Goal: Task Accomplishment & Management: Manage account settings

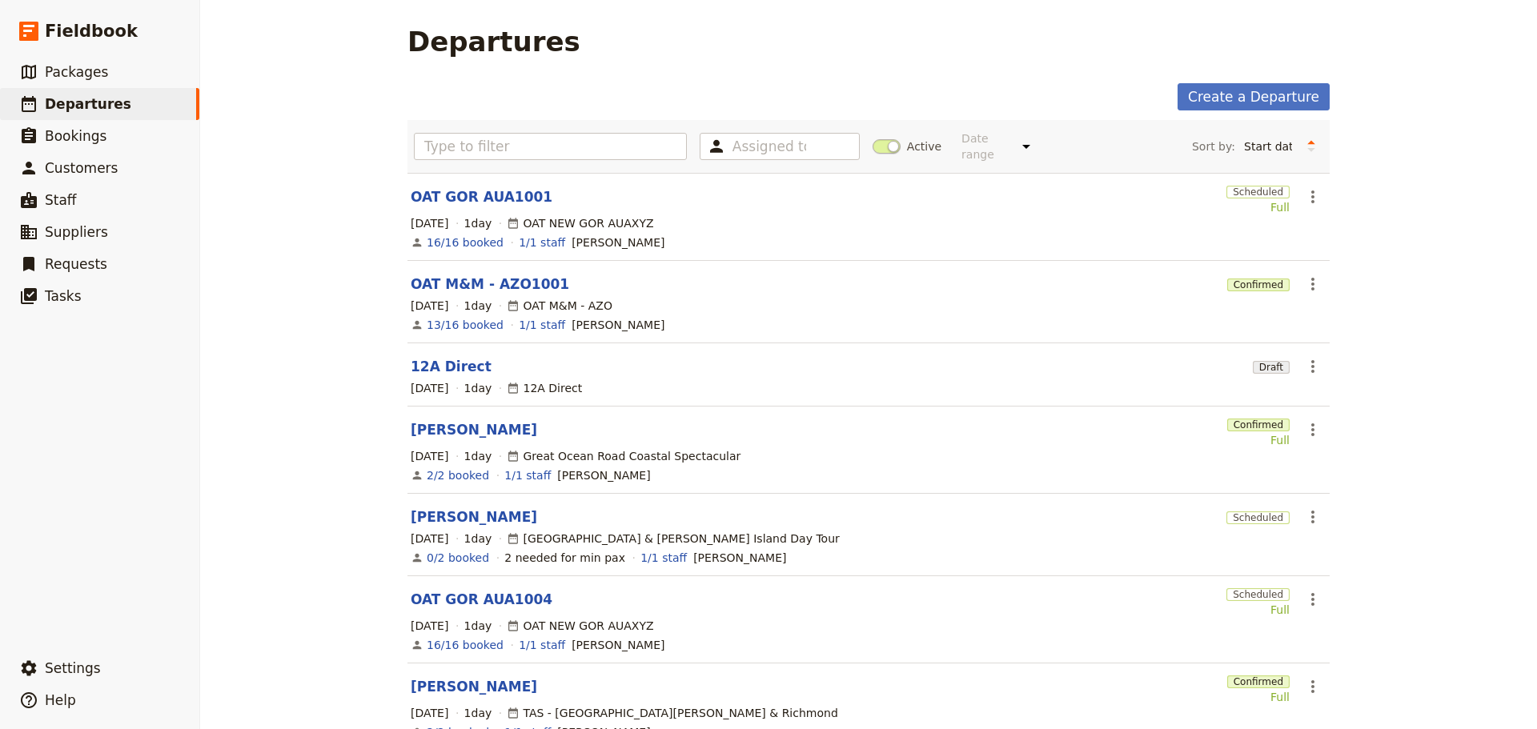
scroll to position [16, 0]
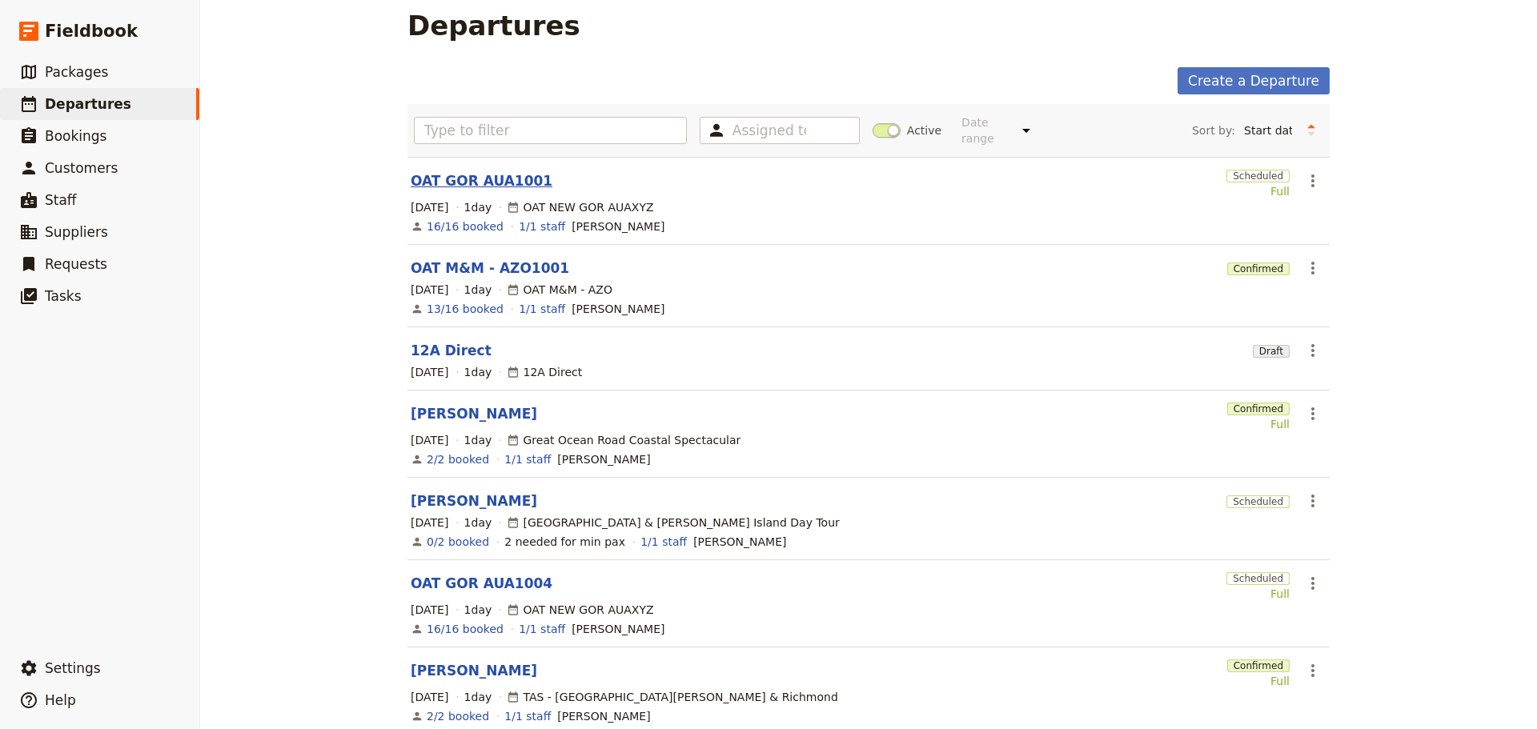
click at [474, 171] on link "OAT GOR AUA1001" at bounding box center [482, 180] width 142 height 19
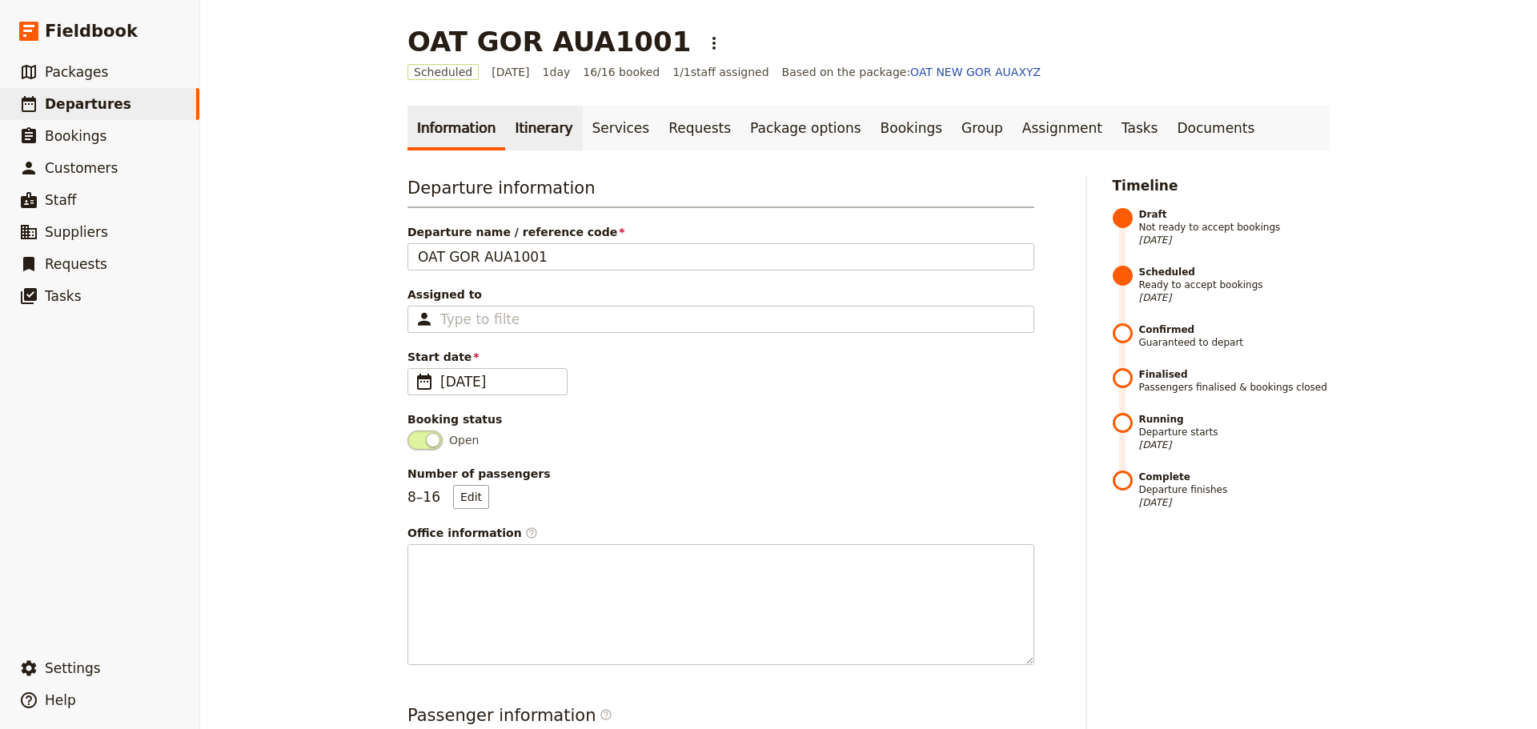
click at [525, 125] on link "Itinerary" at bounding box center [543, 128] width 77 height 45
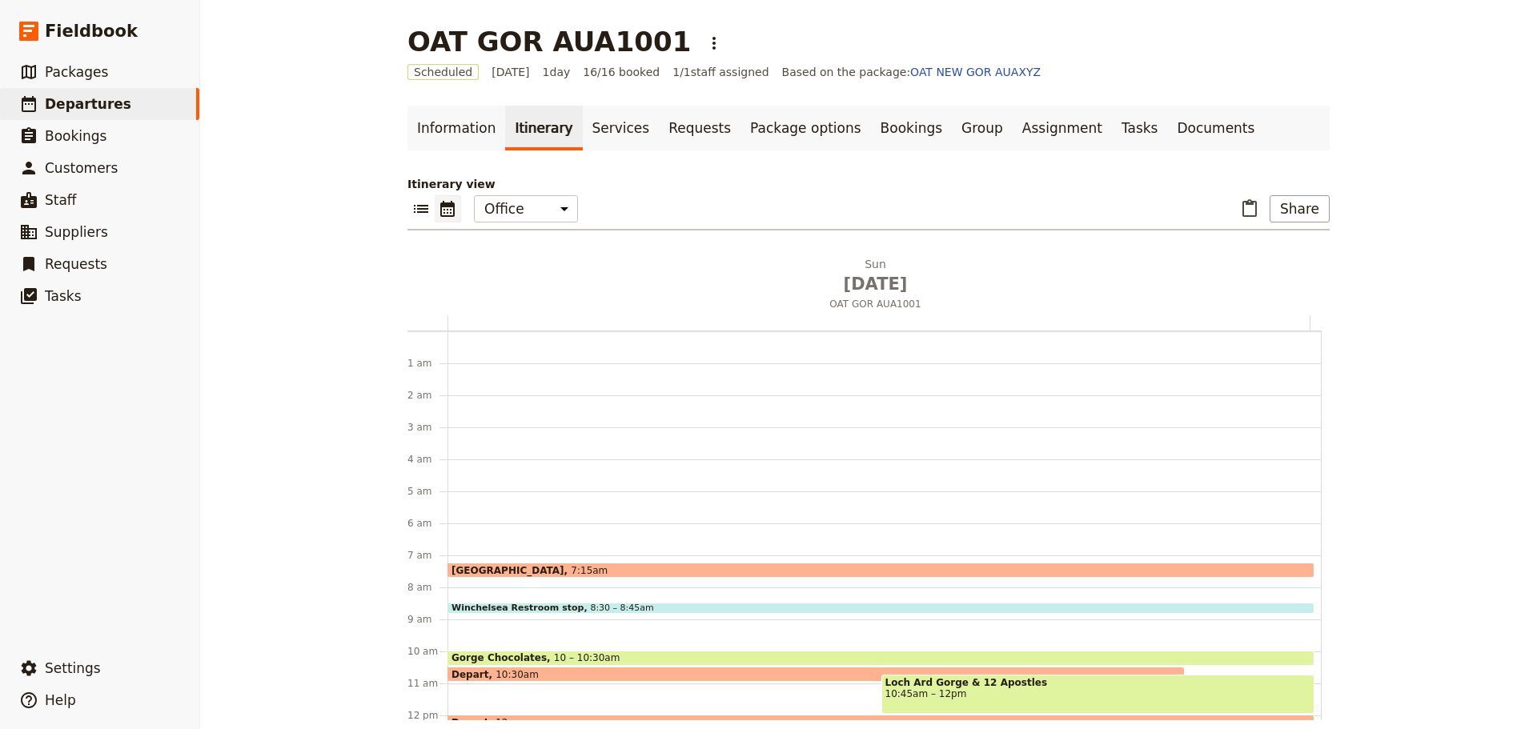
scroll to position [208, 0]
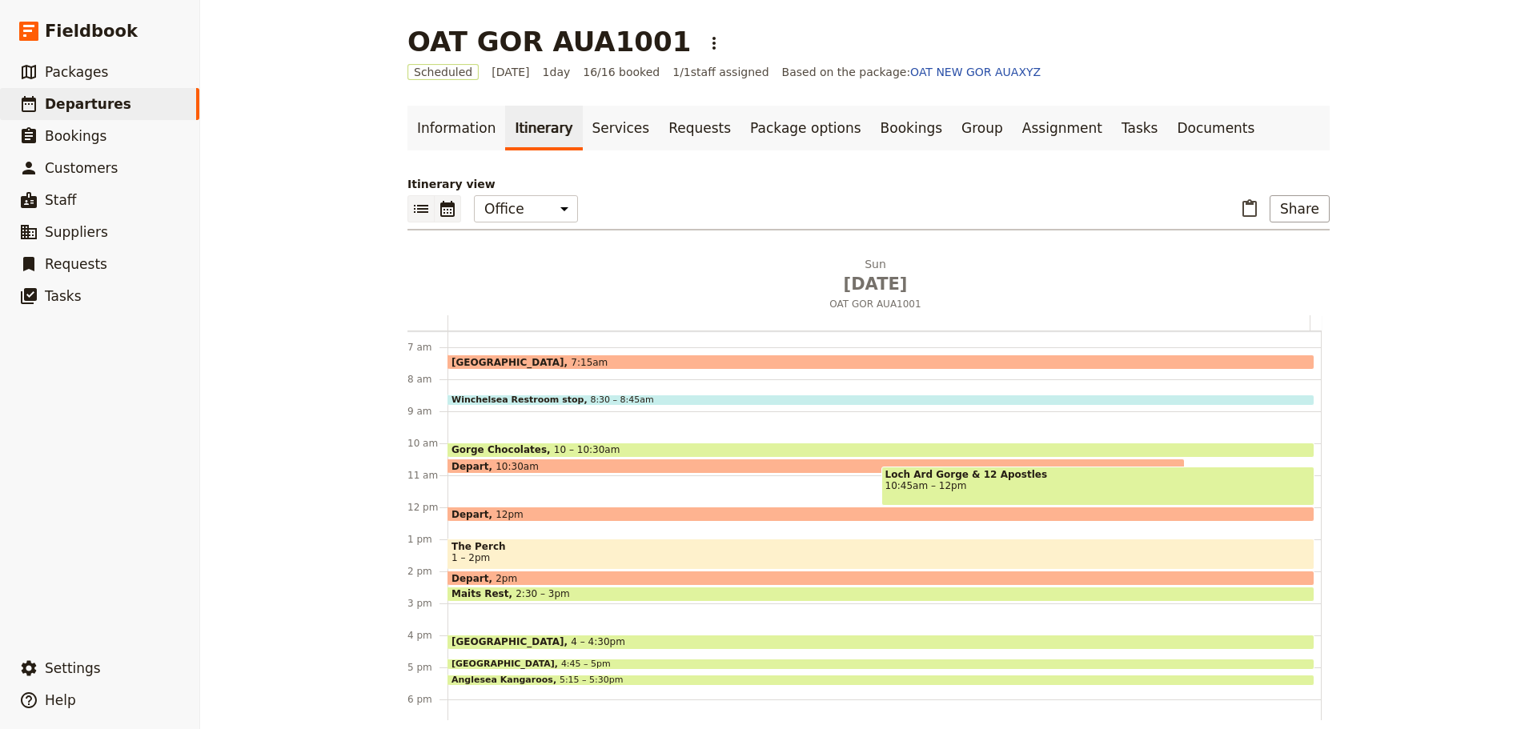
click at [414, 211] on icon "List view" at bounding box center [421, 209] width 14 height 8
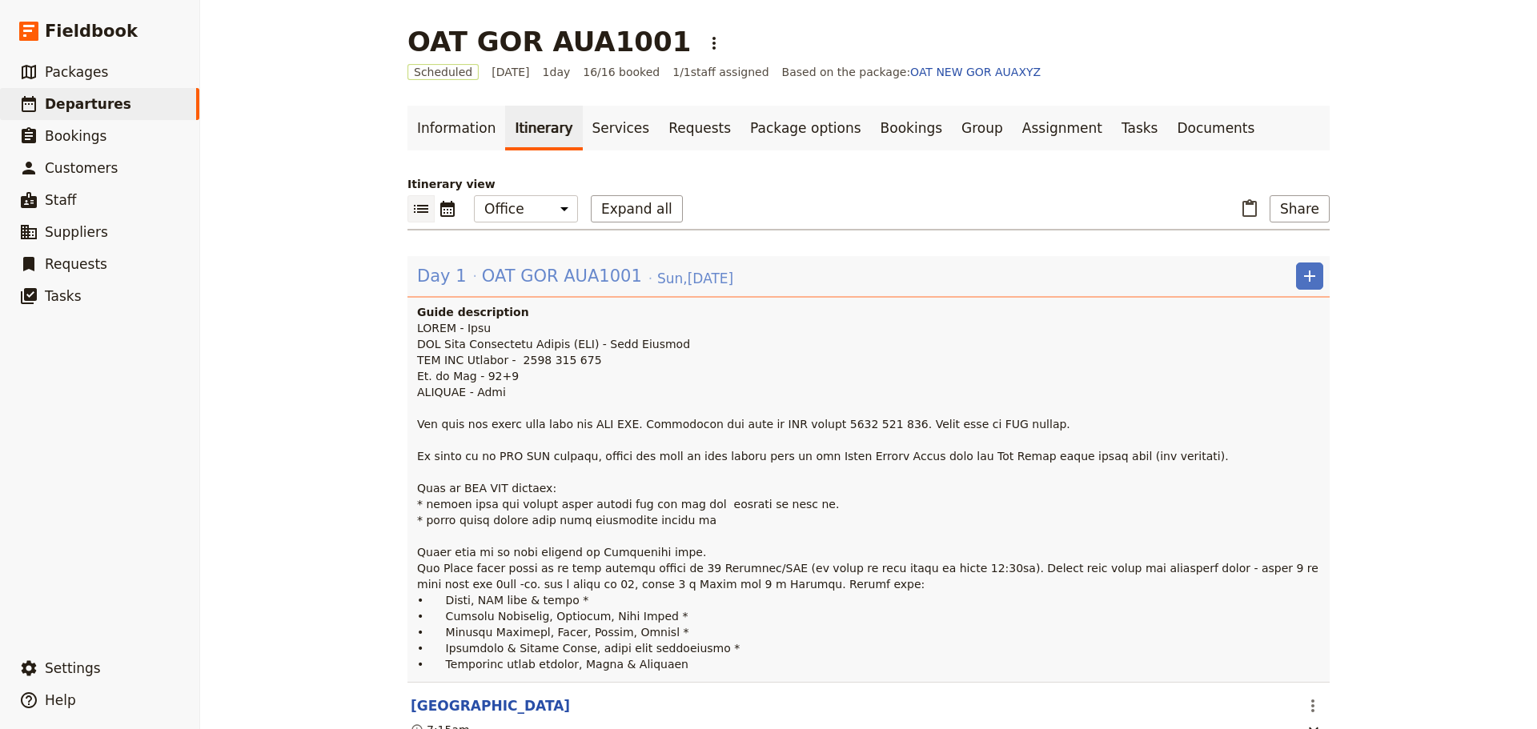
click at [534, 278] on span "OAT GOR AUA1001" at bounding box center [562, 276] width 160 height 24
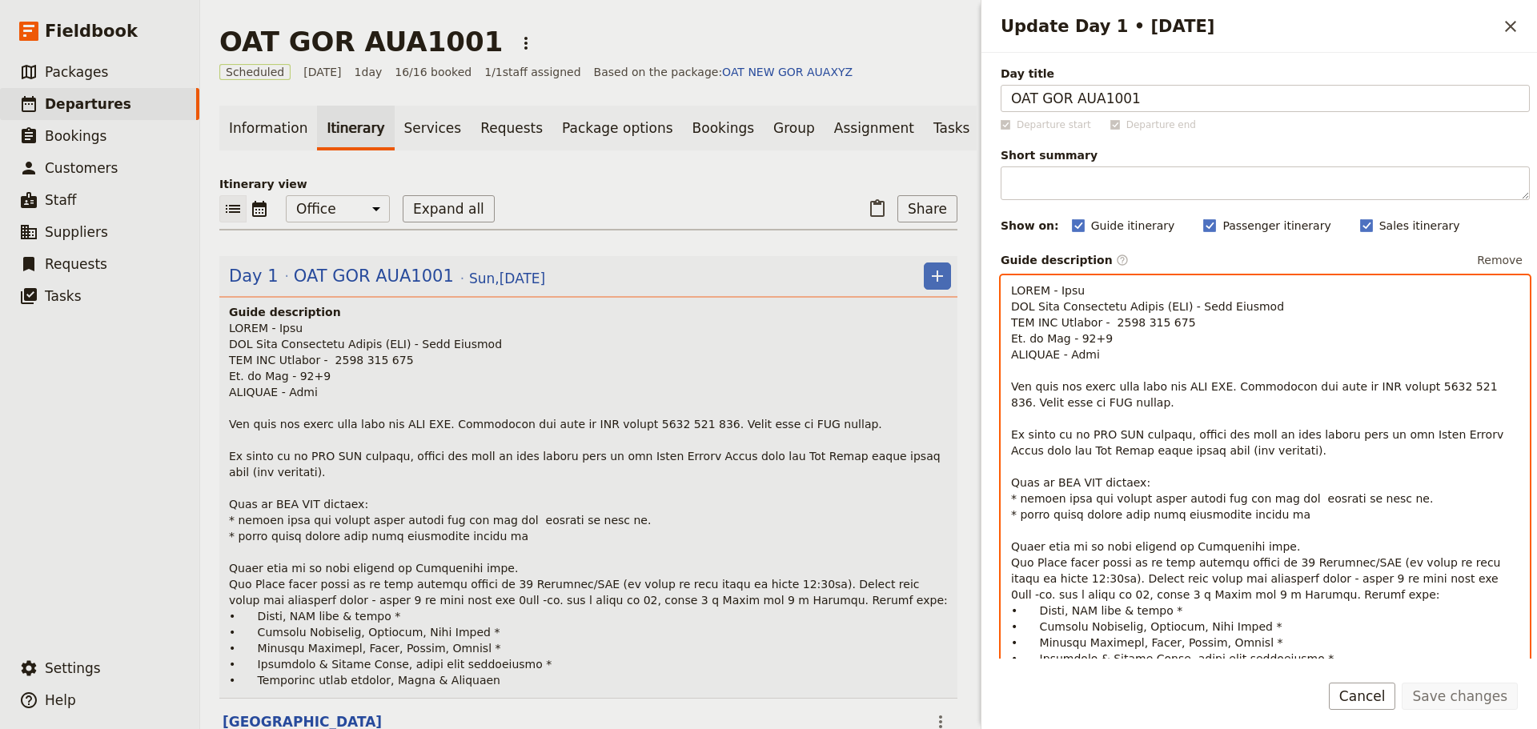
click at [1116, 358] on p "Update Day 1 • 5 Oct" at bounding box center [1265, 483] width 508 height 400
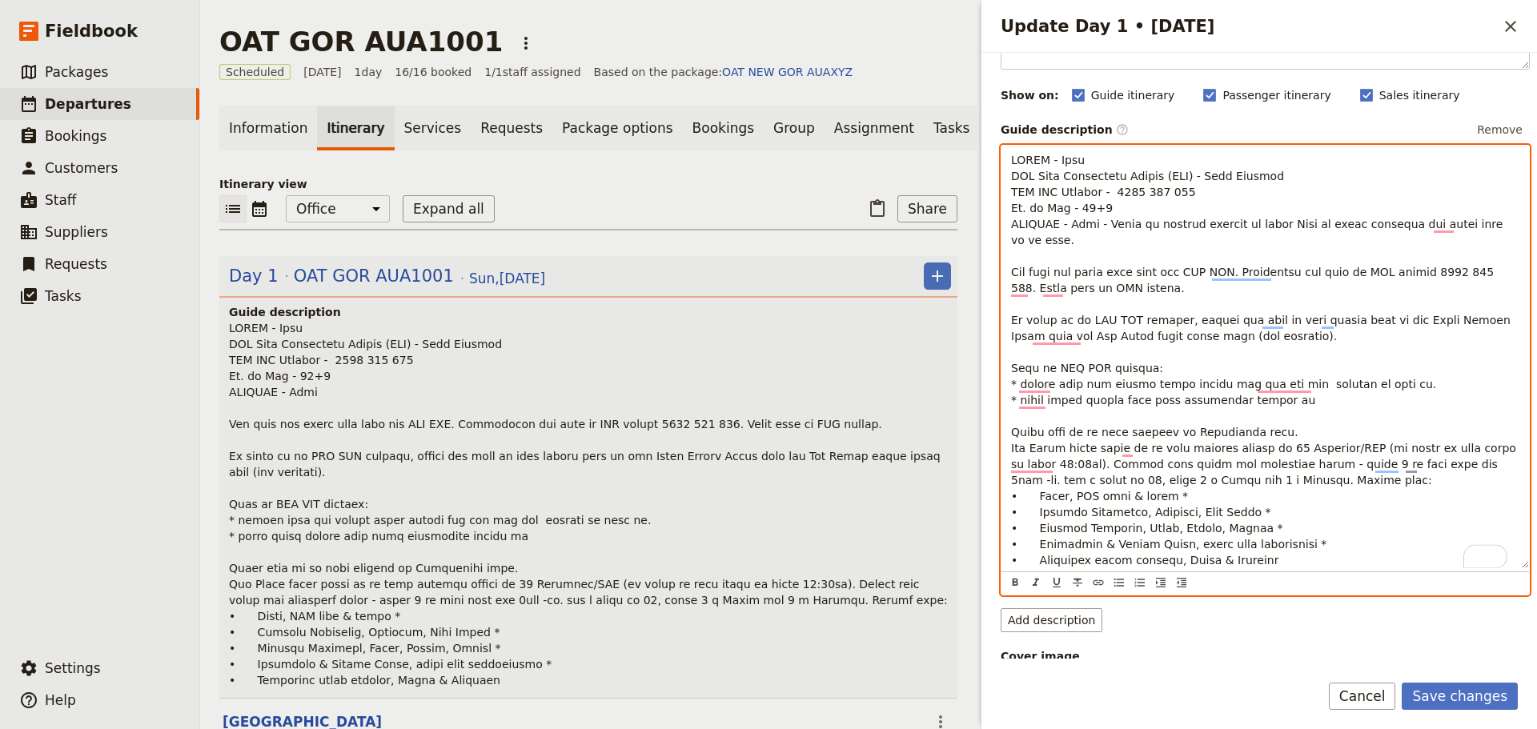
scroll to position [240, 0]
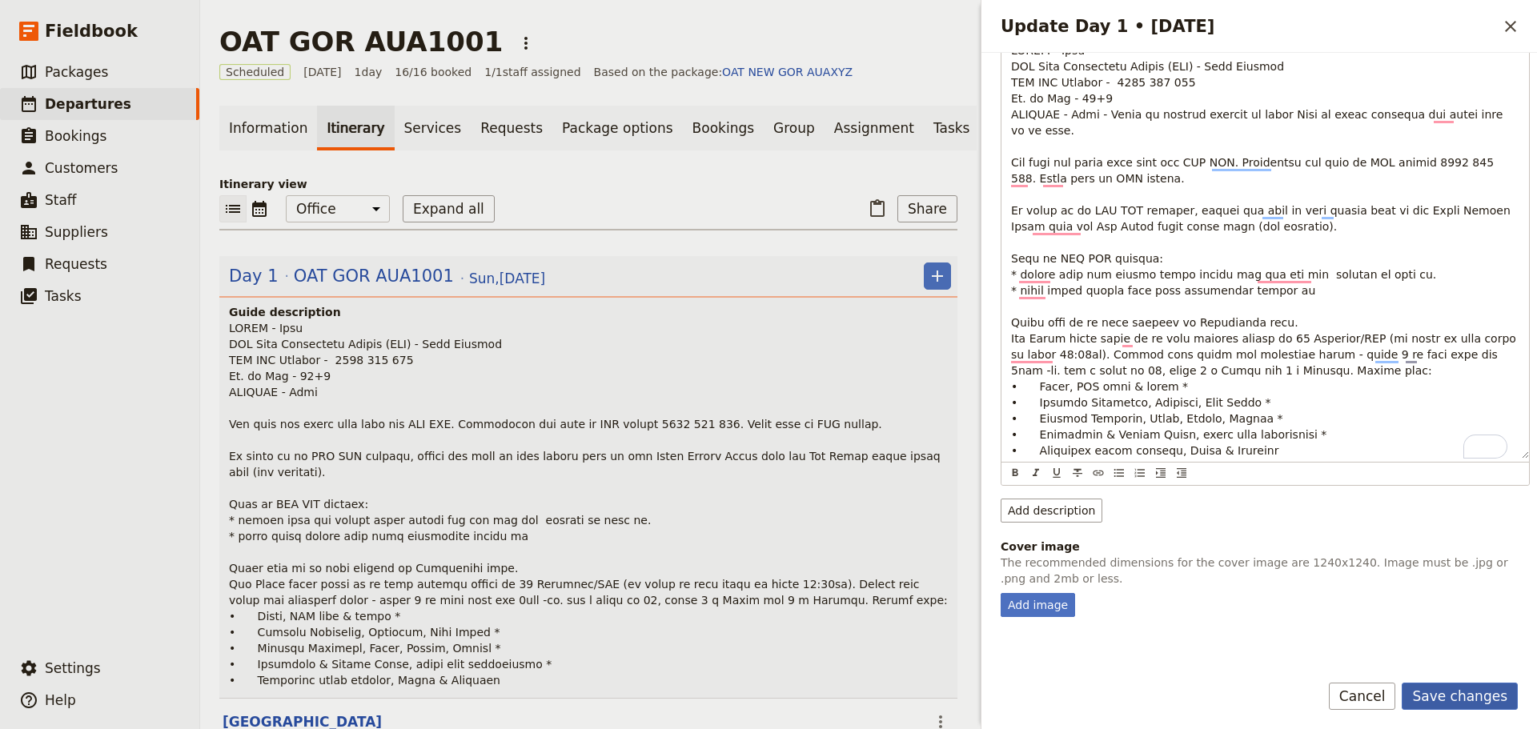
click at [1466, 683] on button "Save changes" at bounding box center [1460, 696] width 116 height 27
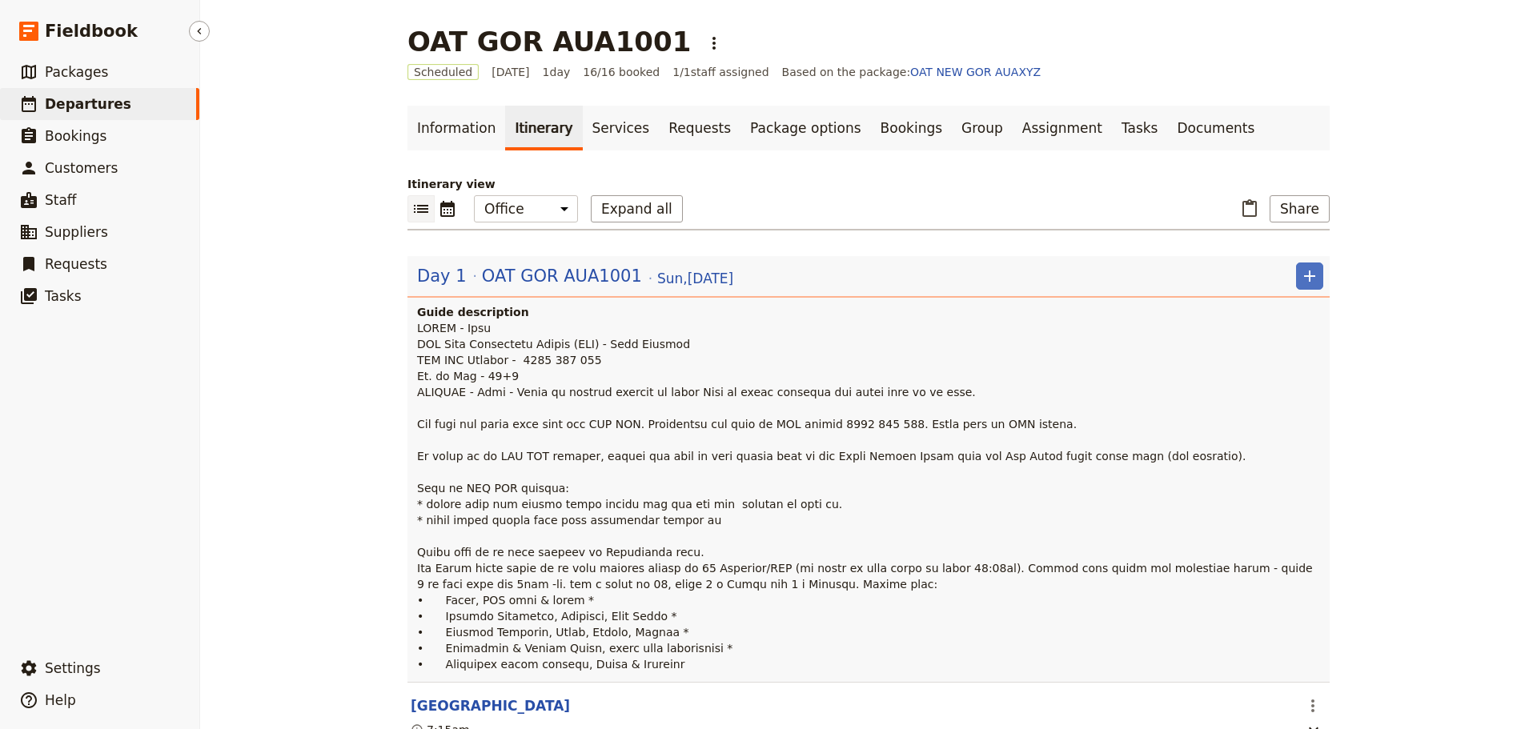
click at [70, 102] on span "Departures" at bounding box center [88, 104] width 86 height 16
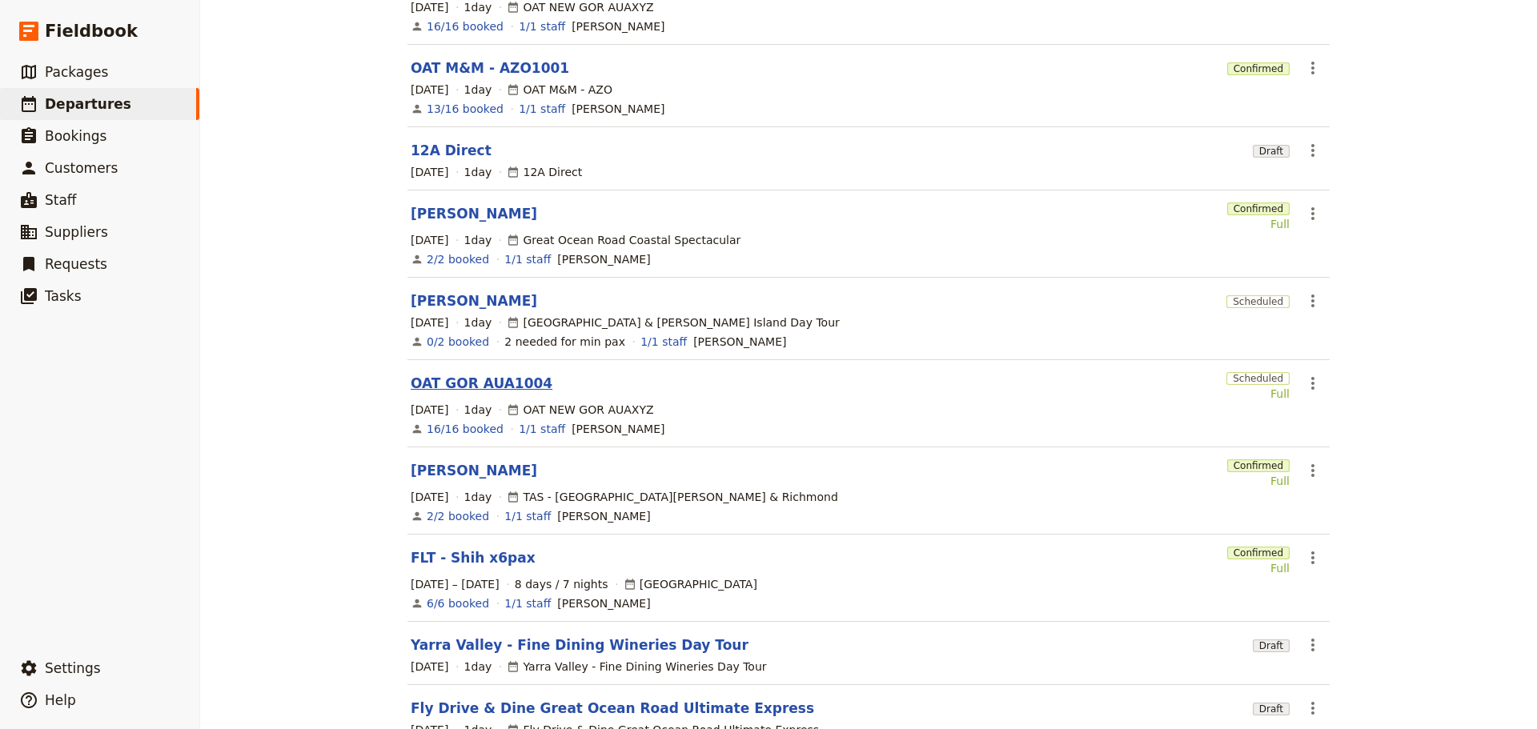
scroll to position [240, 0]
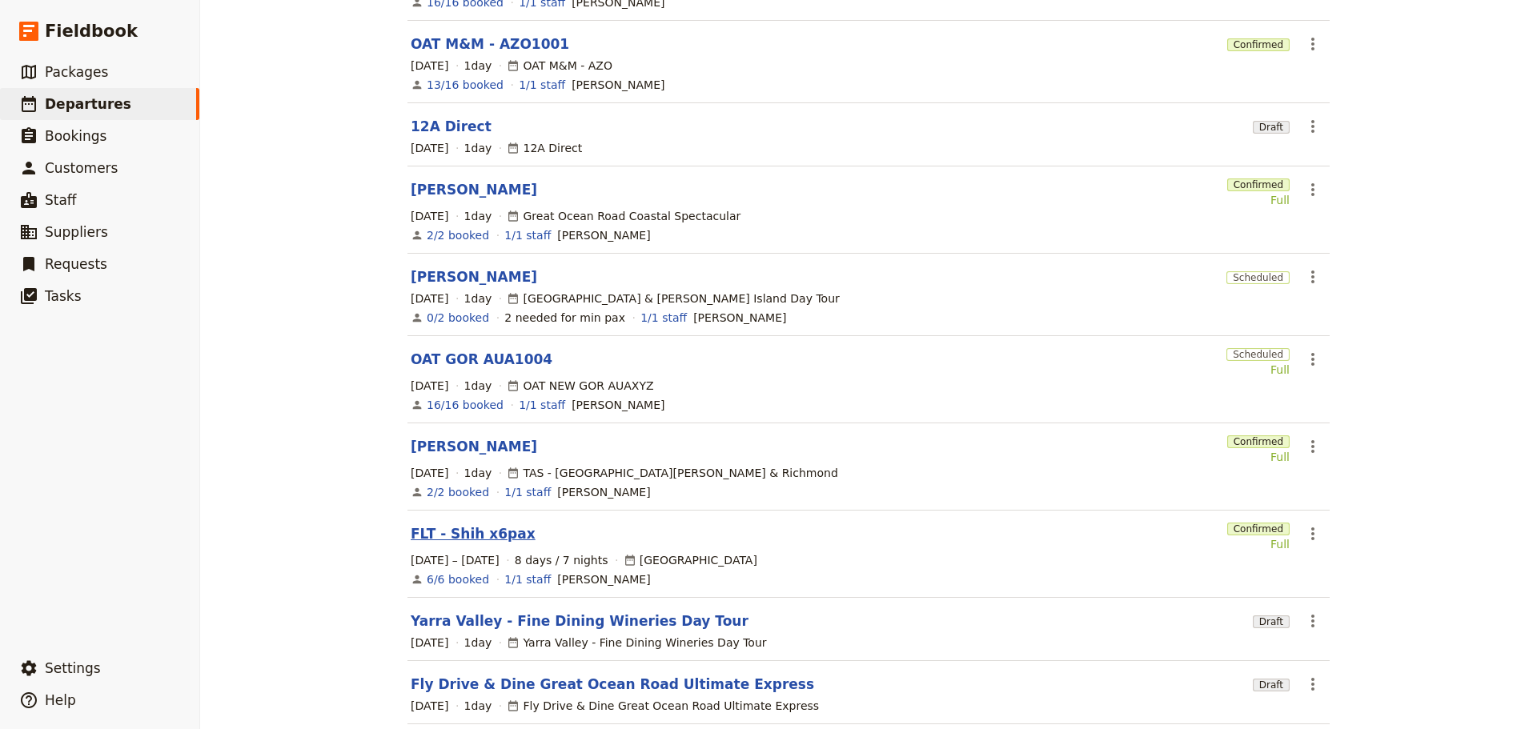
click at [483, 524] on link "FLT - Shih x6pax" at bounding box center [473, 533] width 125 height 19
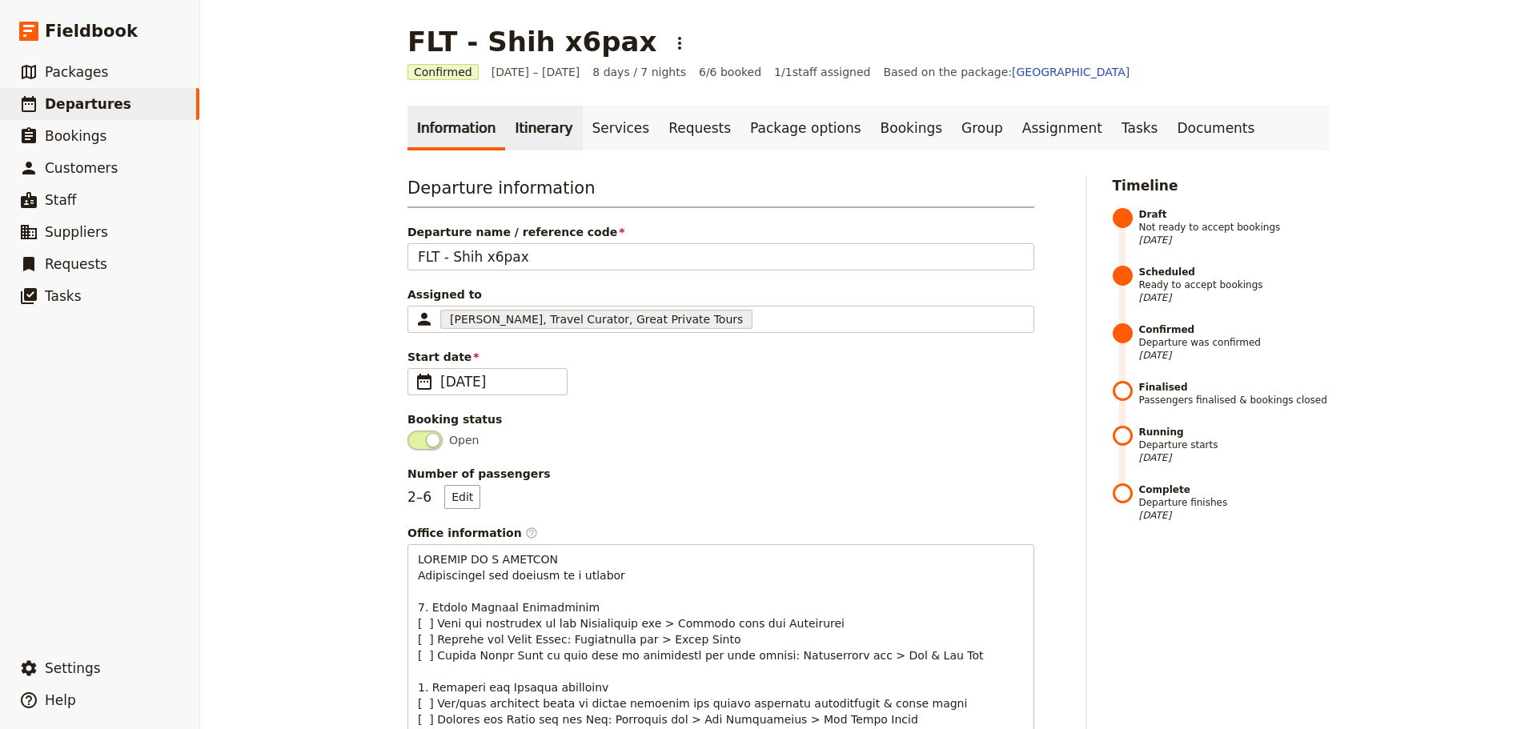
click at [517, 120] on link "Itinerary" at bounding box center [543, 128] width 77 height 45
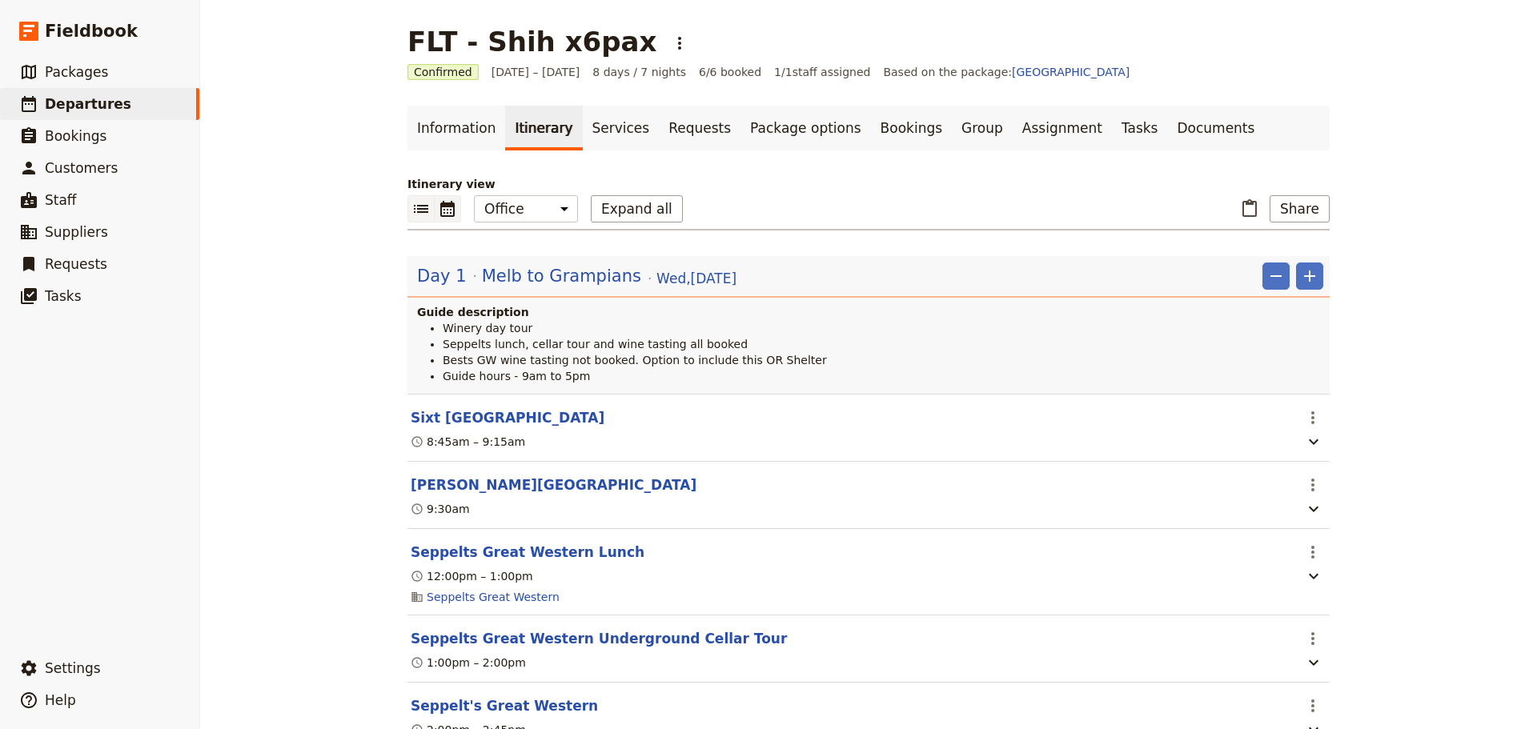
click at [447, 209] on icon "Calendar view" at bounding box center [447, 208] width 19 height 19
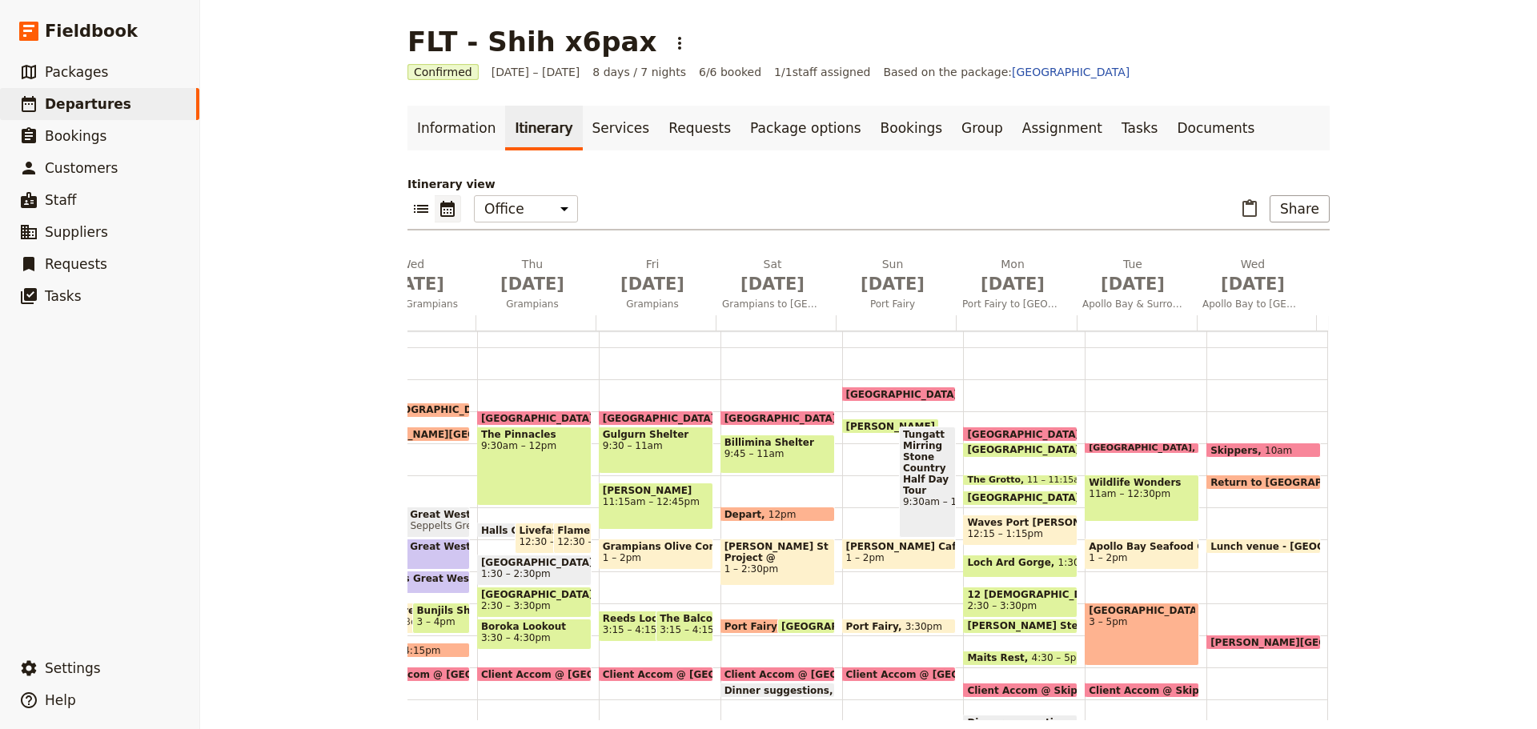
scroll to position [0, 98]
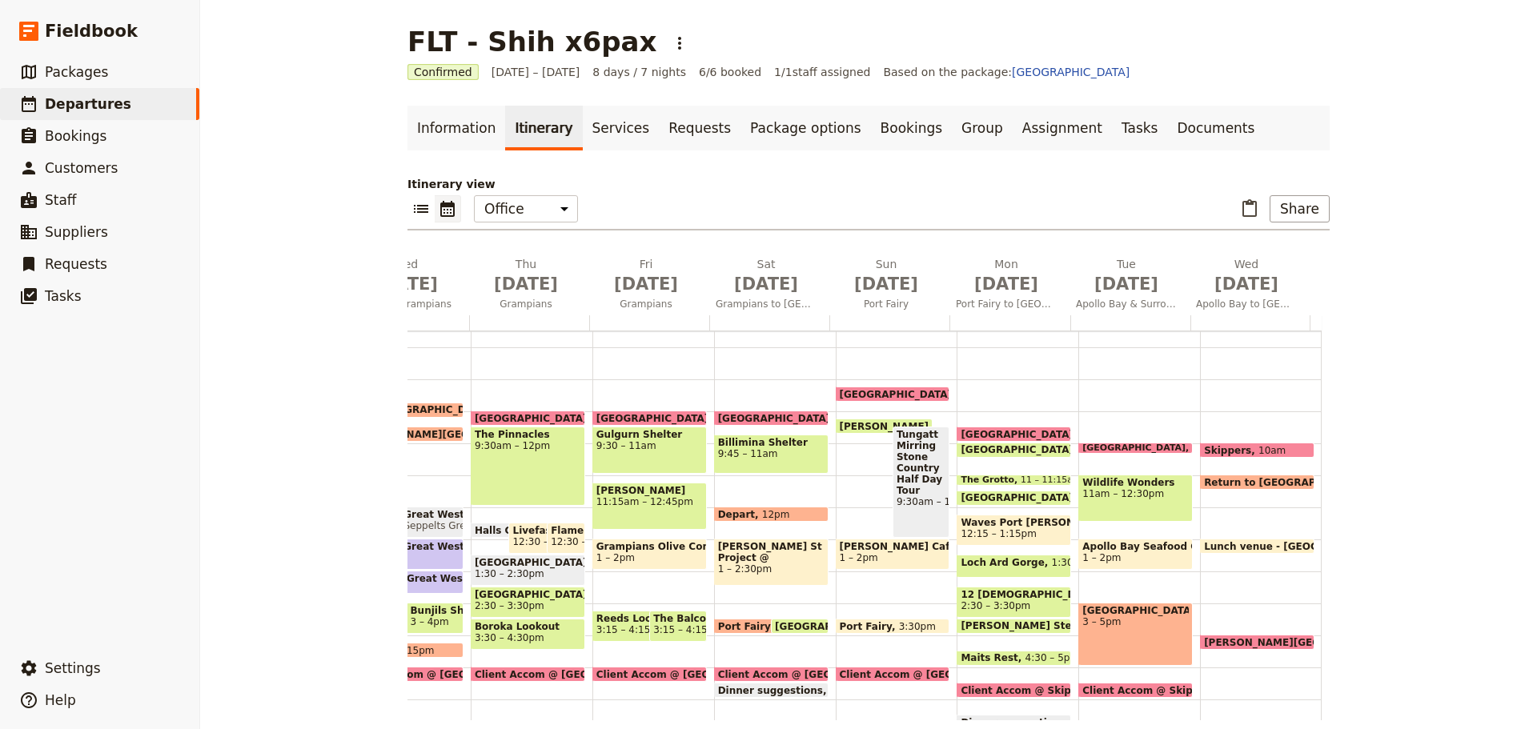
click at [1248, 477] on span "Return to [GEOGRAPHIC_DATA]" at bounding box center [1291, 482] width 175 height 10
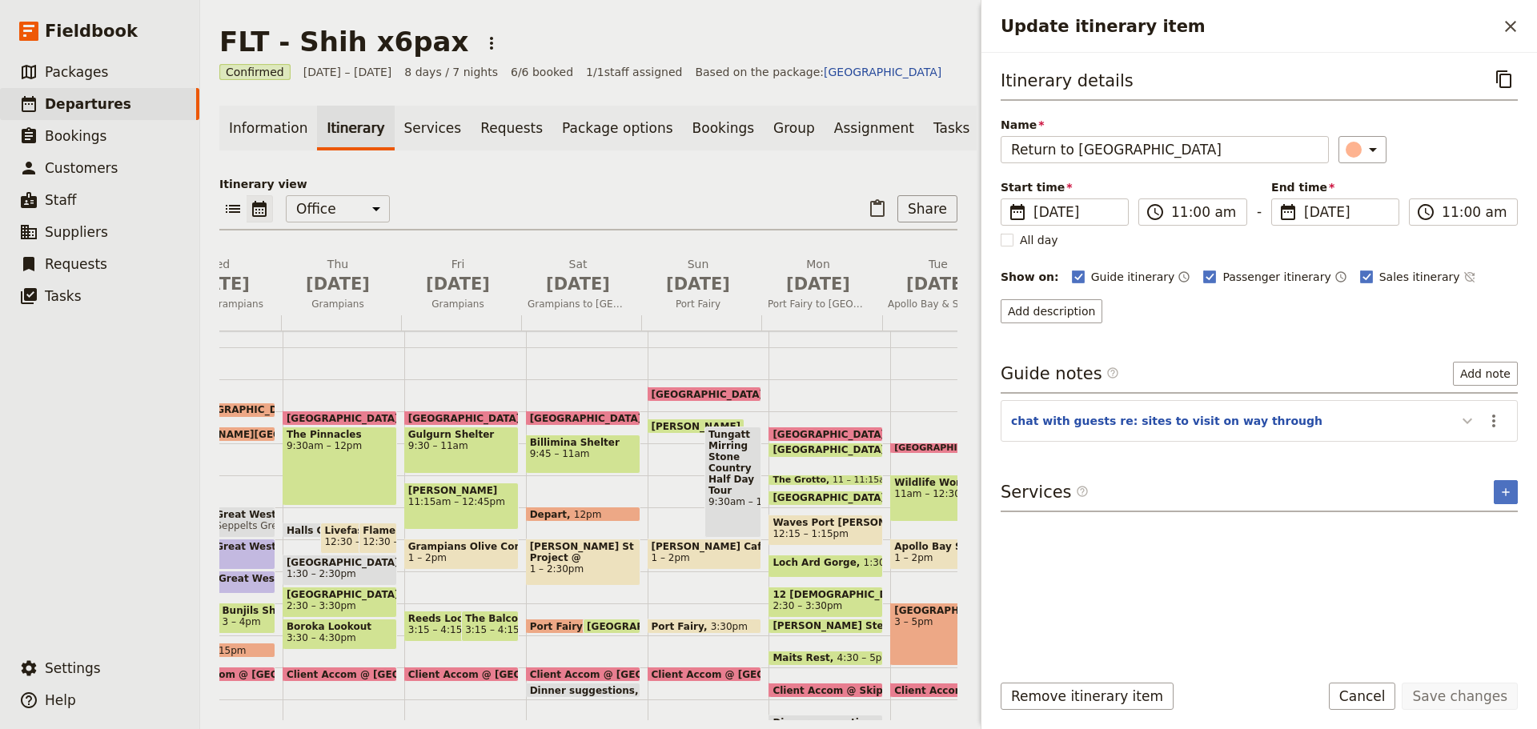
click at [1462, 420] on icon "Update itinerary item" at bounding box center [1467, 421] width 19 height 19
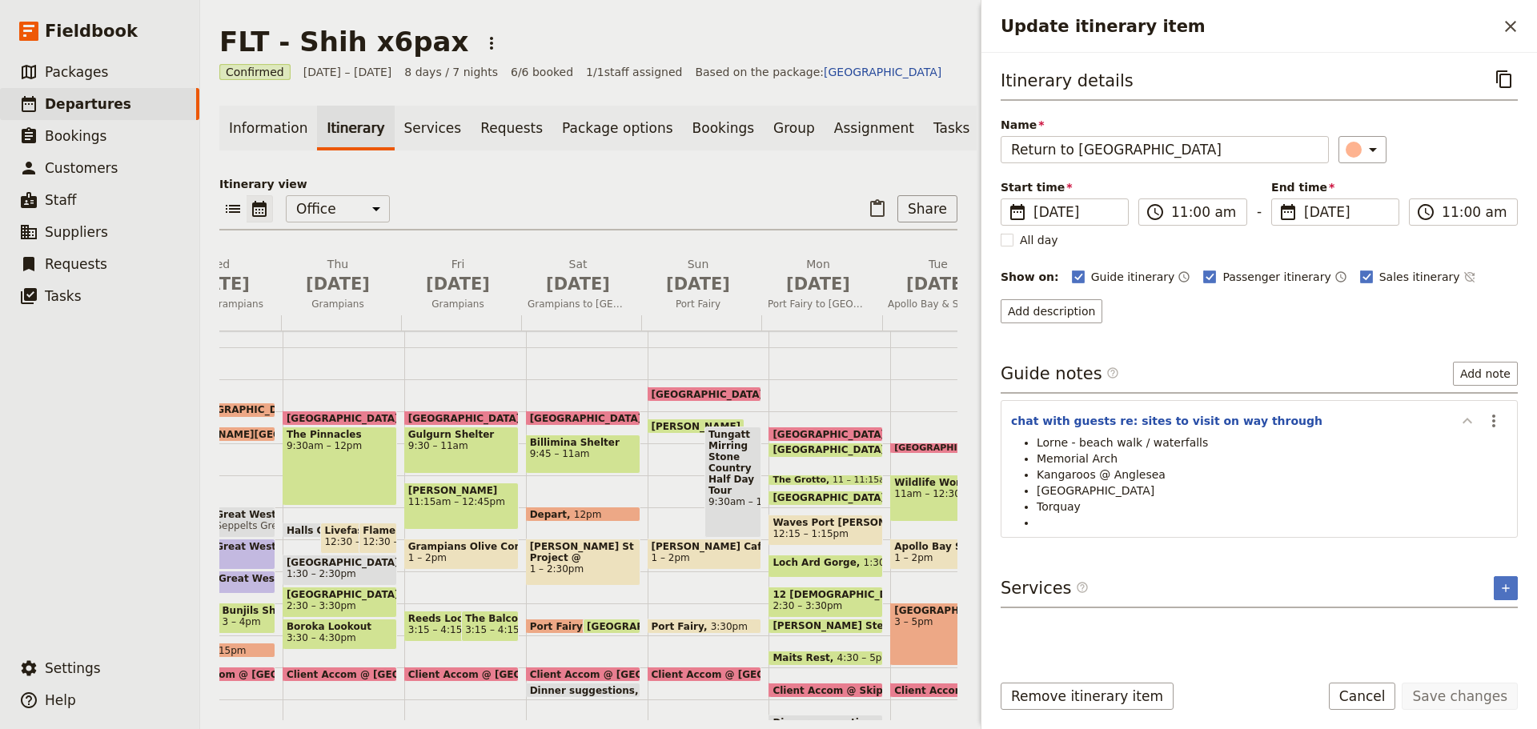
click at [1462, 420] on icon "Update itinerary item" at bounding box center [1467, 421] width 19 height 19
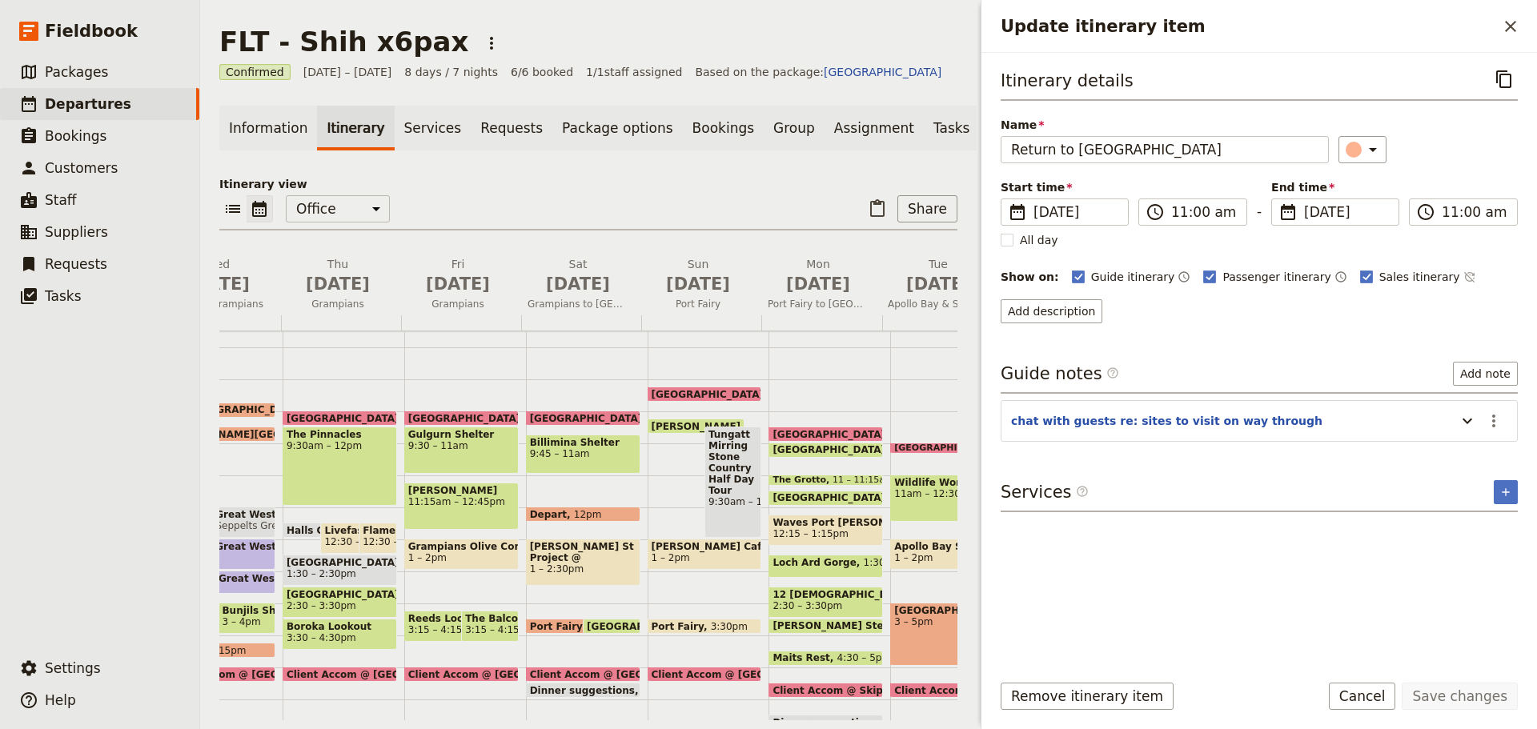
click at [1379, 689] on button "Cancel" at bounding box center [1362, 696] width 67 height 27
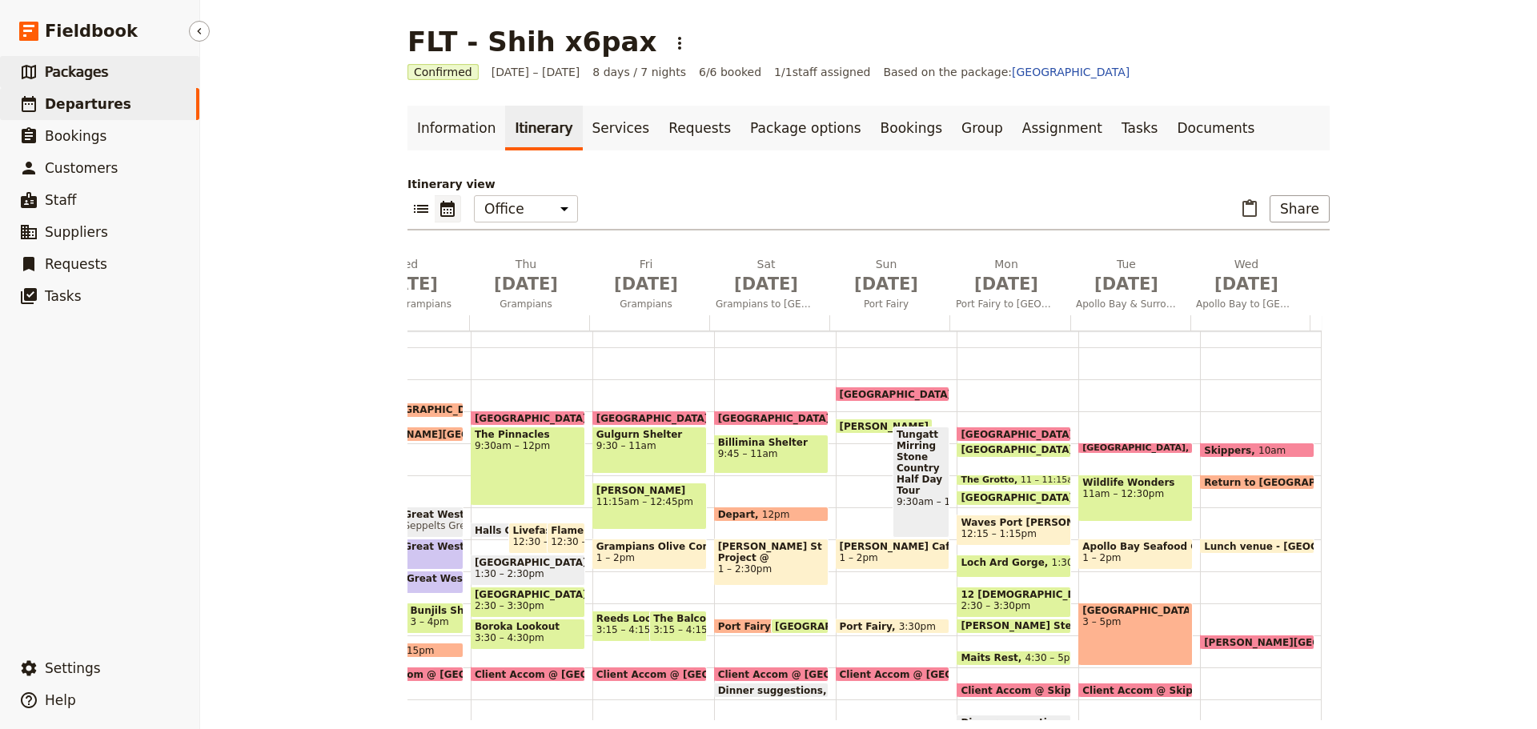
click at [119, 73] on link "​ Packages" at bounding box center [99, 72] width 199 height 32
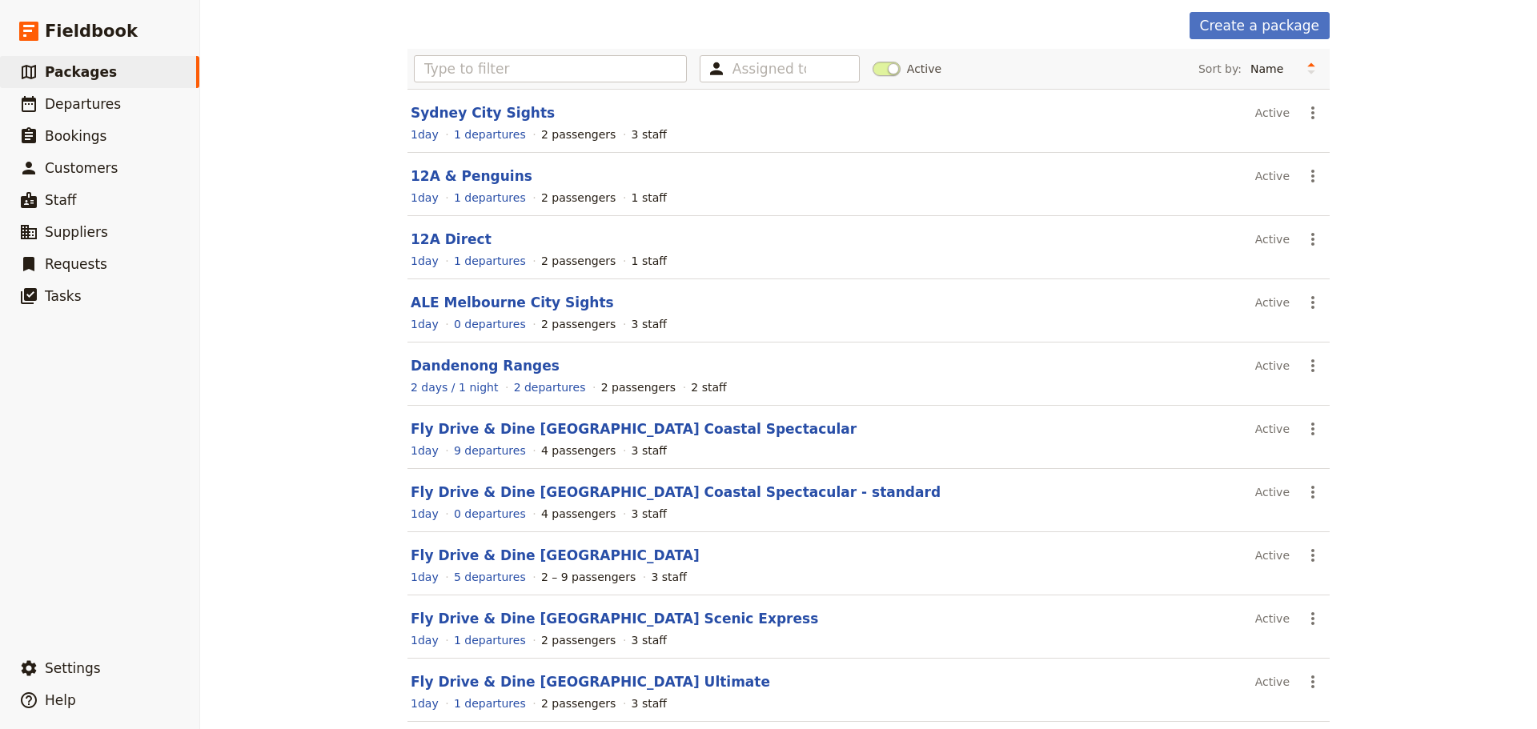
scroll to position [143, 0]
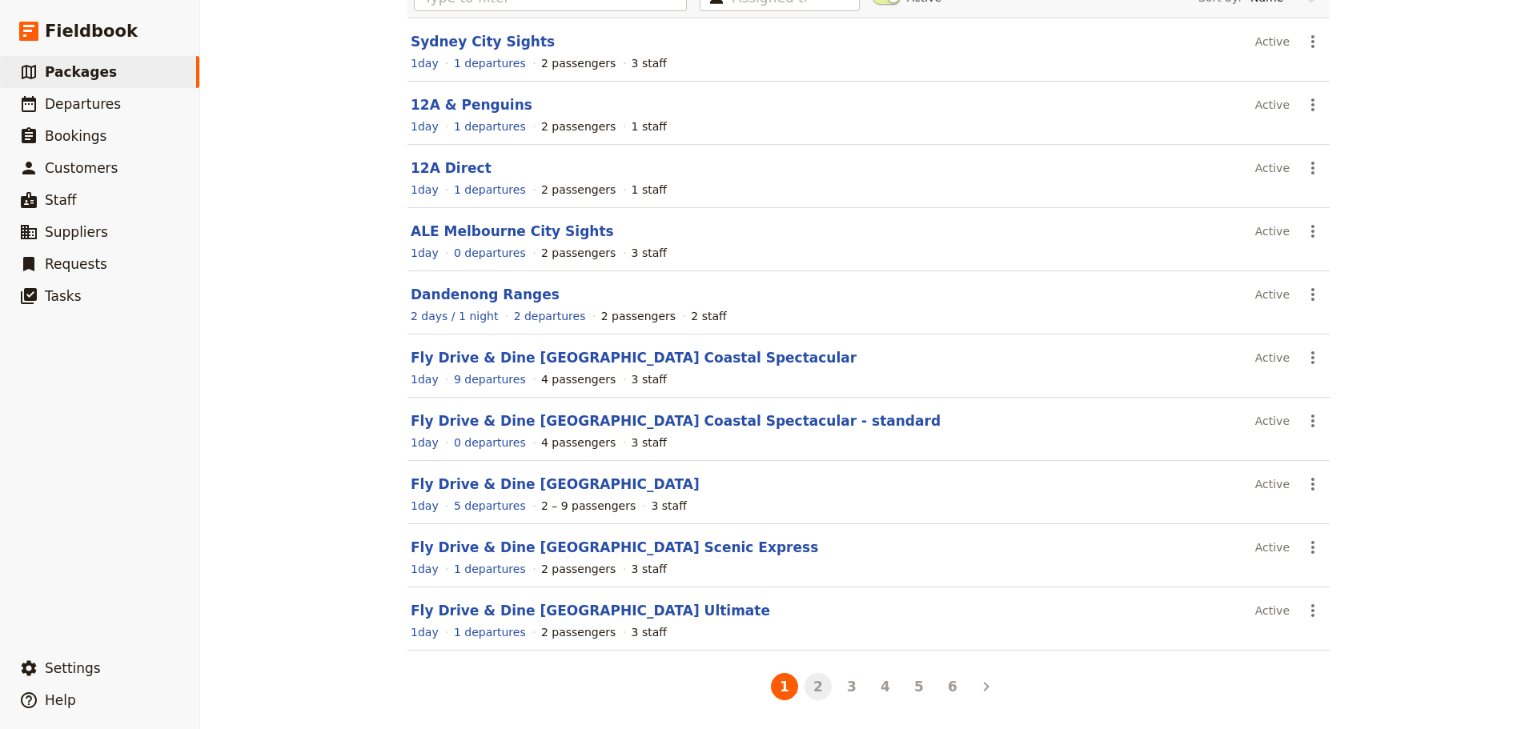
click at [811, 691] on button "2" at bounding box center [818, 686] width 27 height 27
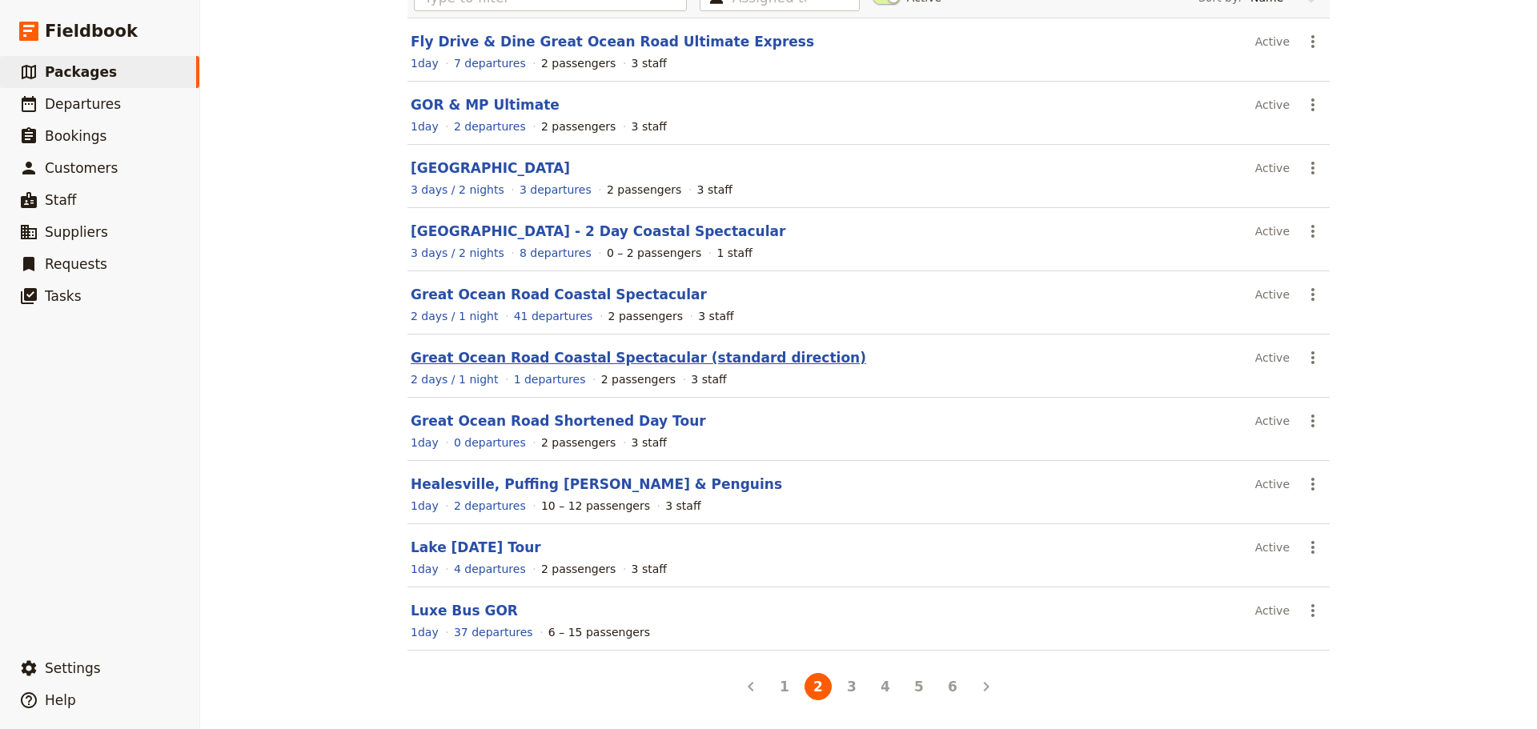
click at [579, 357] on link "Great Ocean Road Coastal Spectacular (standard direction)" at bounding box center [639, 358] width 456 height 16
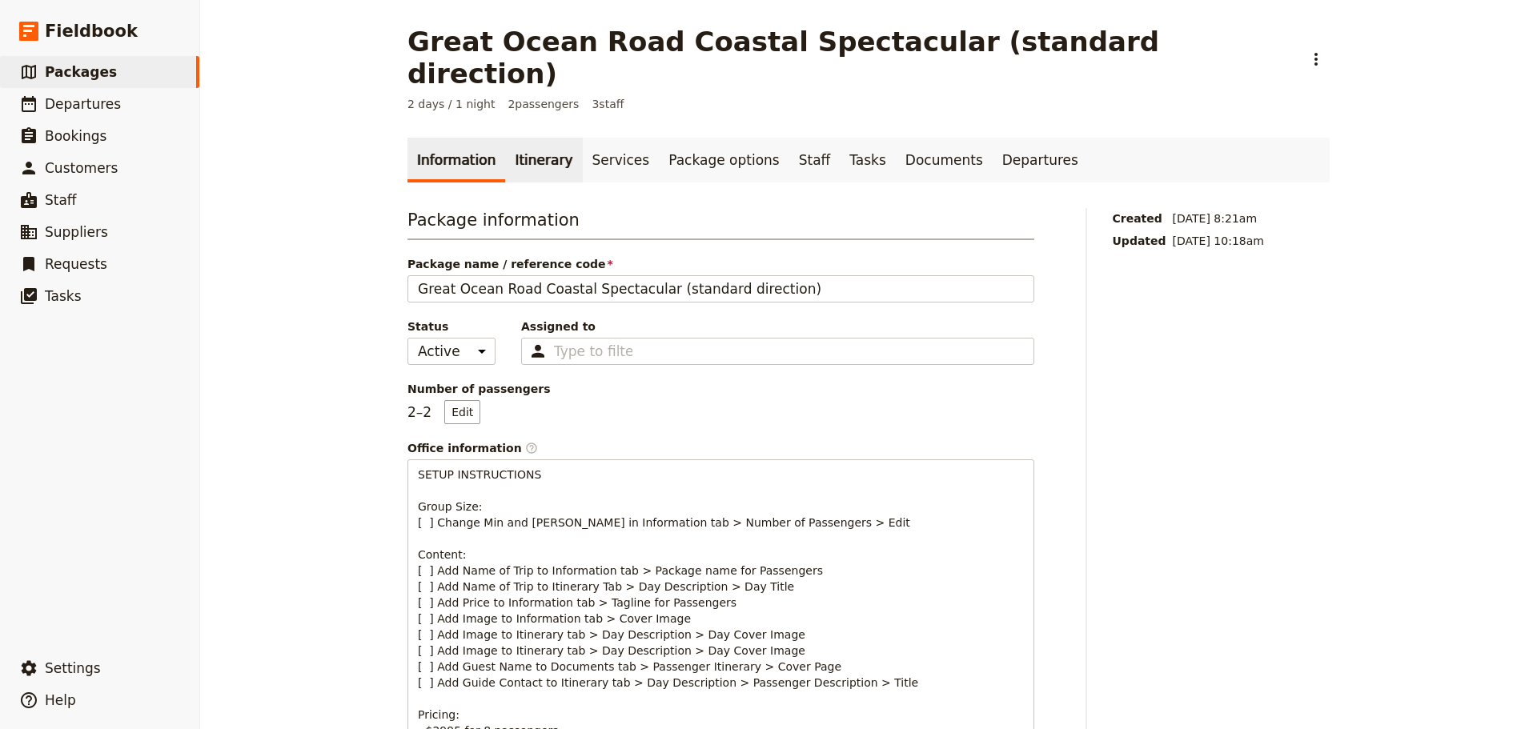
click at [543, 143] on link "Itinerary" at bounding box center [543, 160] width 77 height 45
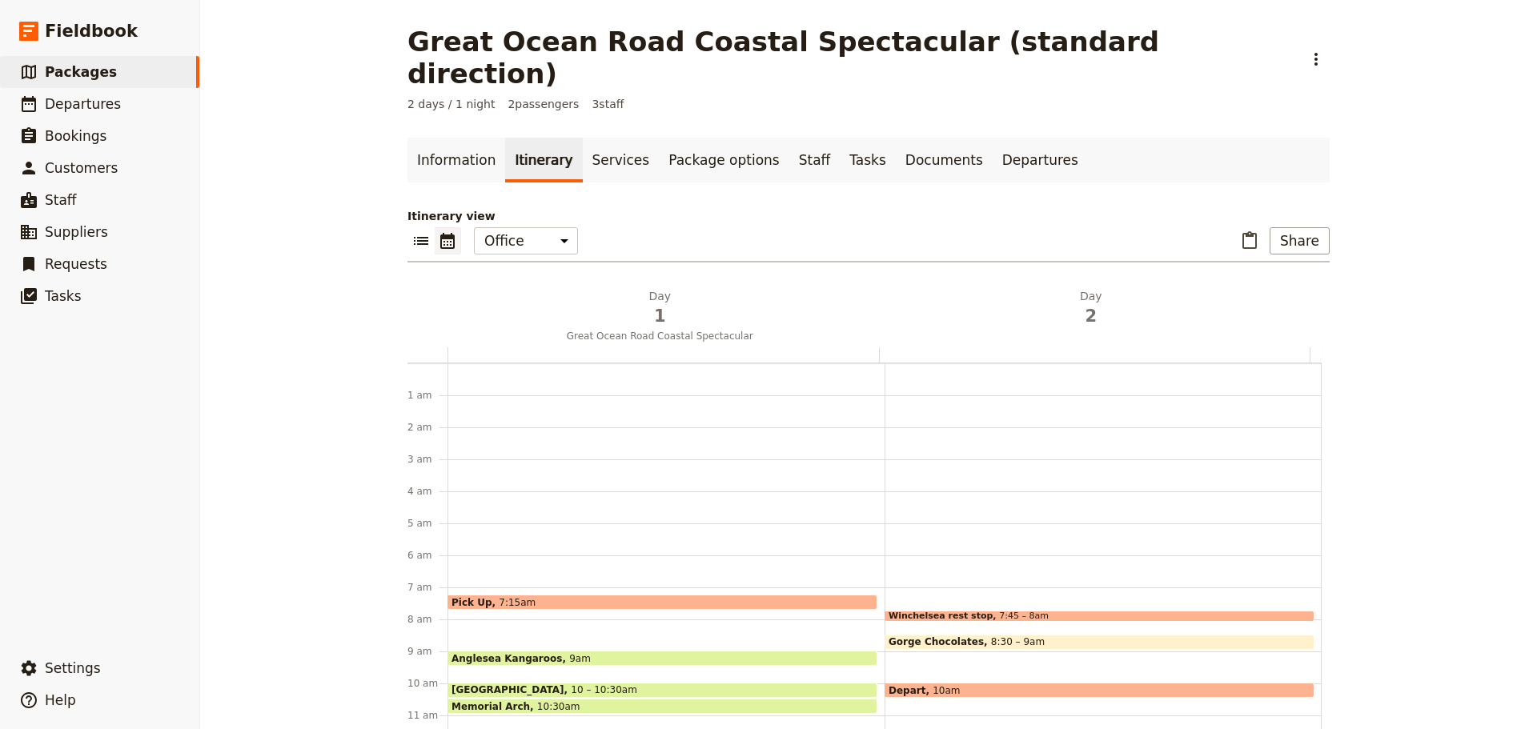
scroll to position [208, 0]
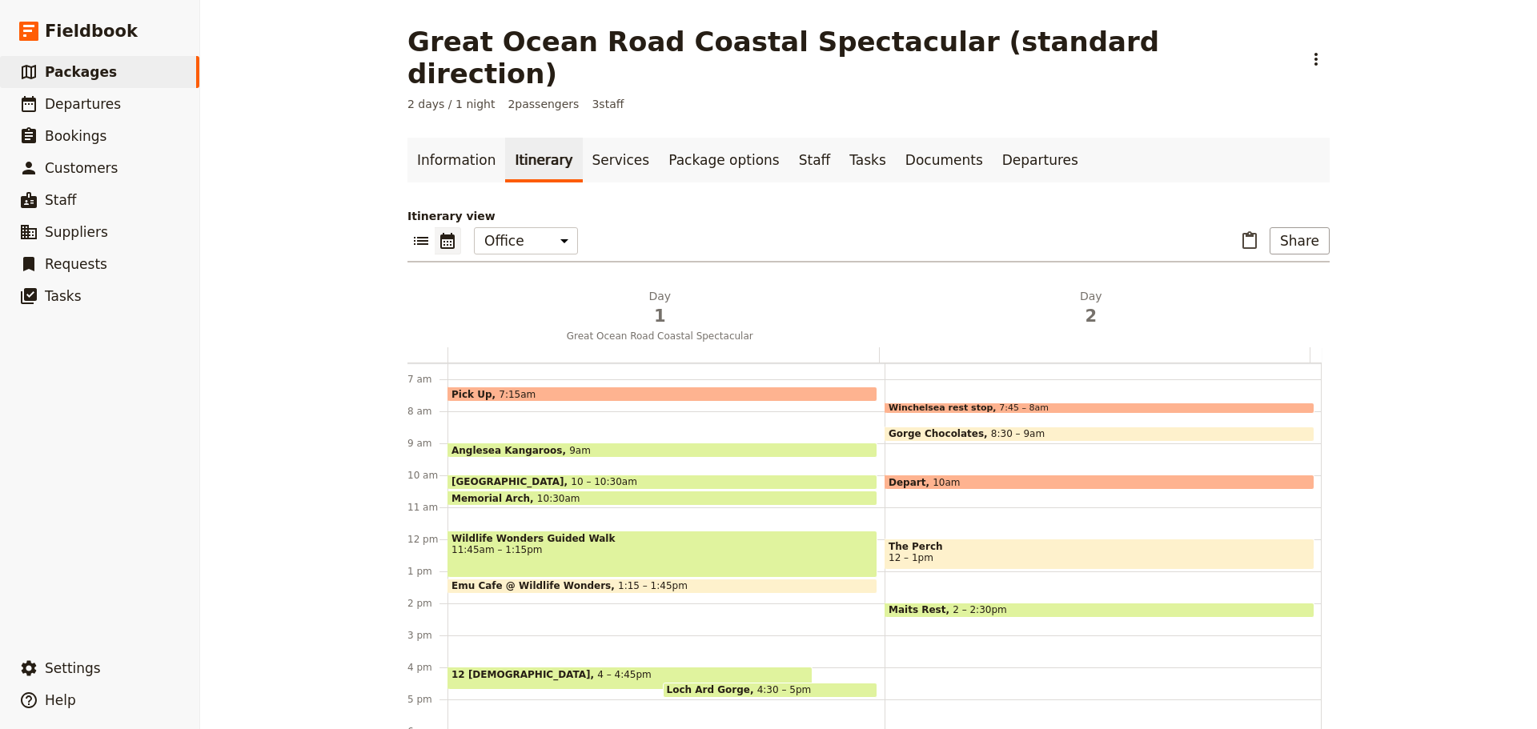
click at [502, 493] on span "Memorial Arch" at bounding box center [495, 498] width 86 height 10
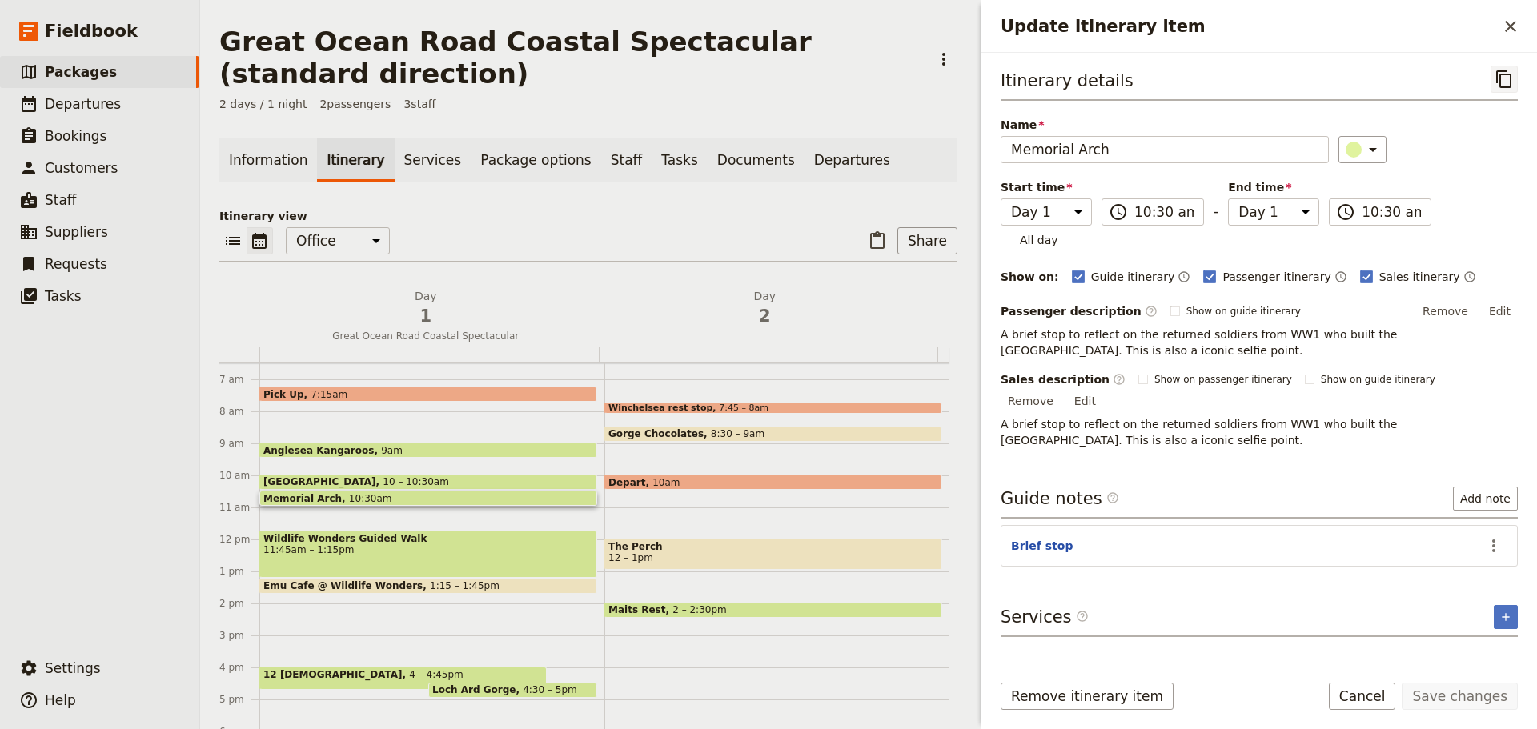
click at [1505, 77] on icon "Copy itinerary item" at bounding box center [1504, 79] width 19 height 19
click at [1494, 25] on h2 "Update itinerary item" at bounding box center [1249, 26] width 496 height 24
click at [1505, 18] on icon "Close drawer" at bounding box center [1510, 26] width 19 height 19
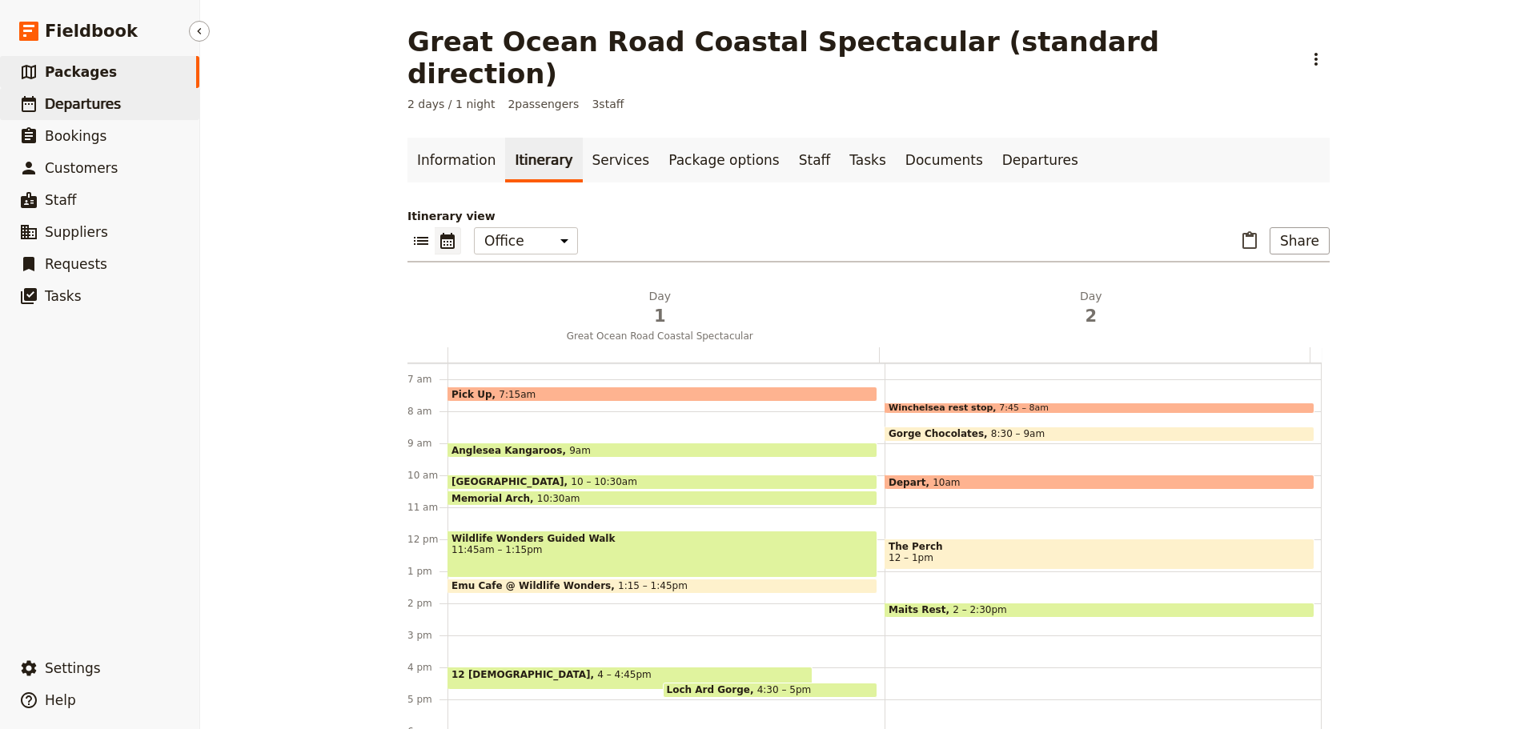
drag, startPoint x: 106, startPoint y: 101, endPoint x: 122, endPoint y: 93, distance: 17.2
click at [107, 101] on span "Departures" at bounding box center [83, 104] width 76 height 16
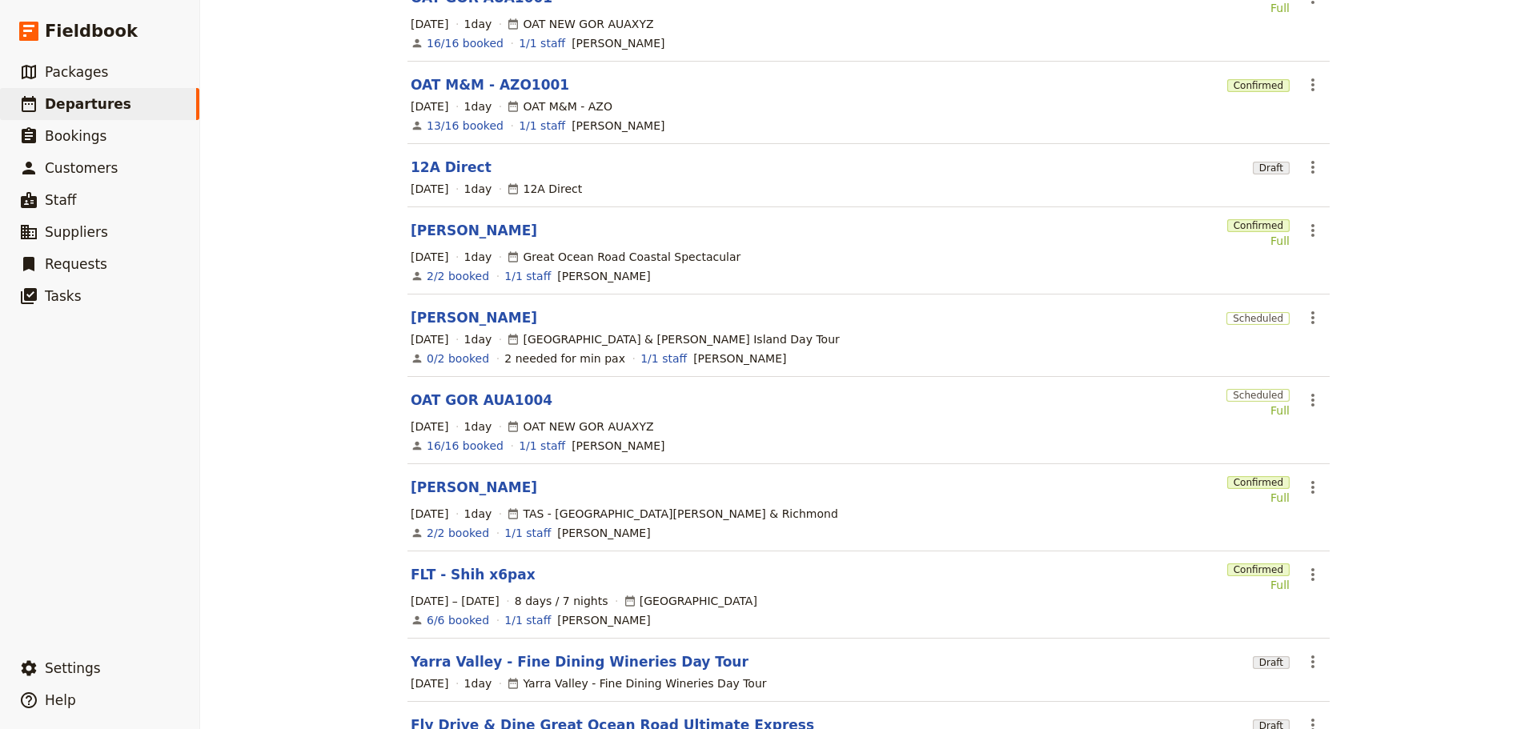
scroll to position [301, 0]
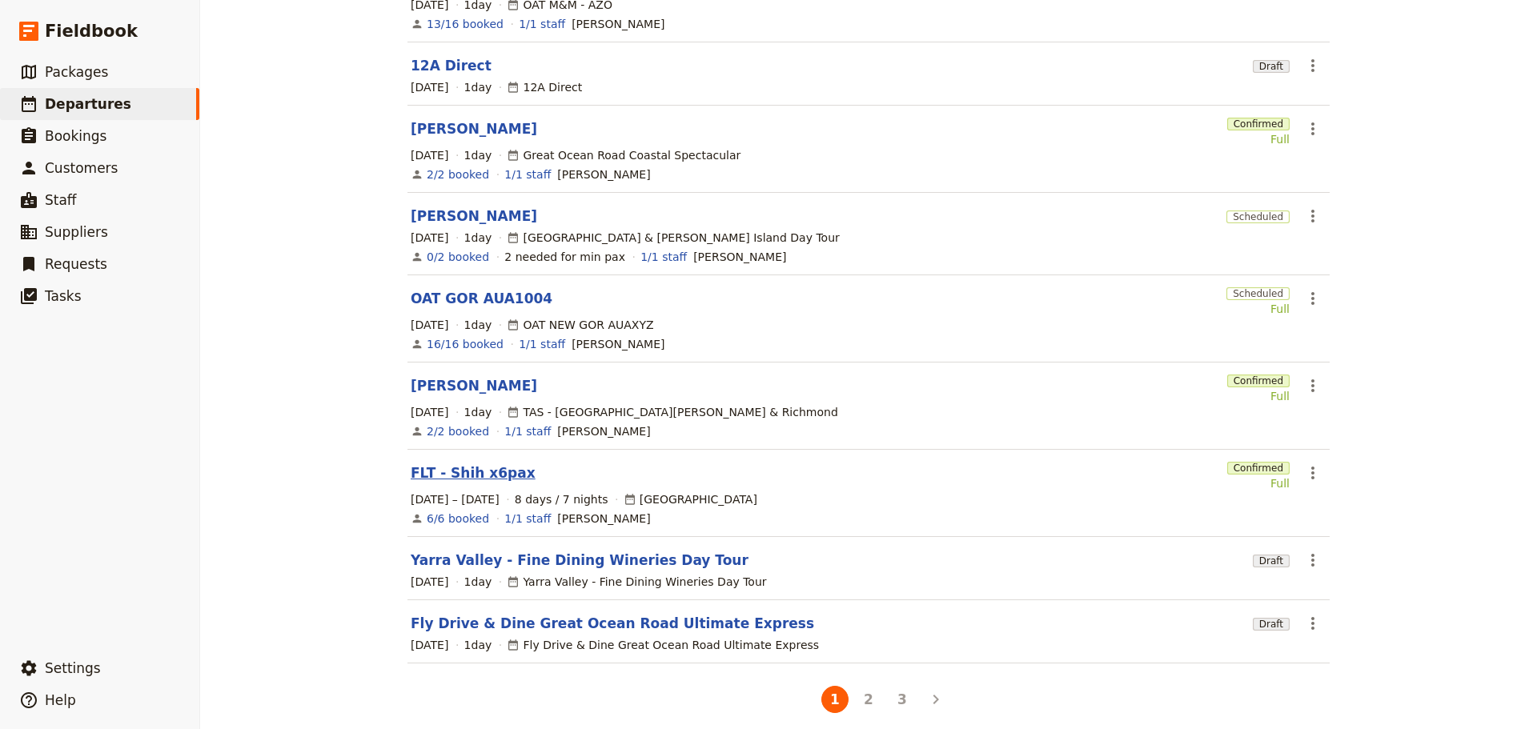
click at [460, 464] on link "FLT - Shih x6pax" at bounding box center [473, 473] width 125 height 19
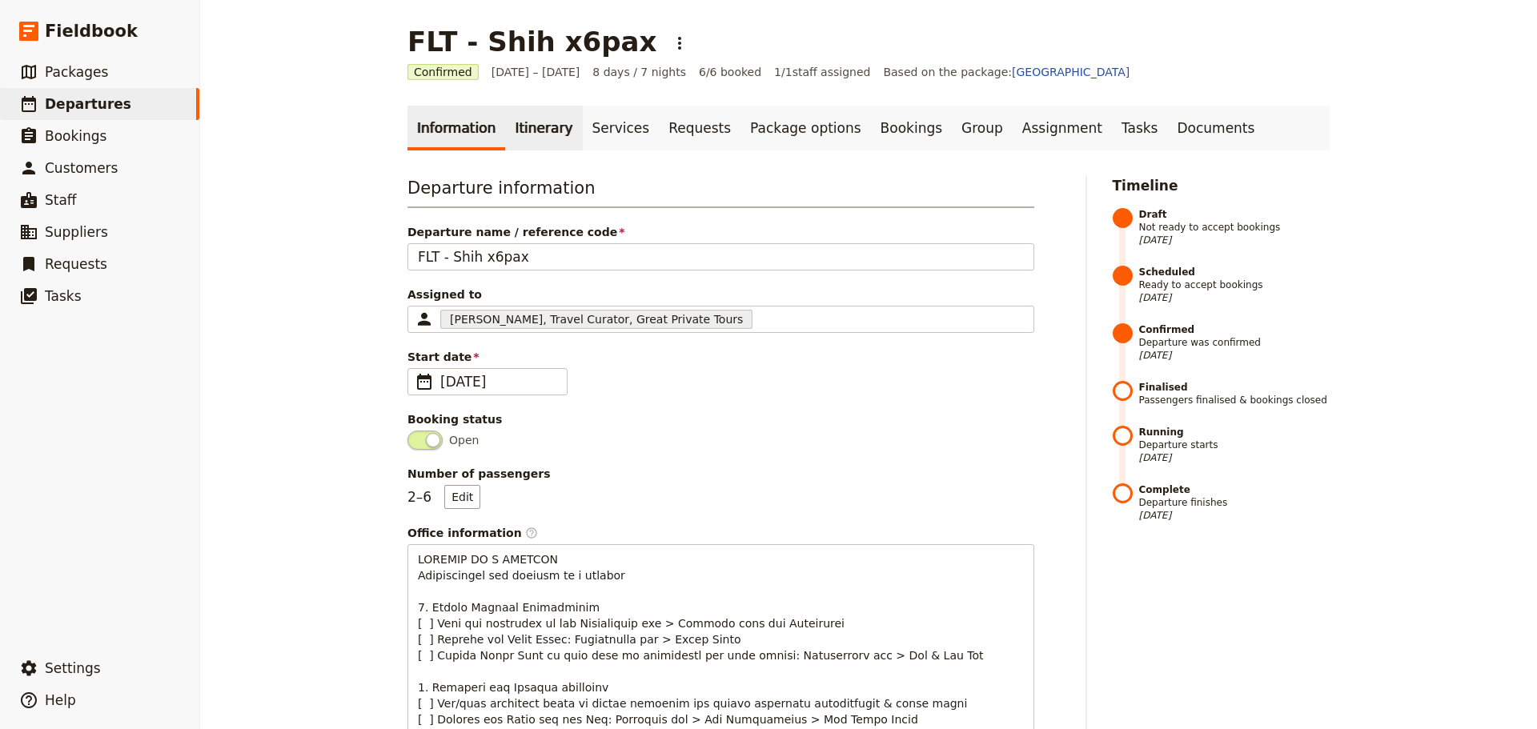
click at [519, 120] on link "Itinerary" at bounding box center [543, 128] width 77 height 45
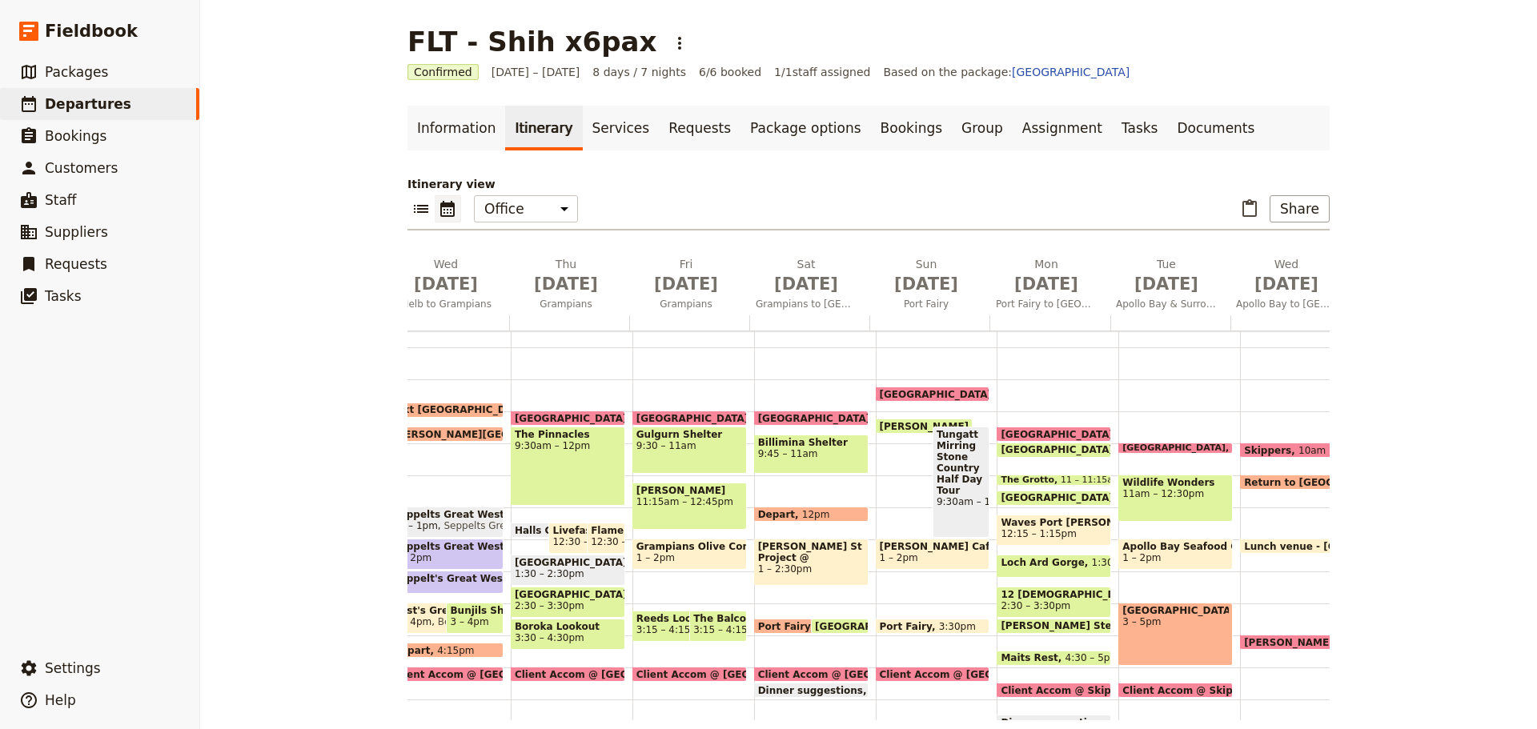
scroll to position [0, 98]
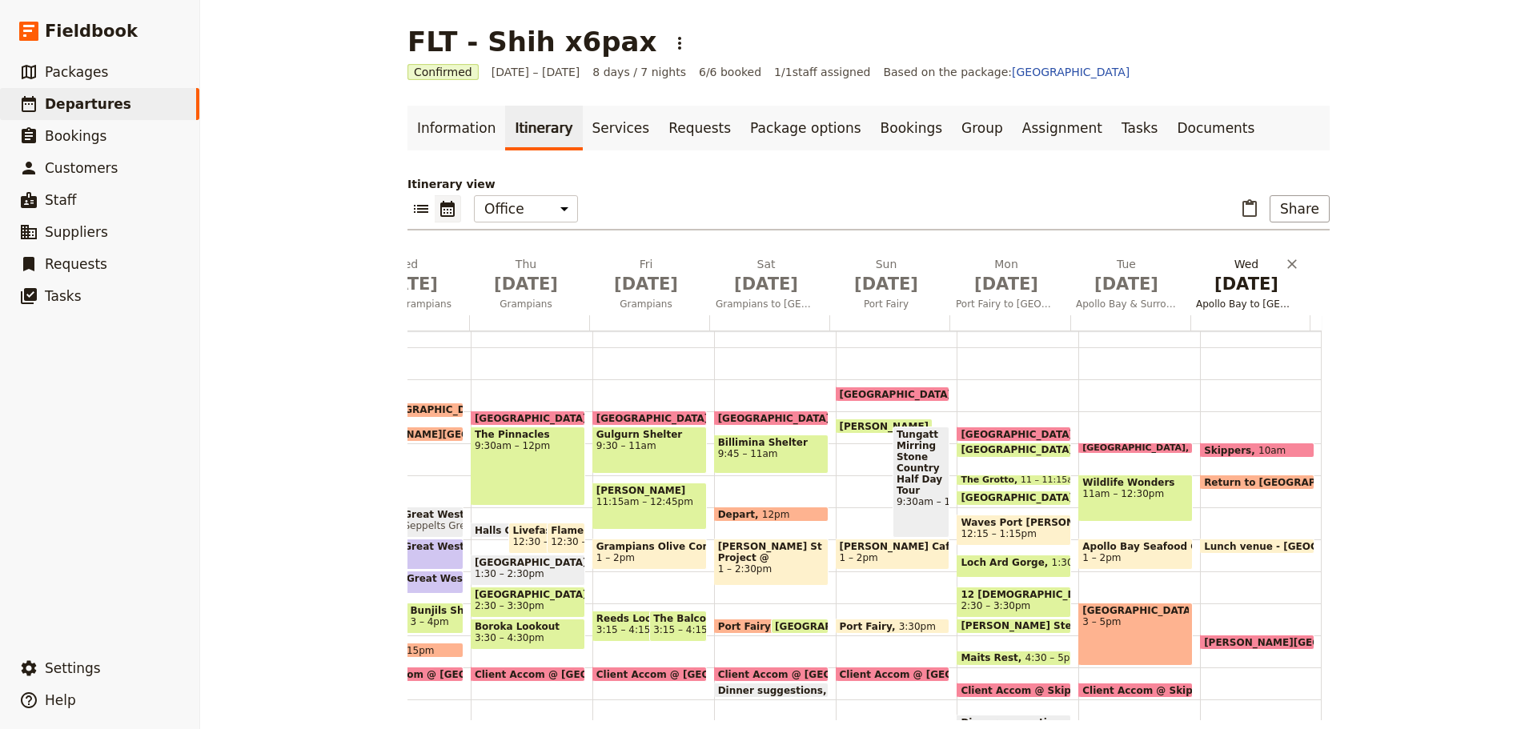
click at [1248, 295] on span "[DATE]" at bounding box center [1246, 284] width 101 height 24
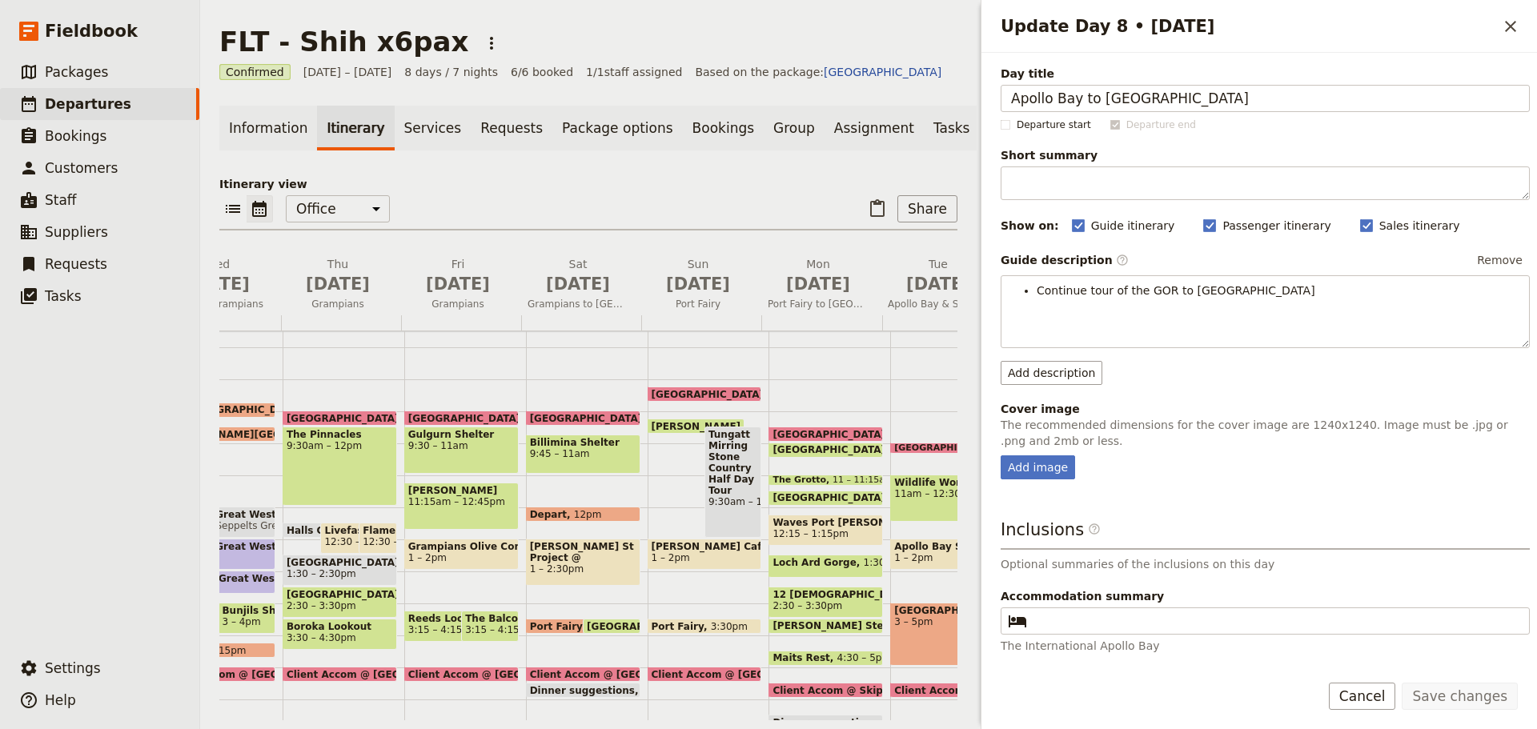
click at [1393, 711] on div "Save changes Cancel" at bounding box center [1260, 706] width 556 height 46
click at [1388, 701] on button "Cancel" at bounding box center [1362, 696] width 67 height 27
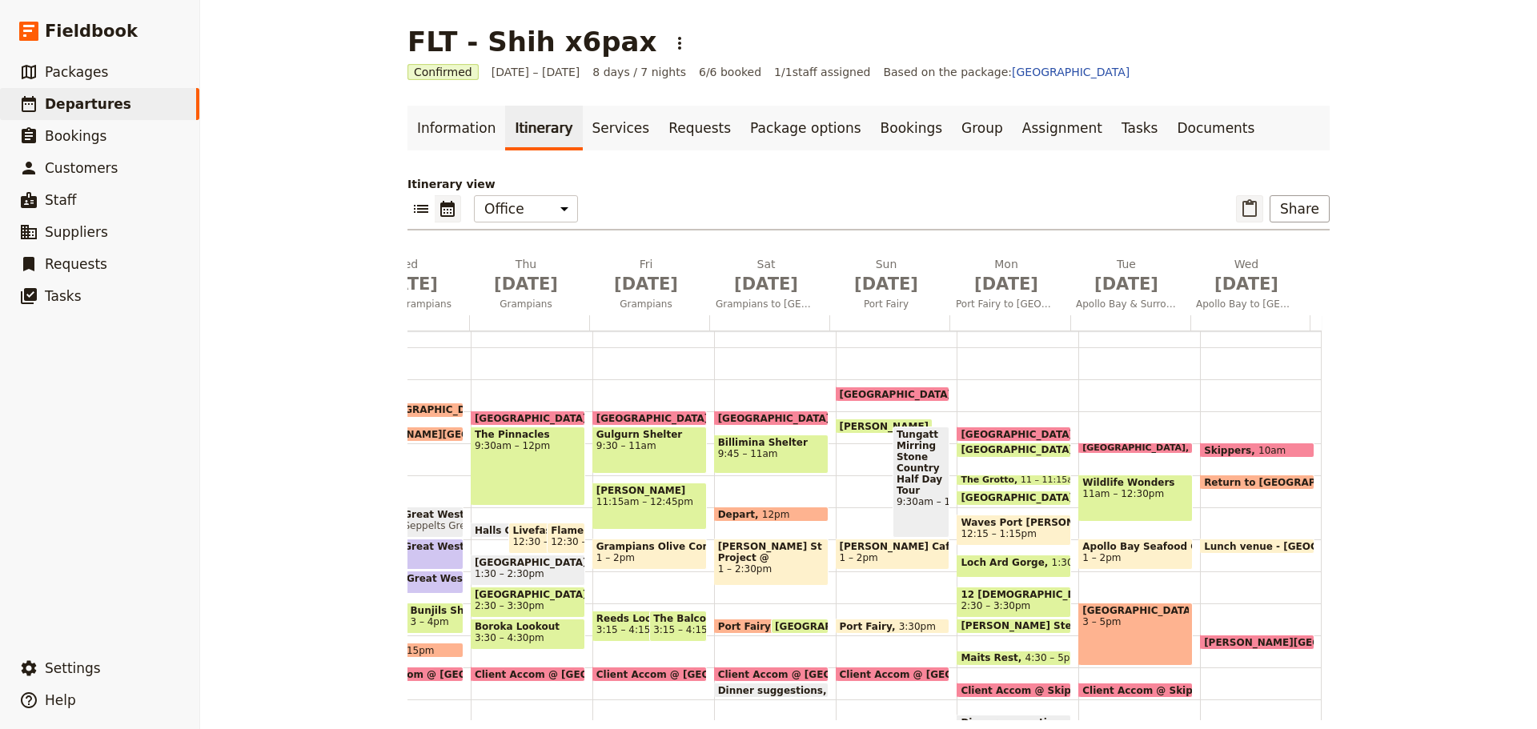
click at [1247, 208] on icon "Paste itinerary item" at bounding box center [1249, 208] width 19 height 19
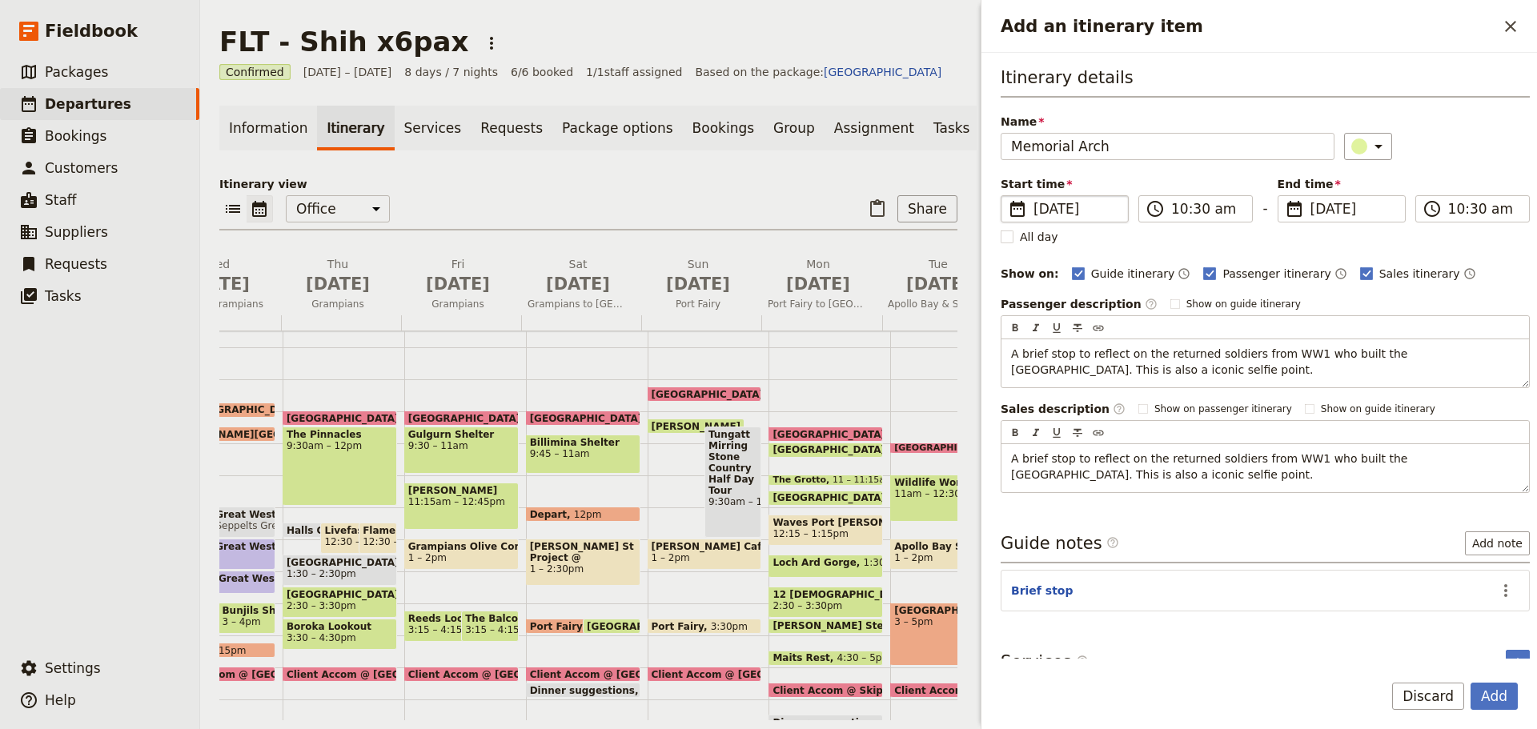
click at [1098, 206] on span "[DATE]" at bounding box center [1076, 208] width 85 height 19
click at [1008, 196] on input "[DATE]" at bounding box center [1007, 195] width 1 height 1
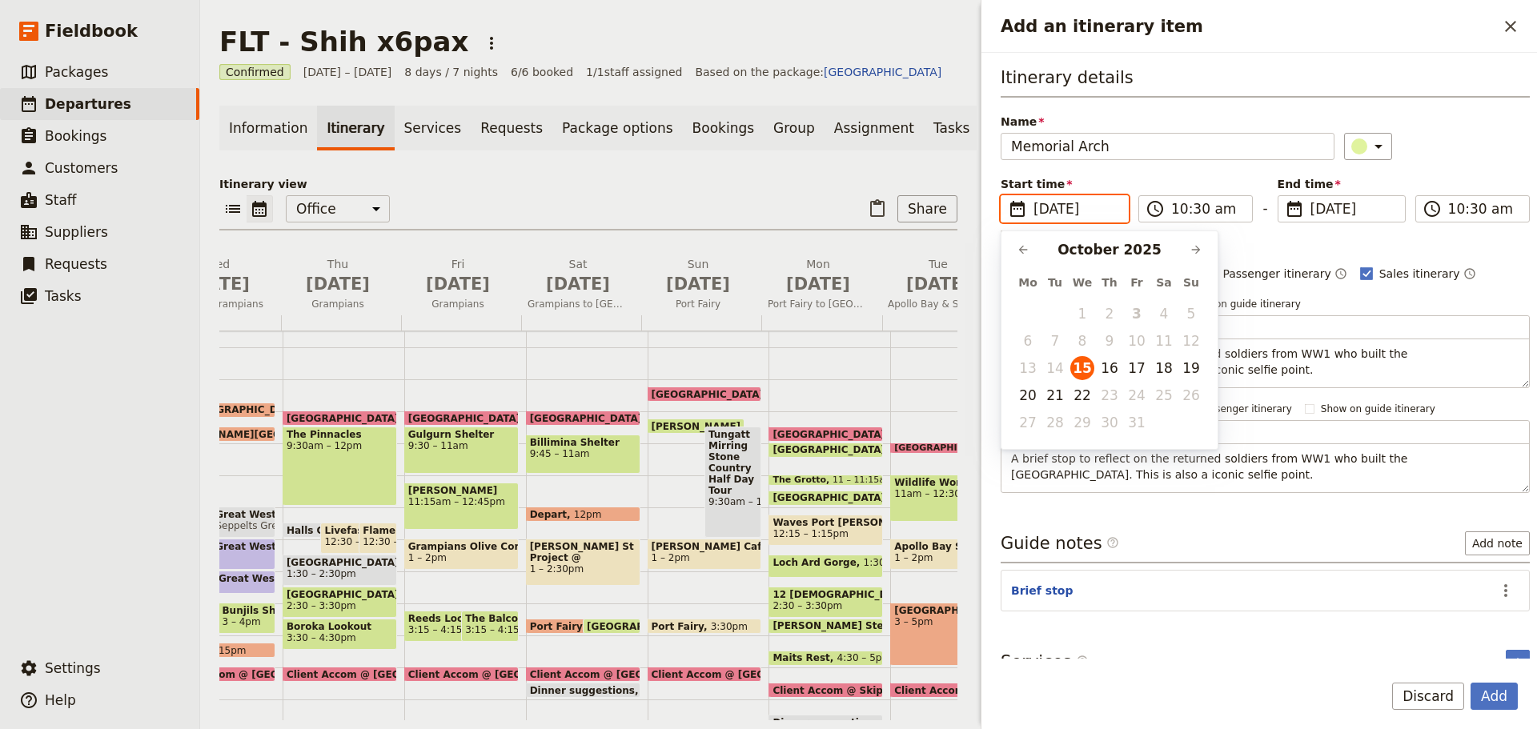
scroll to position [0, 0]
click at [1081, 396] on button "22" at bounding box center [1082, 395] width 24 height 24
type input "[DATE]"
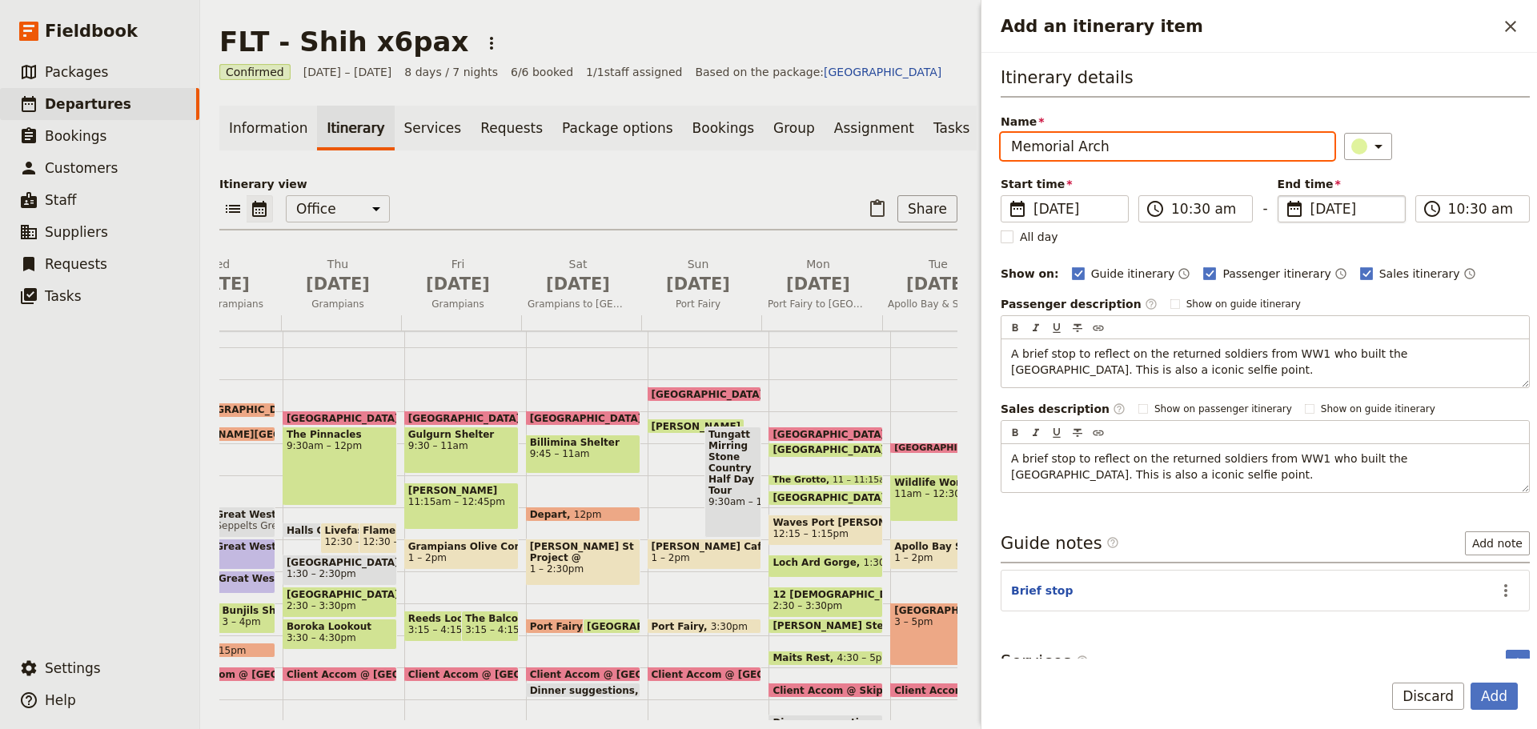
type input "[DATE]"
click at [1348, 209] on span "[DATE]" at bounding box center [1353, 208] width 85 height 19
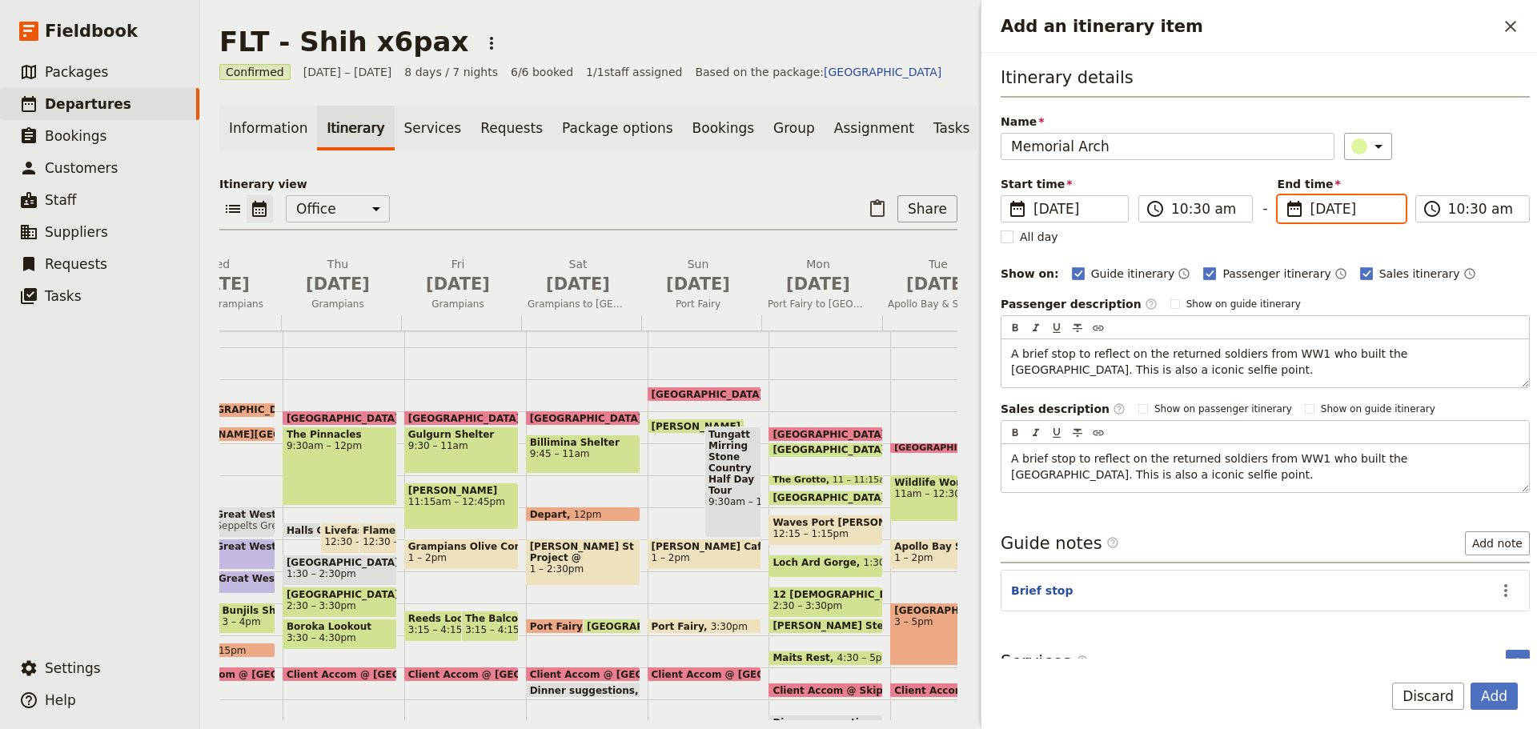
click at [1285, 196] on input "[DATE]" at bounding box center [1284, 195] width 1 height 1
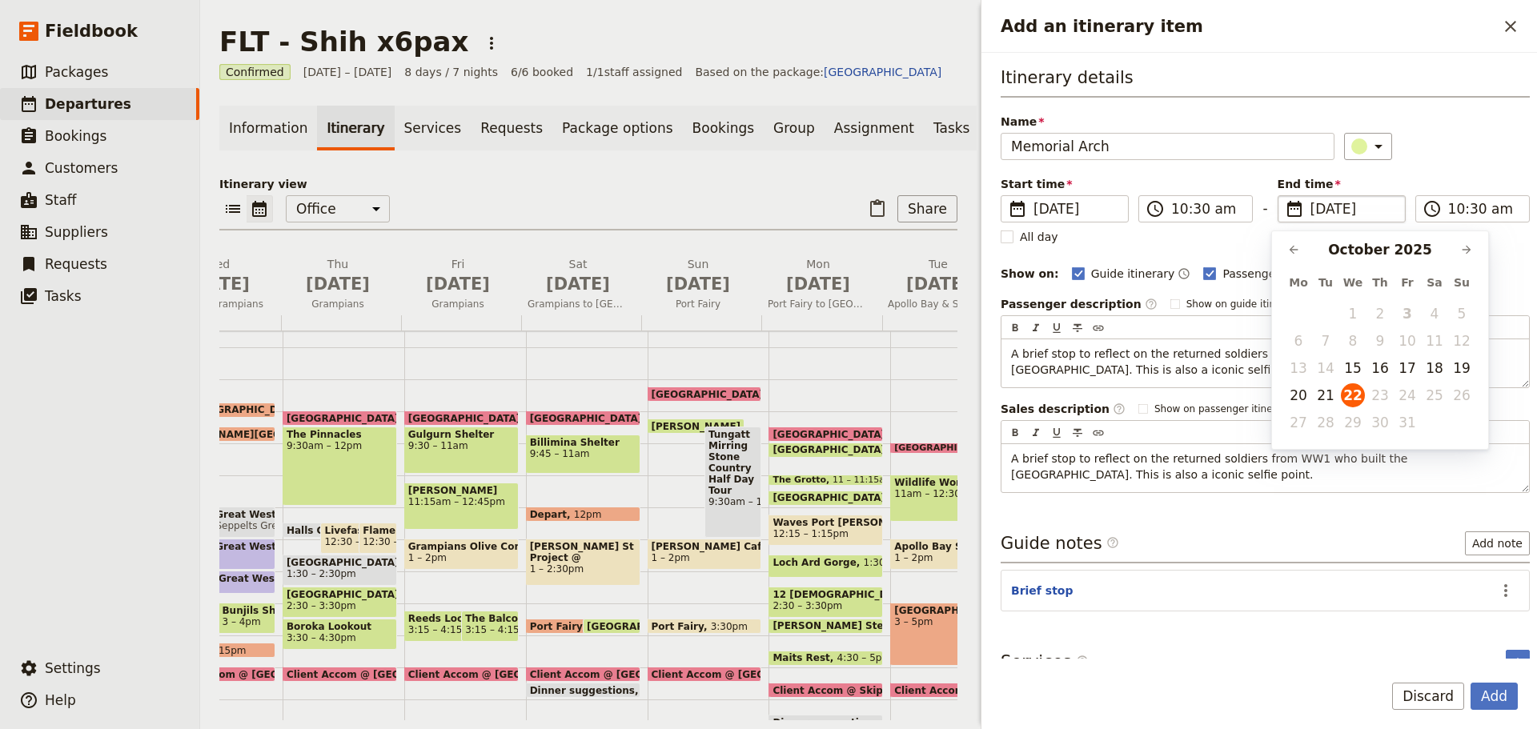
click at [1458, 142] on div "​" at bounding box center [1437, 146] width 186 height 27
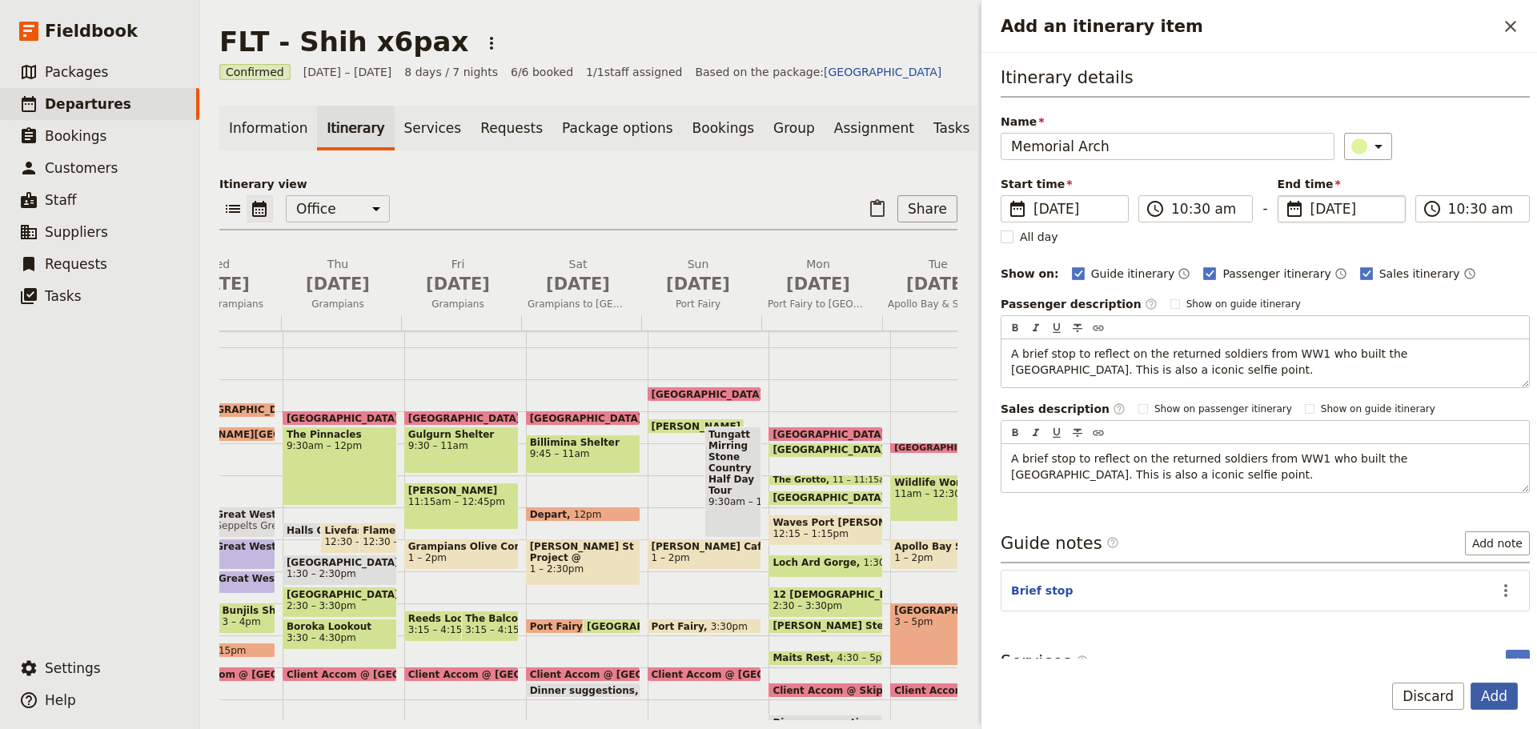
click at [1501, 697] on button "Add" at bounding box center [1494, 696] width 47 height 27
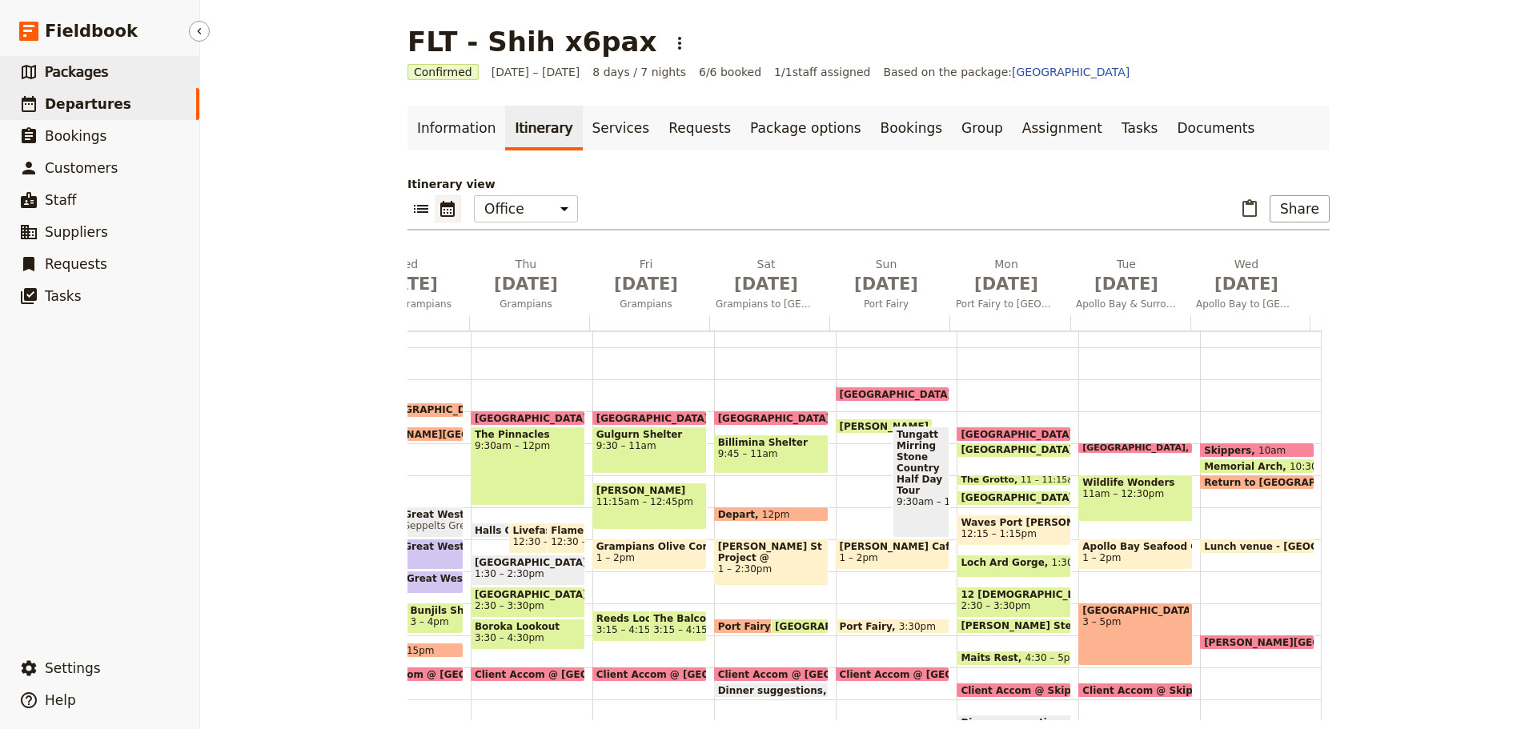
click at [146, 73] on link "​ Packages" at bounding box center [99, 72] width 199 height 32
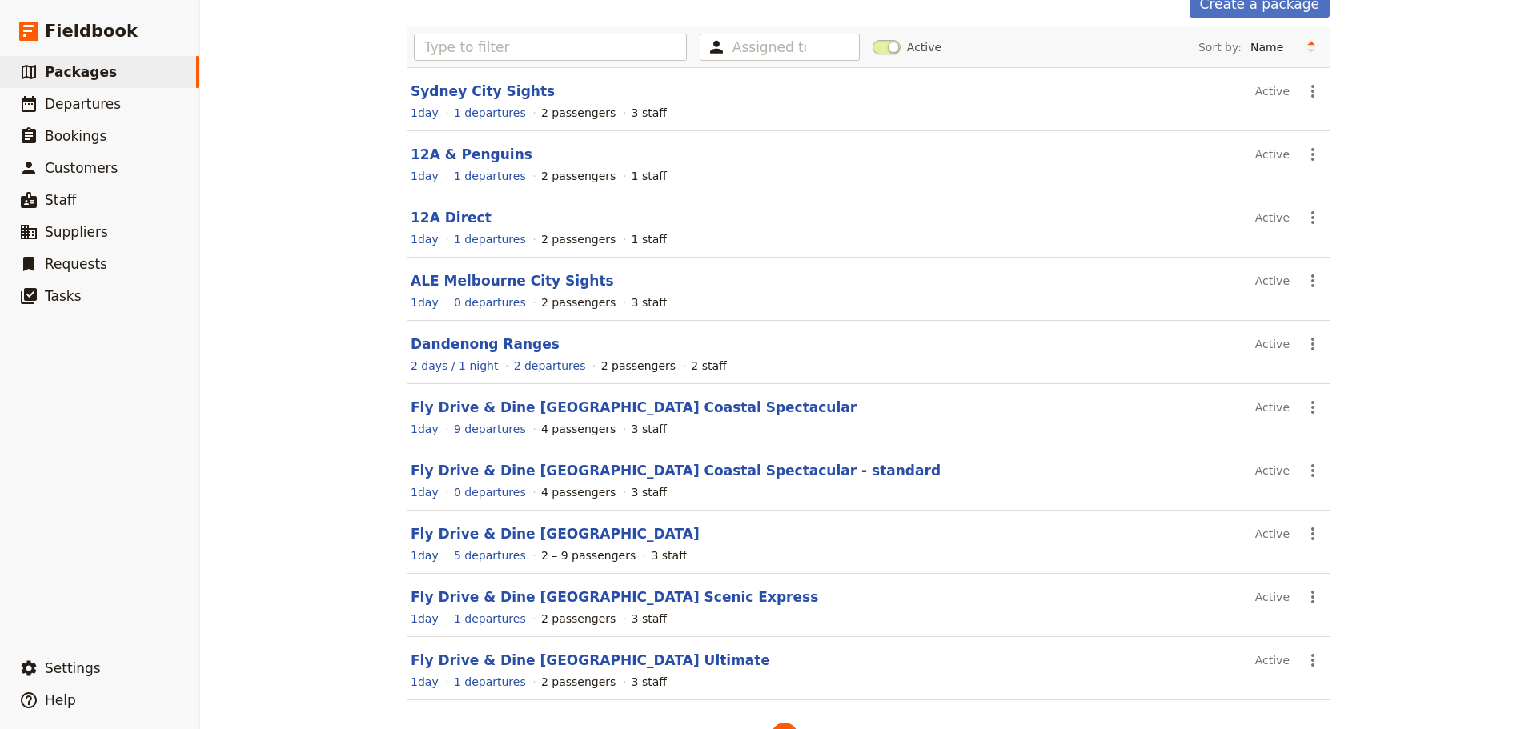
scroll to position [143, 0]
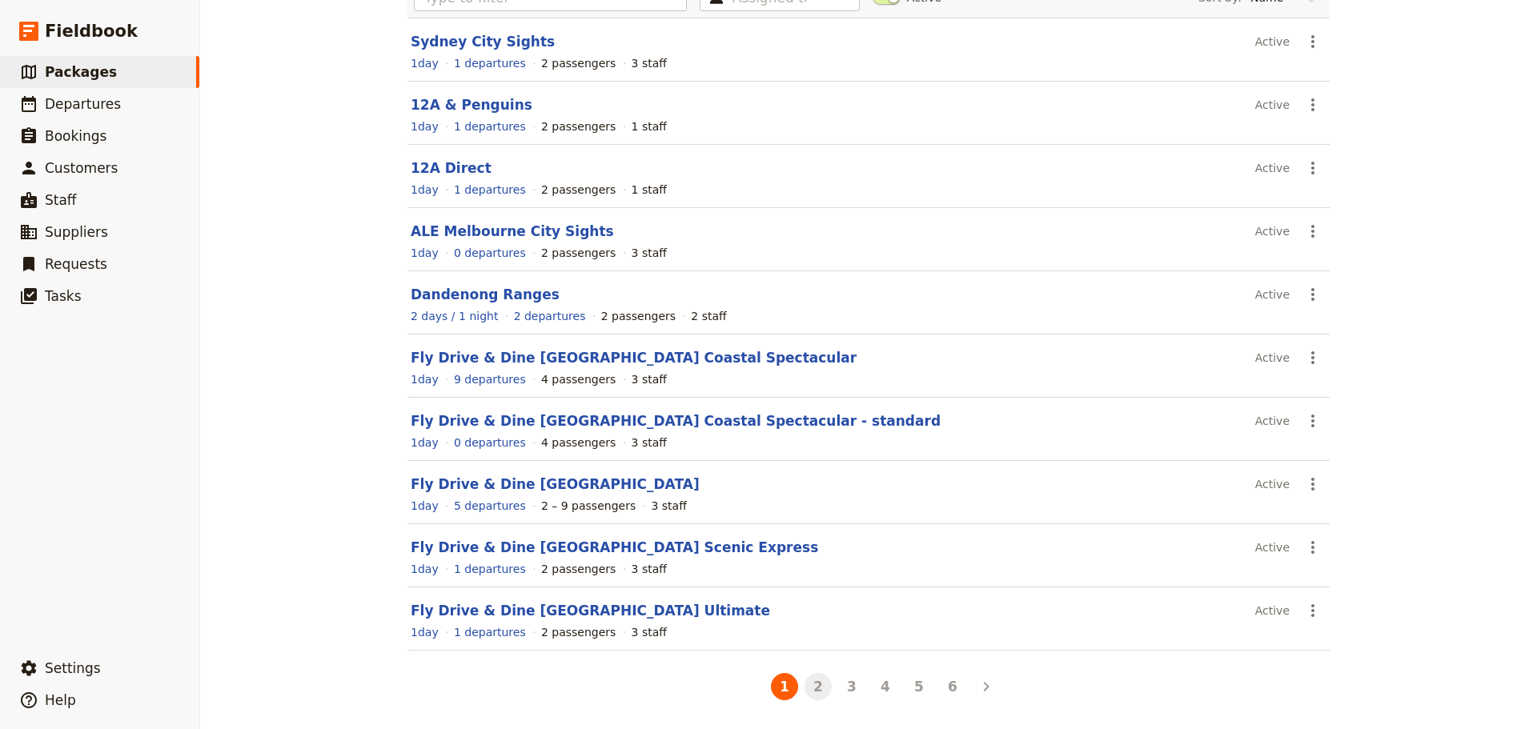
click at [813, 684] on button "2" at bounding box center [818, 686] width 27 height 27
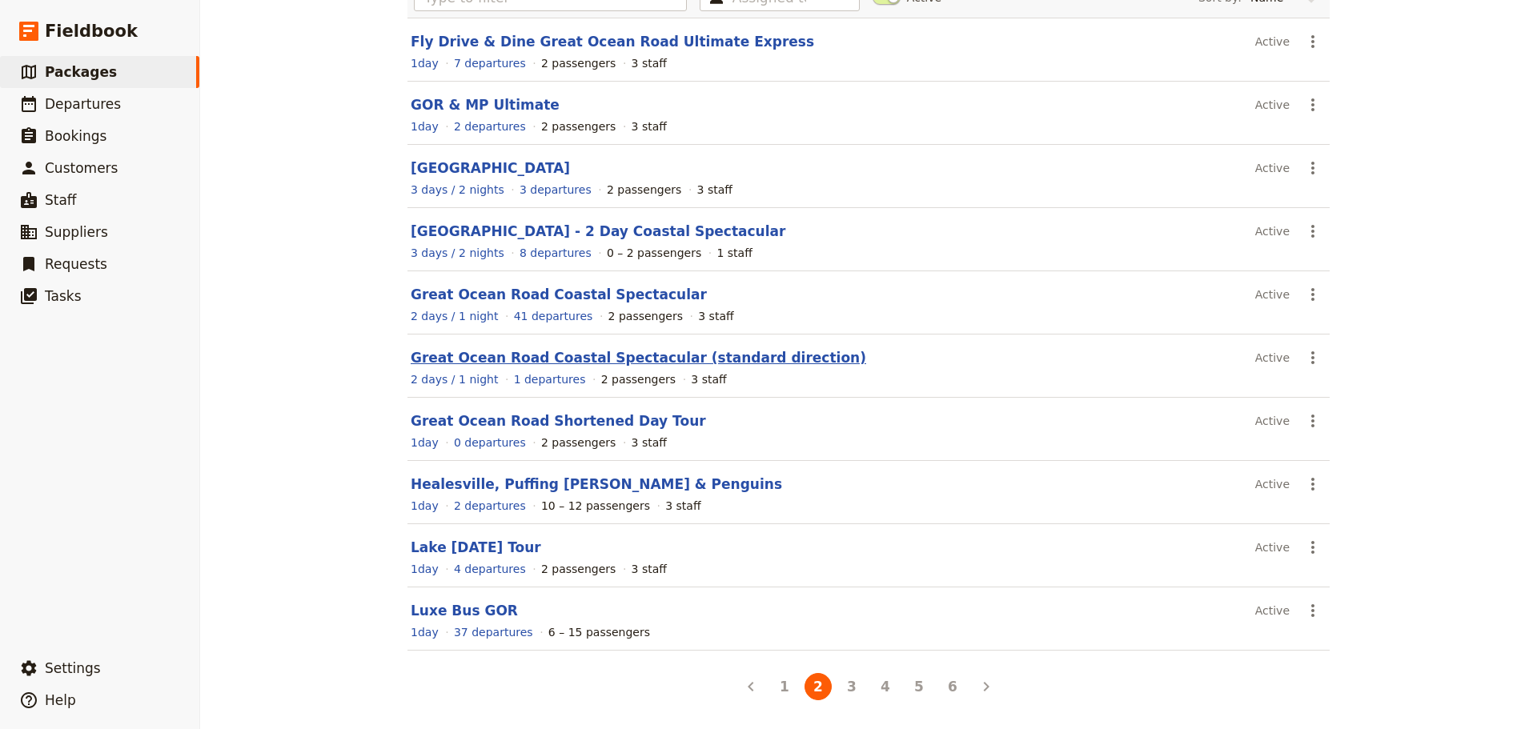
click at [654, 363] on link "Great Ocean Road Coastal Spectacular (standard direction)" at bounding box center [639, 358] width 456 height 16
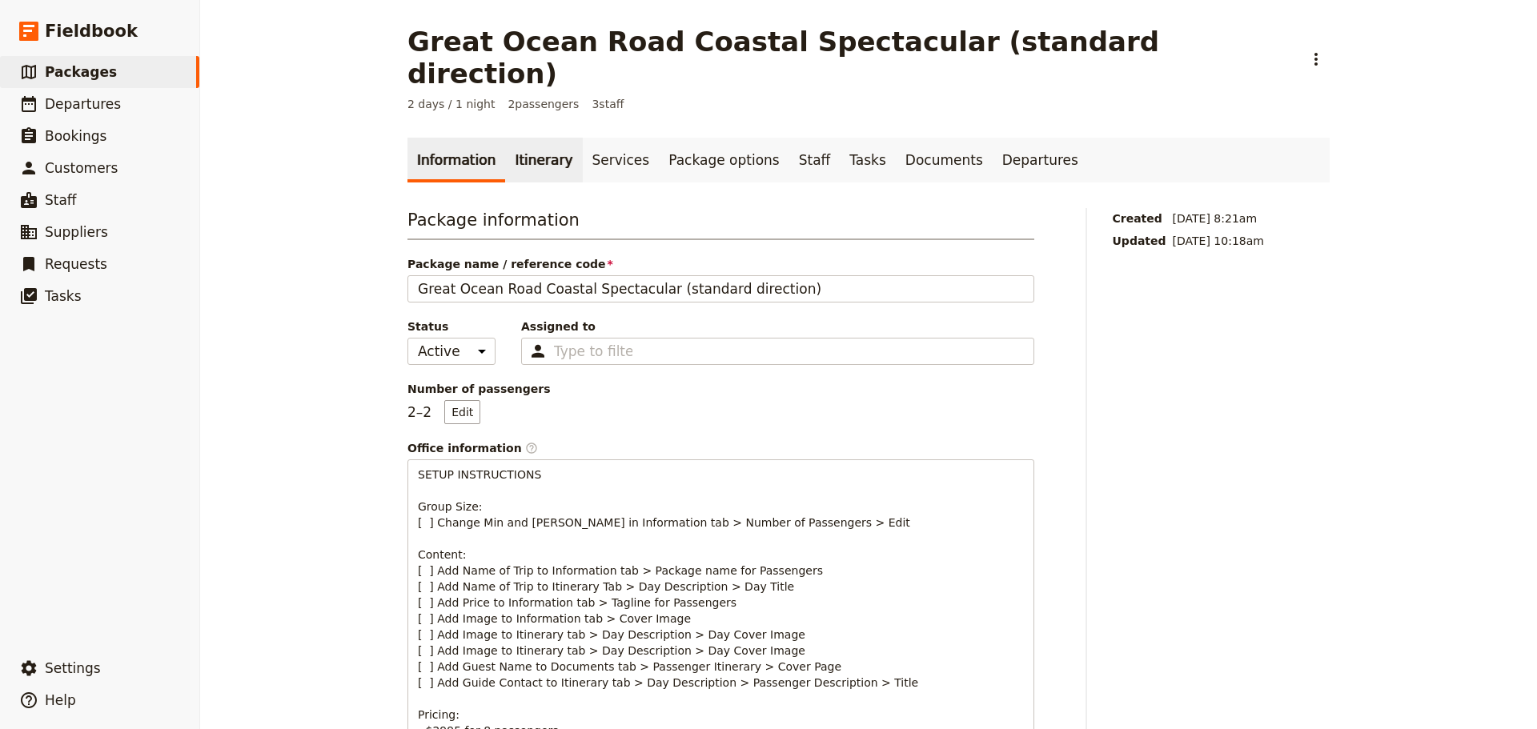
click at [539, 145] on link "Itinerary" at bounding box center [543, 160] width 77 height 45
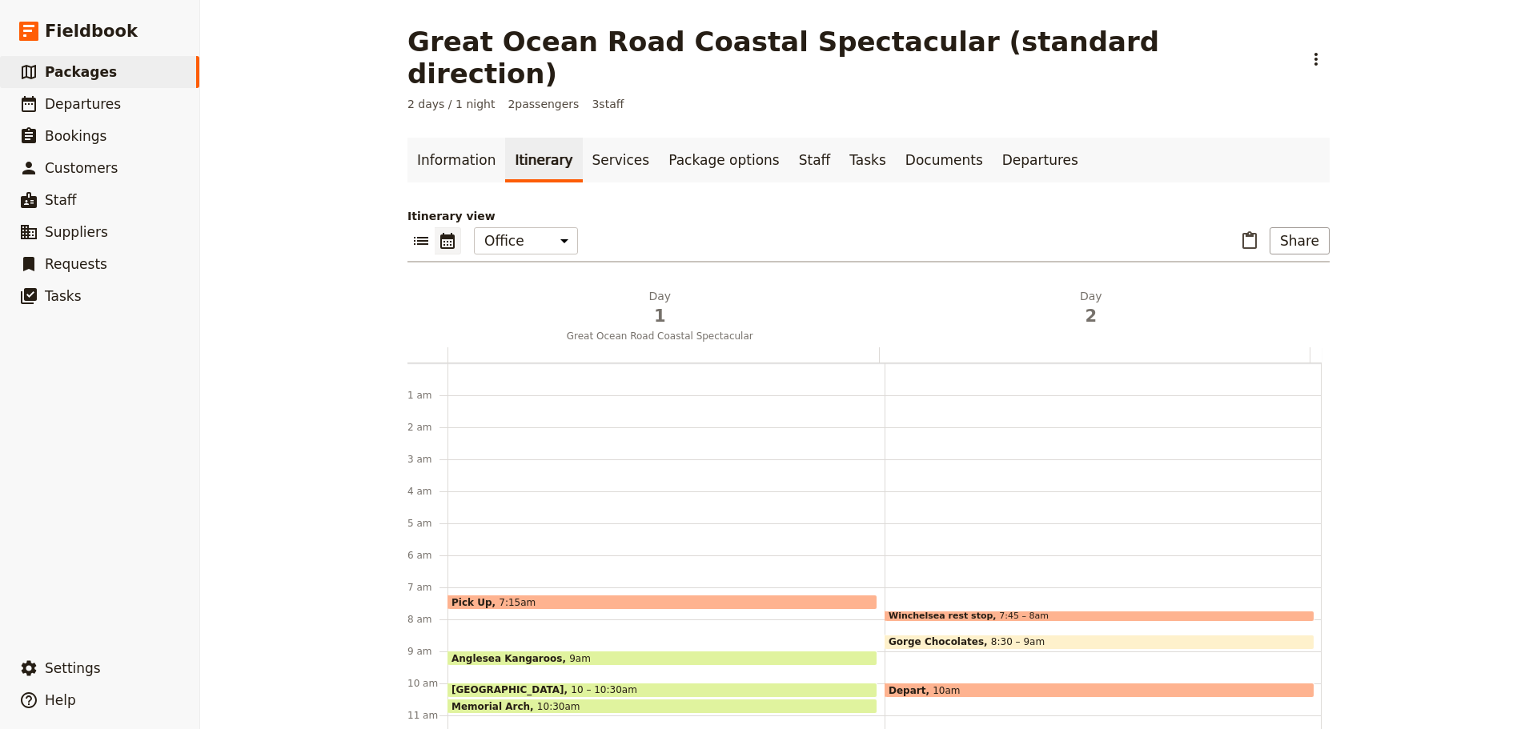
scroll to position [208, 0]
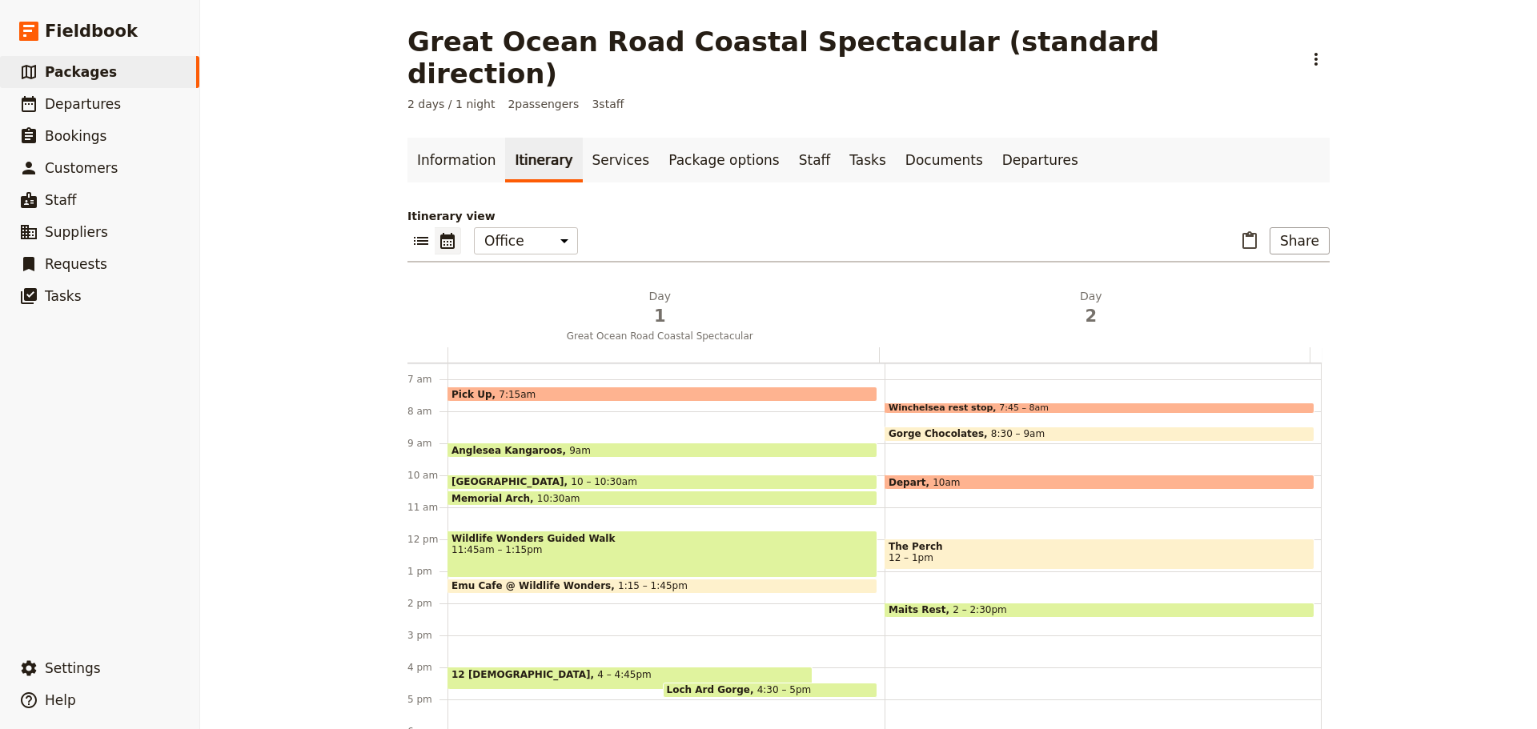
click at [478, 476] on span "[GEOGRAPHIC_DATA]" at bounding box center [511, 481] width 119 height 11
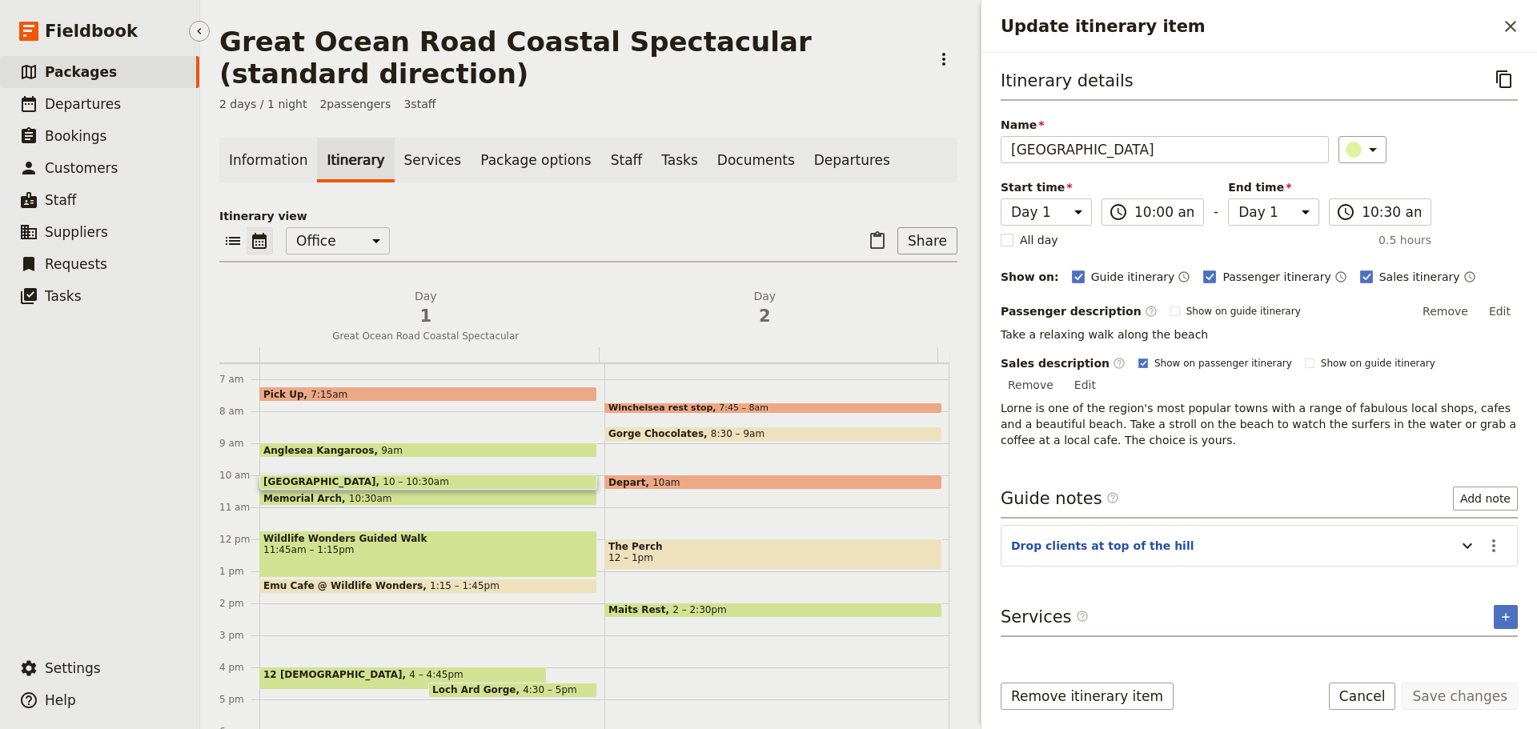
click at [70, 65] on span "Packages" at bounding box center [81, 72] width 72 height 16
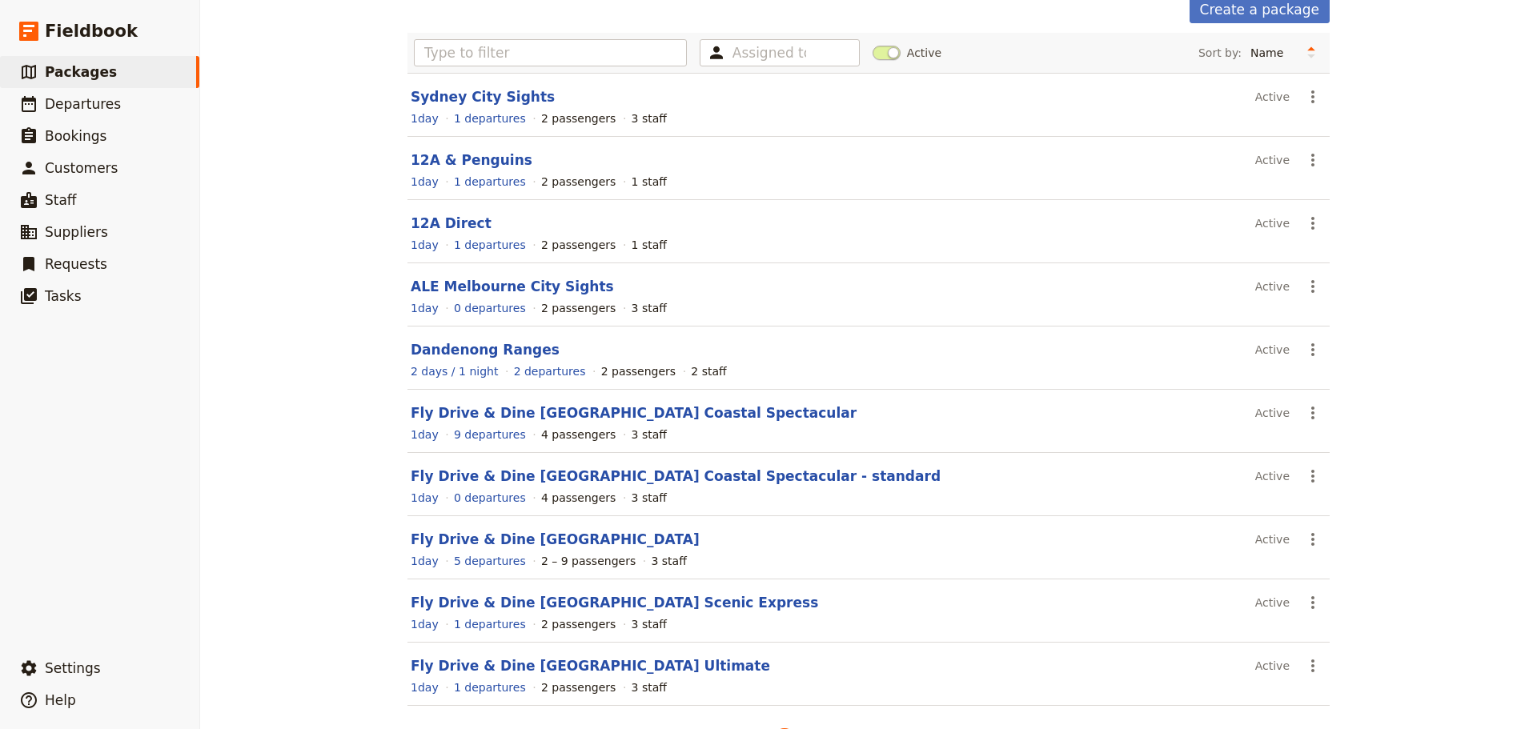
scroll to position [143, 0]
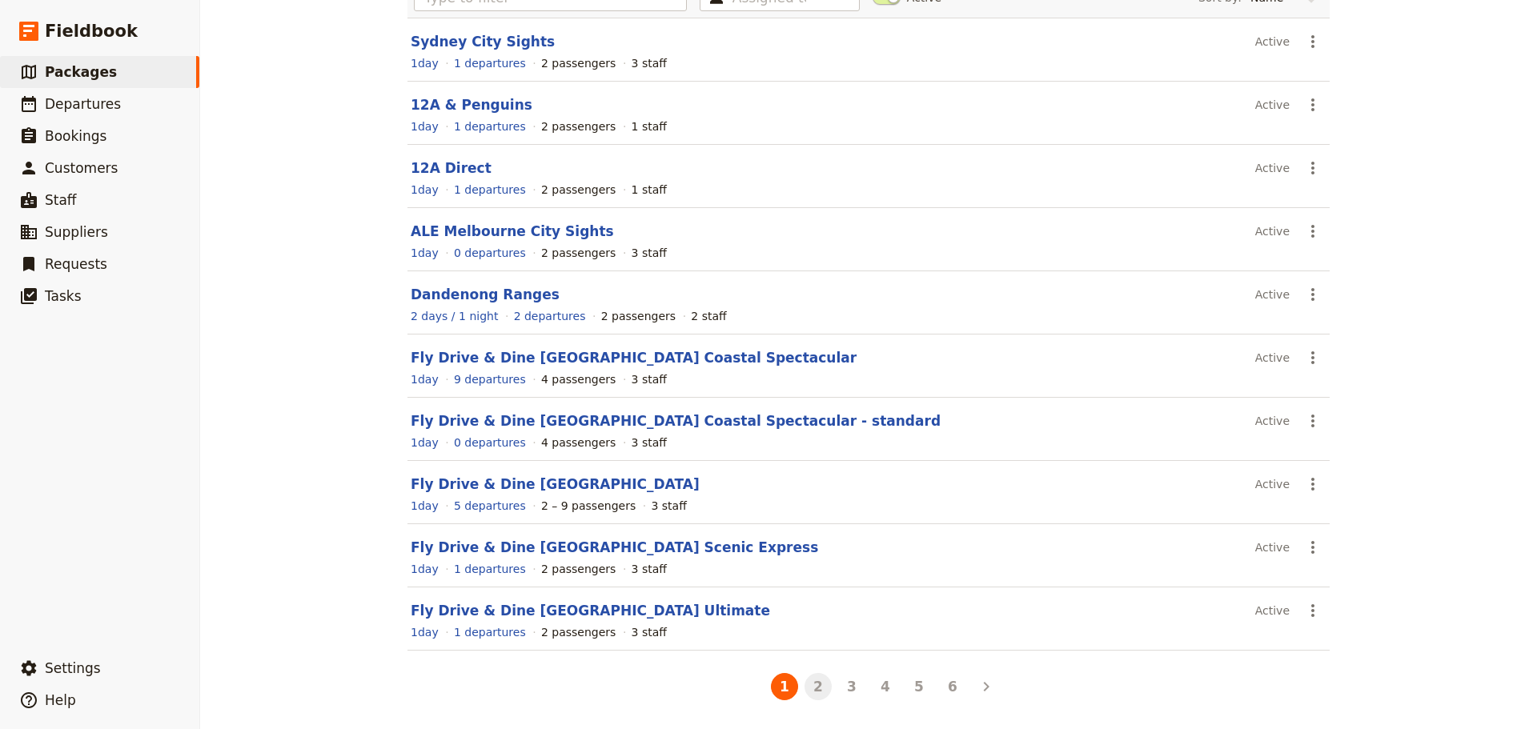
click at [805, 687] on button "2" at bounding box center [818, 686] width 27 height 27
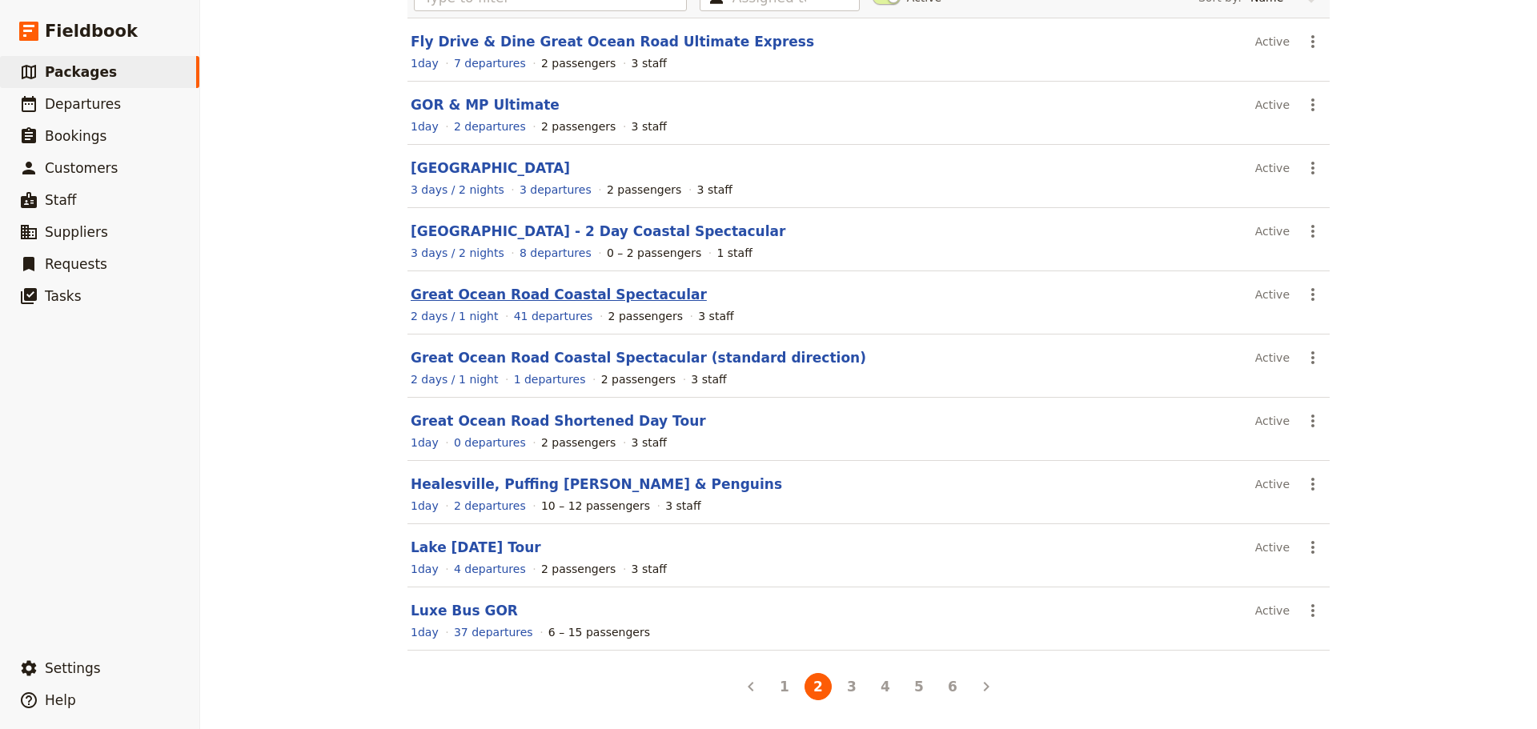
click at [516, 300] on link "Great Ocean Road Coastal Spectacular" at bounding box center [559, 295] width 296 height 16
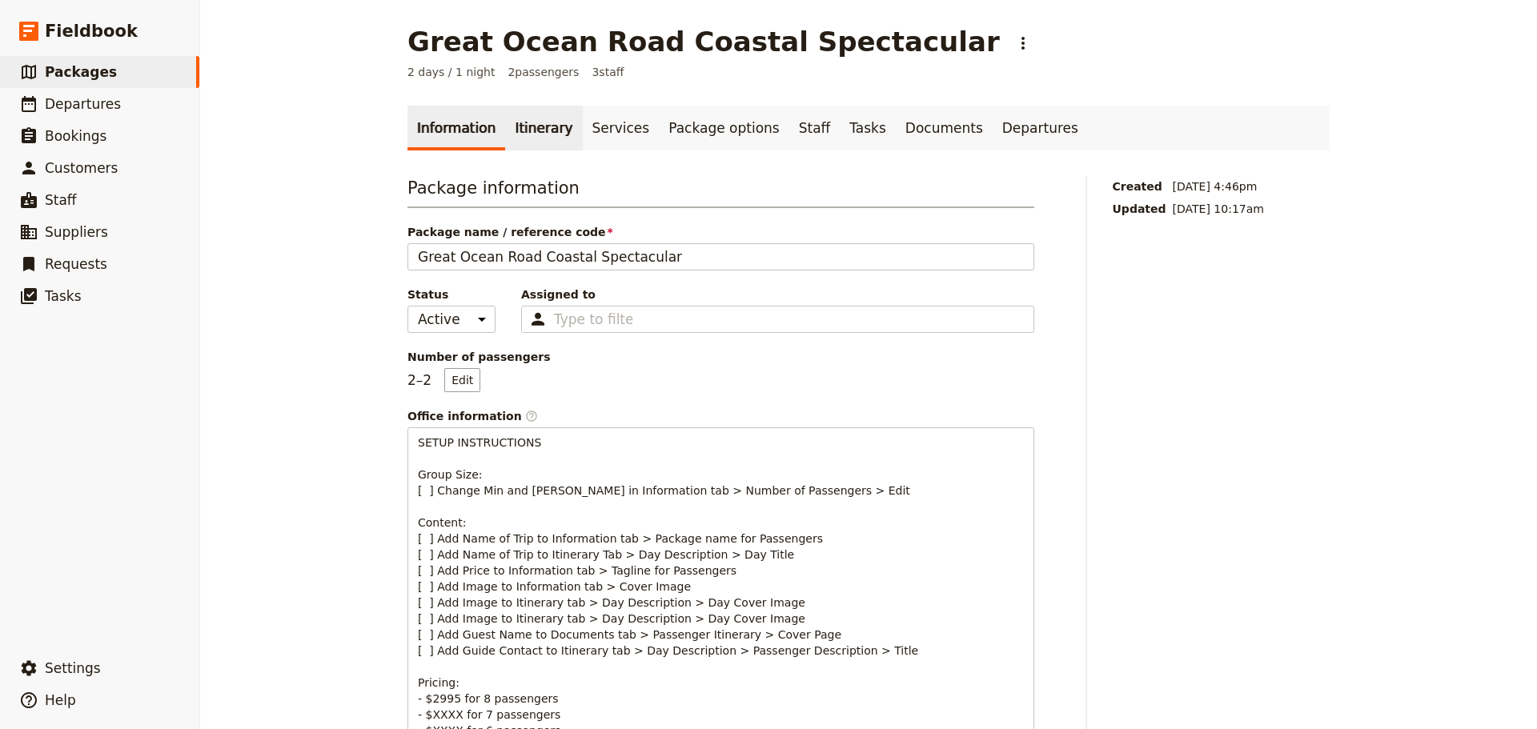
click at [526, 141] on link "Itinerary" at bounding box center [543, 128] width 77 height 45
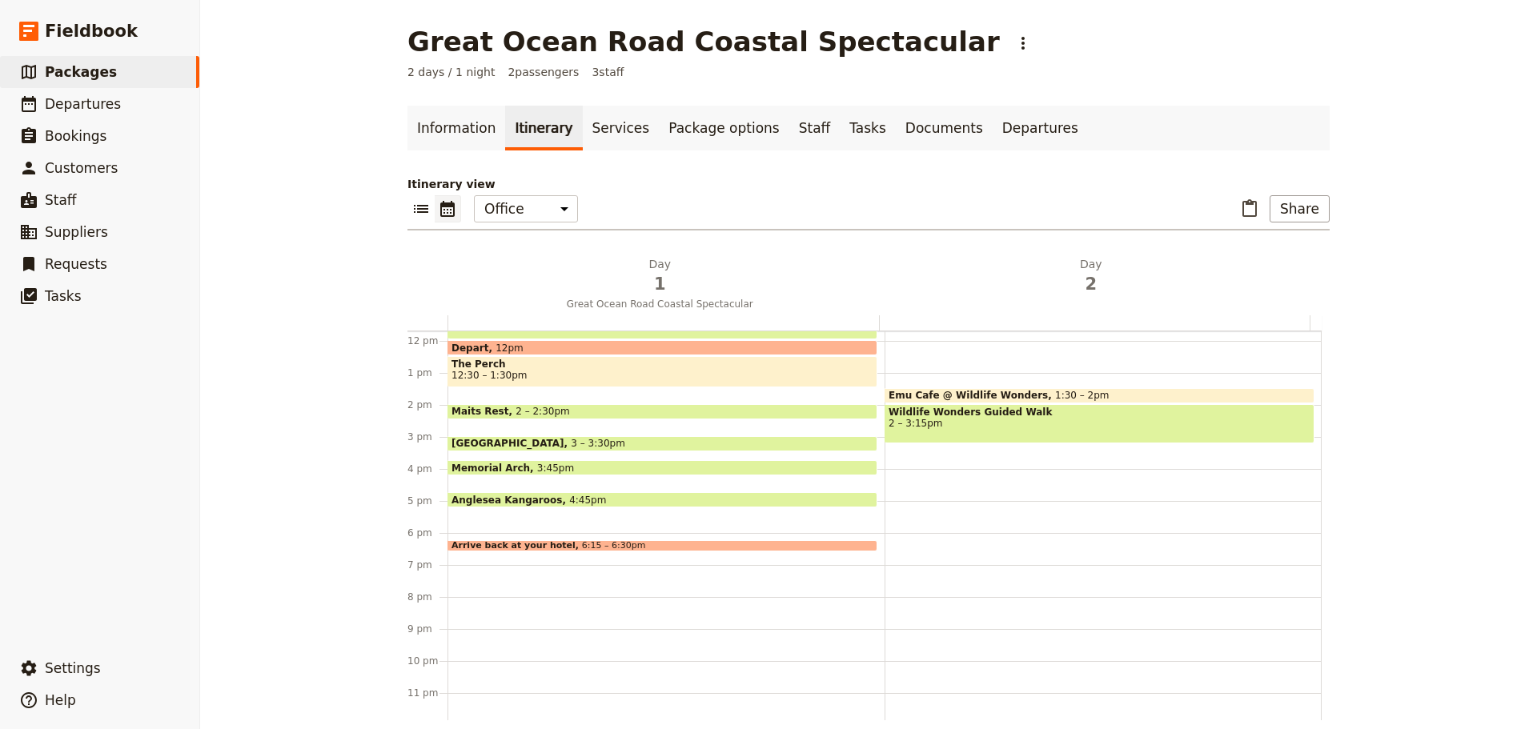
scroll to position [379, 0]
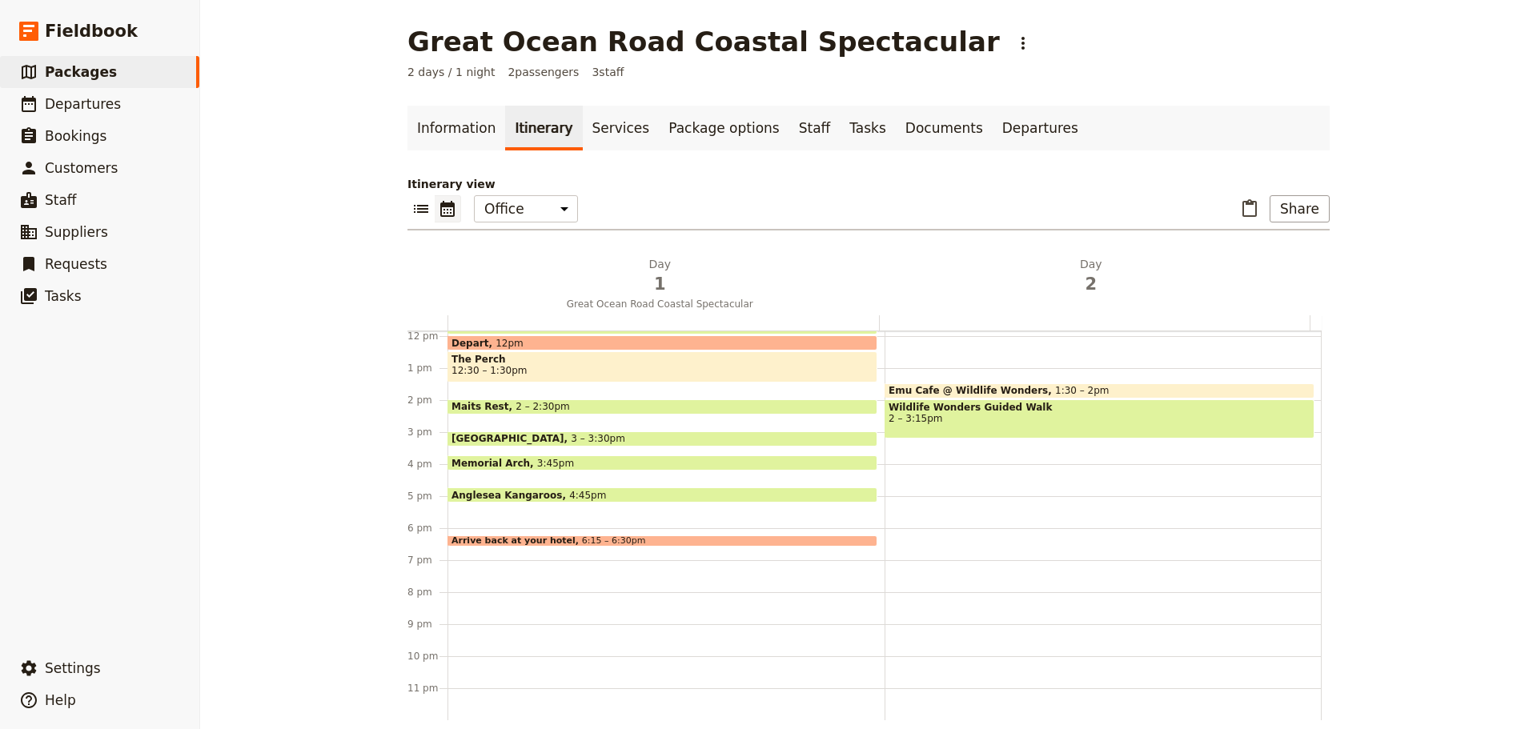
click at [571, 437] on span "3 – 3:30pm" at bounding box center [598, 438] width 54 height 11
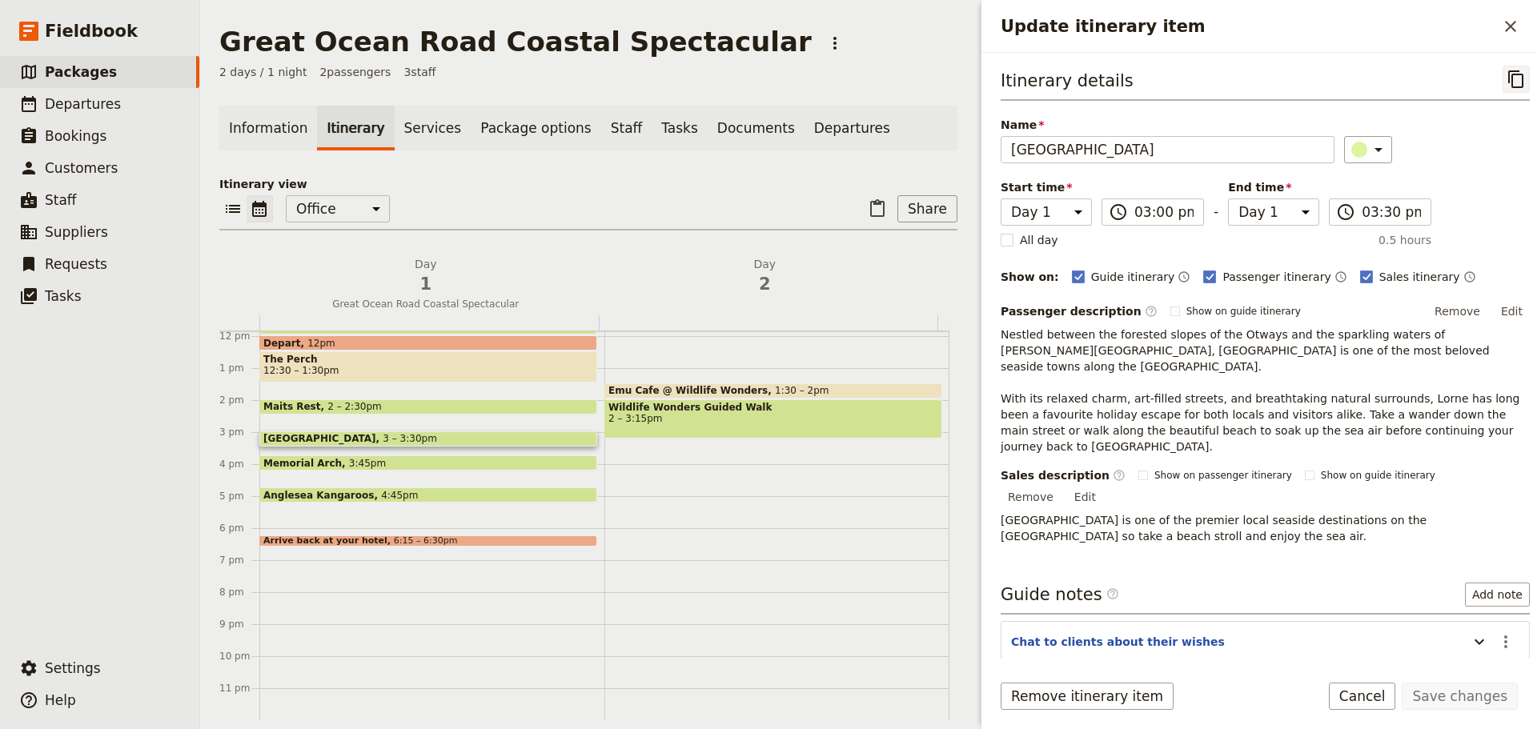
click at [1507, 82] on icon "Copy itinerary item" at bounding box center [1516, 79] width 19 height 19
click at [1502, 22] on icon "Close drawer" at bounding box center [1510, 26] width 19 height 19
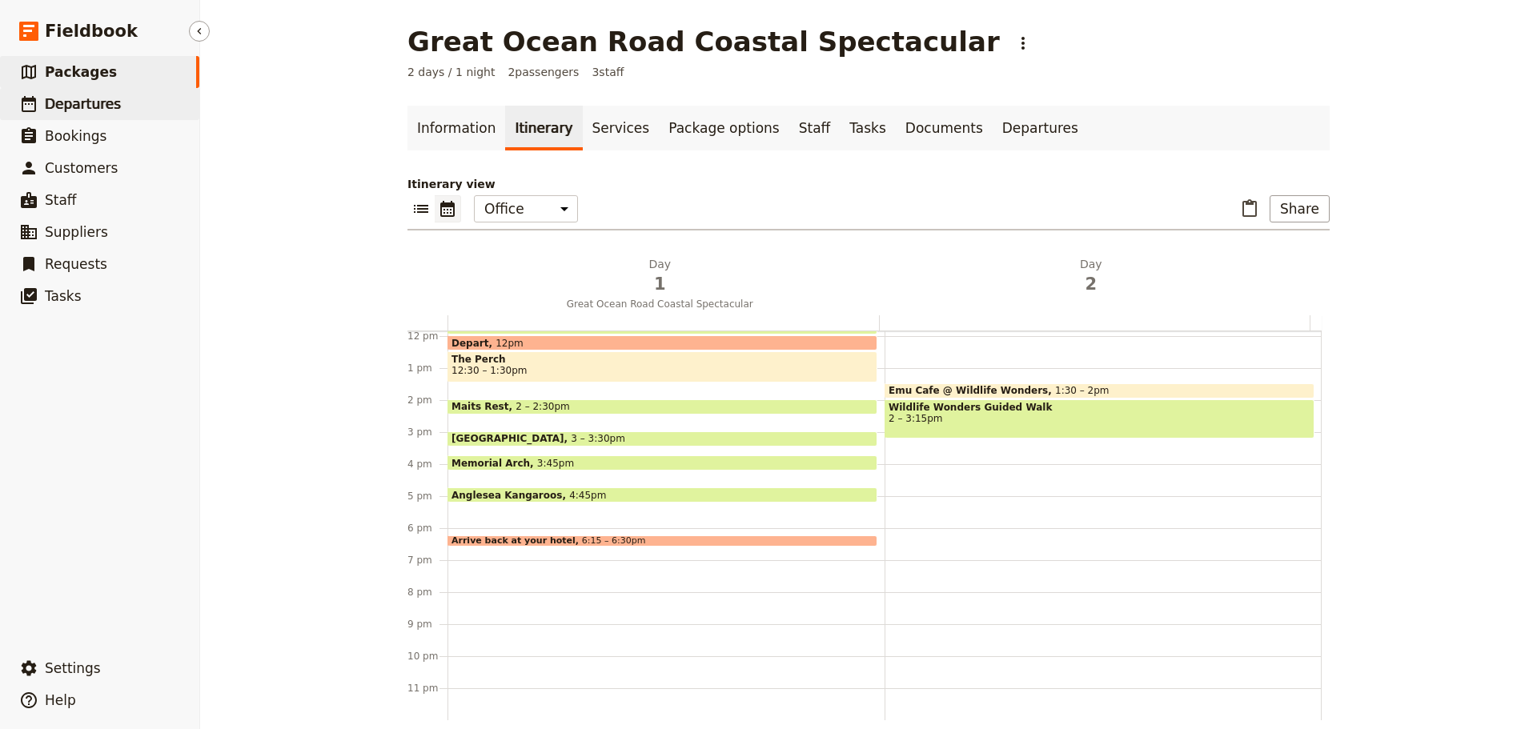
click at [102, 105] on span "Departures" at bounding box center [83, 104] width 76 height 16
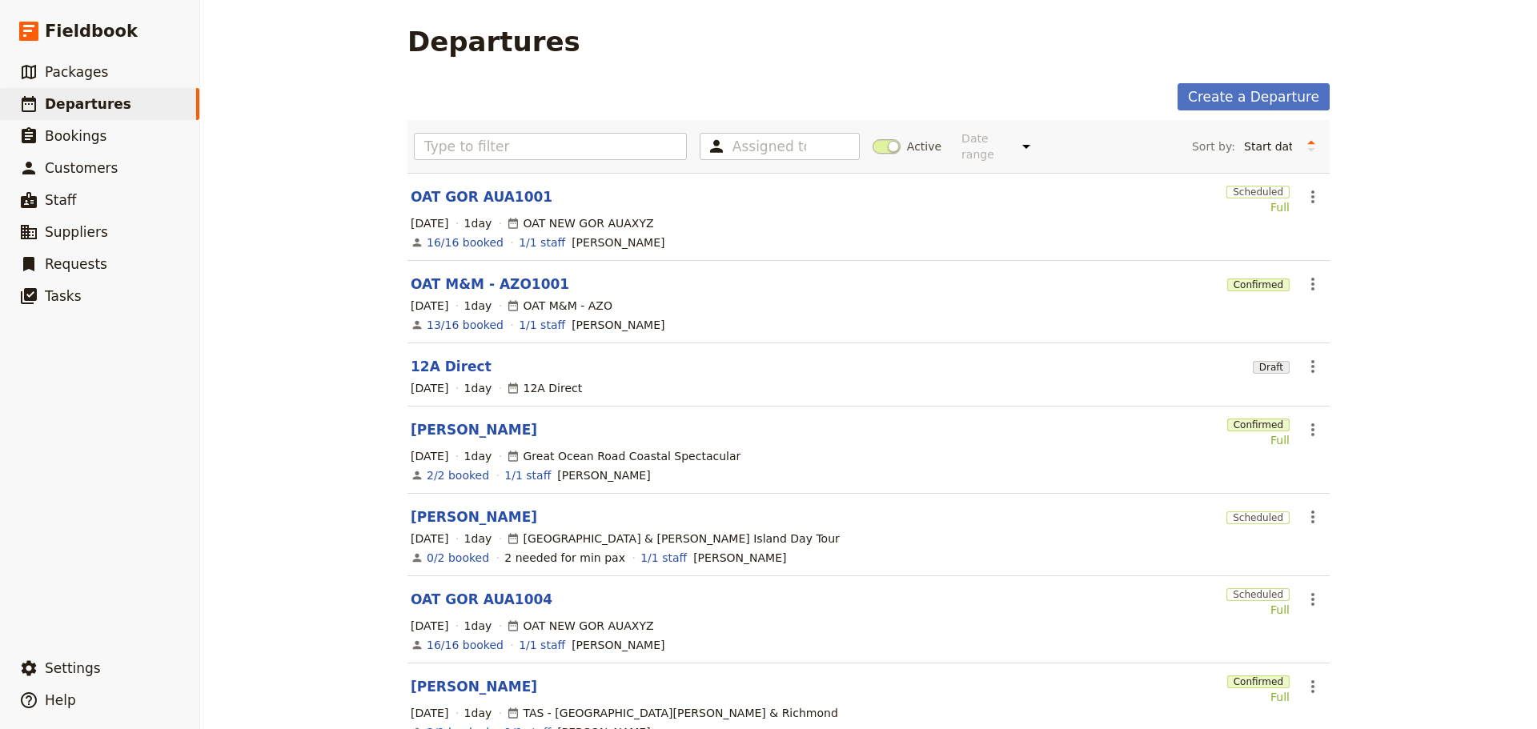
scroll to position [301, 0]
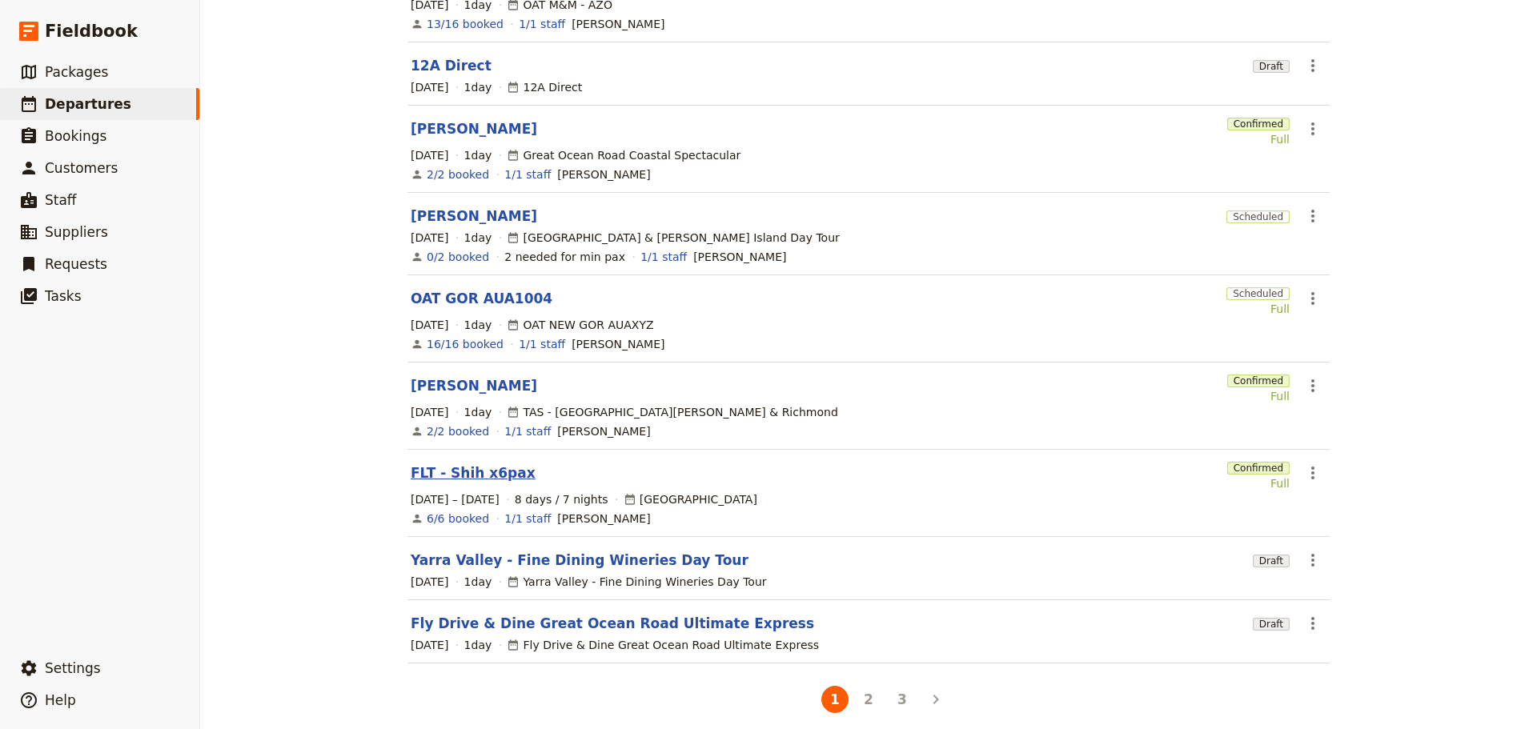
click at [451, 465] on link "FLT - Shih x6pax" at bounding box center [473, 473] width 125 height 19
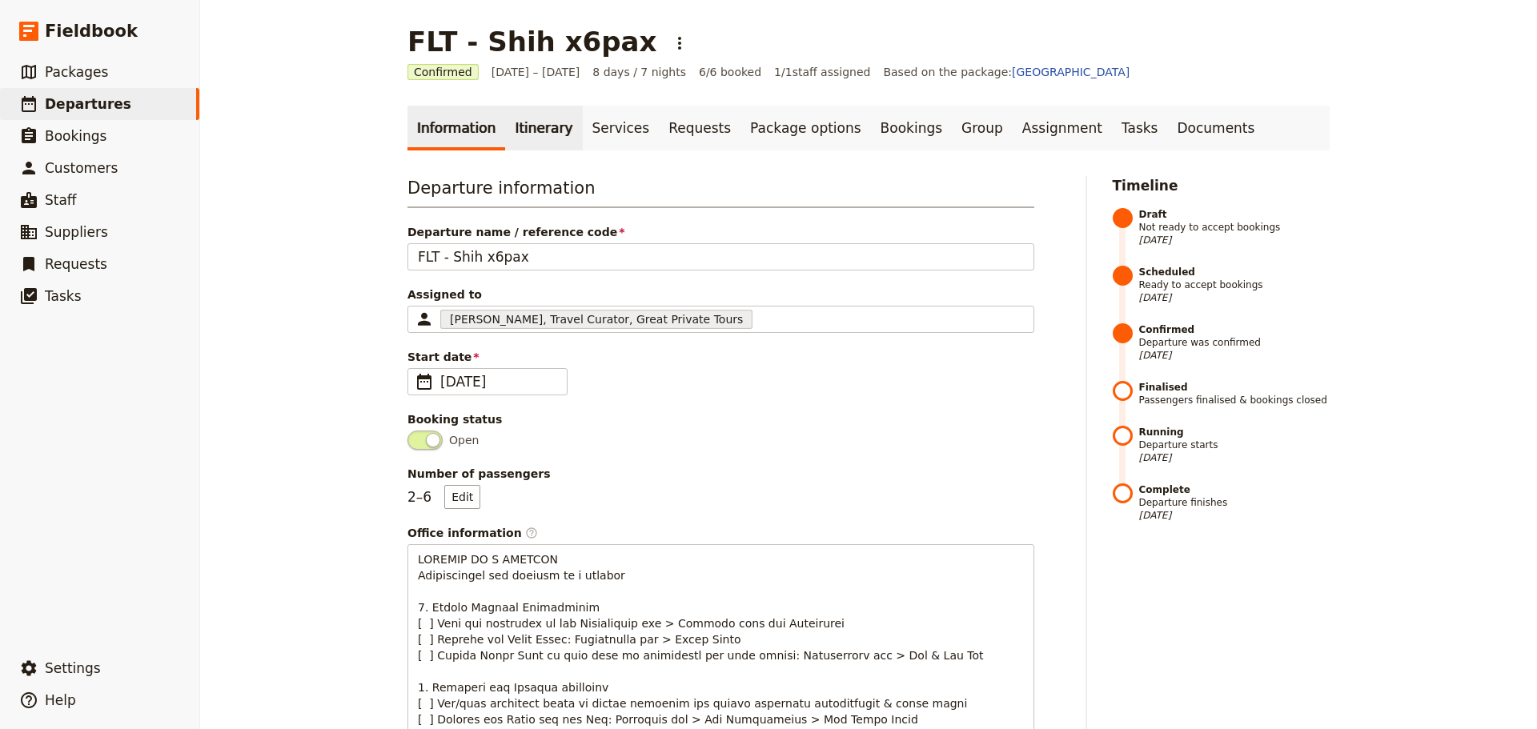
click at [528, 143] on link "Itinerary" at bounding box center [543, 128] width 77 height 45
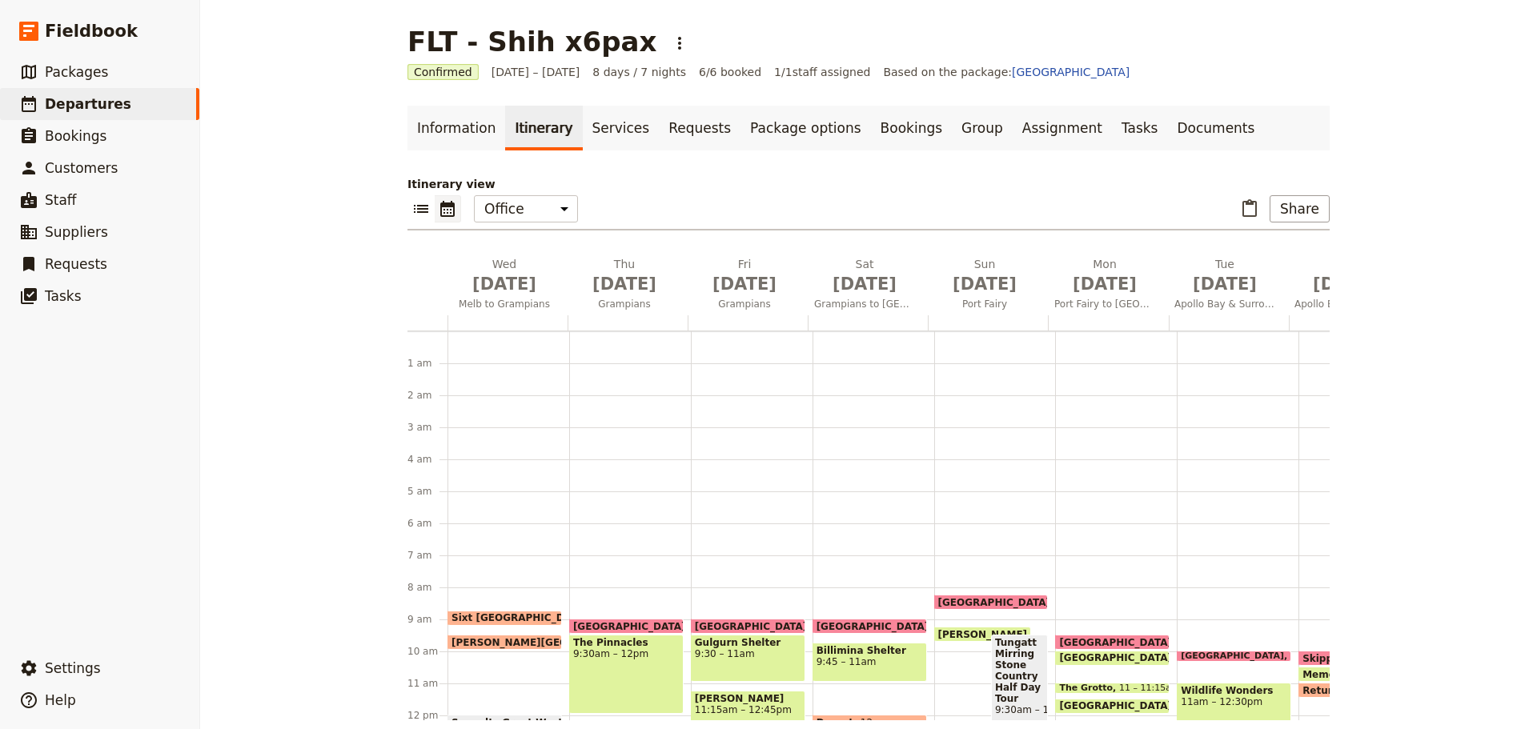
scroll to position [208, 0]
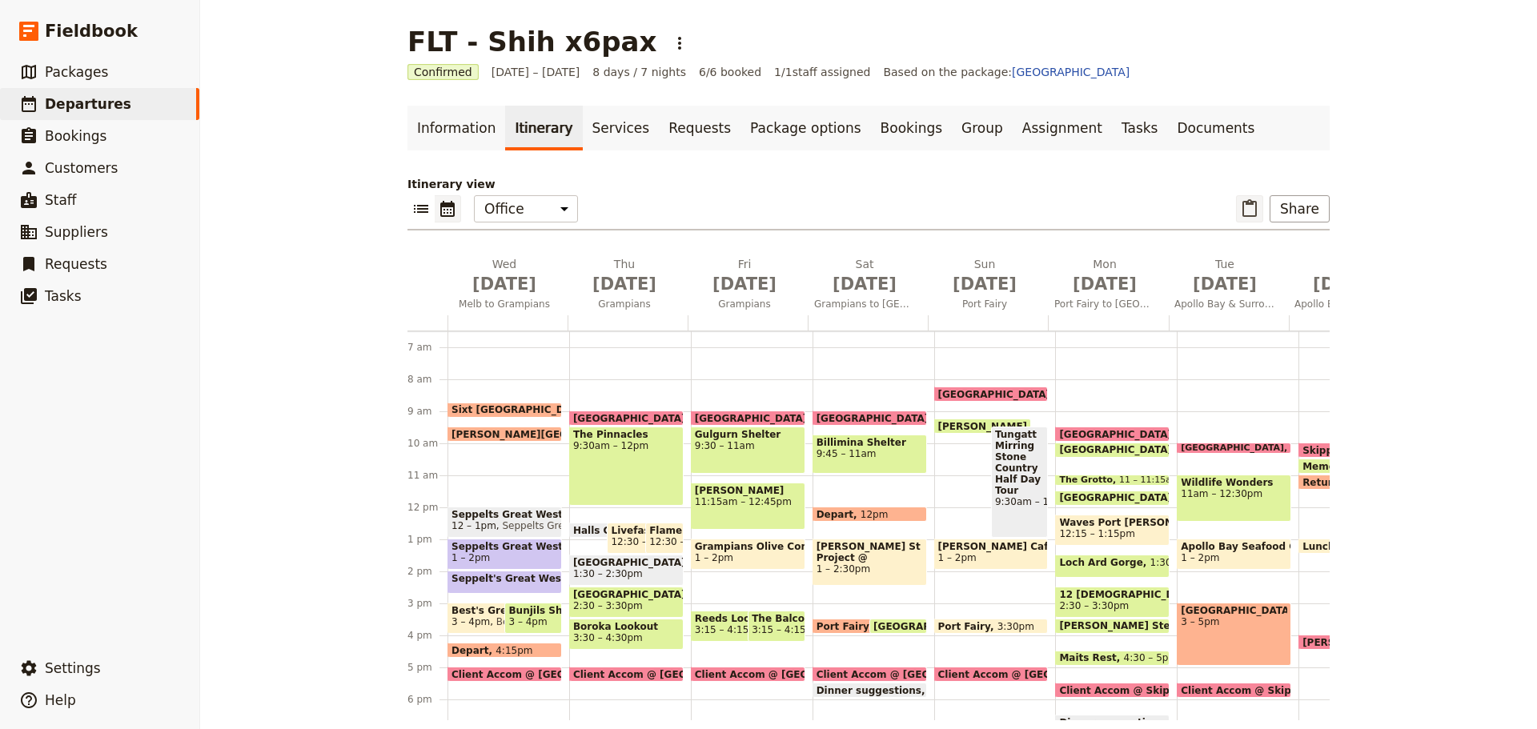
click at [1247, 209] on icon "Paste itinerary item" at bounding box center [1249, 208] width 19 height 19
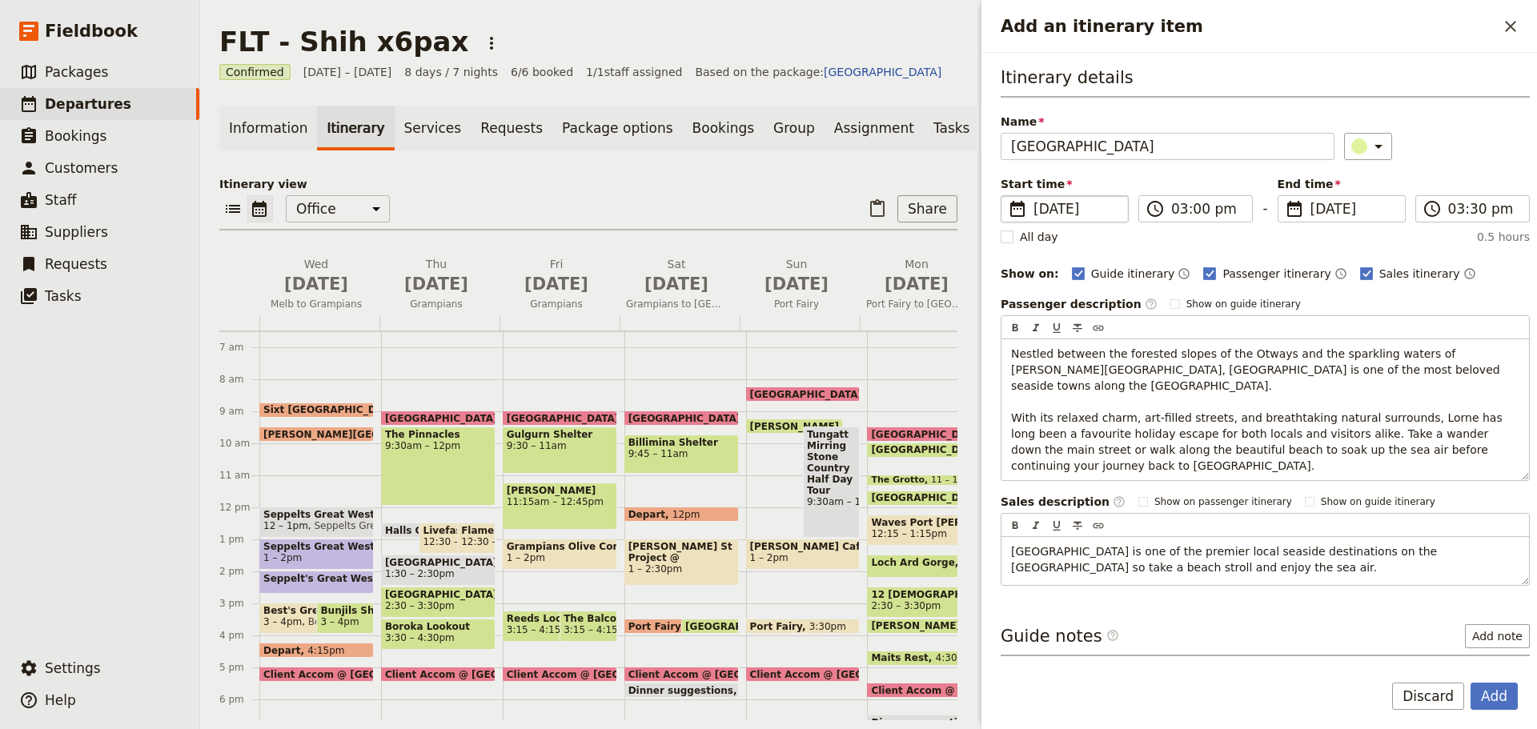
click at [1074, 207] on span "[DATE]" at bounding box center [1076, 208] width 85 height 19
click at [1008, 196] on input "[DATE]" at bounding box center [1007, 195] width 1 height 1
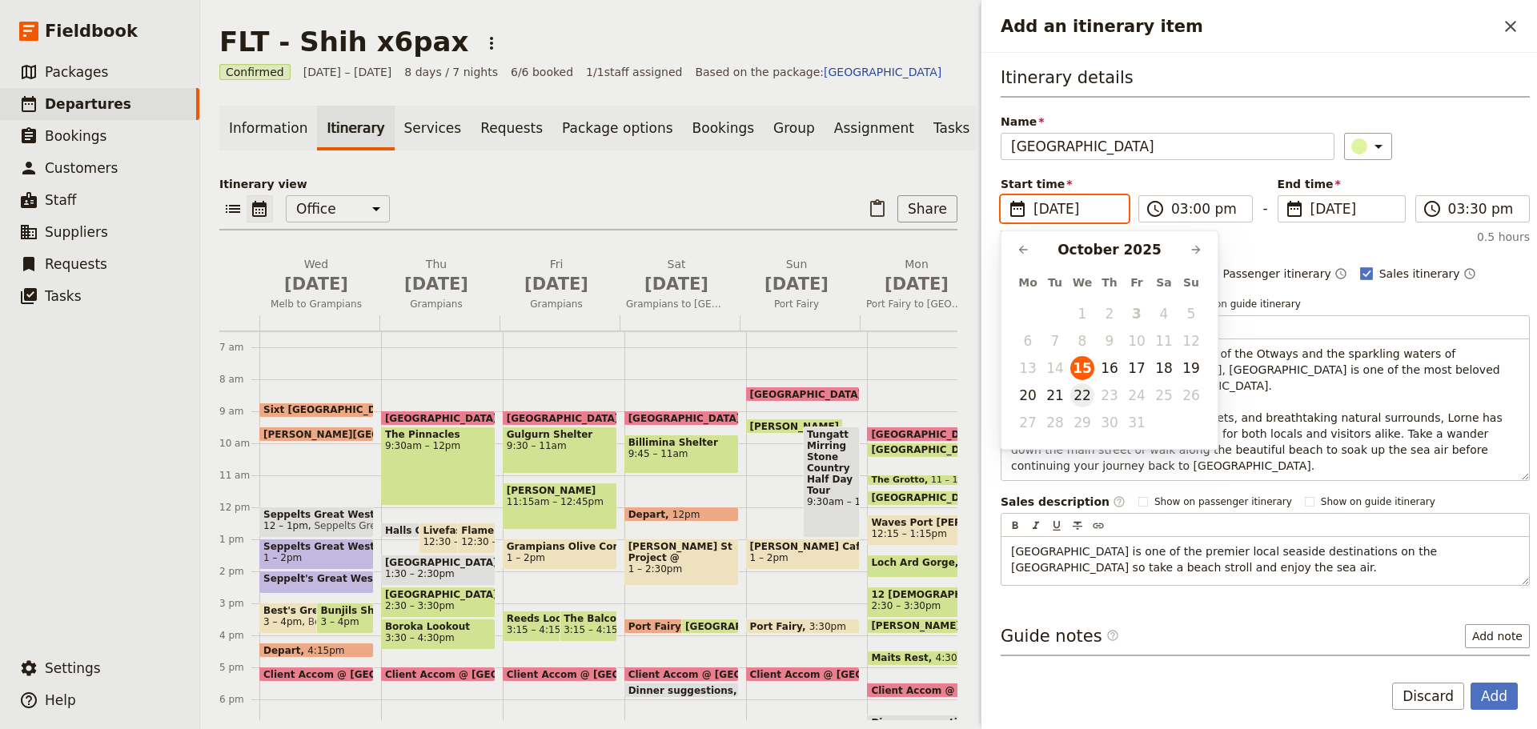
click at [1073, 396] on button "22" at bounding box center [1082, 395] width 24 height 24
type input "[DATE]"
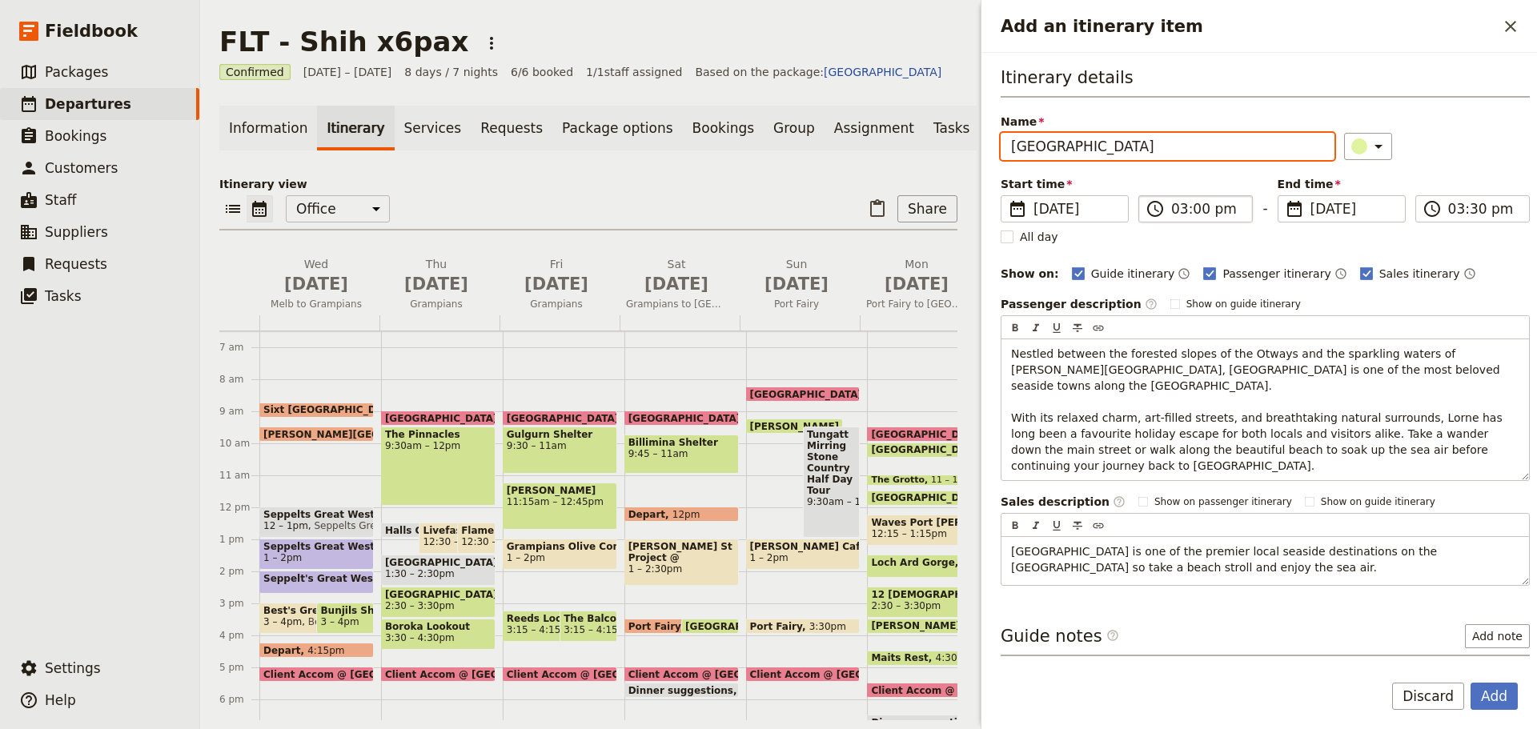
type input "[DATE]"
click at [1188, 214] on input "03:00 pm" at bounding box center [1206, 208] width 71 height 19
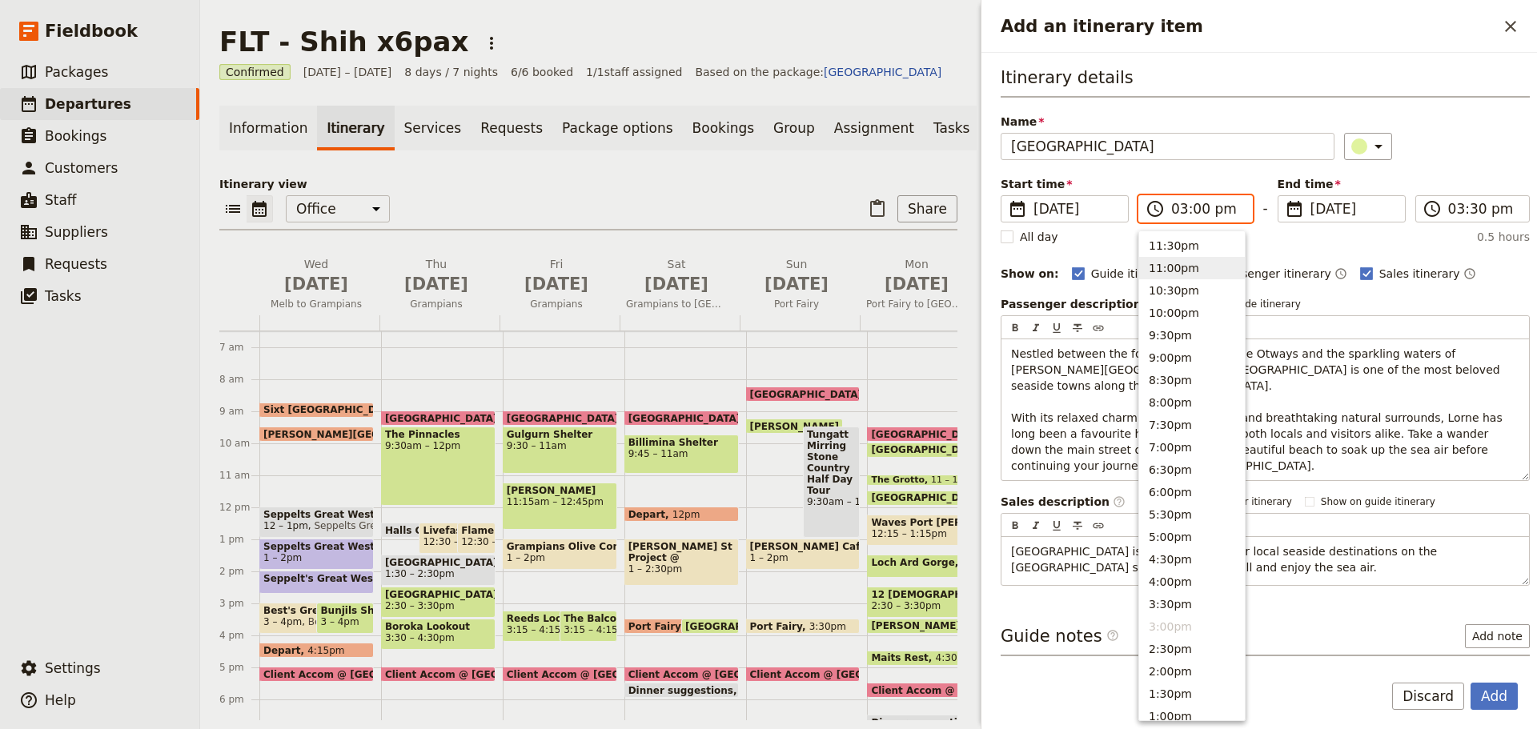
click at [1183, 269] on button "11:00pm" at bounding box center [1192, 268] width 106 height 22
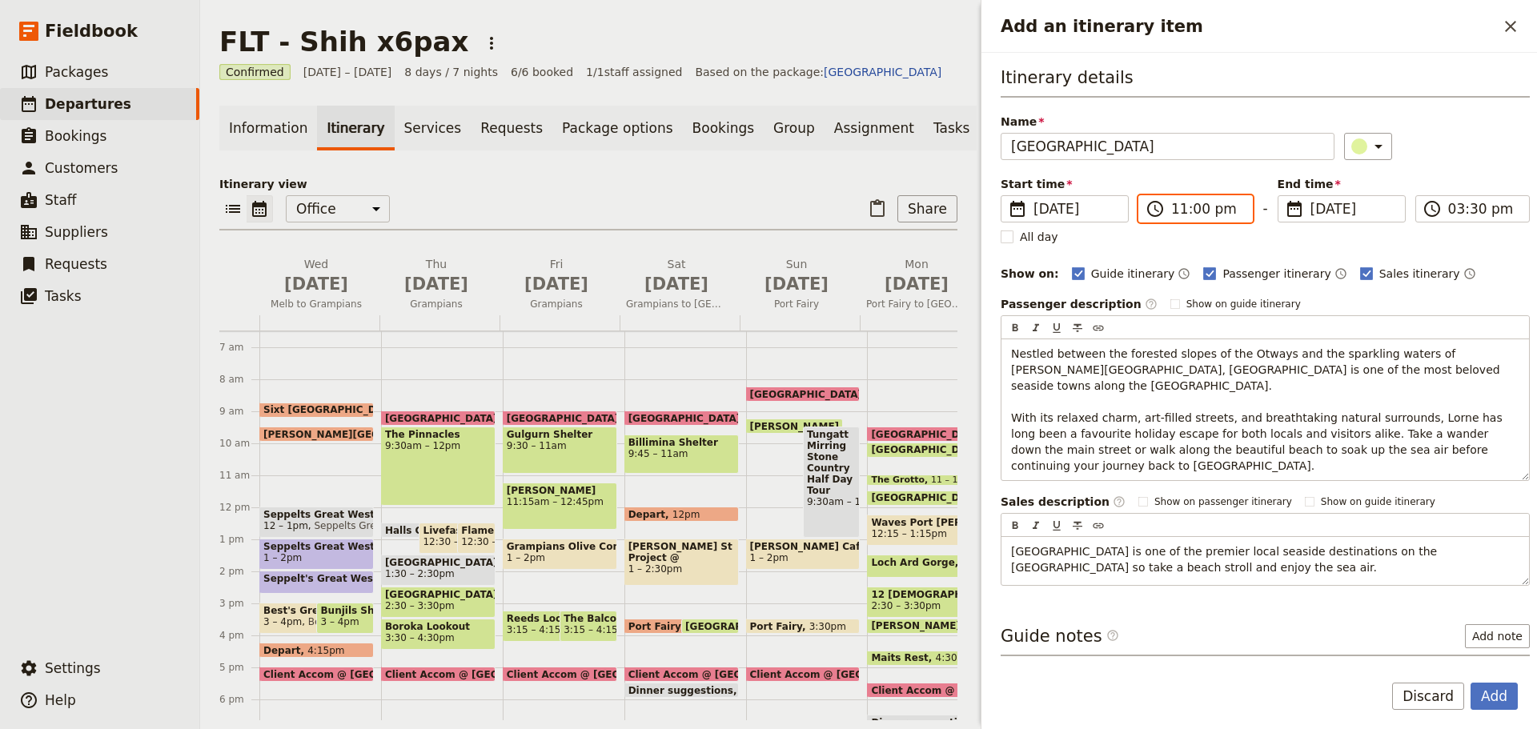
click at [1201, 206] on input "11:00 pm" at bounding box center [1206, 208] width 71 height 19
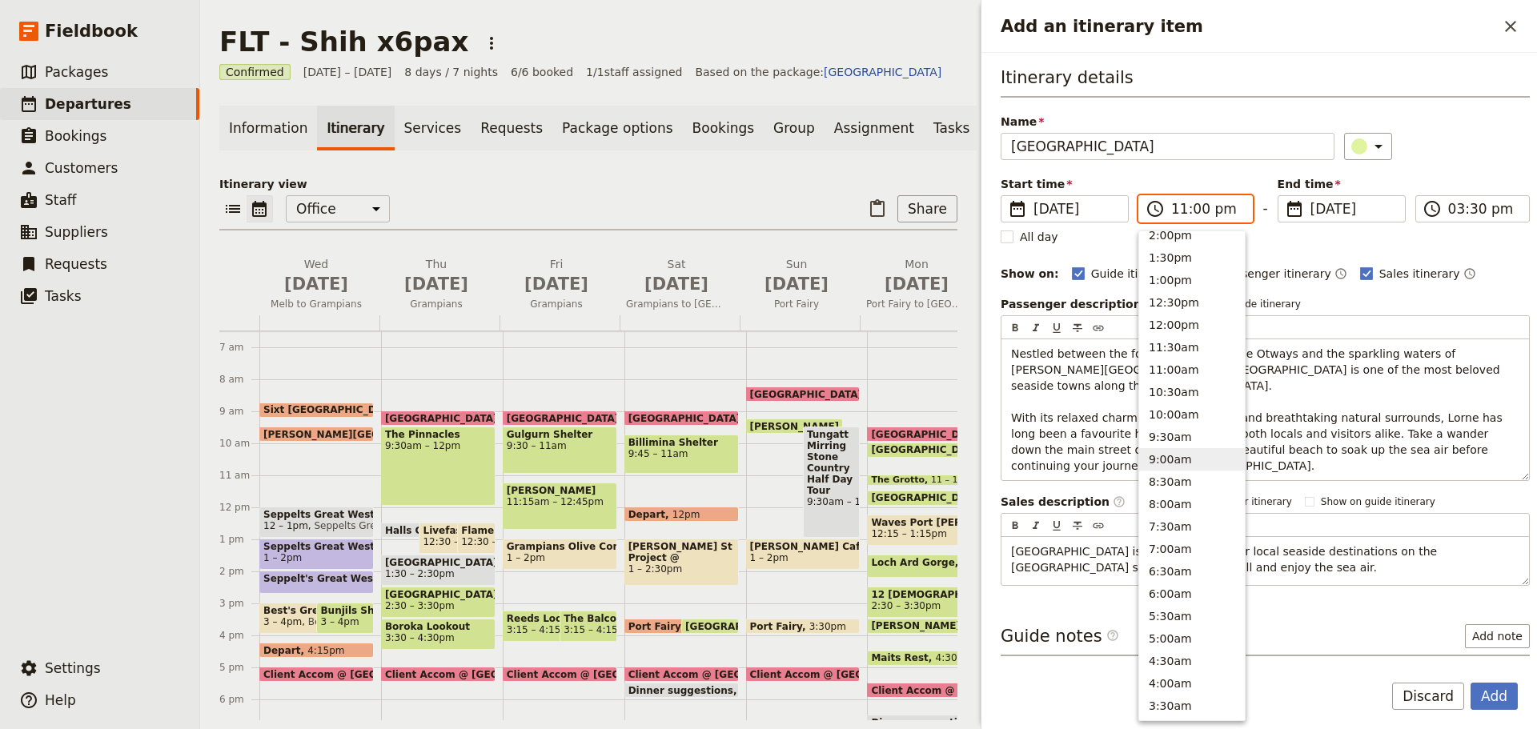
scroll to position [400, 0]
click at [1172, 363] on button "12:00pm" at bounding box center [1192, 361] width 106 height 22
type input "12:00 pm"
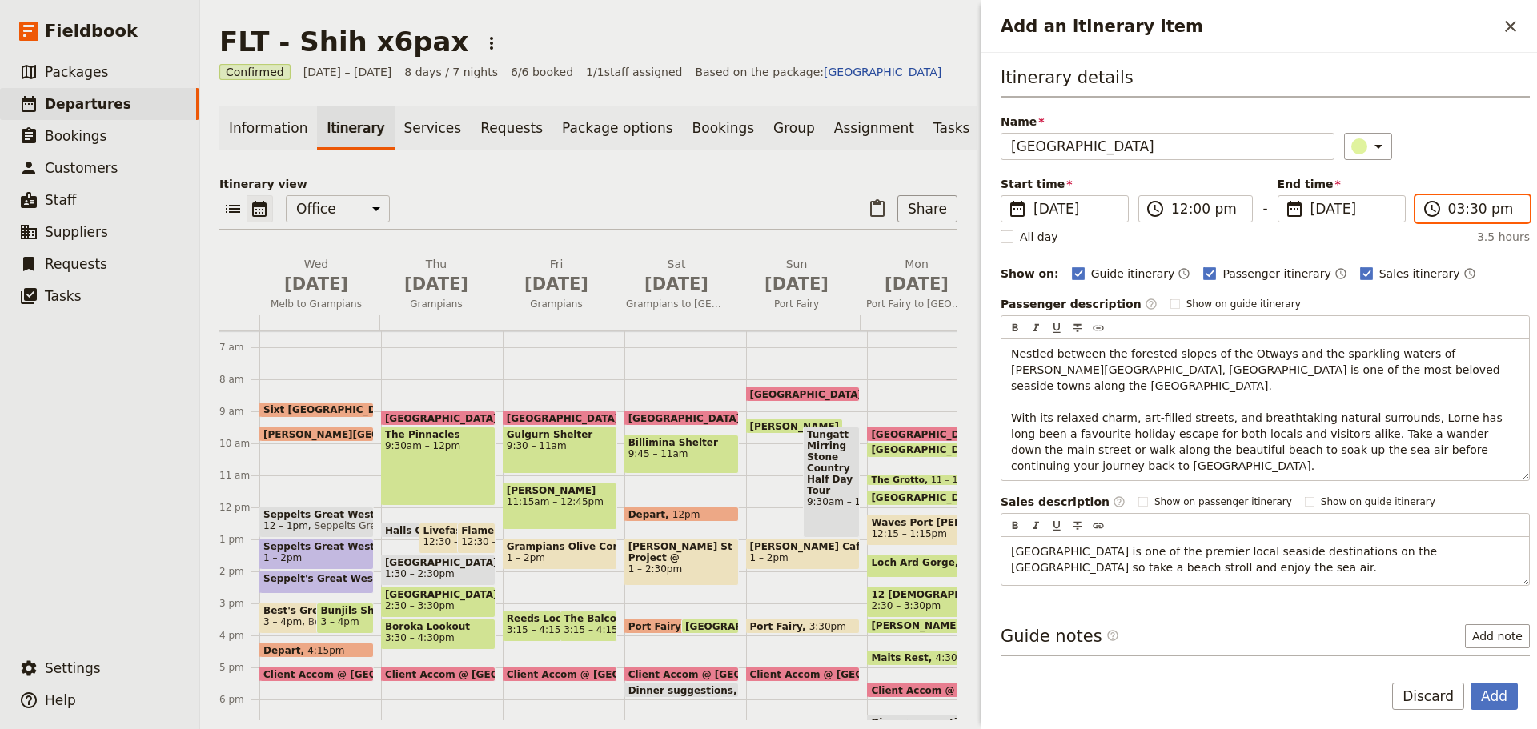
click at [1455, 205] on input "03:30 pm" at bounding box center [1483, 208] width 71 height 19
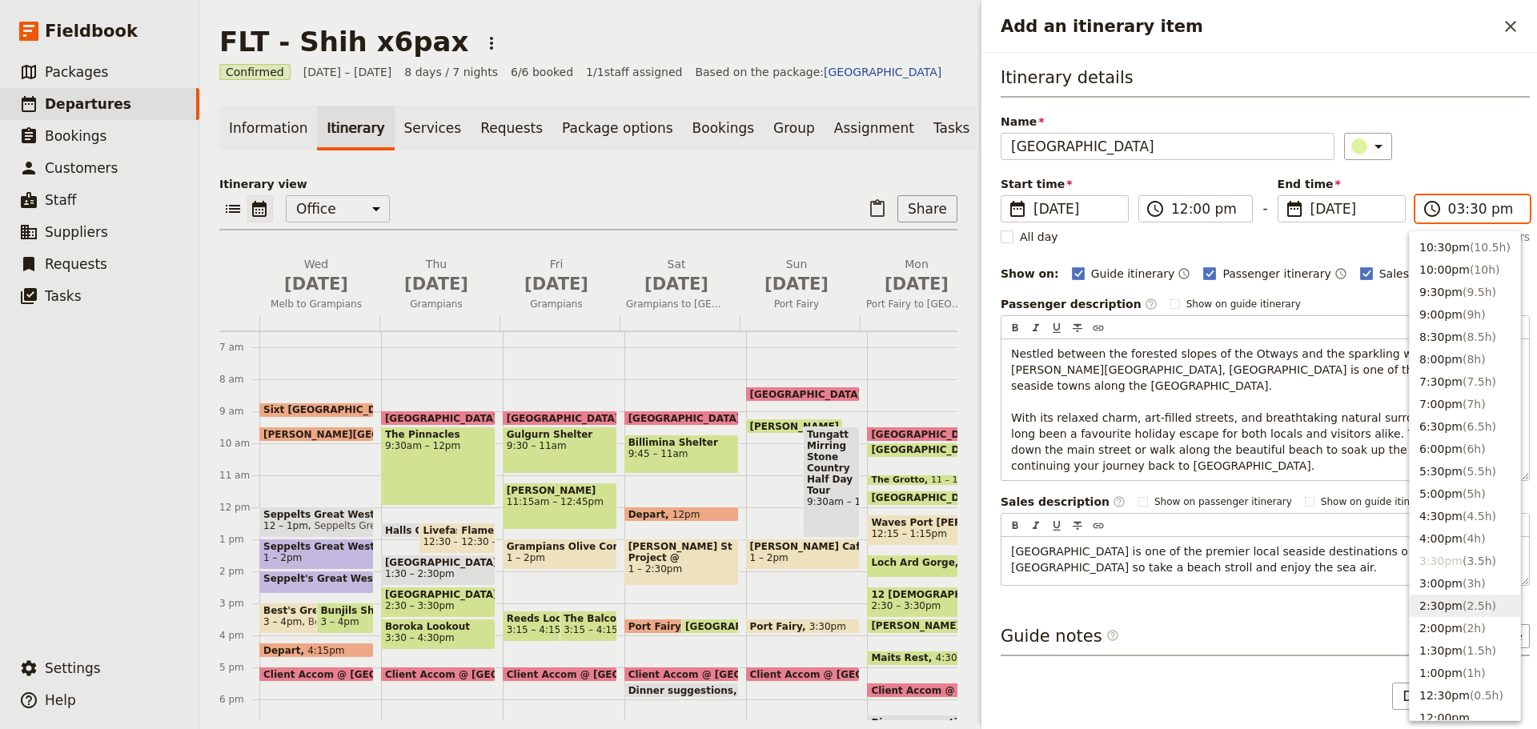
scroll to position [80, 0]
click at [1439, 632] on button "1:00pm ( 1h )" at bounding box center [1465, 636] width 110 height 22
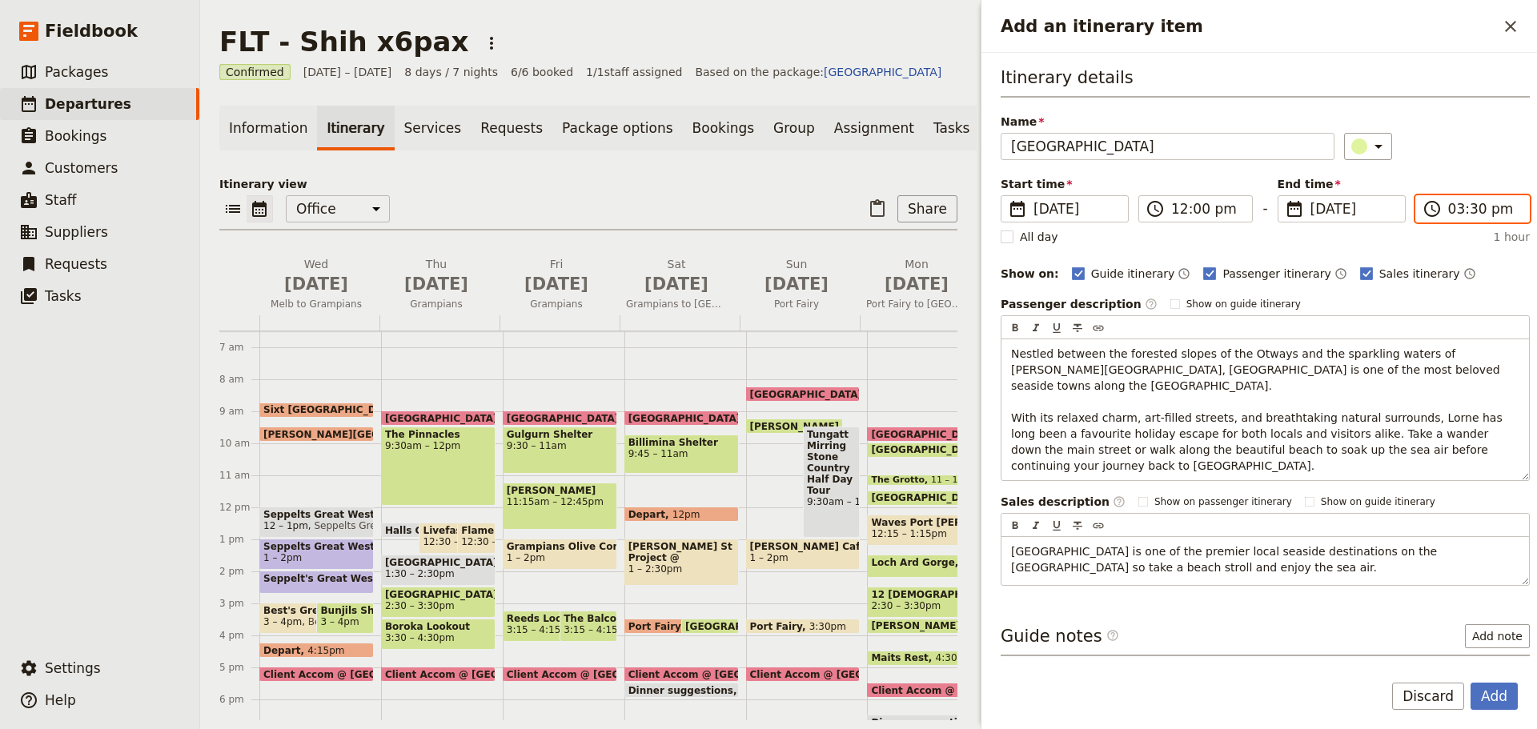
type input "01:00 pm"
click at [1490, 698] on button "Add" at bounding box center [1494, 696] width 47 height 27
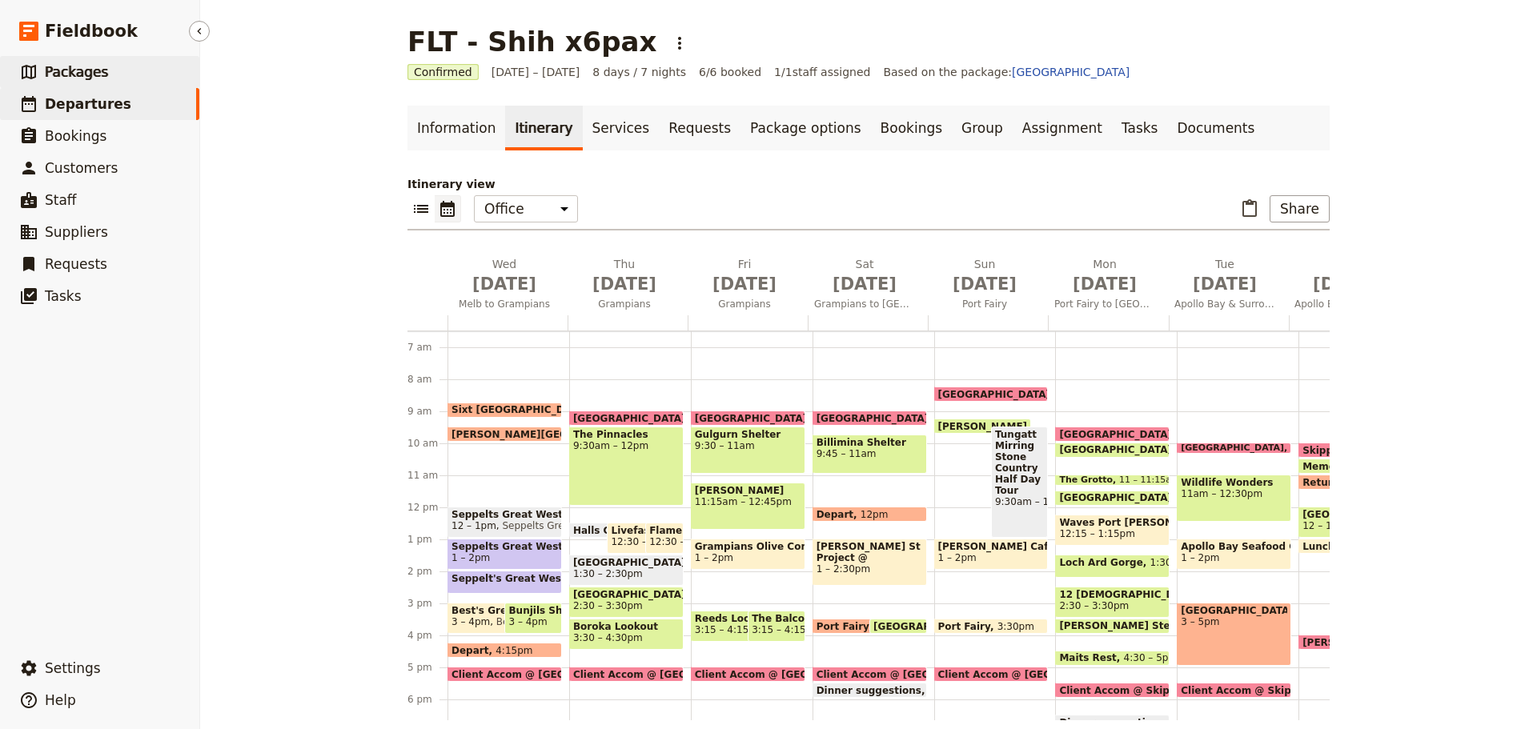
click at [140, 84] on link "​ Packages" at bounding box center [99, 72] width 199 height 32
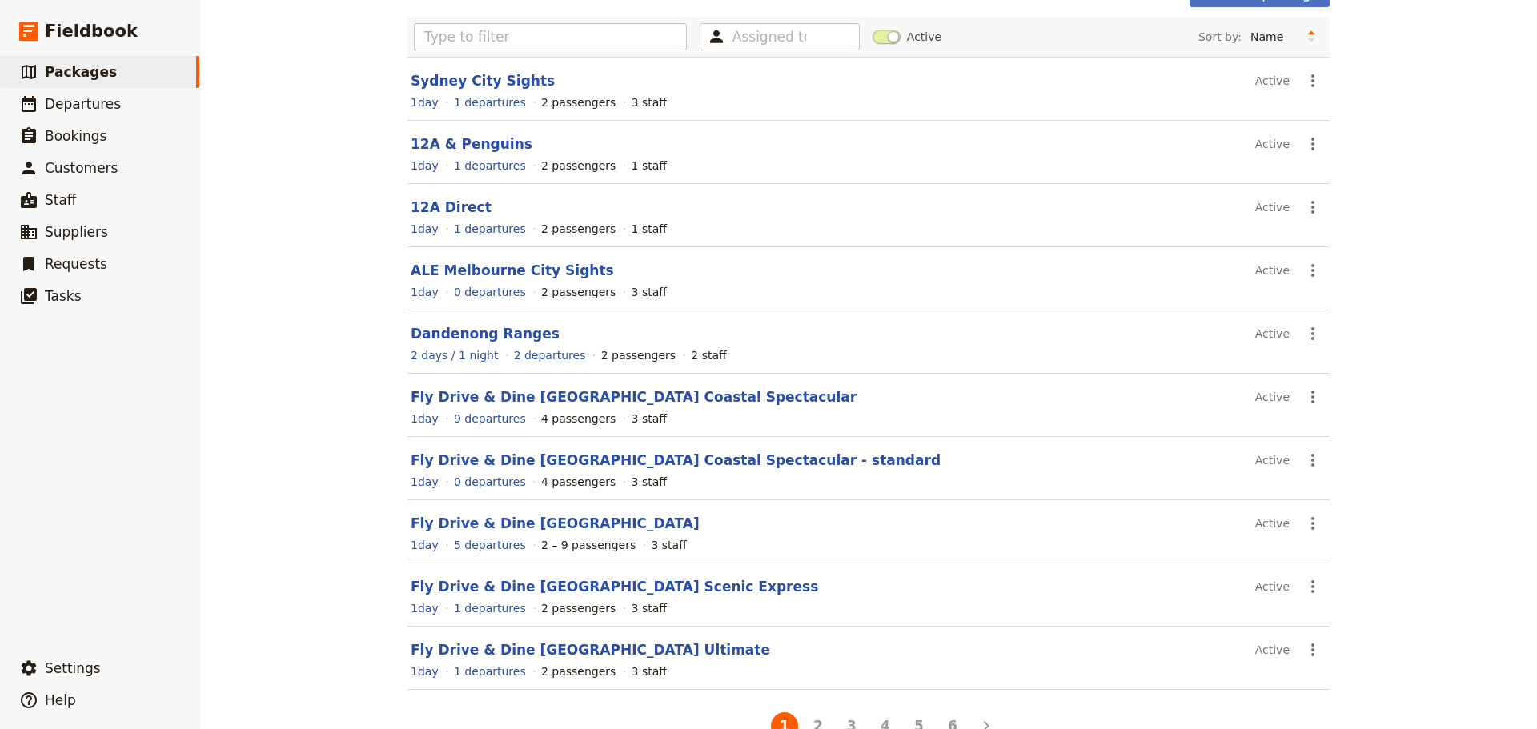
scroll to position [143, 0]
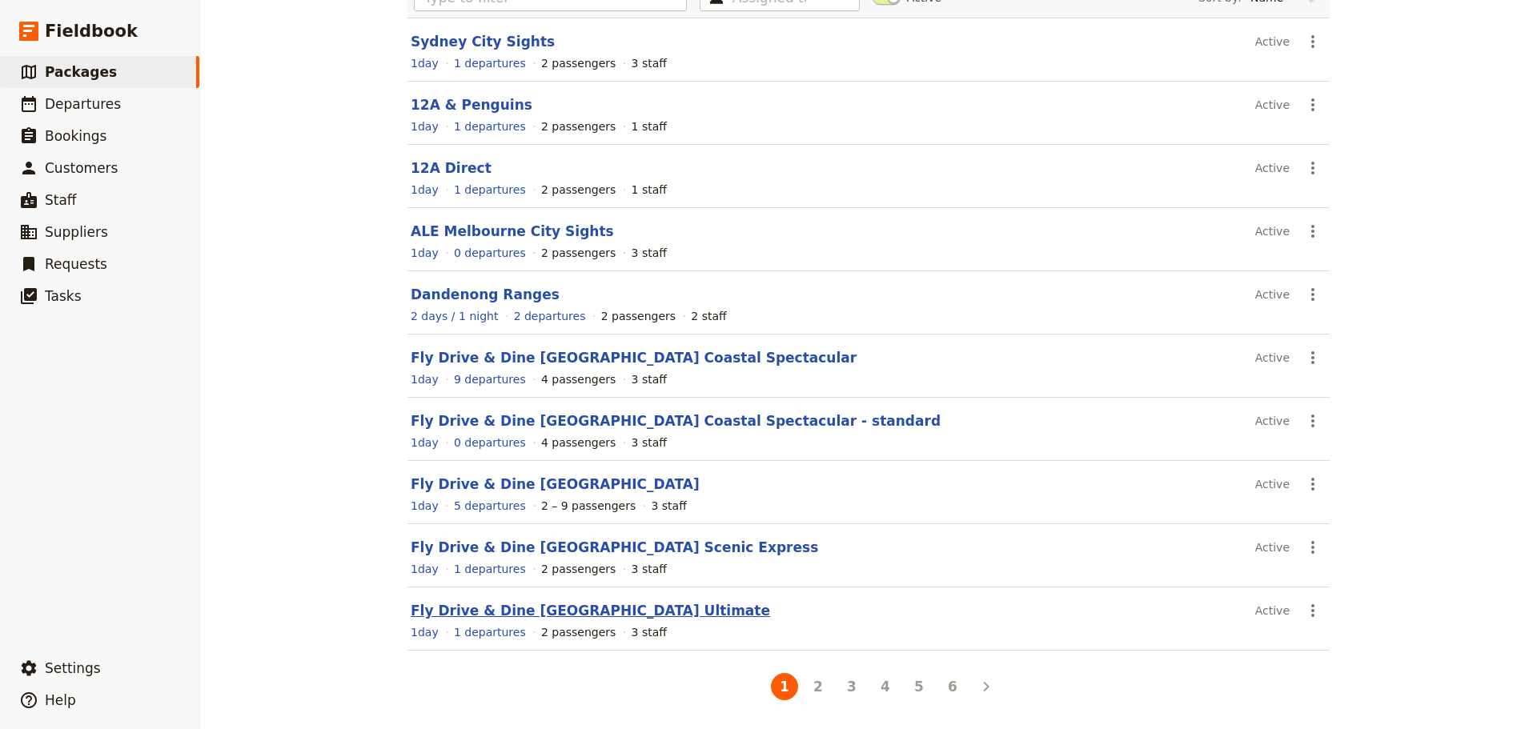
click at [590, 612] on link "Fly Drive & Dine [GEOGRAPHIC_DATA] Ultimate" at bounding box center [590, 611] width 359 height 16
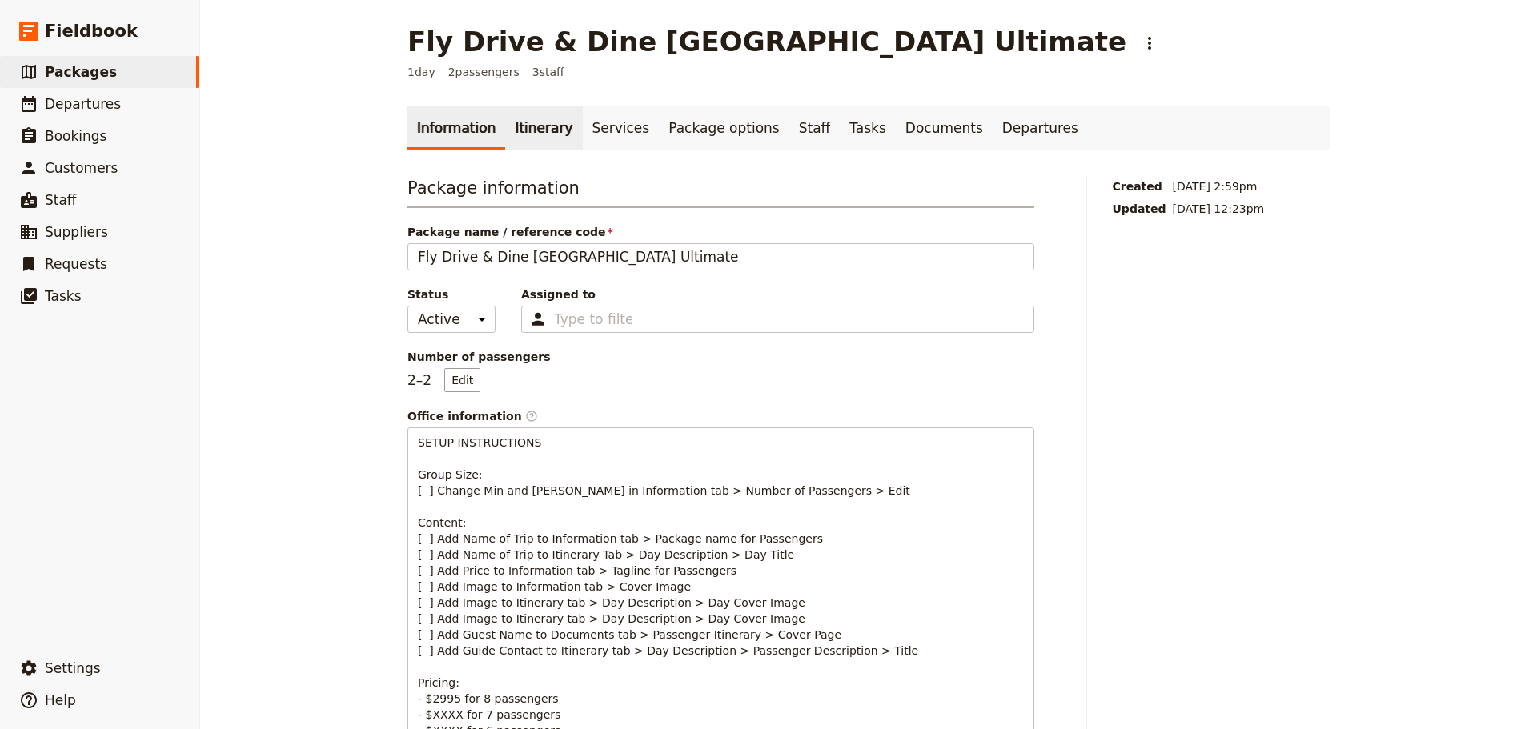
click at [505, 120] on link "Itinerary" at bounding box center [543, 128] width 77 height 45
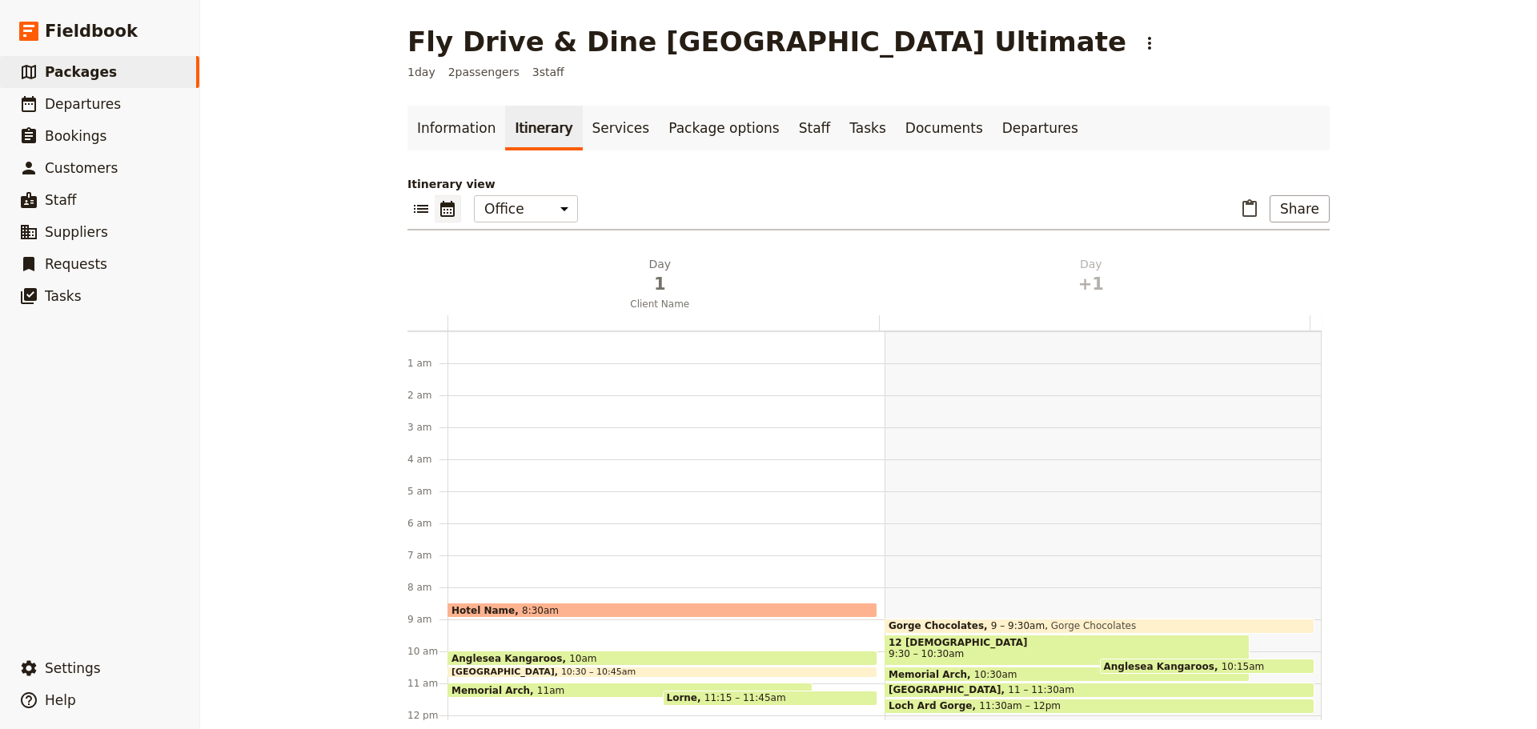
scroll to position [208, 0]
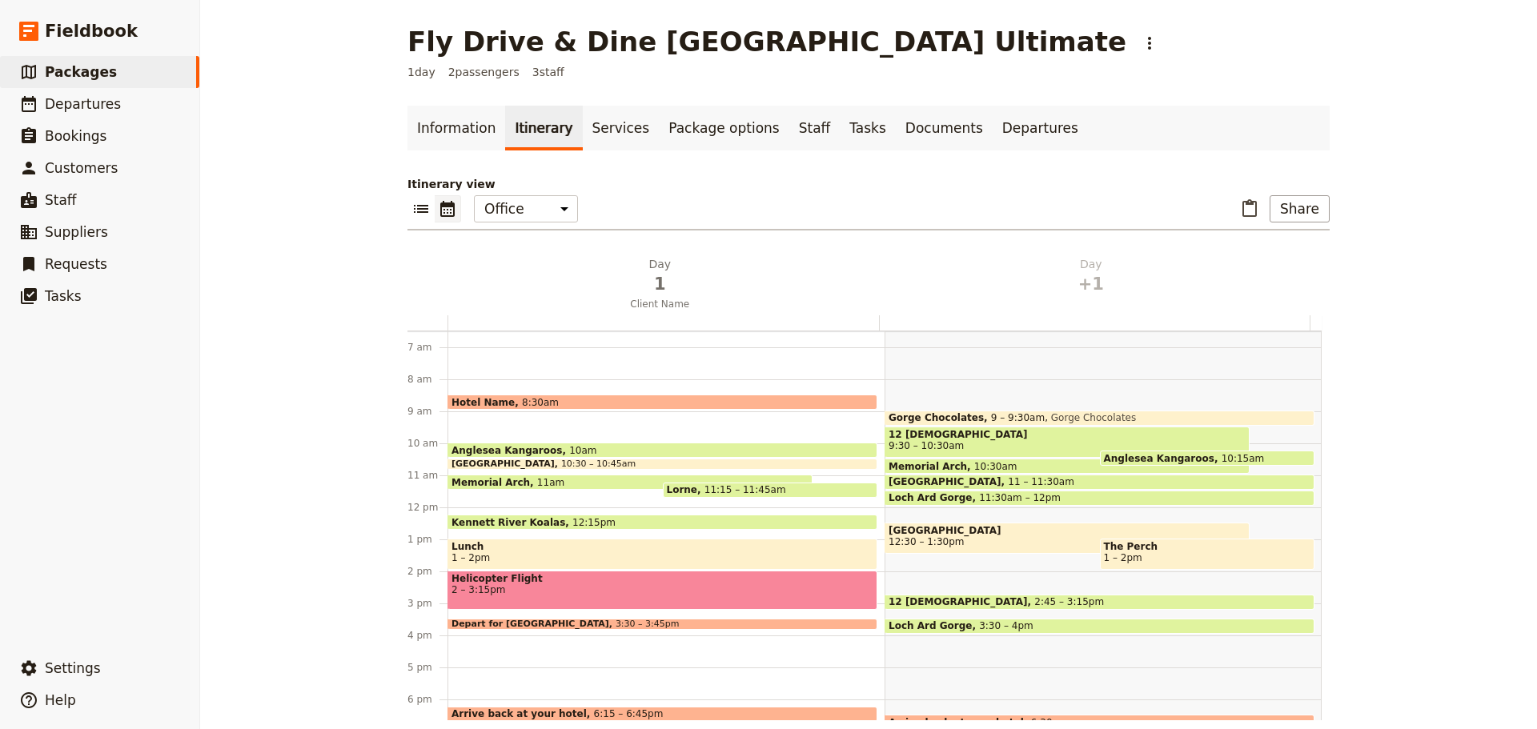
click at [516, 445] on span "Anglesea Kangaroos" at bounding box center [511, 450] width 118 height 10
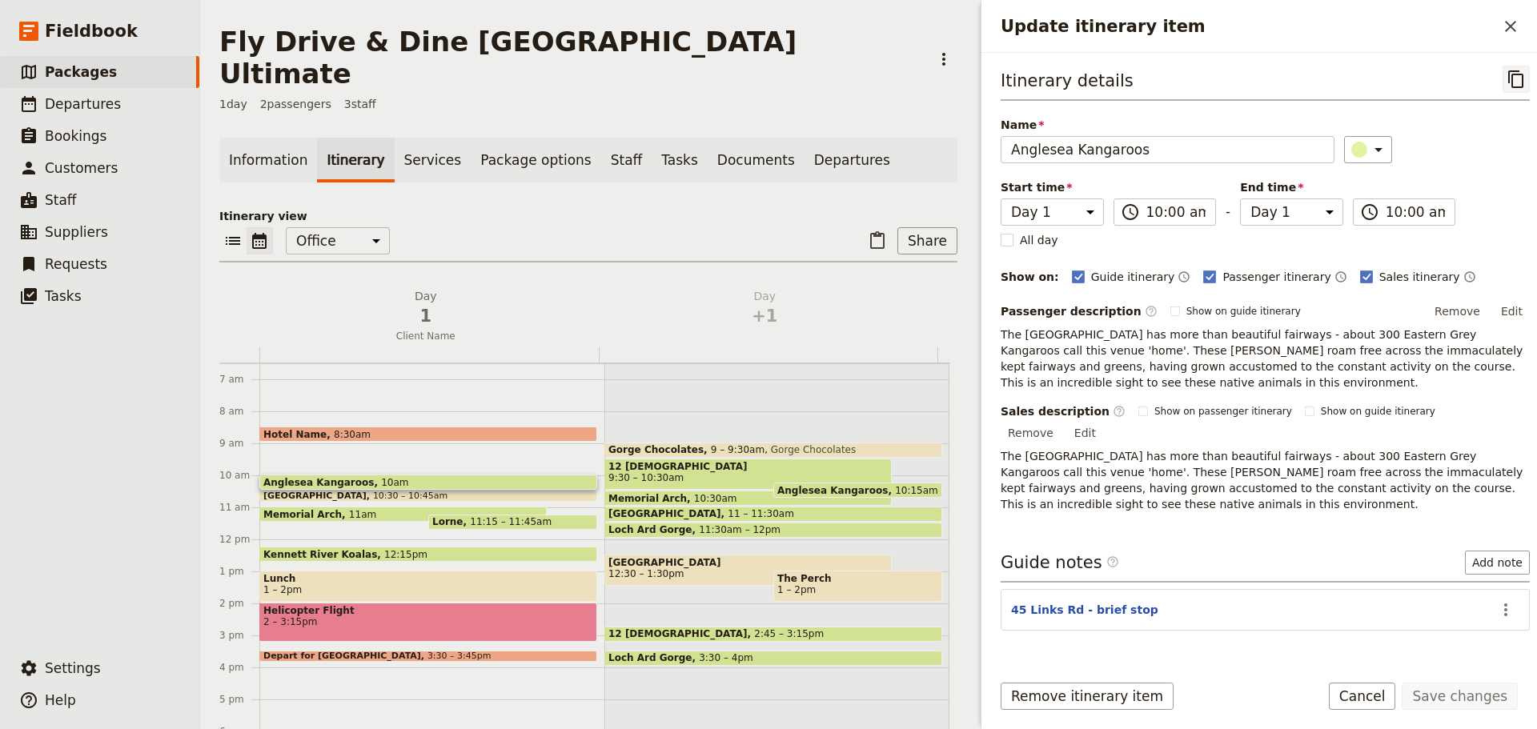
click at [1503, 77] on button "​" at bounding box center [1516, 79] width 27 height 27
click at [68, 99] on span "Departures" at bounding box center [83, 104] width 76 height 16
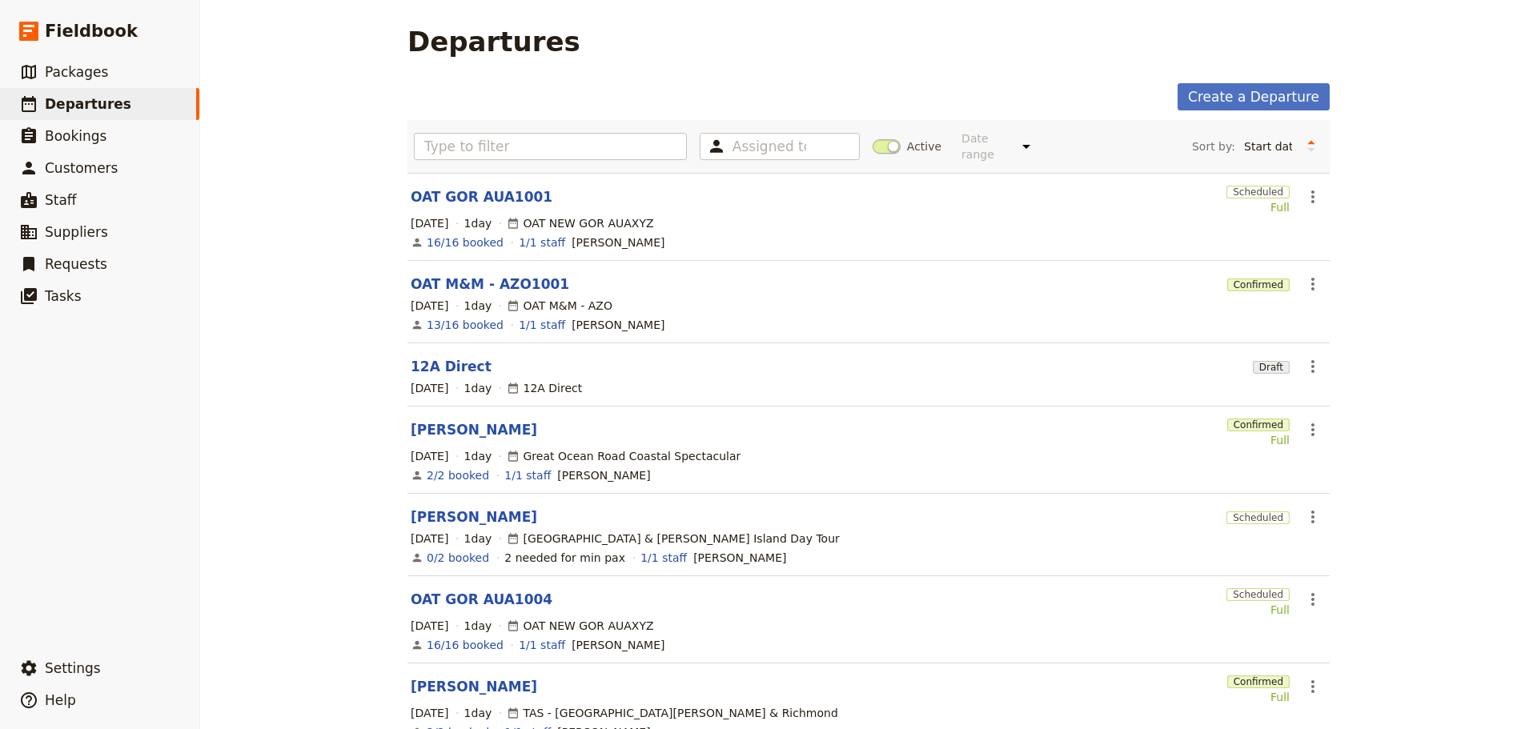
scroll to position [301, 0]
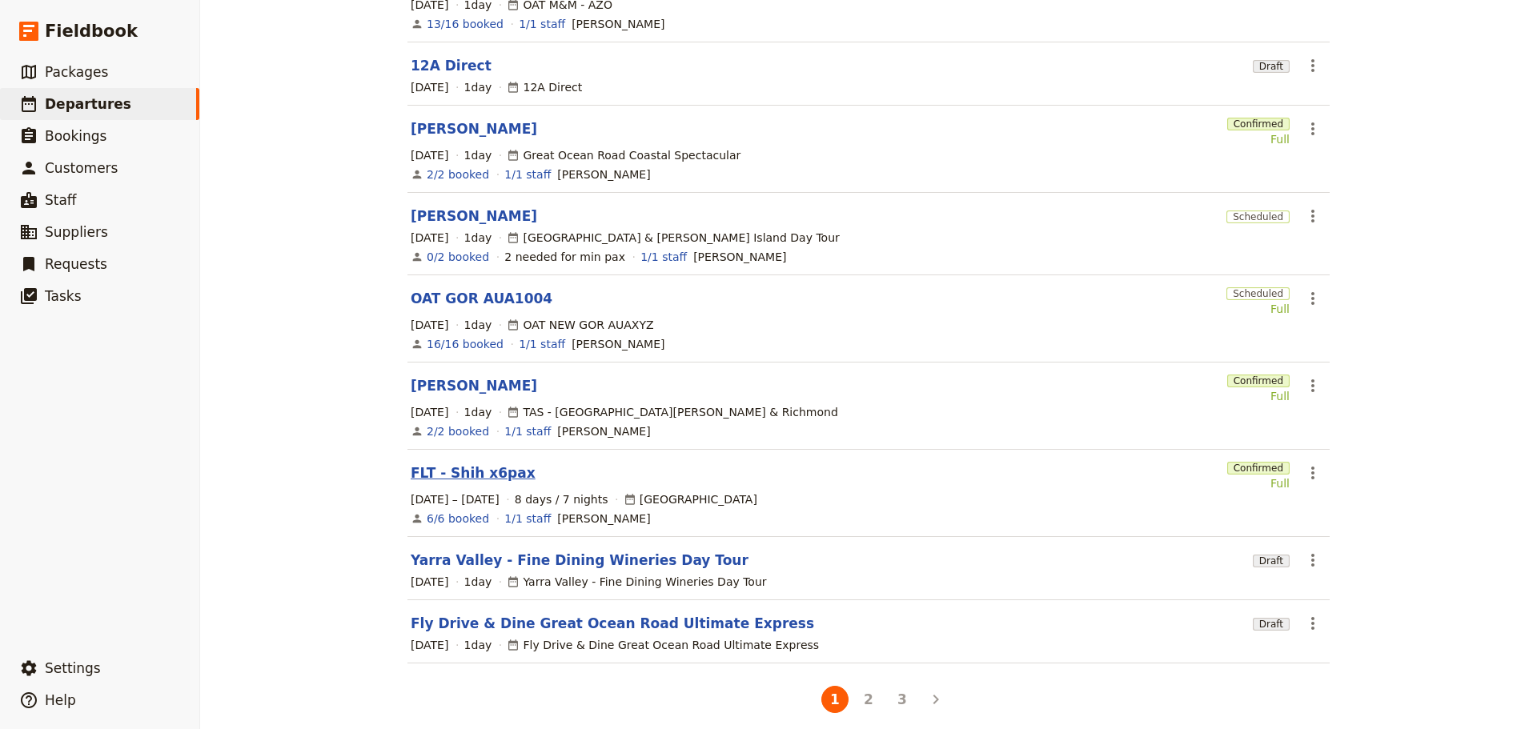
click at [442, 464] on link "FLT - Shih x6pax" at bounding box center [473, 473] width 125 height 19
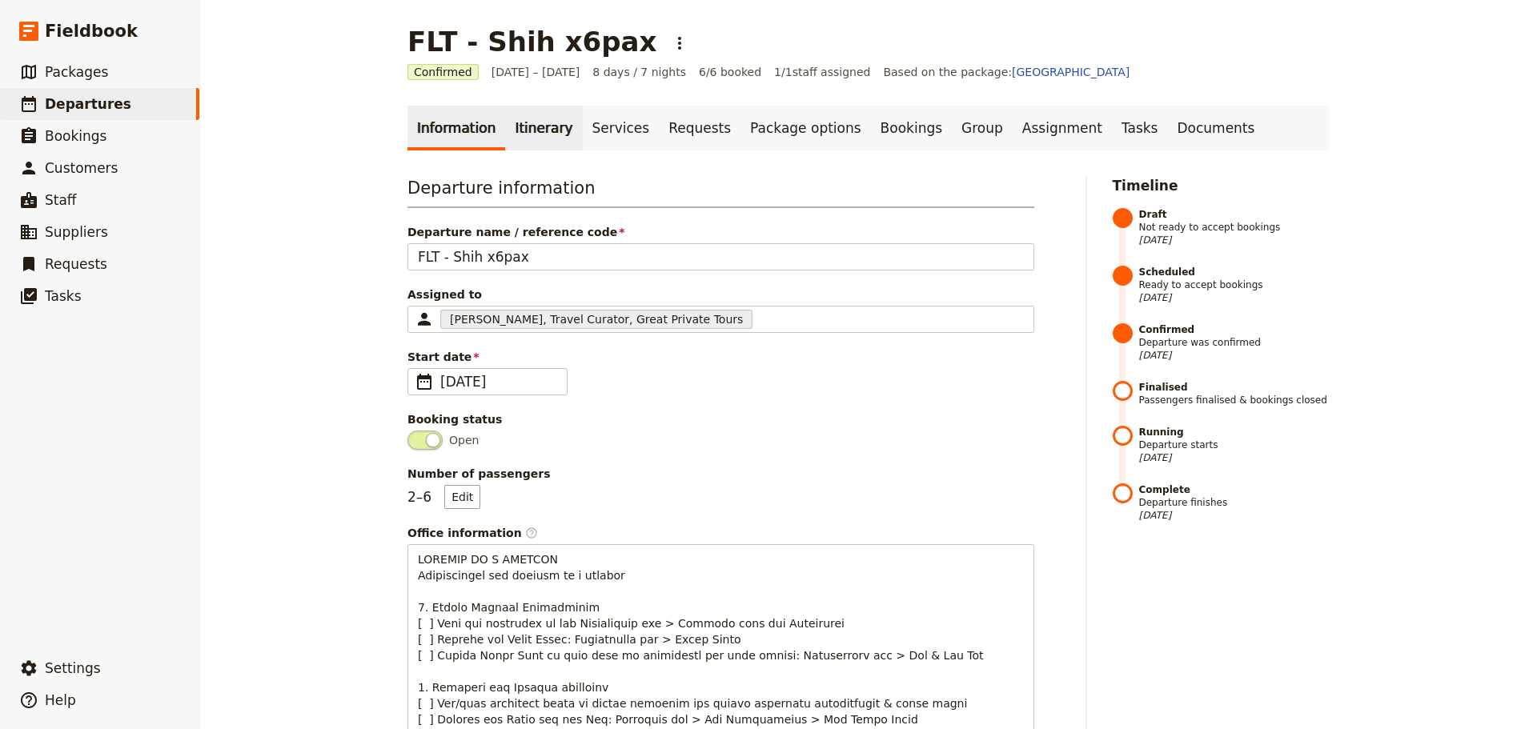
click at [513, 129] on link "Itinerary" at bounding box center [543, 128] width 77 height 45
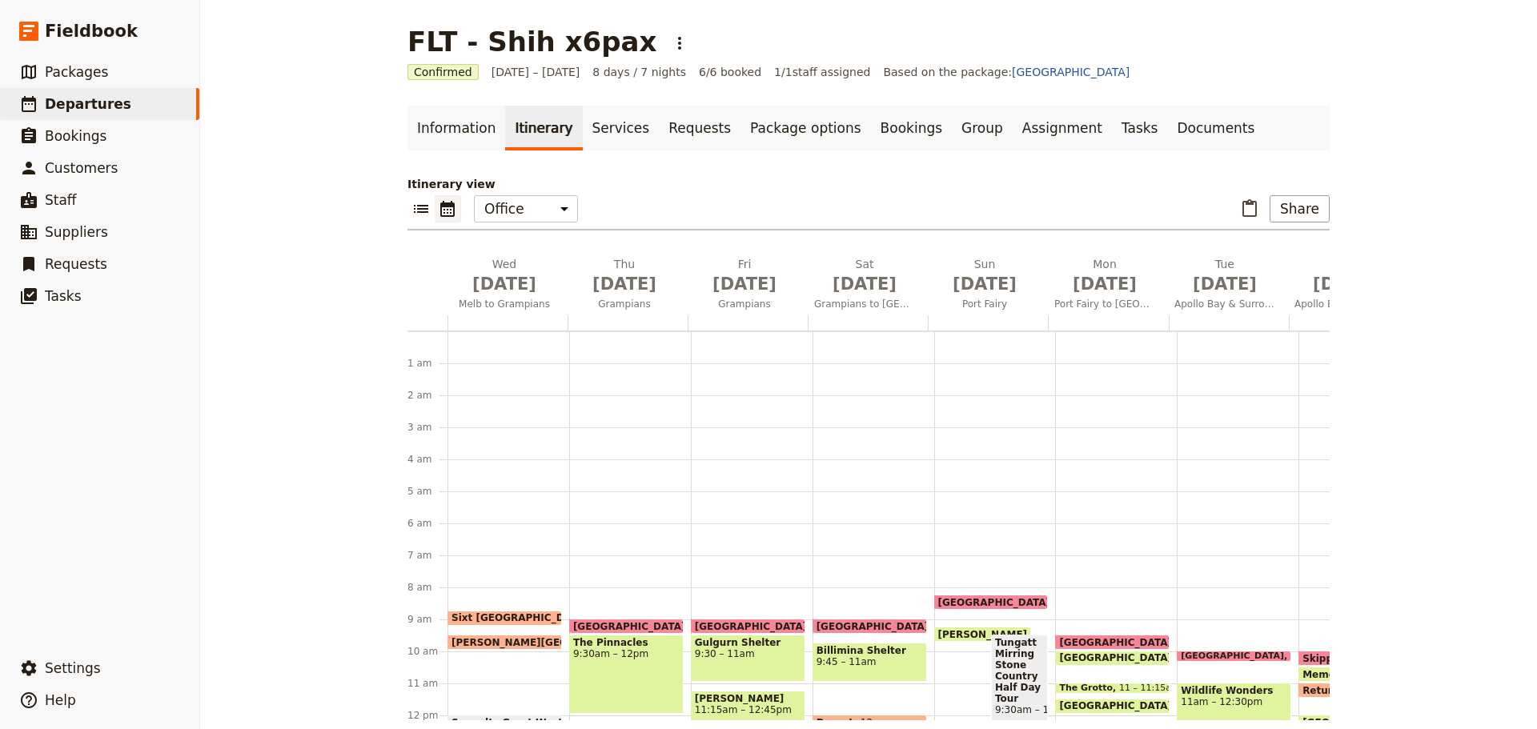
scroll to position [208, 0]
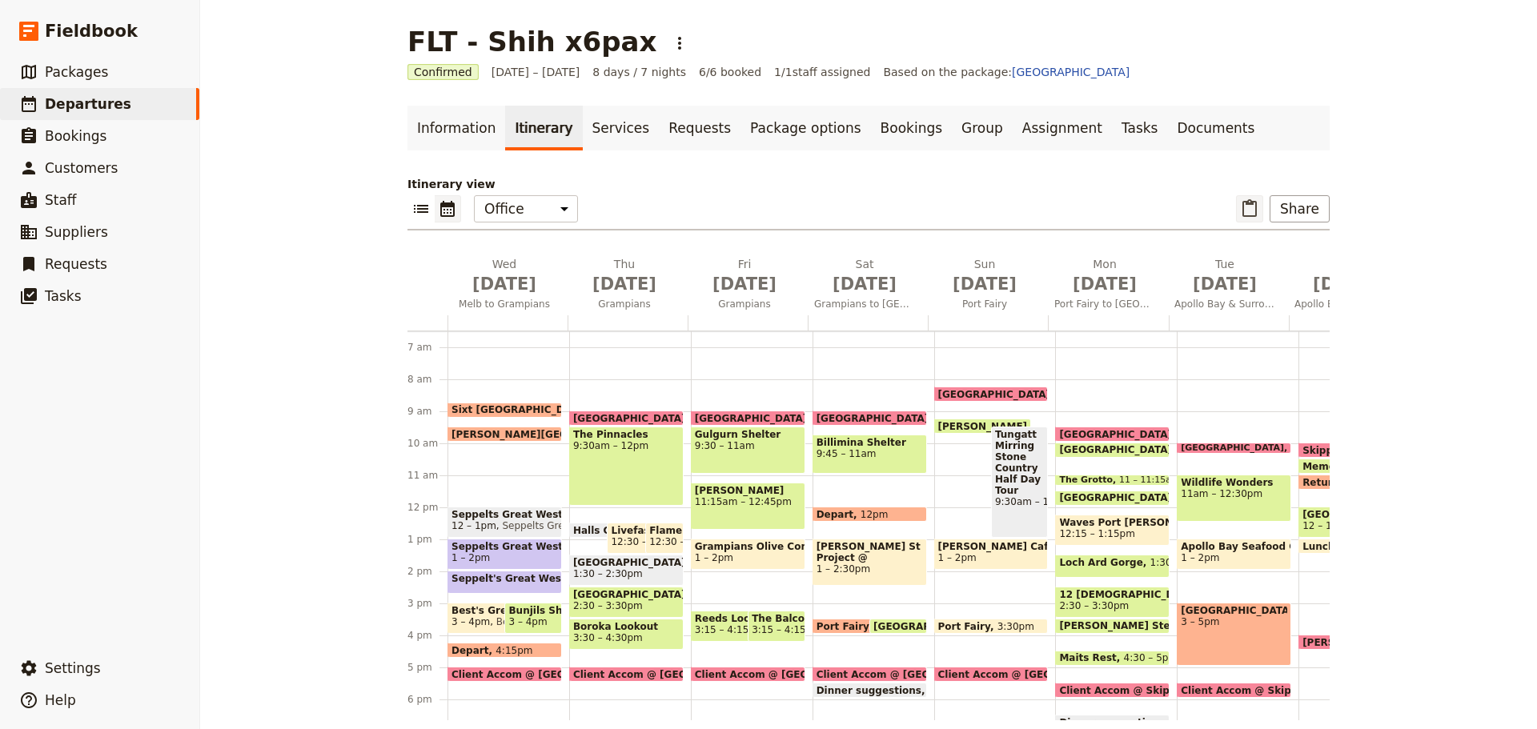
click at [1250, 206] on icon "Paste itinerary item" at bounding box center [1249, 208] width 19 height 19
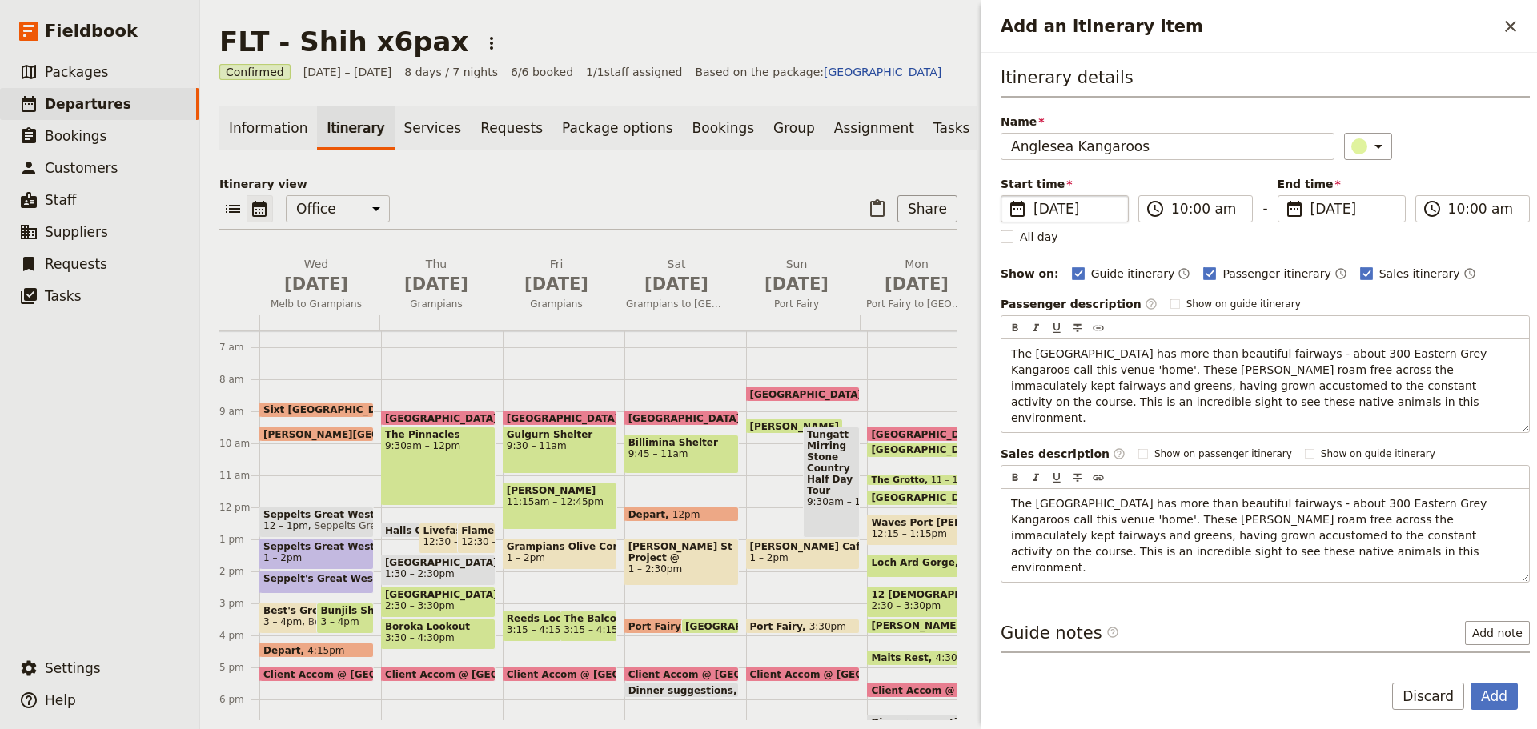
click at [1068, 205] on span "[DATE]" at bounding box center [1076, 208] width 85 height 19
click at [1008, 196] on input "[DATE]" at bounding box center [1007, 195] width 1 height 1
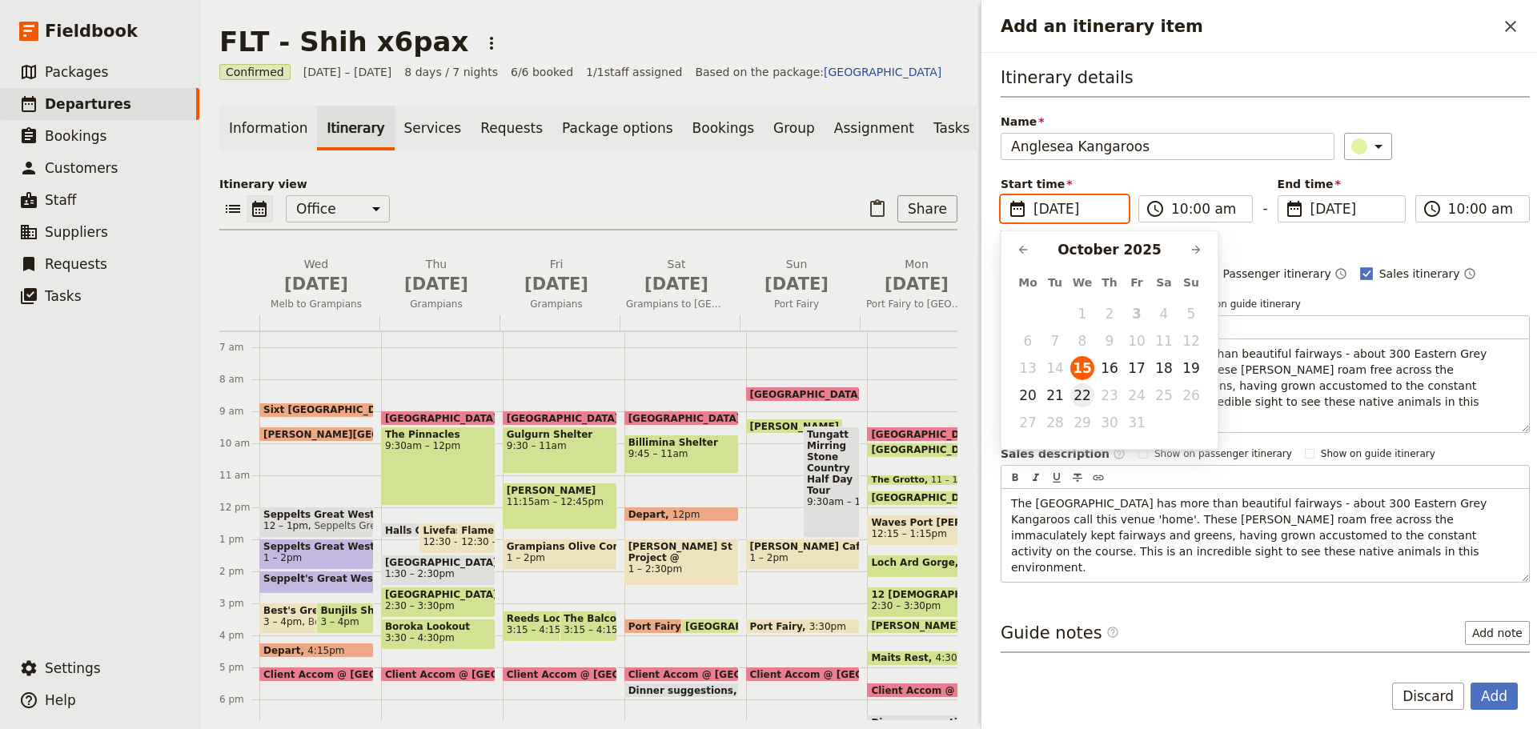
click at [1090, 392] on button "22" at bounding box center [1082, 395] width 24 height 24
type input "[DATE]"
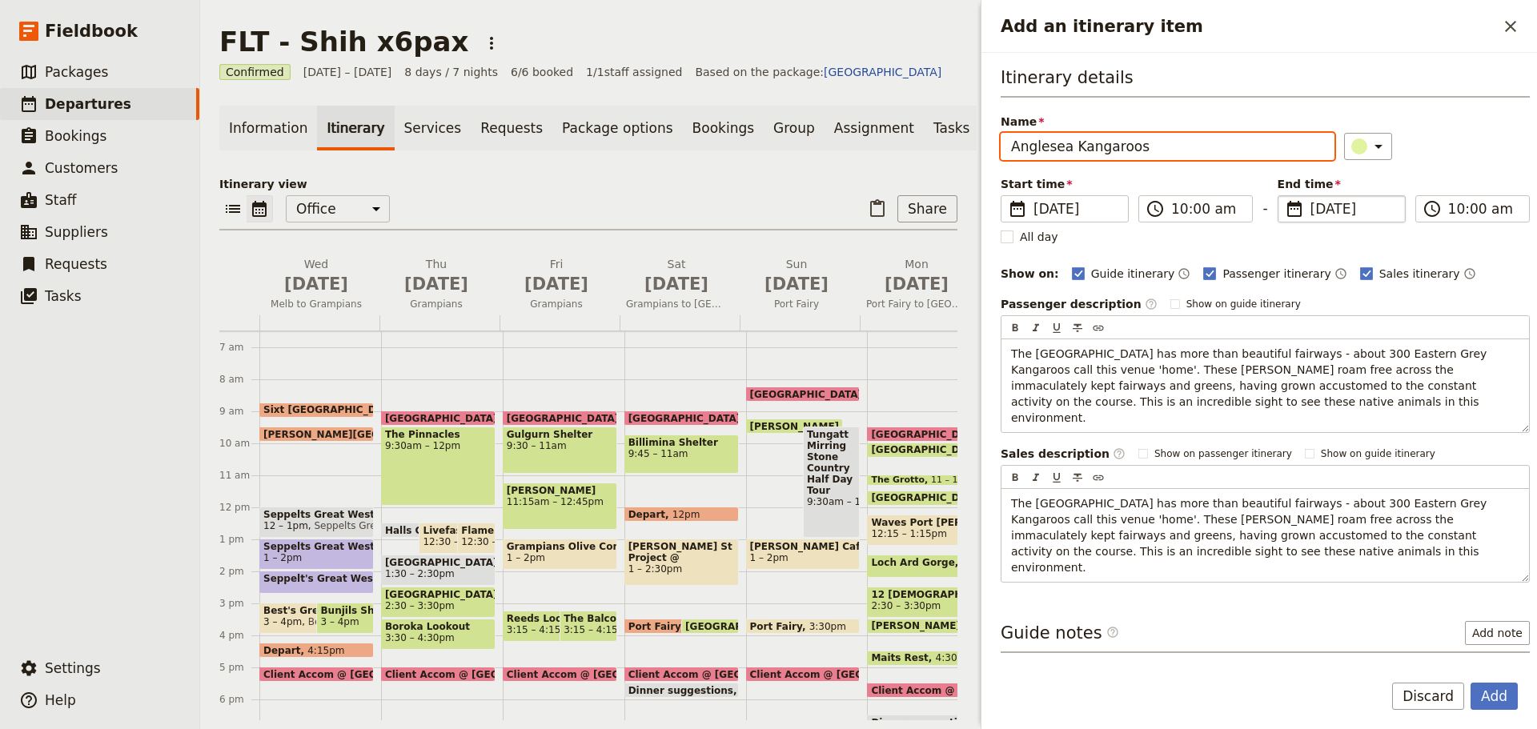
type input "[DATE]"
click at [1338, 211] on span "[DATE]" at bounding box center [1353, 208] width 85 height 19
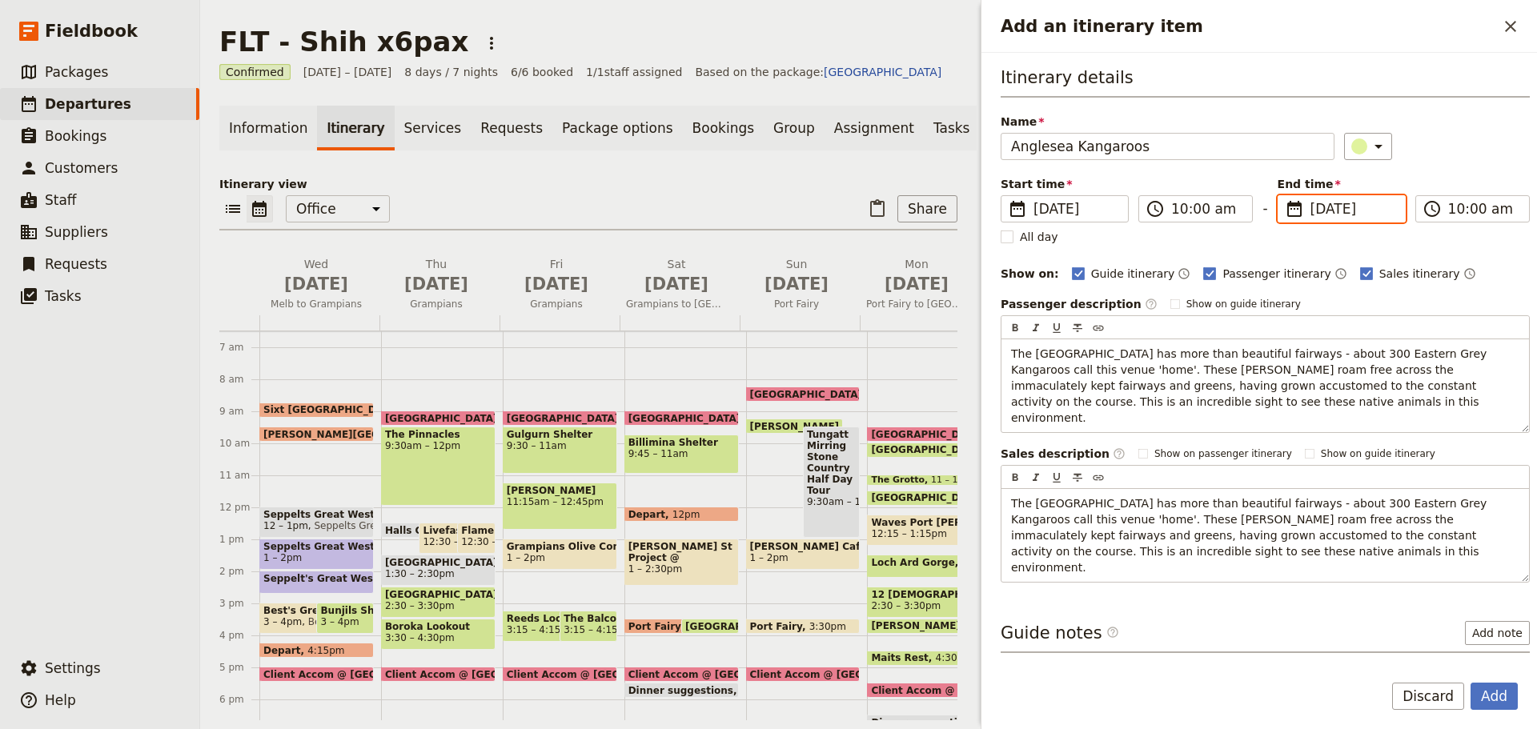
click at [1285, 196] on input "[DATE]" at bounding box center [1284, 195] width 1 height 1
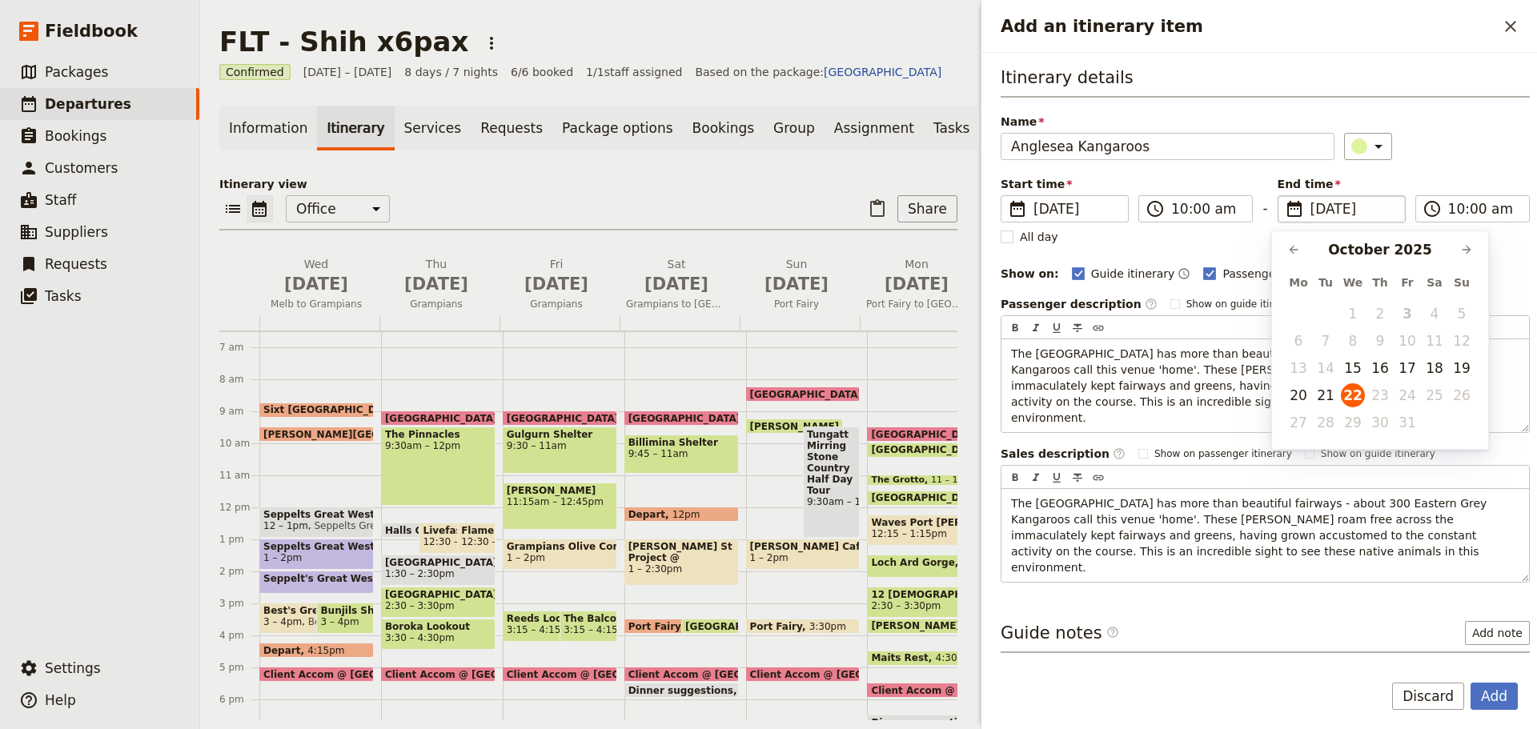
click at [1452, 132] on div "Name Anglesea Kangaroos ​" at bounding box center [1265, 137] width 529 height 46
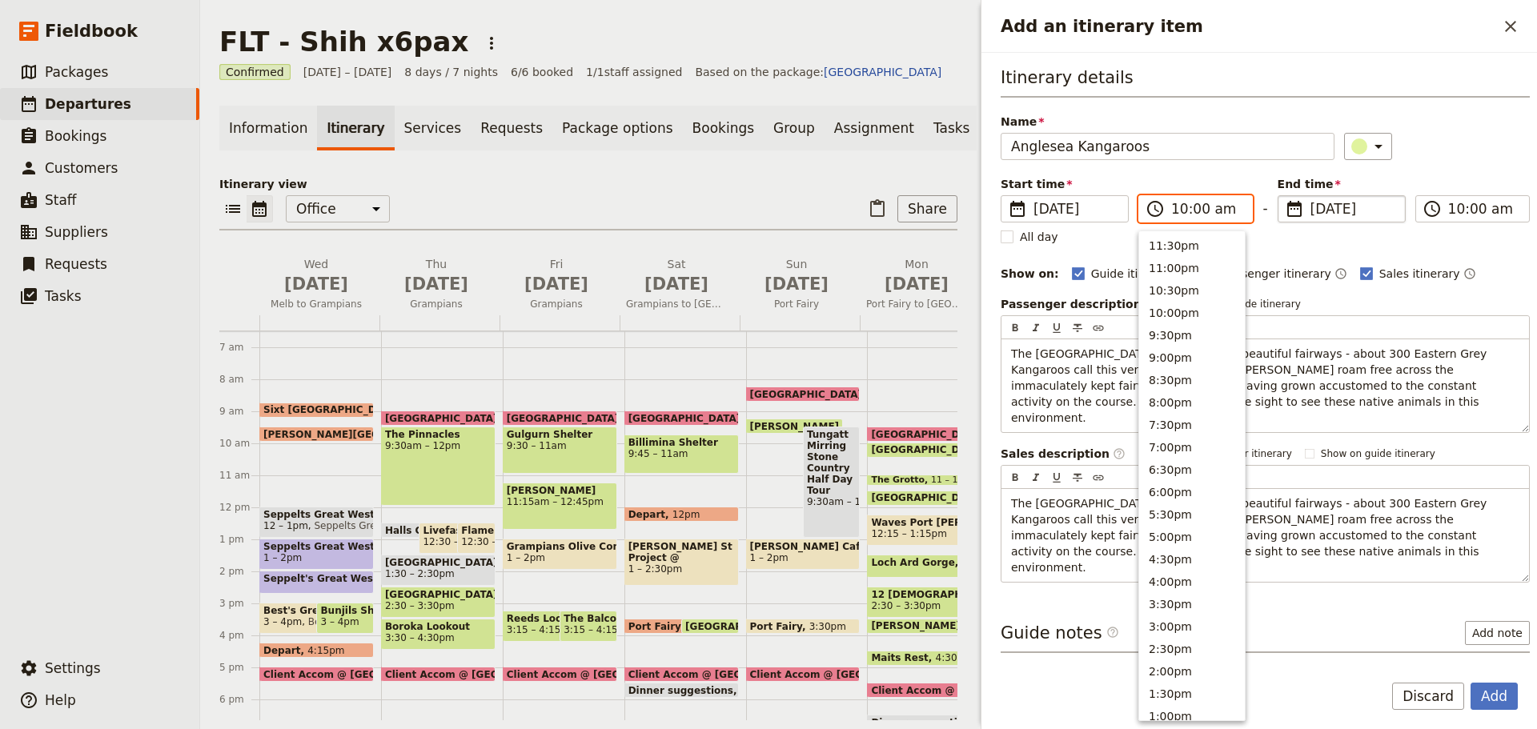
click at [1215, 205] on input "10:00 am" at bounding box center [1206, 208] width 71 height 19
click at [1164, 408] on button "12:00pm" at bounding box center [1192, 415] width 106 height 22
type input "12:00 pm"
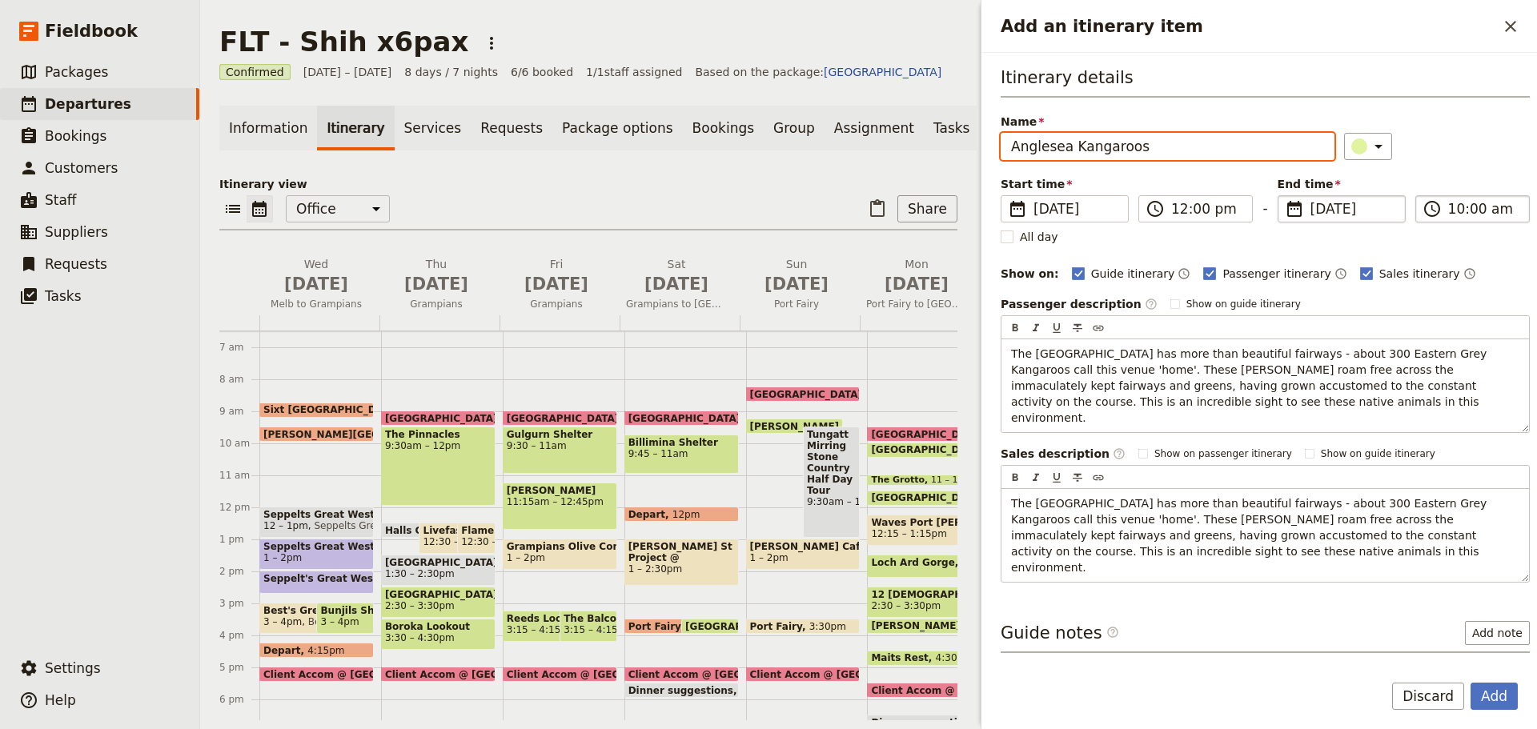
type input "12:00 pm"
click at [1476, 205] on input "12:00 pm" at bounding box center [1483, 208] width 71 height 19
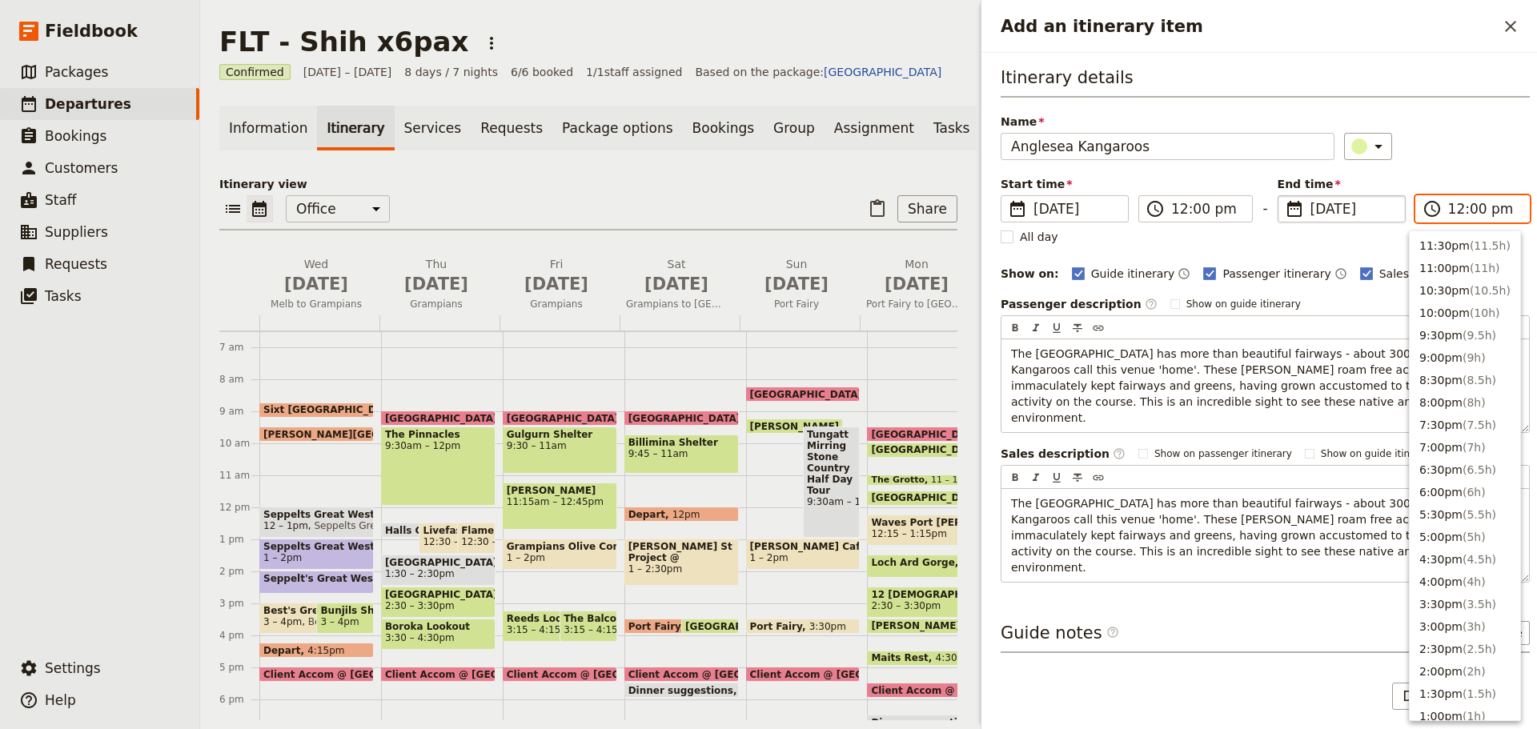
scroll to position [519, 0]
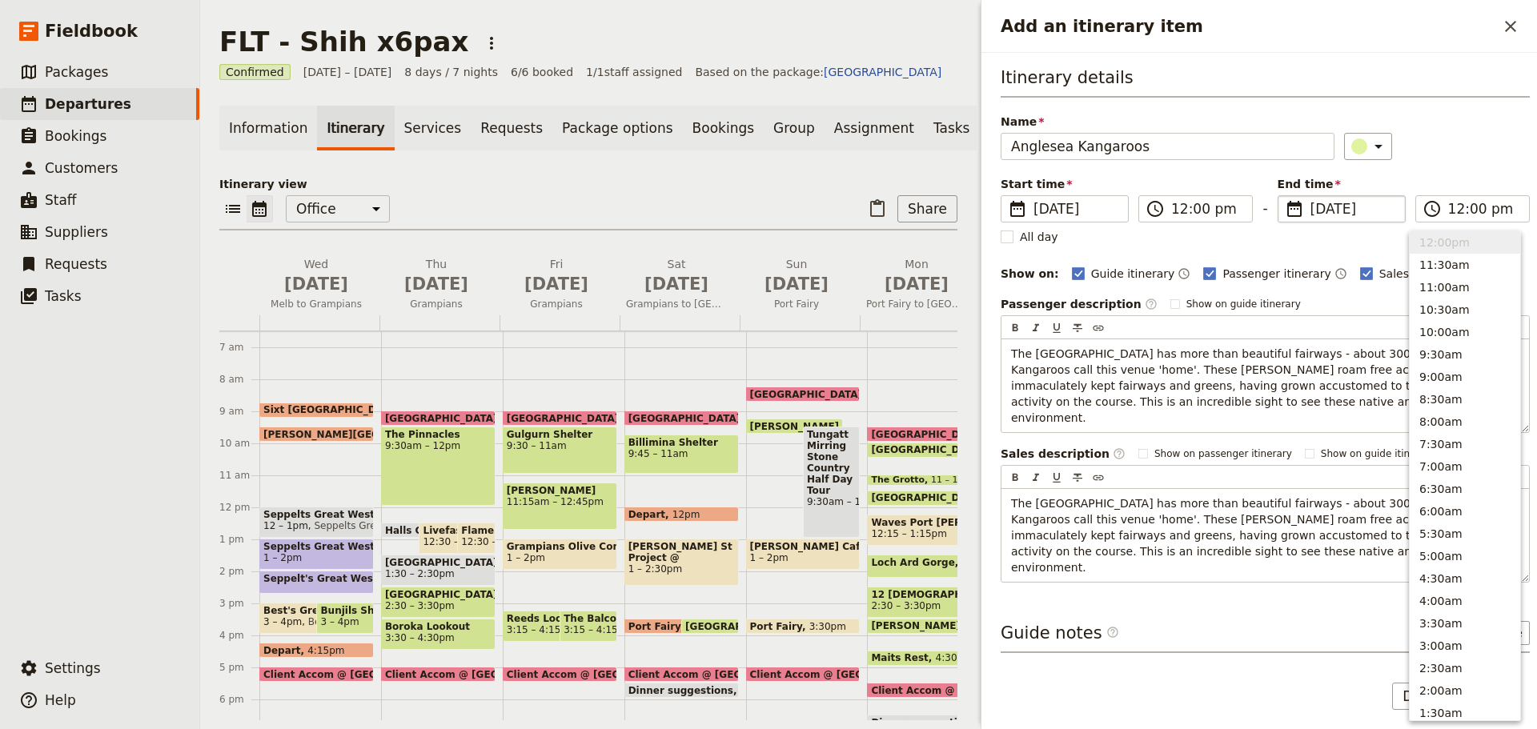
click at [1479, 157] on div "​" at bounding box center [1437, 146] width 186 height 27
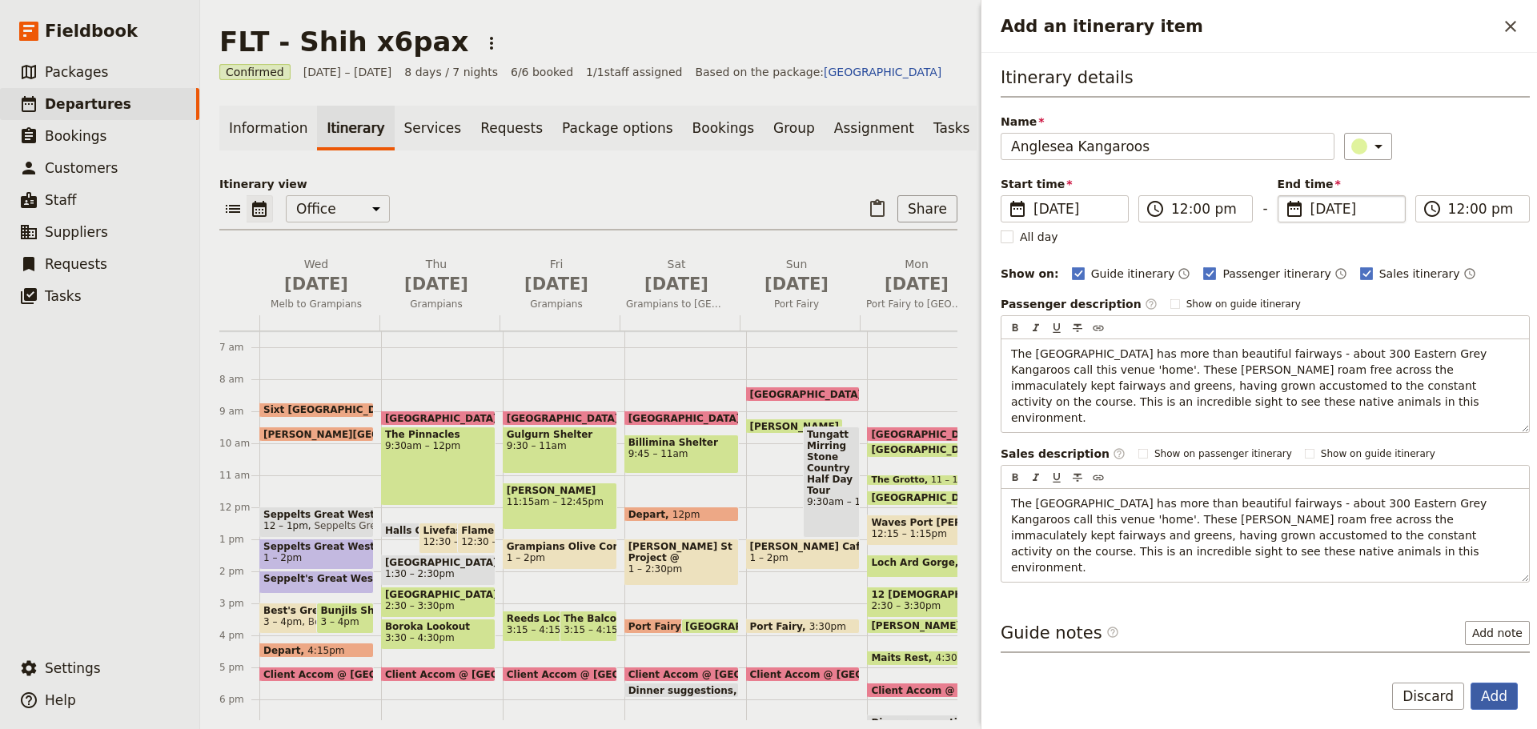
click at [1496, 693] on button "Add" at bounding box center [1494, 696] width 47 height 27
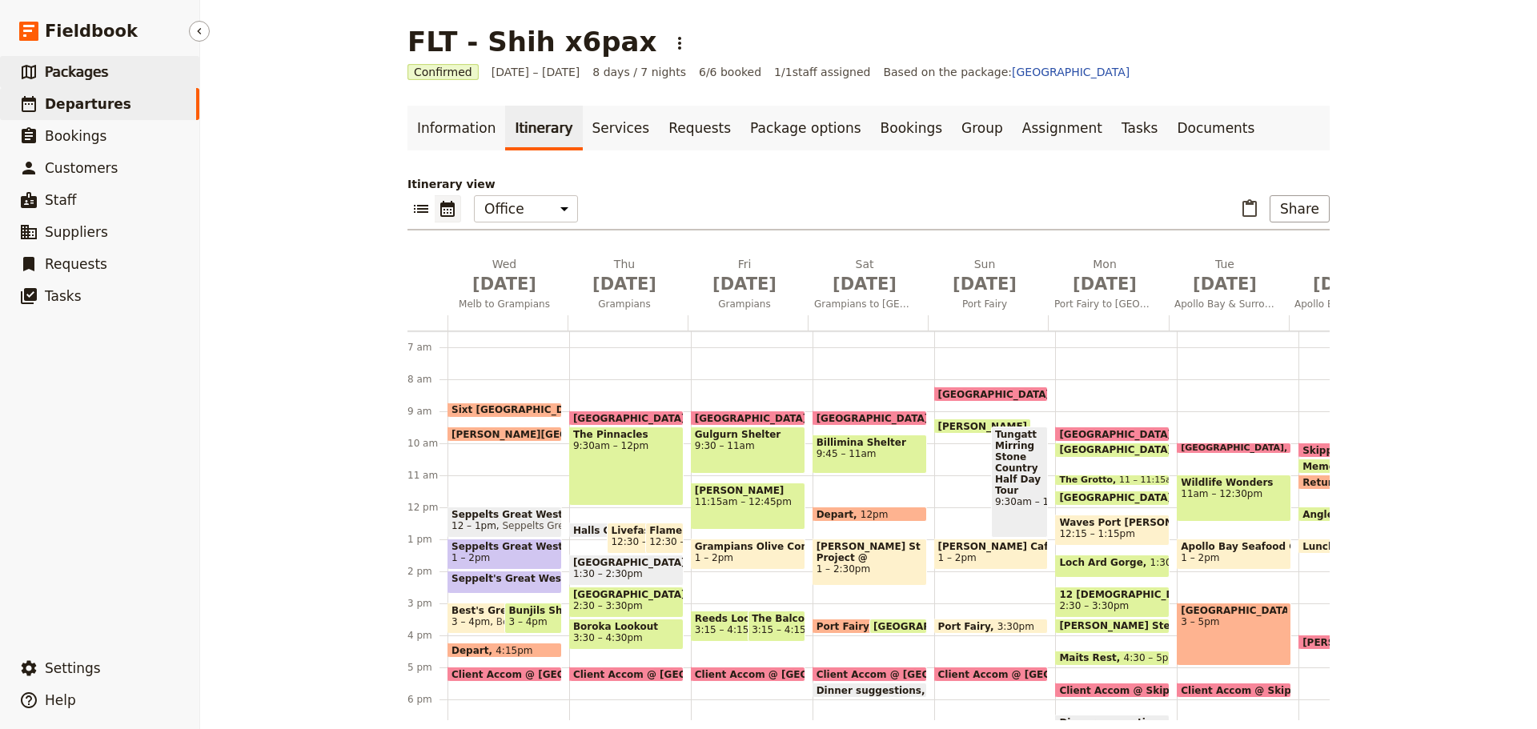
click at [172, 67] on link "​ Packages" at bounding box center [99, 72] width 199 height 32
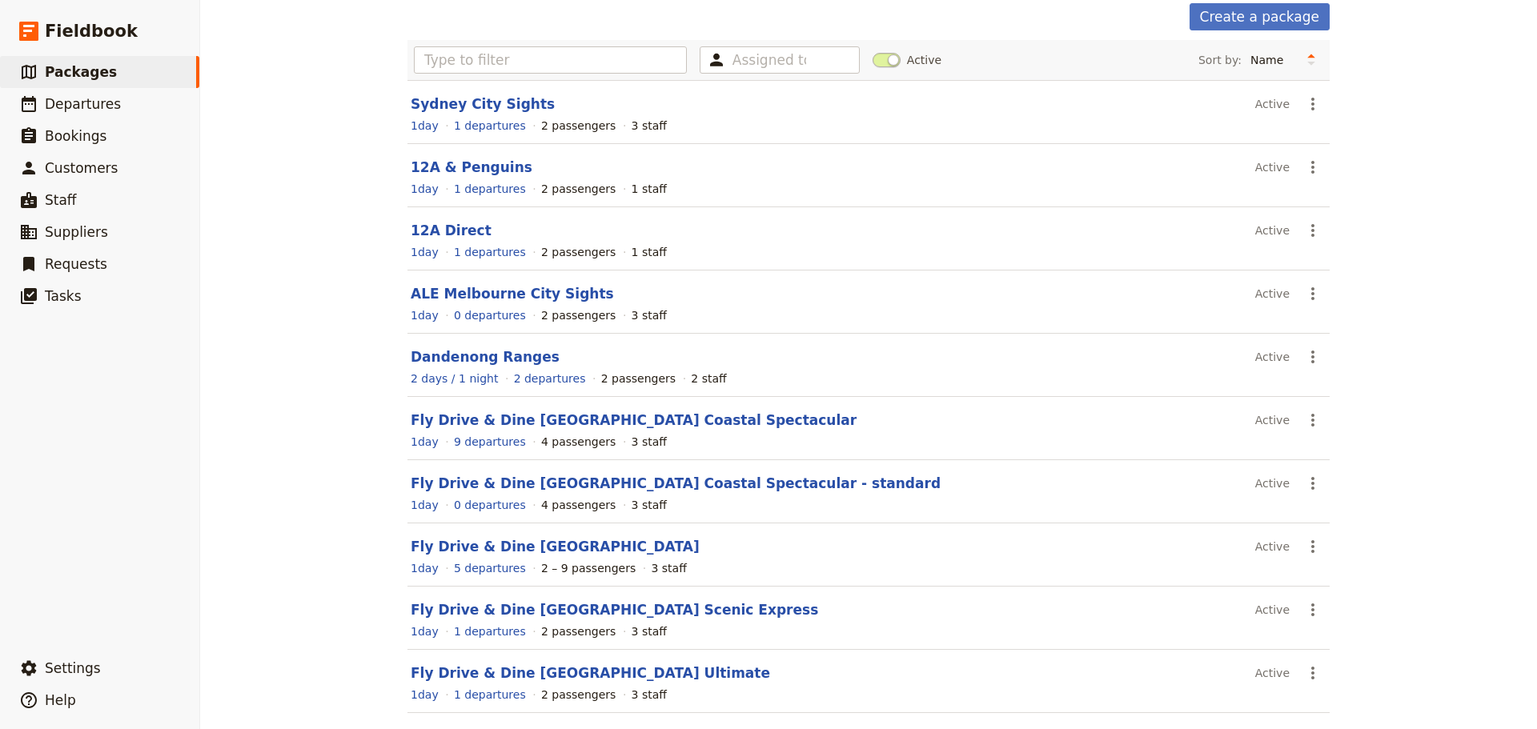
scroll to position [143, 0]
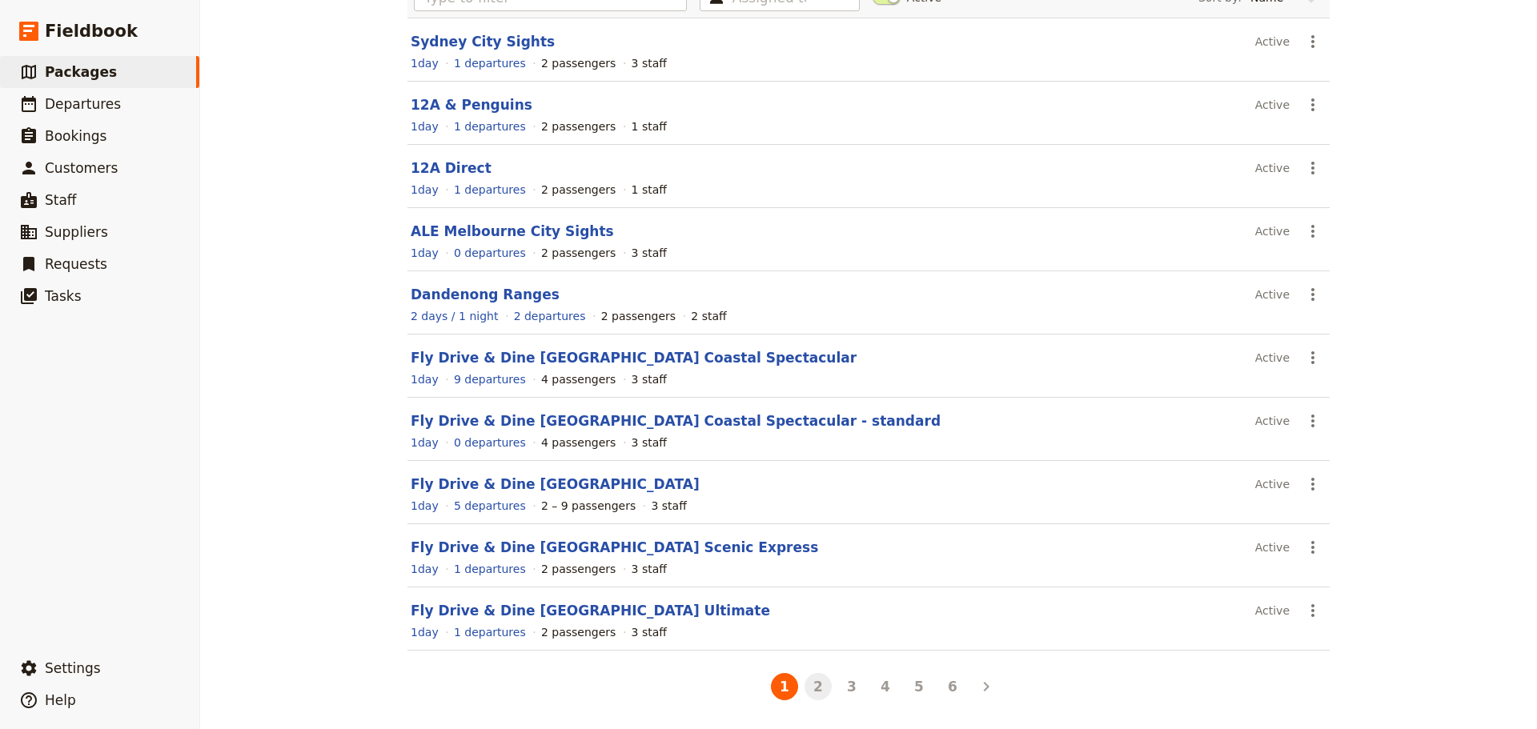
click at [813, 688] on button "2" at bounding box center [818, 686] width 27 height 27
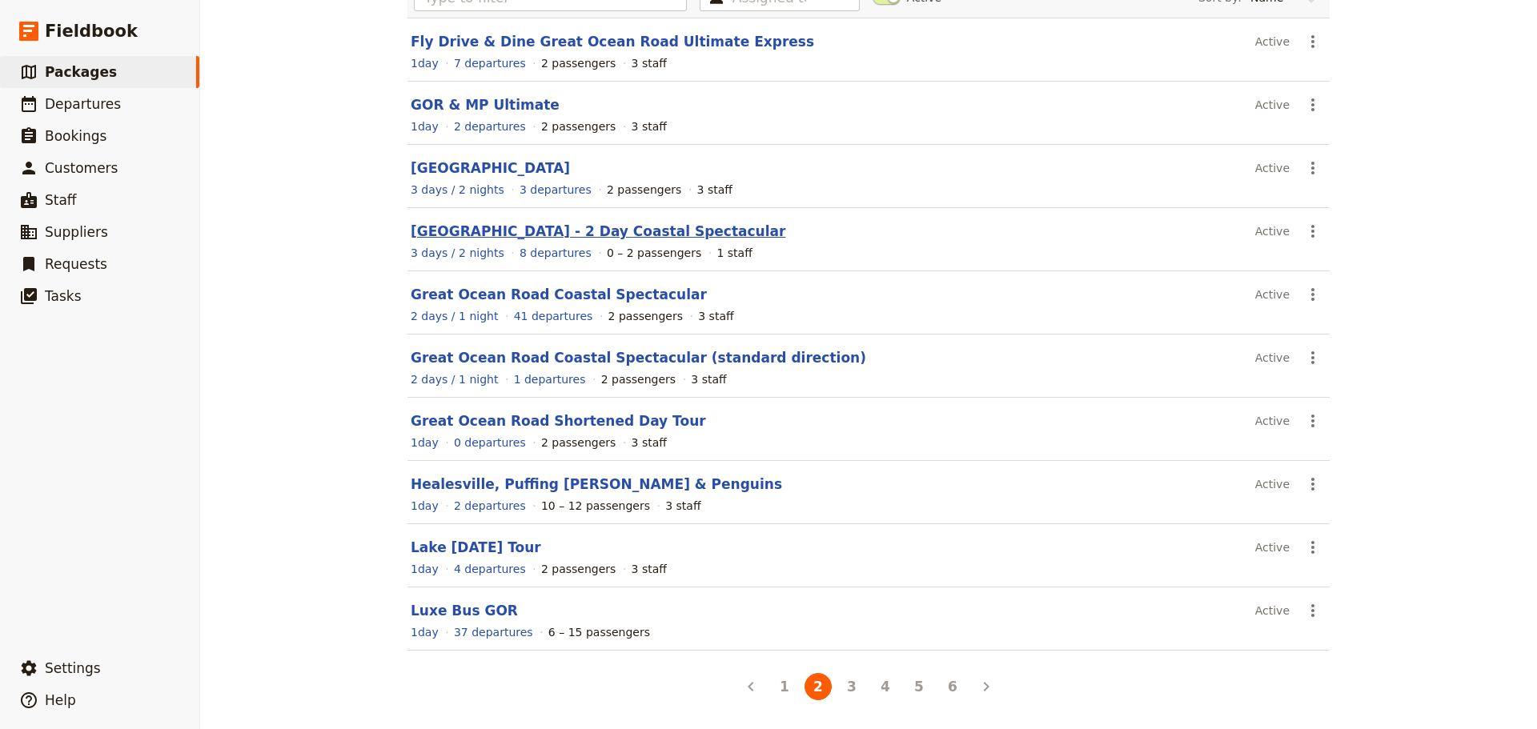
click at [610, 231] on link "[GEOGRAPHIC_DATA] - 2 Day Coastal Spectacular" at bounding box center [598, 231] width 375 height 16
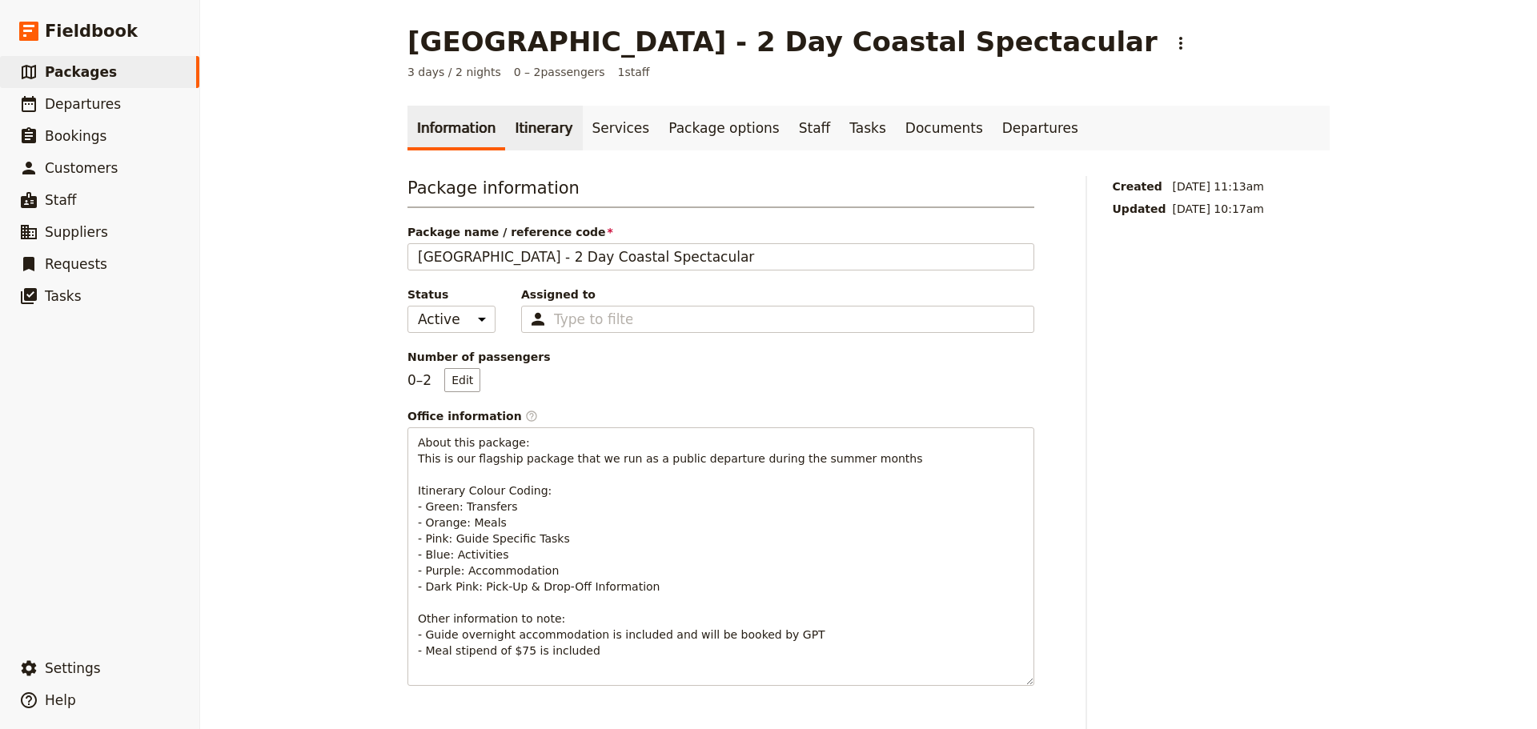
click at [510, 118] on link "Itinerary" at bounding box center [543, 128] width 77 height 45
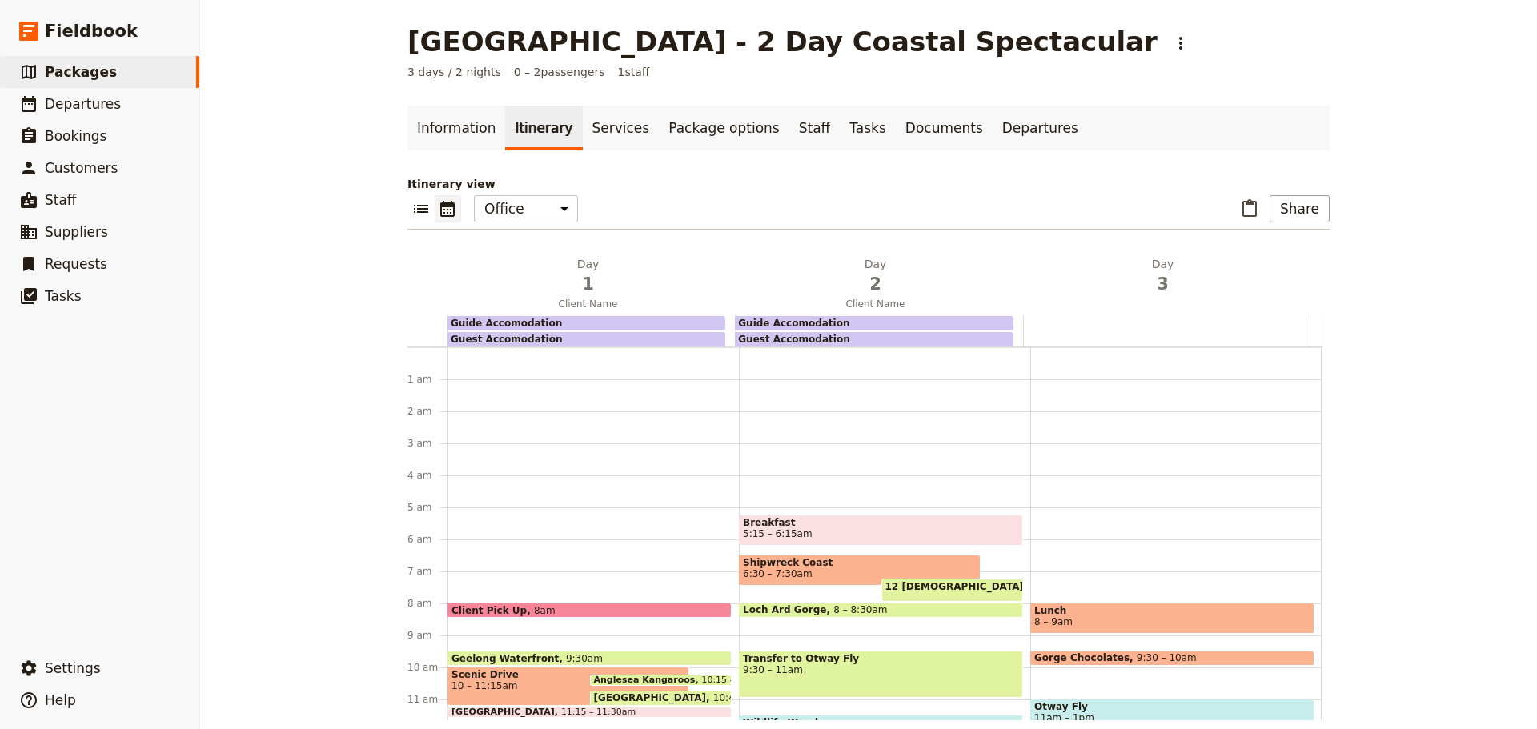
click at [572, 654] on div "Geelong Waterfront 9:30am" at bounding box center [590, 658] width 284 height 15
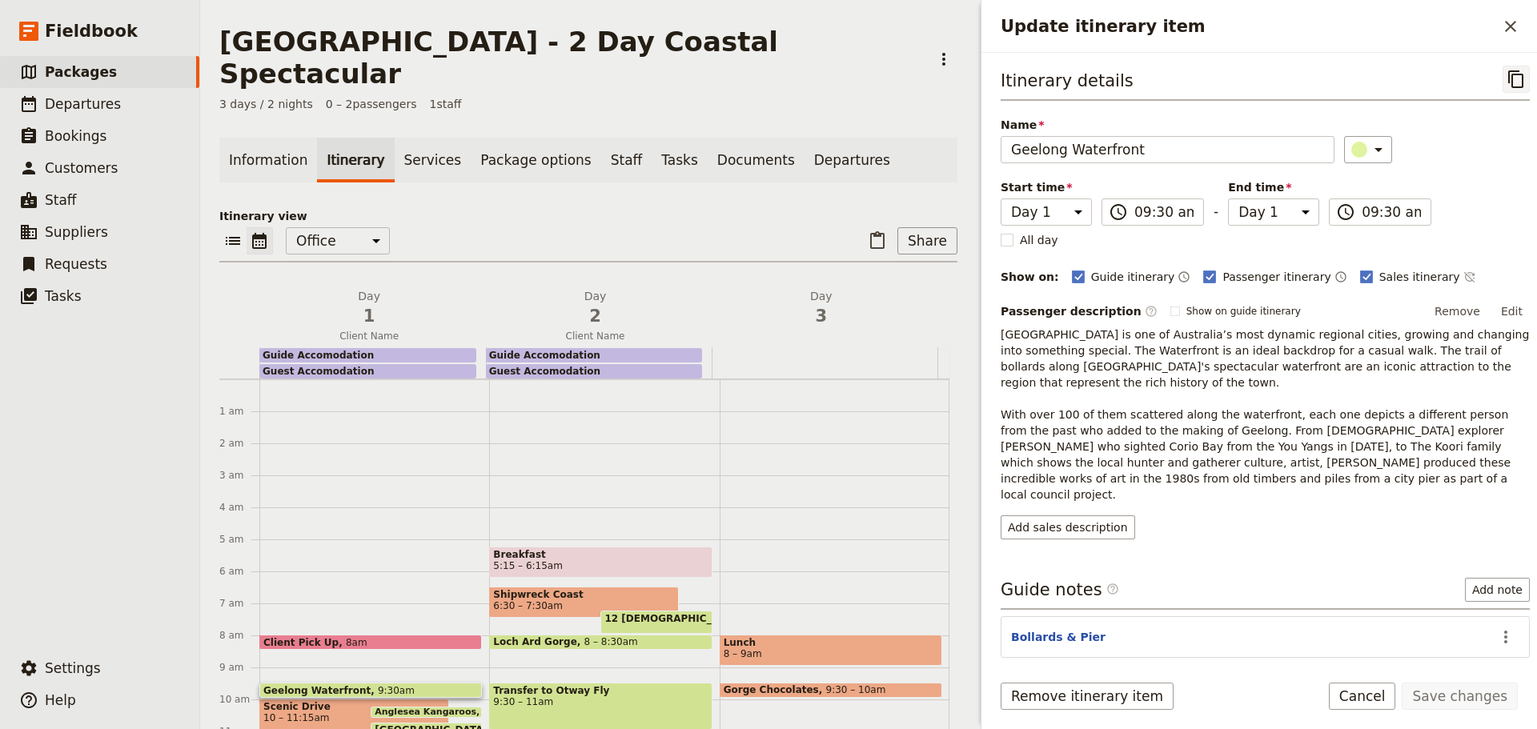
click at [1508, 77] on icon "Copy itinerary item" at bounding box center [1515, 79] width 15 height 18
click at [62, 105] on span "Departures" at bounding box center [83, 104] width 76 height 16
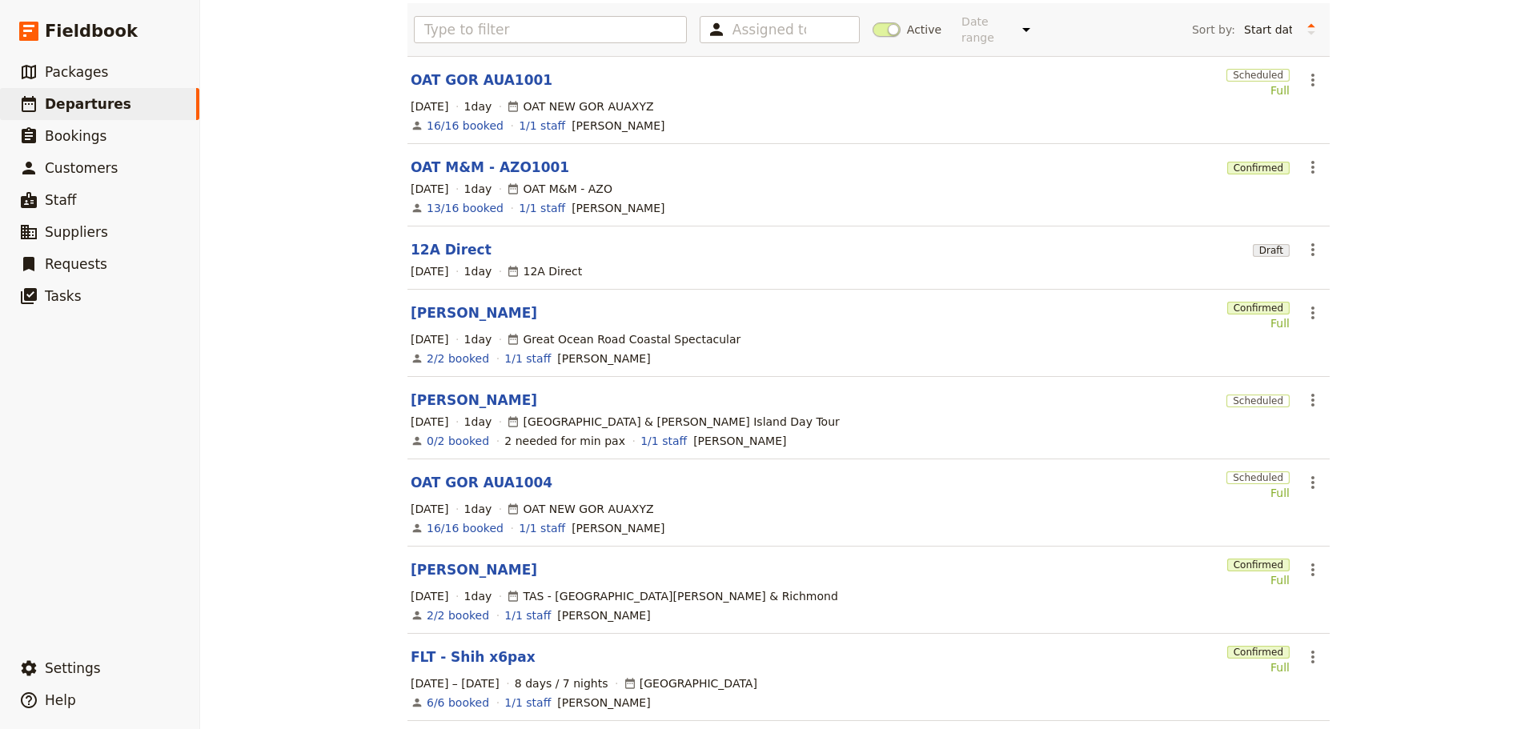
scroll to position [301, 0]
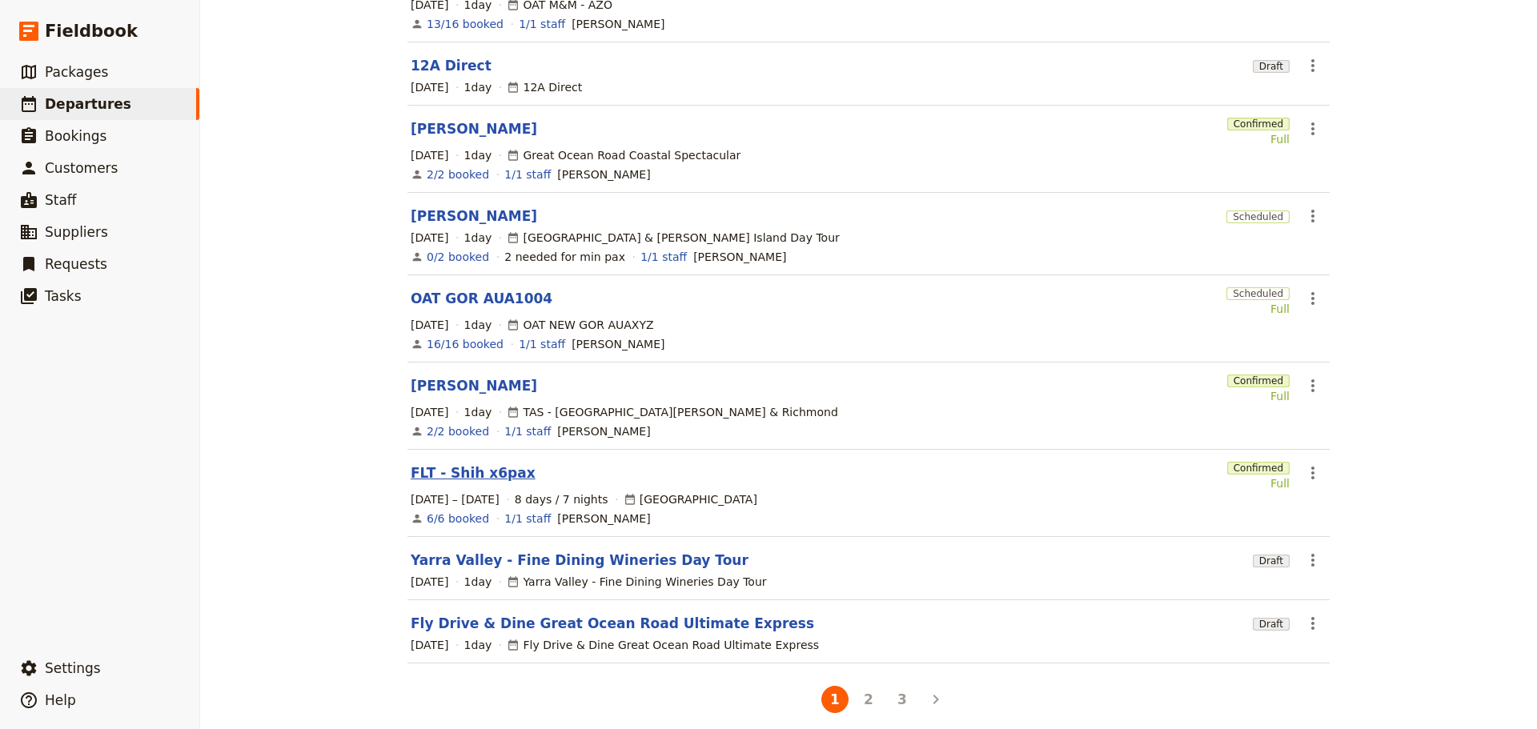
click at [442, 464] on link "FLT - Shih x6pax" at bounding box center [473, 473] width 125 height 19
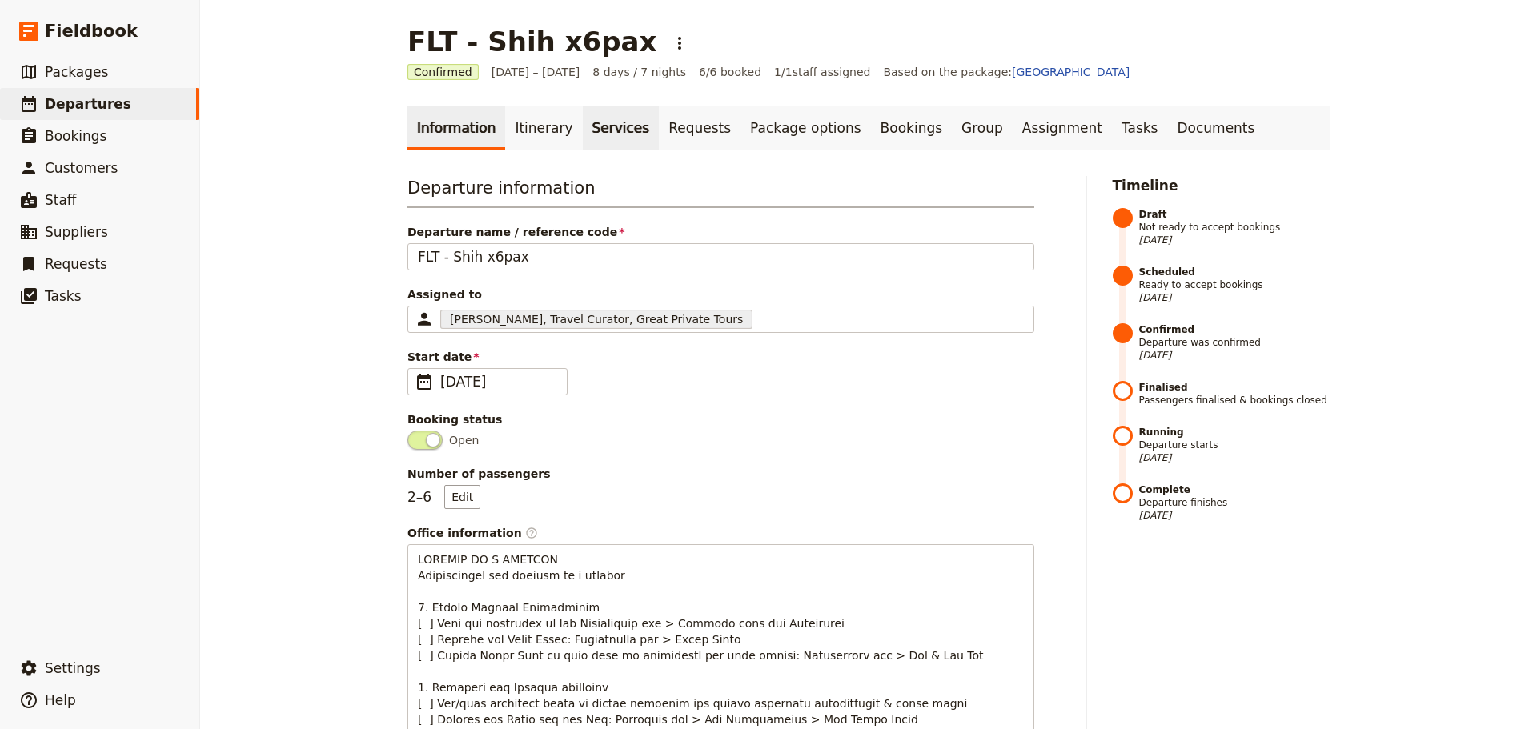
click at [536, 121] on link "Itinerary" at bounding box center [543, 128] width 77 height 45
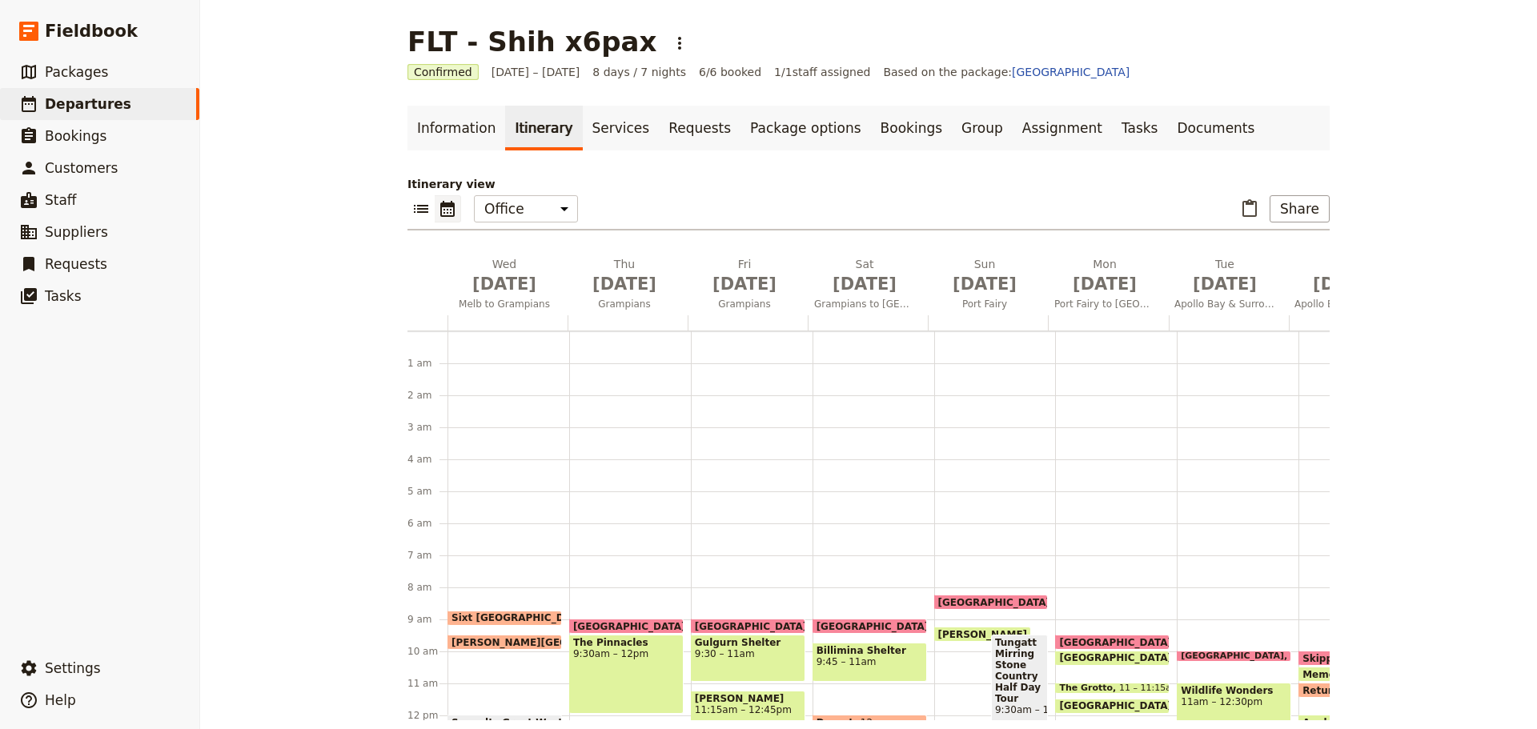
scroll to position [208, 0]
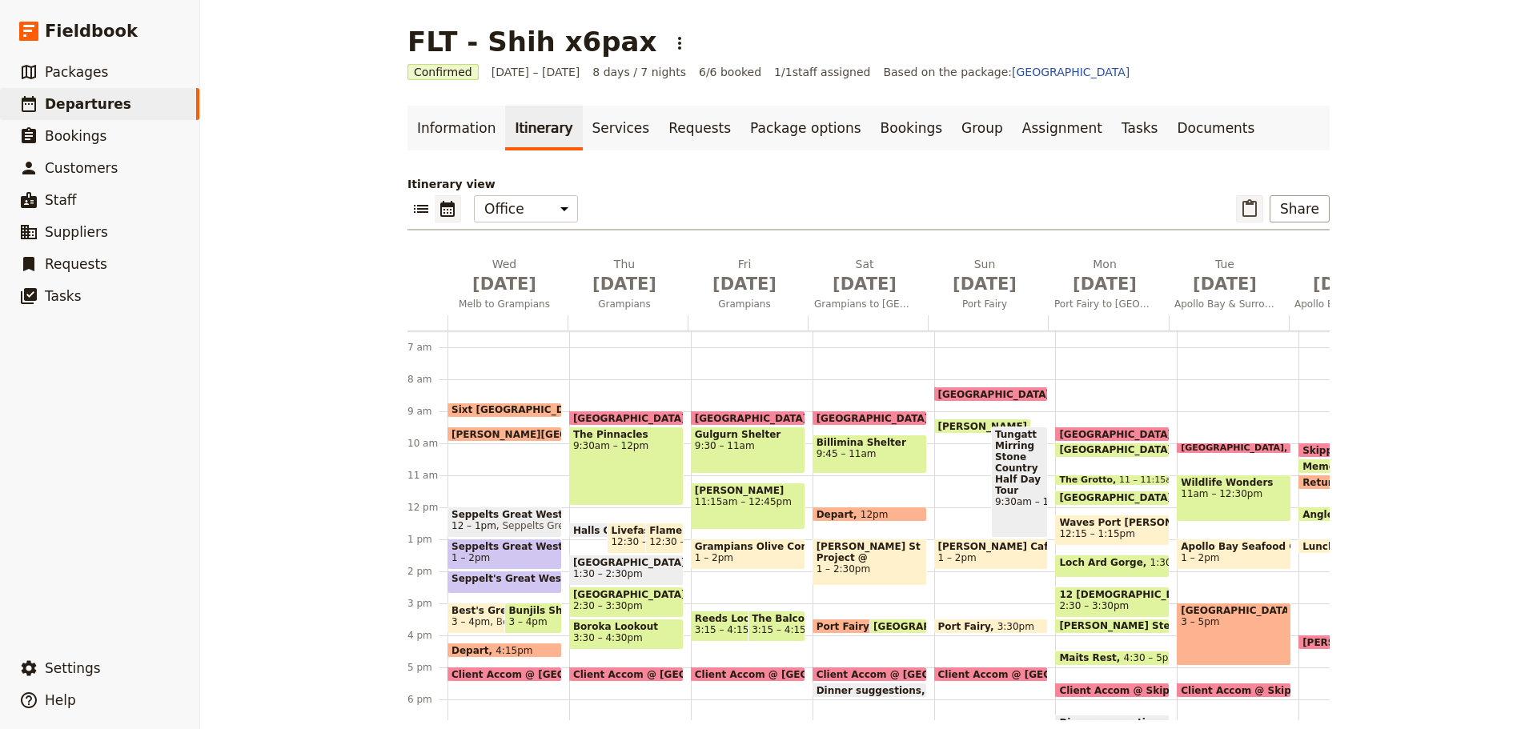
click at [1253, 208] on icon "Paste itinerary item" at bounding box center [1249, 208] width 19 height 19
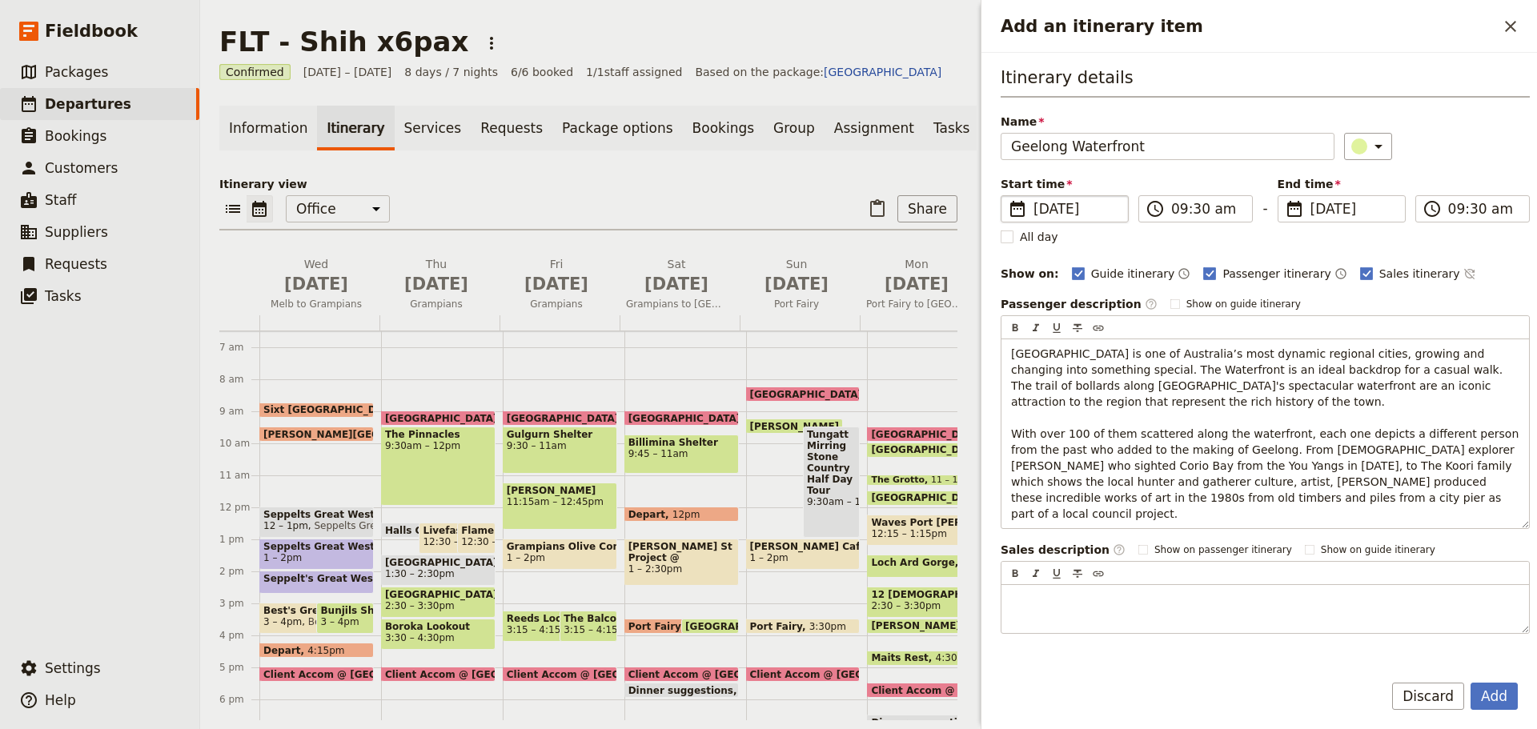
click at [1059, 215] on span "[DATE]" at bounding box center [1076, 208] width 85 height 19
click at [1008, 196] on input "[DATE]" at bounding box center [1007, 195] width 1 height 1
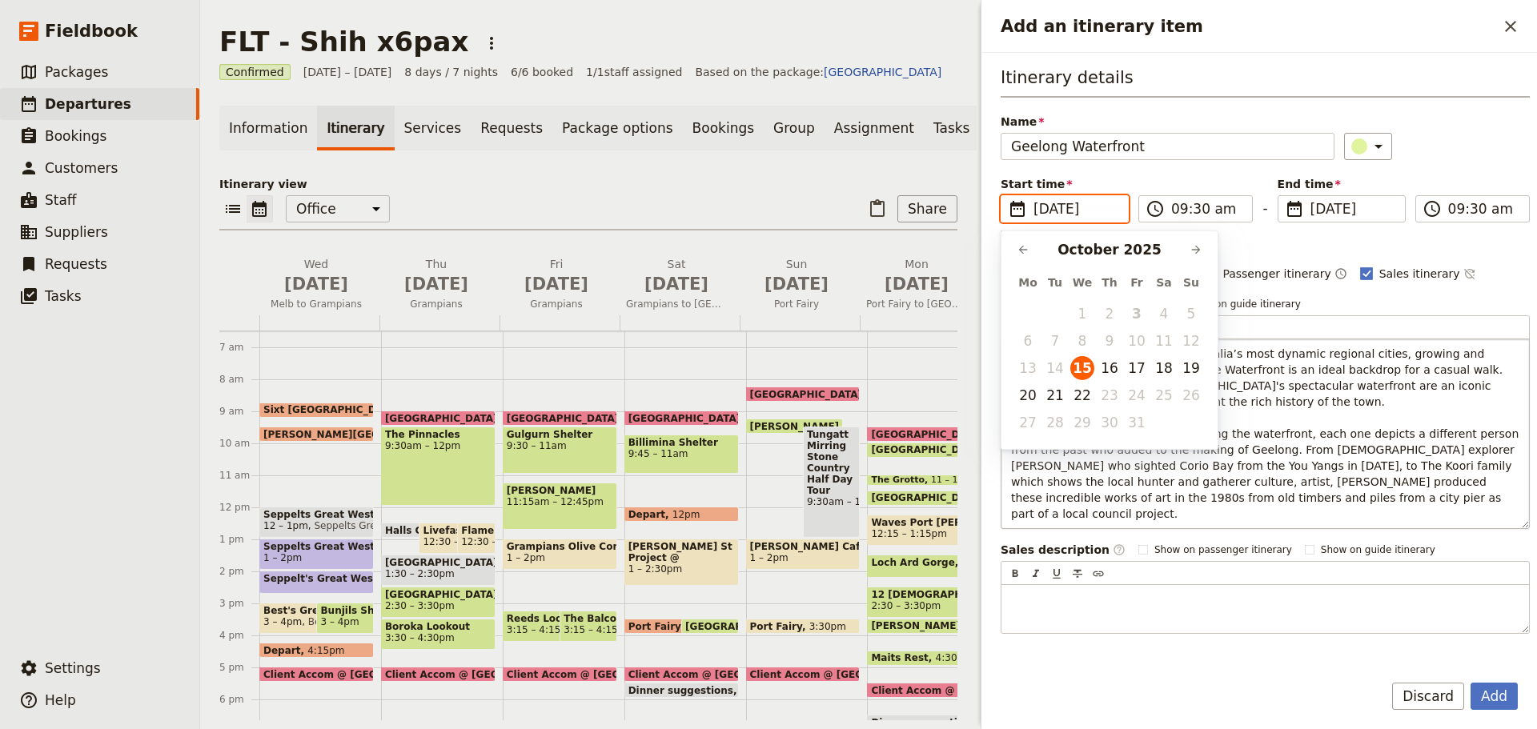
click at [1082, 401] on button "22" at bounding box center [1082, 395] width 24 height 24
type input "[DATE]"
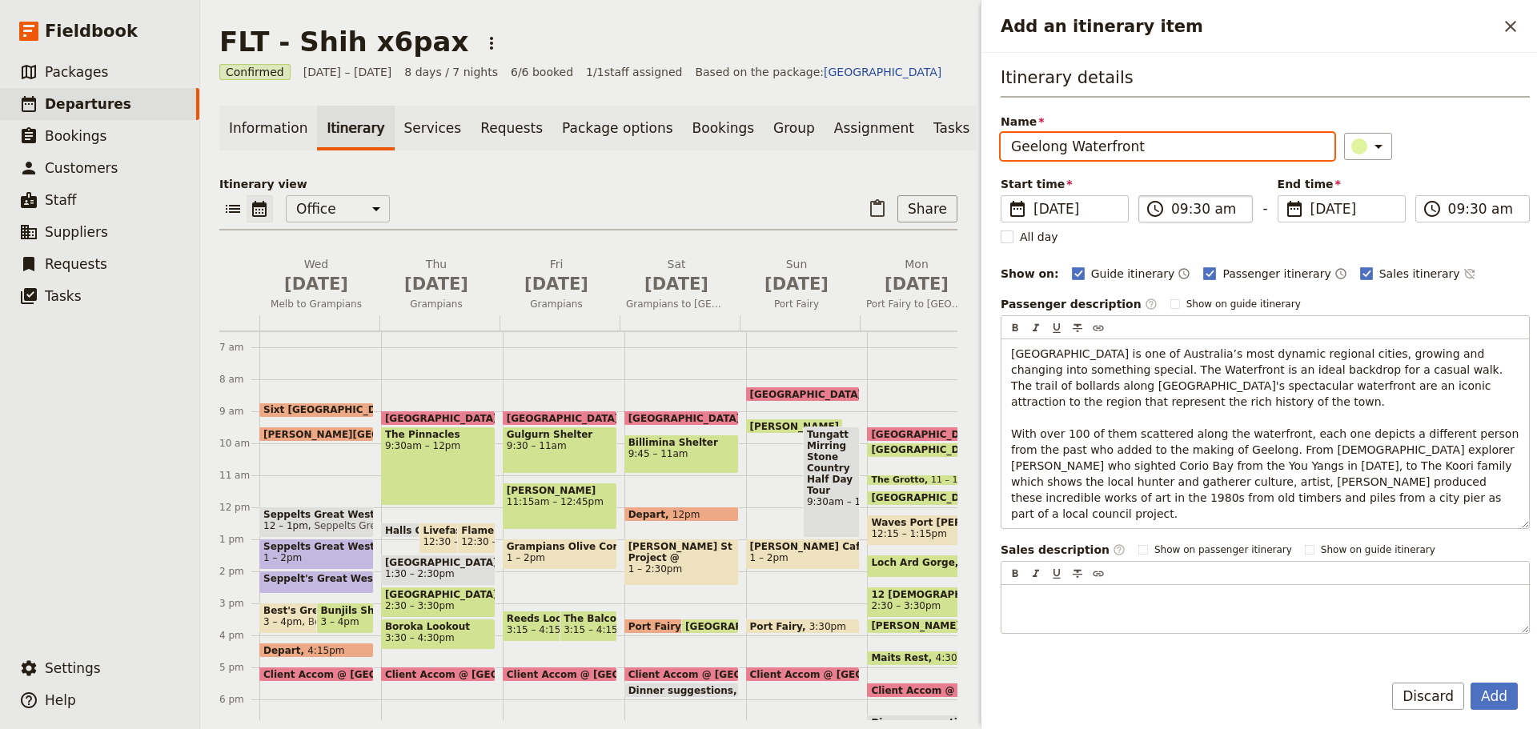
type input "[DATE]"
click at [1204, 207] on input "09:30 am" at bounding box center [1206, 208] width 71 height 19
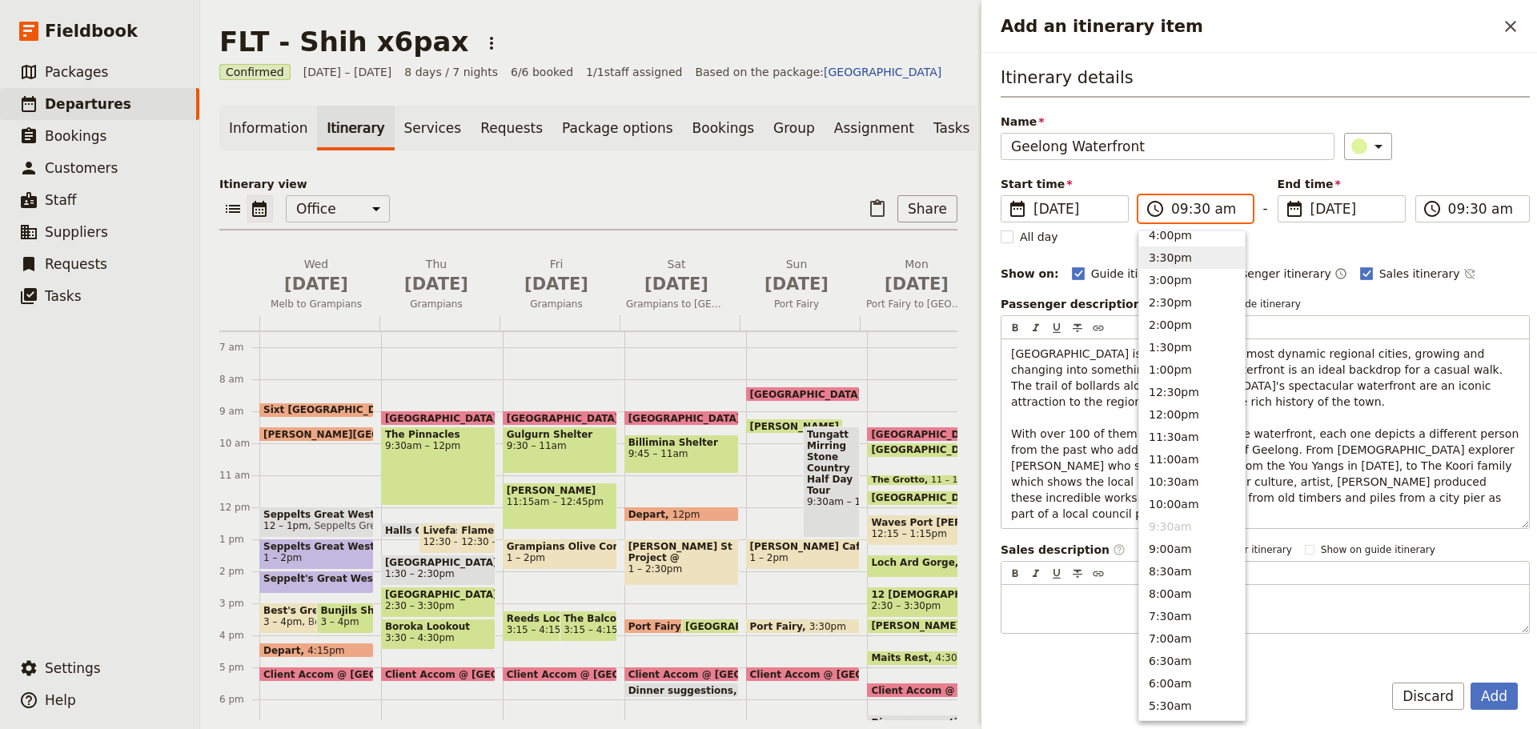
scroll to position [340, 0]
click at [1161, 329] on button "2:00pm" at bounding box center [1192, 331] width 106 height 22
type input "02:00 pm"
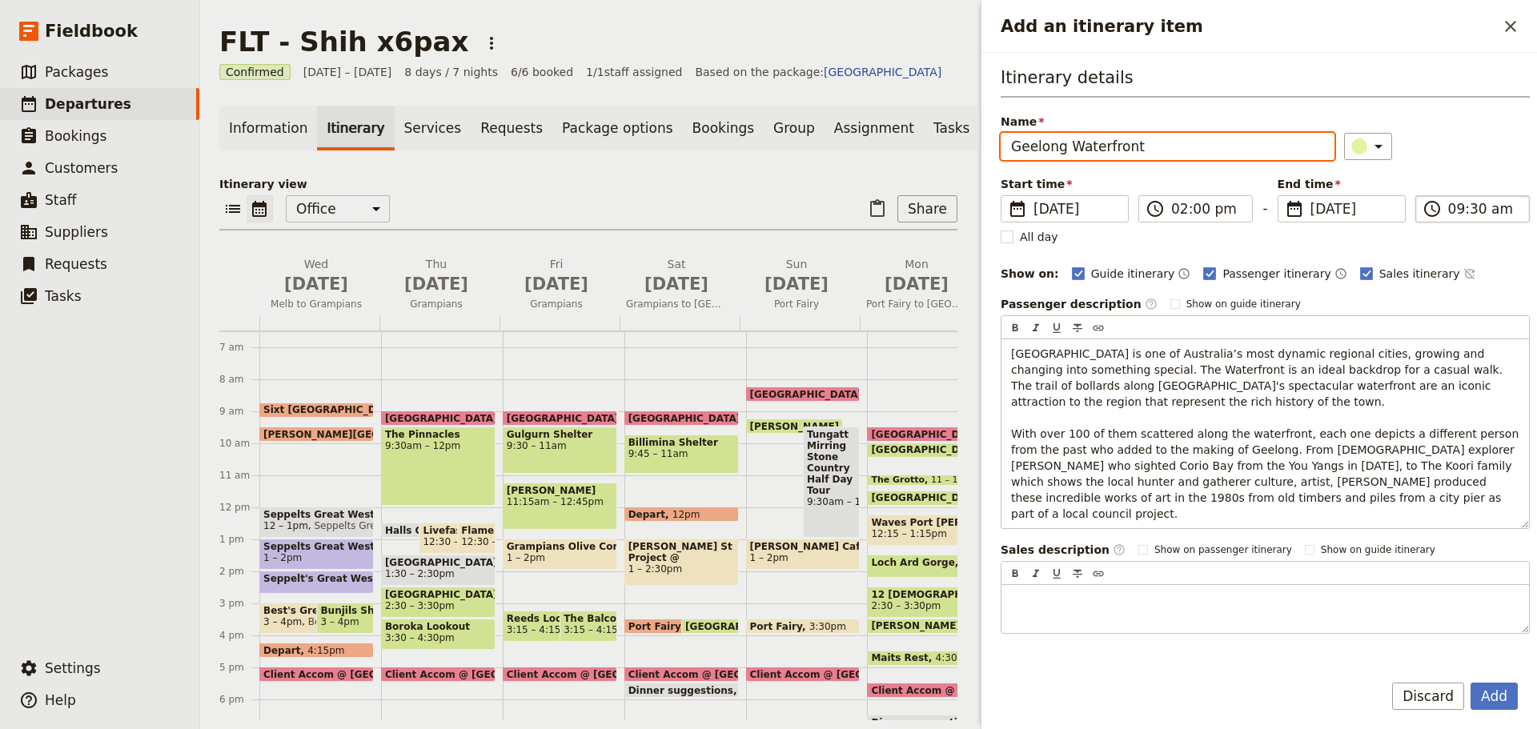
type input "02:00 pm"
click at [1472, 206] on input "02:00 pm" at bounding box center [1483, 208] width 71 height 19
click at [1489, 155] on div "​" at bounding box center [1437, 146] width 186 height 27
click at [1490, 697] on button "Add" at bounding box center [1494, 696] width 47 height 27
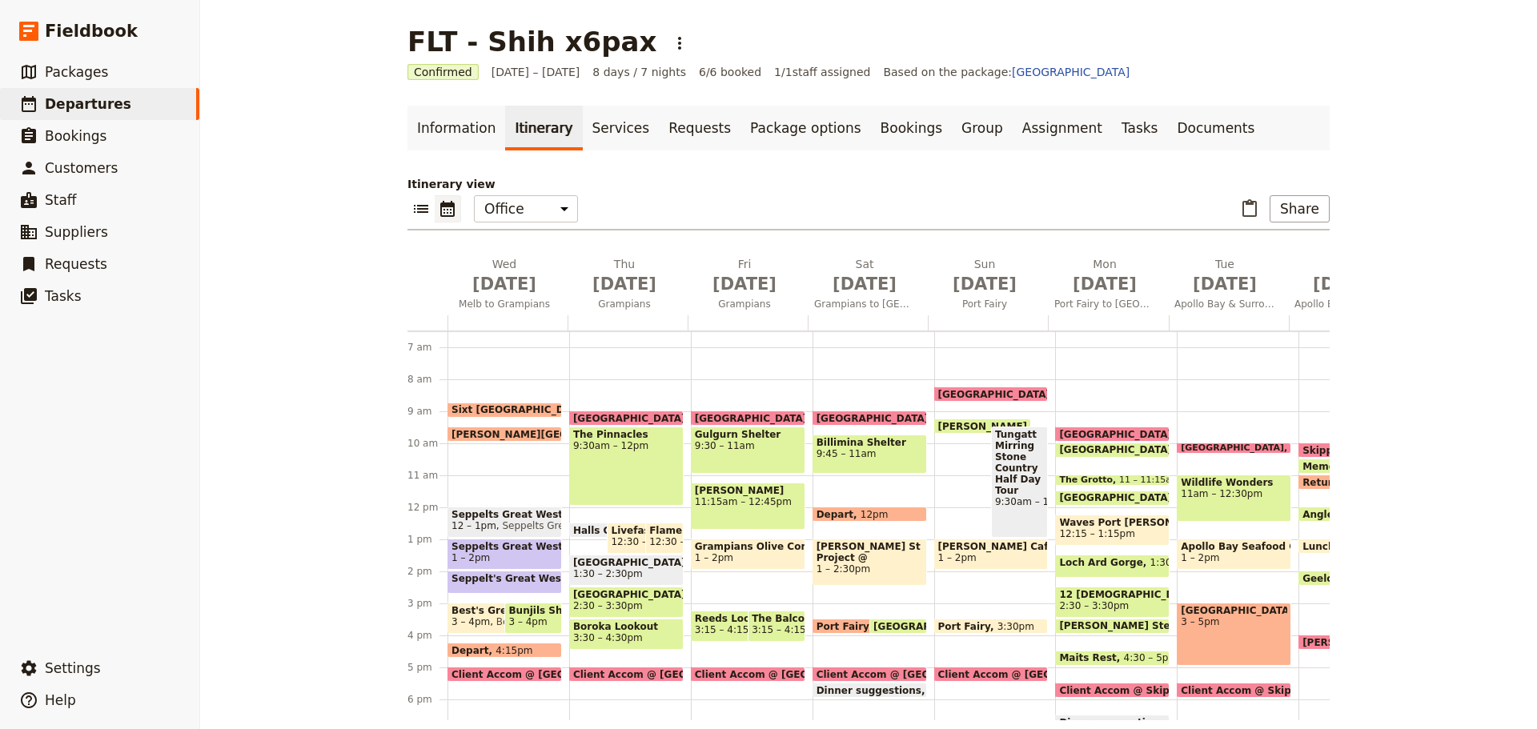
scroll to position [0, 98]
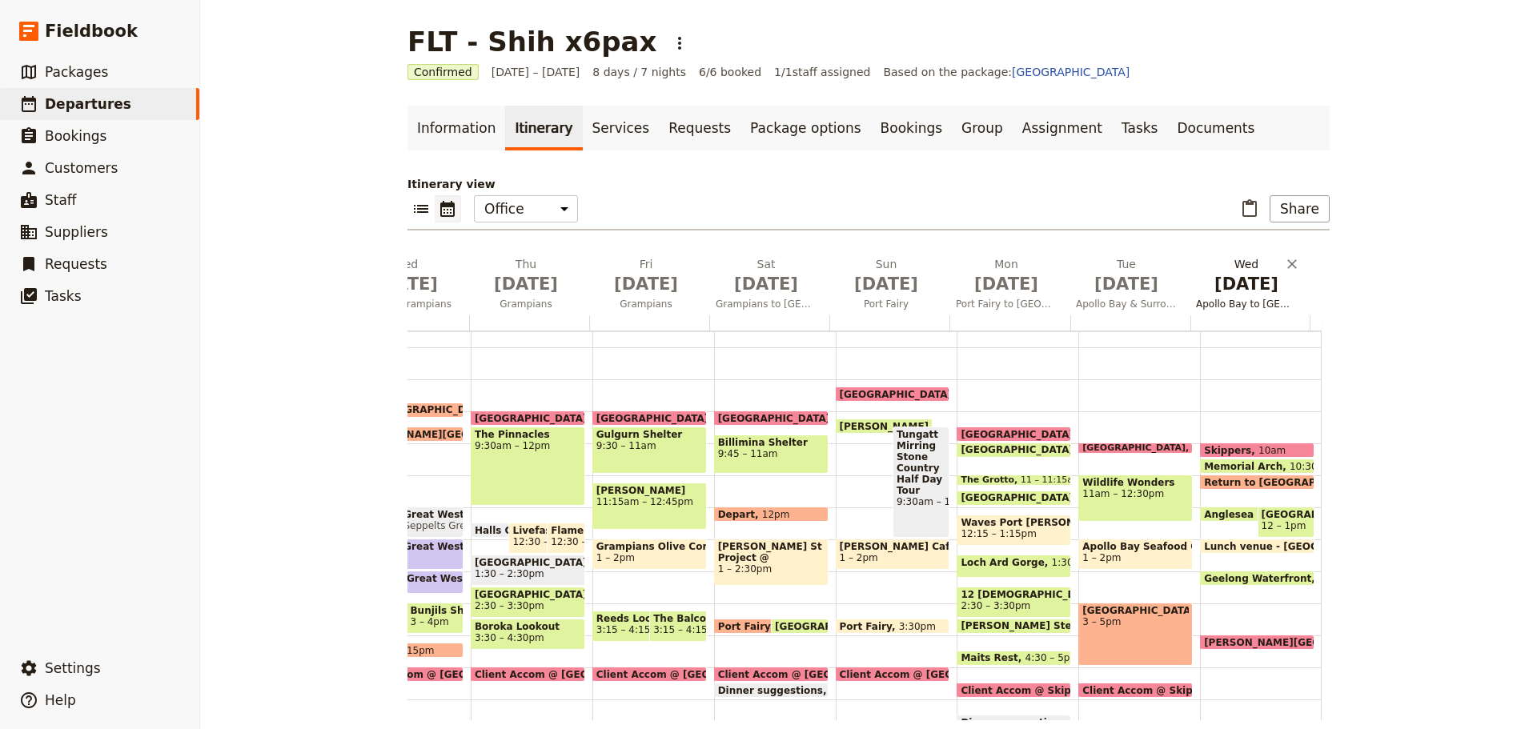
click at [1239, 276] on span "[DATE]" at bounding box center [1246, 284] width 101 height 24
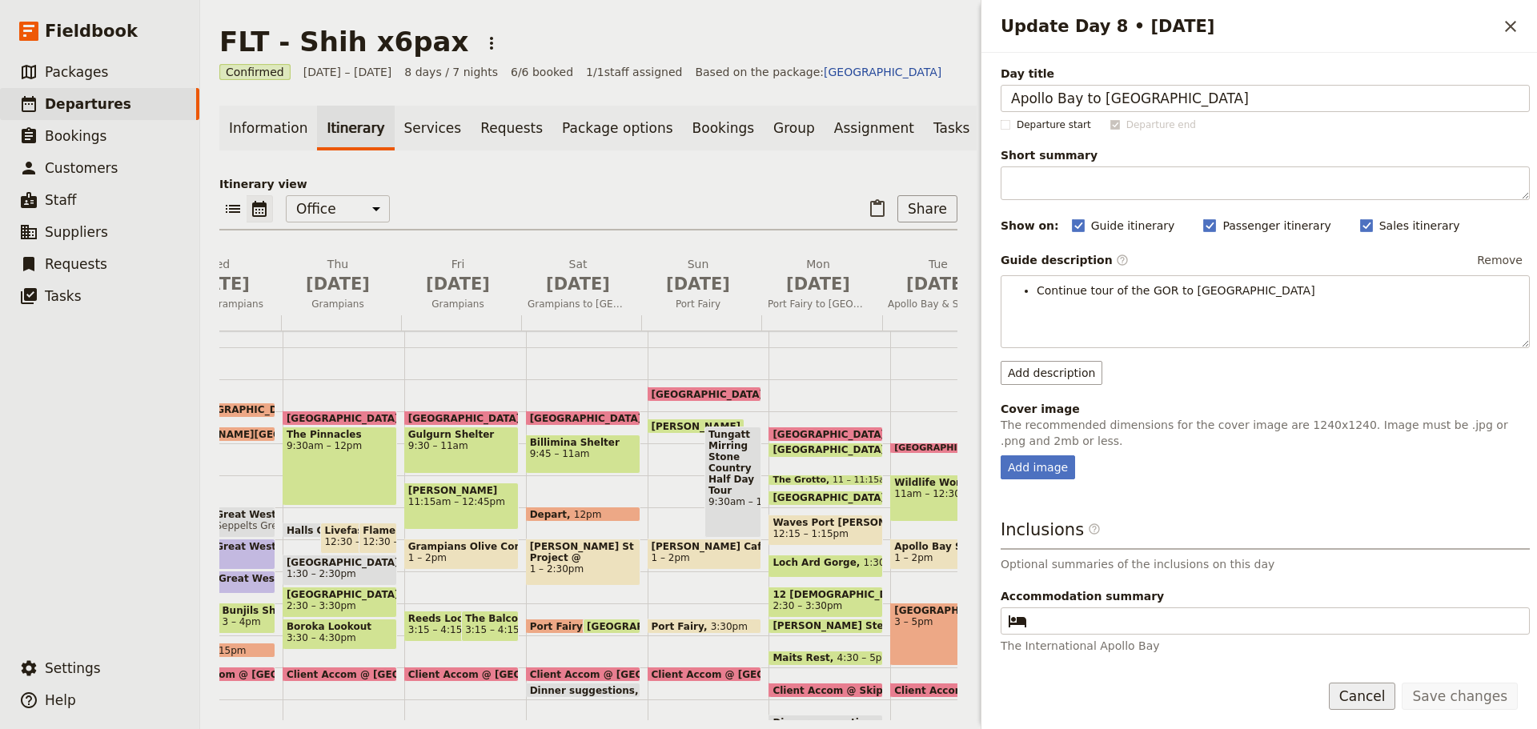
click at [1391, 708] on button "Cancel" at bounding box center [1362, 696] width 67 height 27
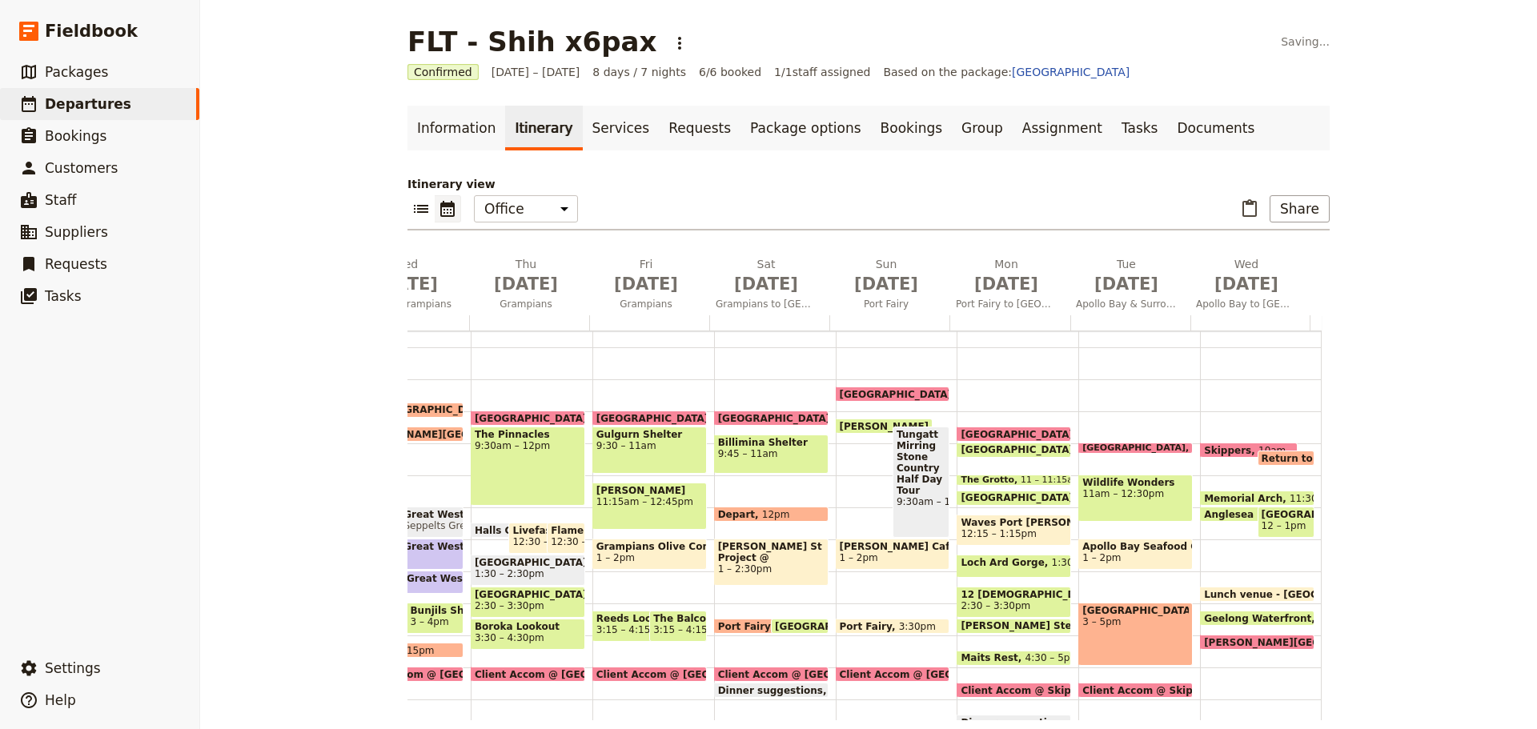
click at [1266, 516] on span "[GEOGRAPHIC_DATA]" at bounding box center [1286, 514] width 49 height 11
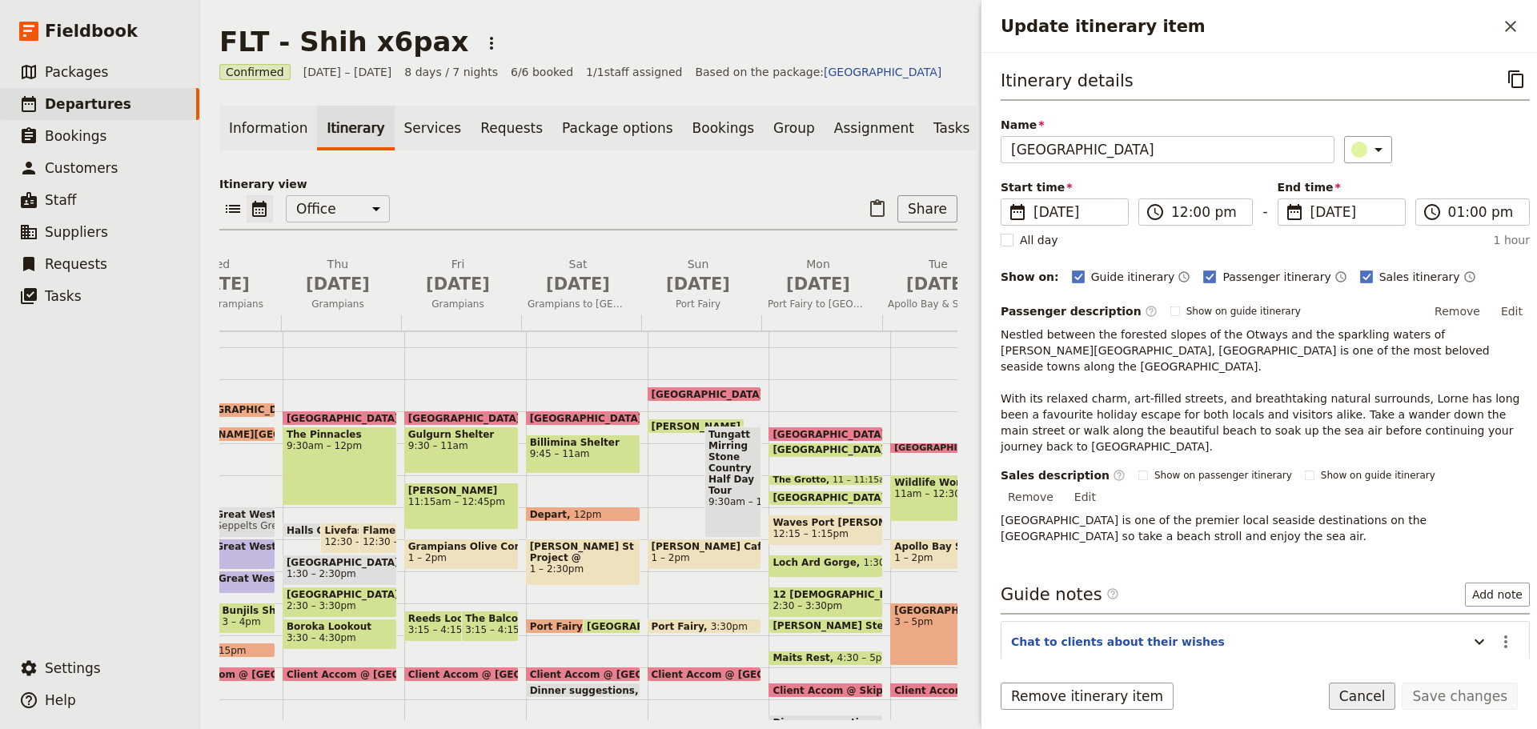
click at [1371, 696] on button "Cancel" at bounding box center [1362, 696] width 67 height 27
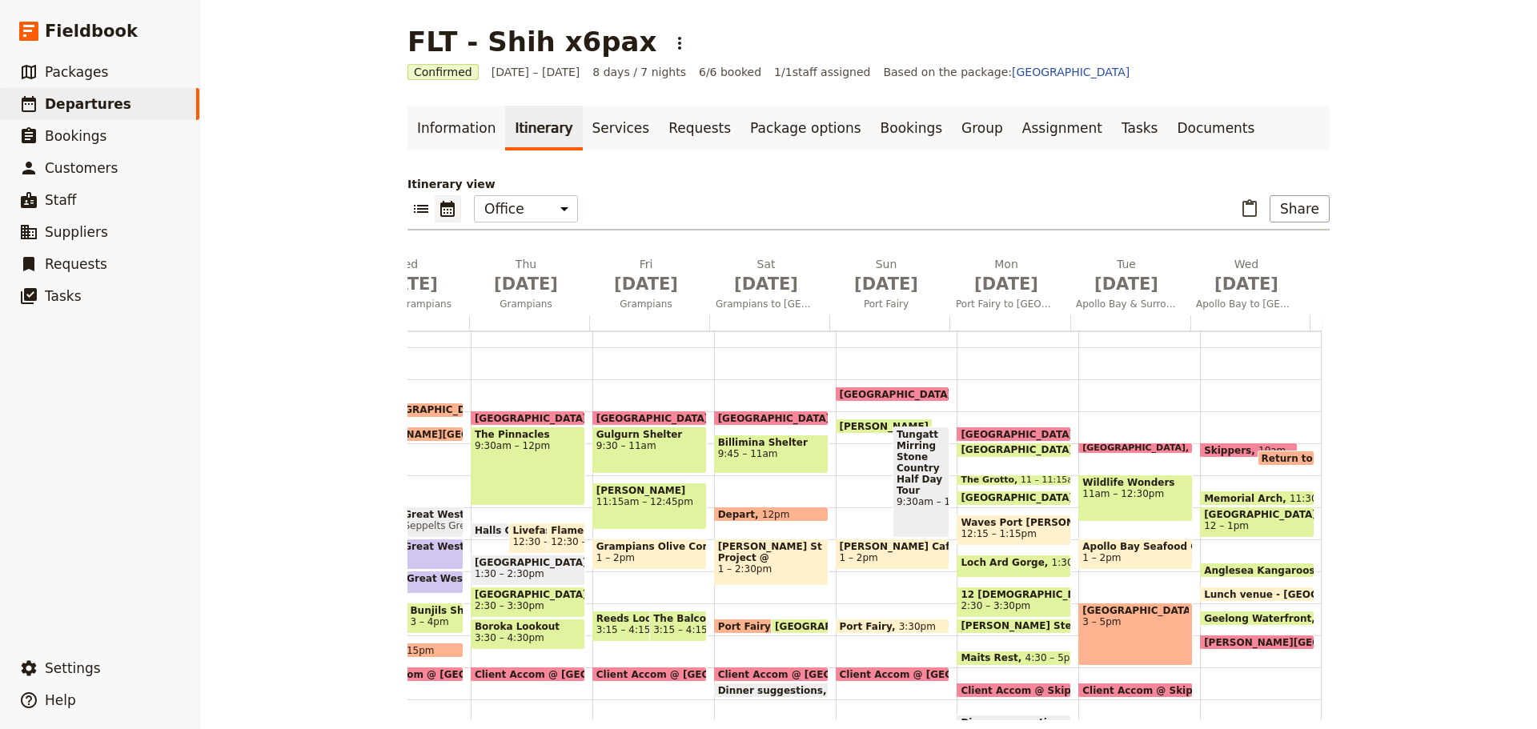
click at [1226, 517] on span "[GEOGRAPHIC_DATA]" at bounding box center [1257, 514] width 106 height 11
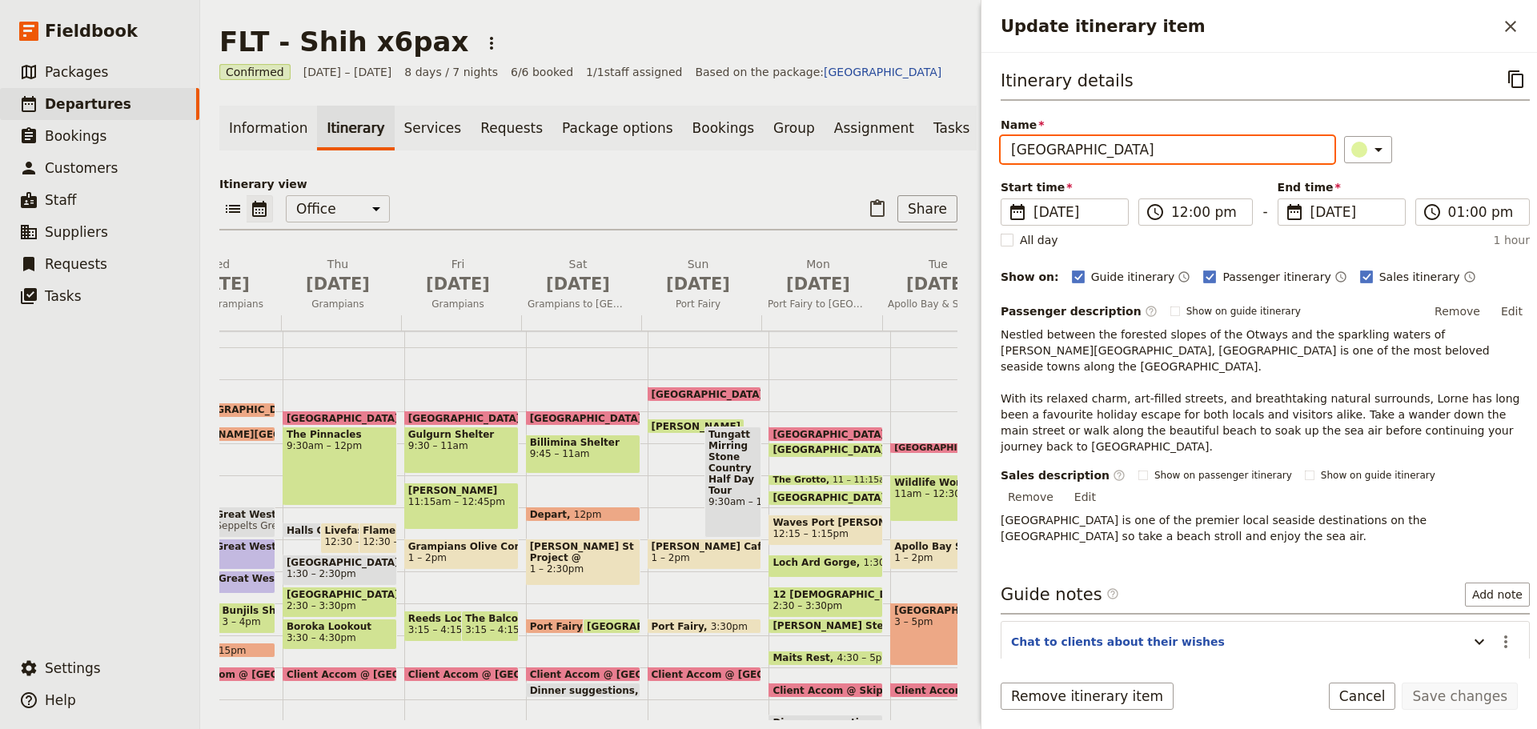
click at [1064, 151] on input "[GEOGRAPHIC_DATA]" at bounding box center [1168, 149] width 334 height 27
type input "Lorne"
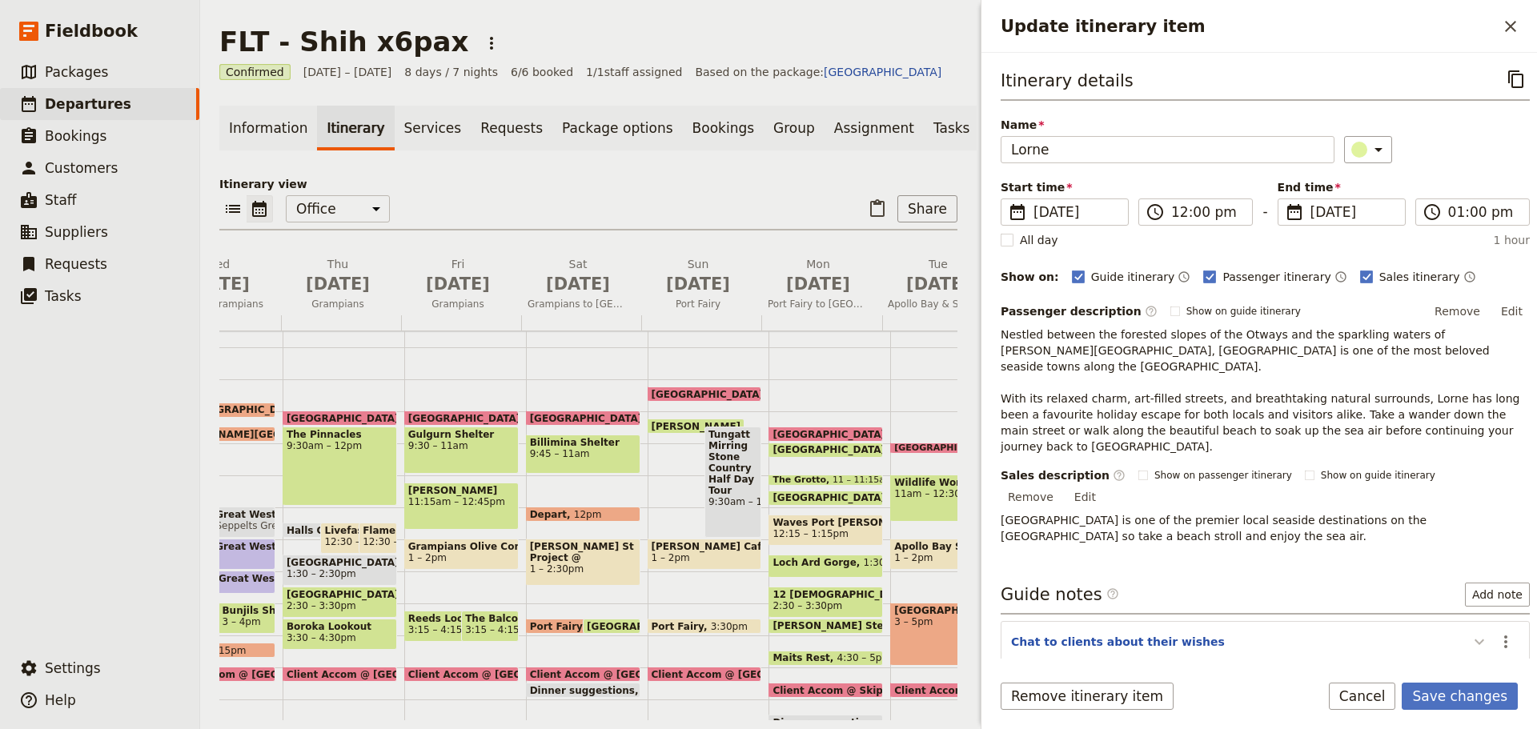
click at [1473, 632] on icon "Update itinerary item" at bounding box center [1479, 641] width 19 height 19
click at [1470, 632] on icon "Update itinerary item" at bounding box center [1479, 641] width 19 height 19
click at [1496, 632] on icon "Actions" at bounding box center [1505, 641] width 19 height 19
click at [1482, 620] on span "Edit note" at bounding box center [1460, 627] width 74 height 16
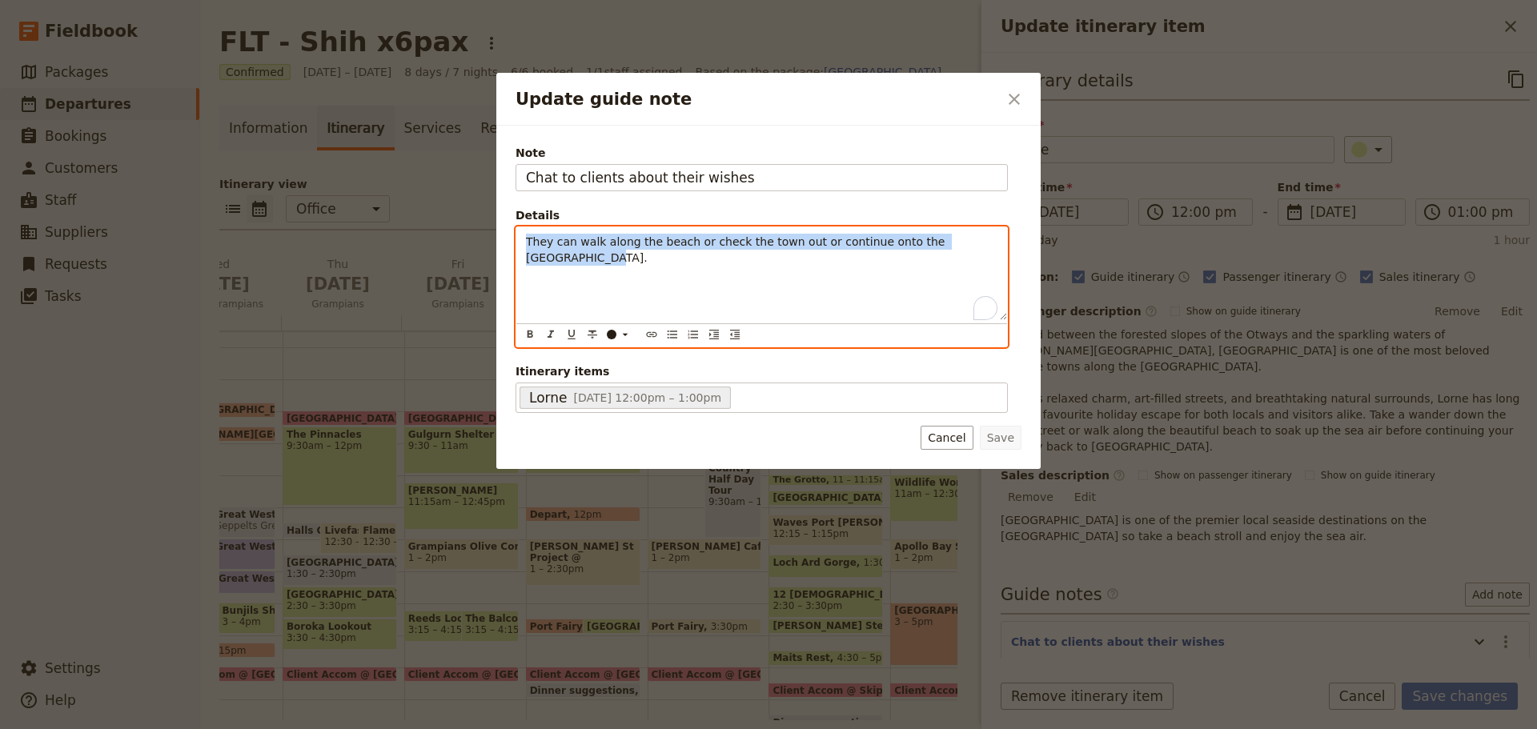
drag, startPoint x: 983, startPoint y: 246, endPoint x: 480, endPoint y: 246, distance: 503.6
click at [480, 729] on div "Update guide note ​ Note Chat to clients about their wishes Details They can wa…" at bounding box center [768, 729] width 1537 height 0
click at [676, 334] on icon "Bulleted list" at bounding box center [672, 334] width 13 height 13
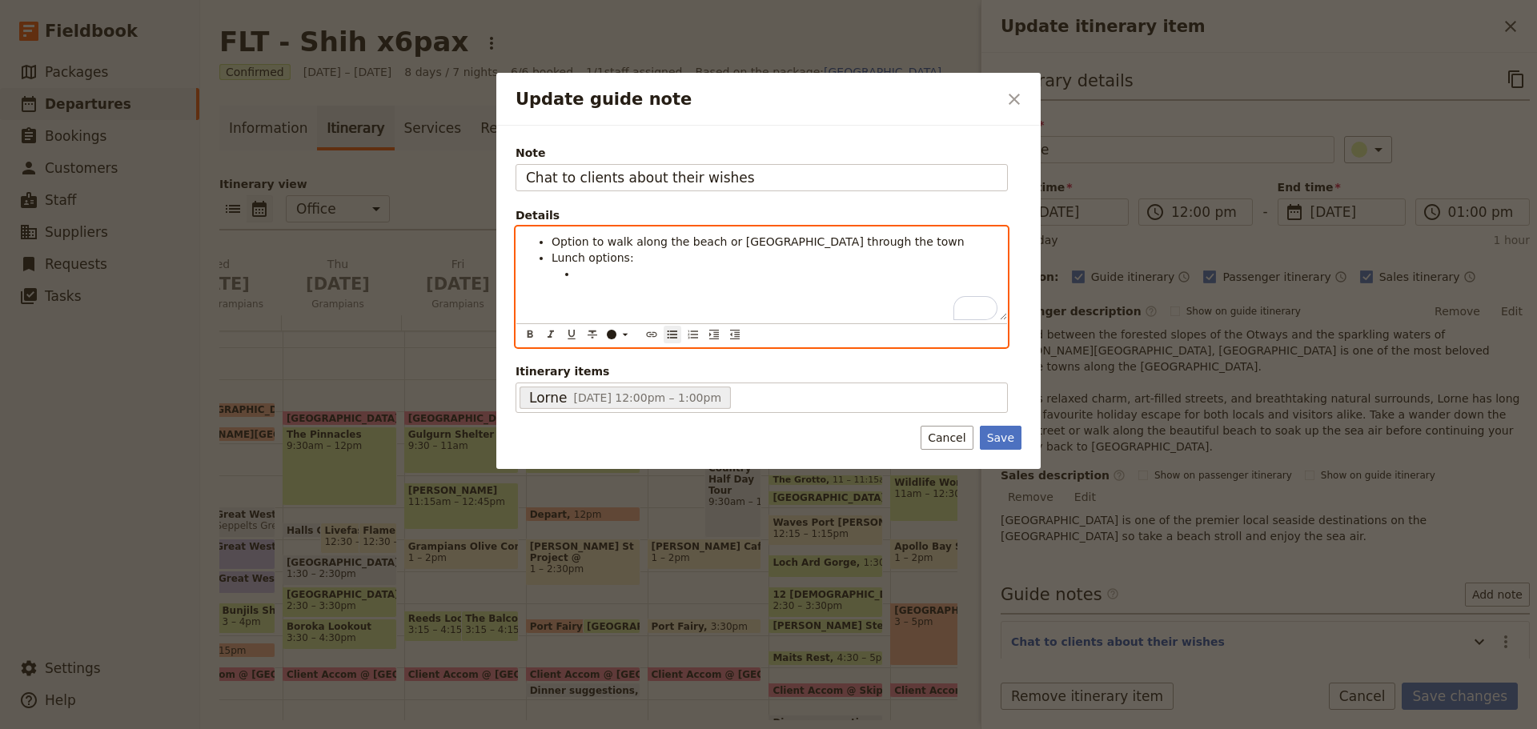
click at [616, 277] on li "To enrich screen reader interactions, please activate Accessibility in Grammarl…" at bounding box center [787, 274] width 420 height 16
click at [799, 276] on li "[PERSON_NAME] @ 176 [PERSON_NAME] Pde. Tel:" at bounding box center [787, 274] width 420 height 16
drag, startPoint x: 795, startPoint y: 276, endPoint x: 568, endPoint y: 281, distance: 227.4
click at [577, 281] on li "[PERSON_NAME] @ 176 [PERSON_NAME] Pde. Tel:" at bounding box center [787, 274] width 420 height 16
click at [778, 277] on li "[PERSON_NAME] @ 176 [PERSON_NAME] Pde. Tel:" at bounding box center [787, 274] width 420 height 16
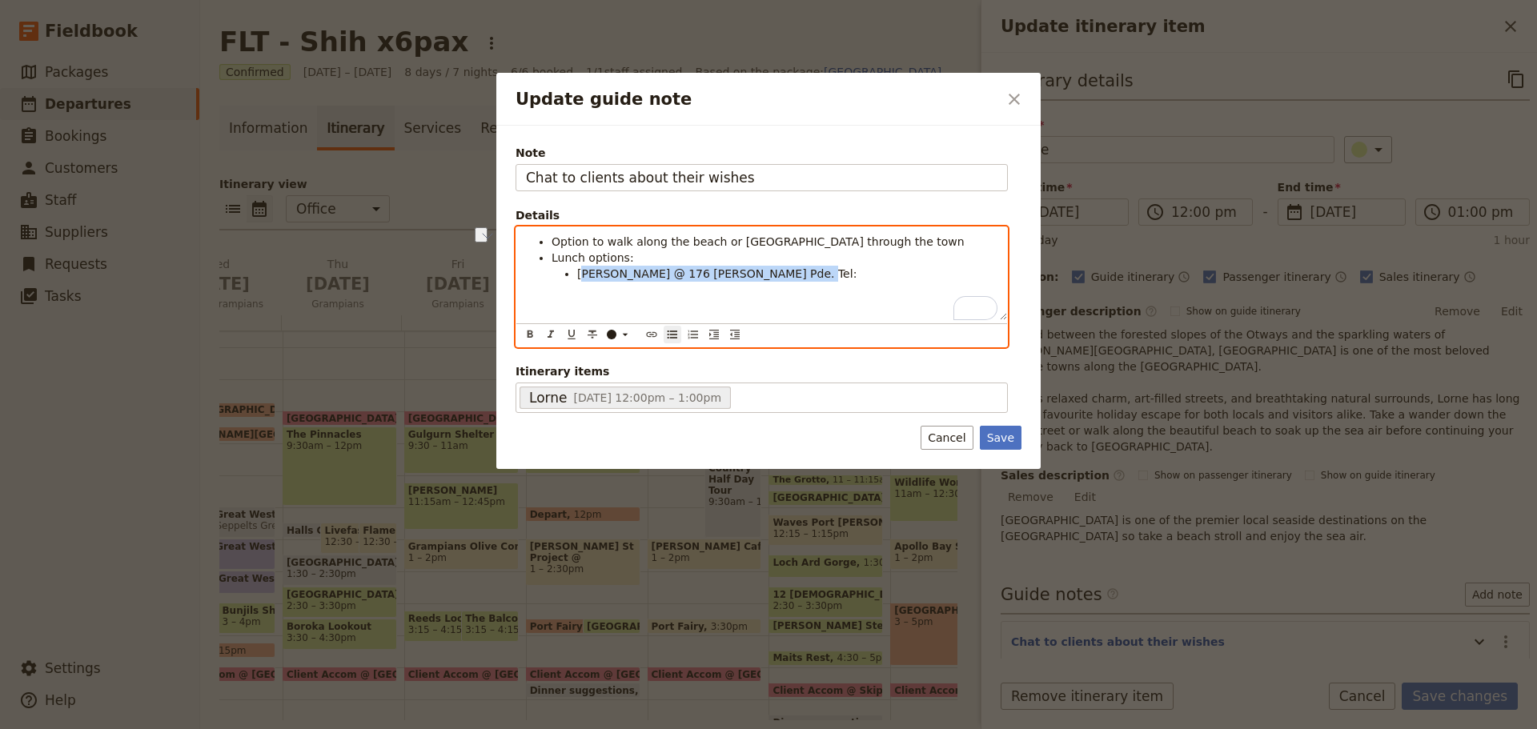
drag, startPoint x: 778, startPoint y: 272, endPoint x: 581, endPoint y: 275, distance: 197.0
click at [581, 275] on li "[PERSON_NAME] @ 176 [PERSON_NAME] Pde. Tel:" at bounding box center [787, 274] width 420 height 16
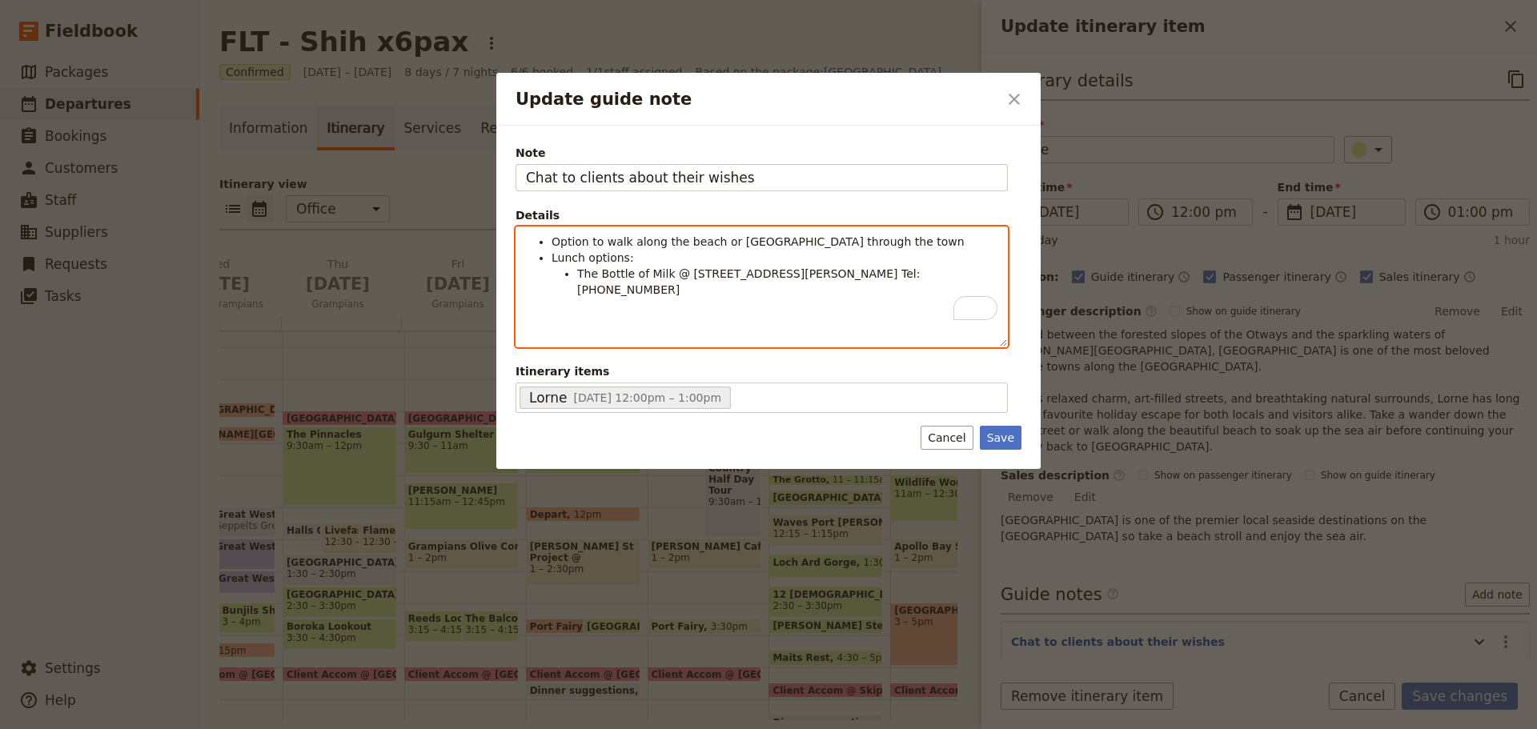
click at [881, 268] on li "The Bottle of Milk @ [STREET_ADDRESS][PERSON_NAME] Tel: [PHONE_NUMBER]" at bounding box center [787, 282] width 420 height 32
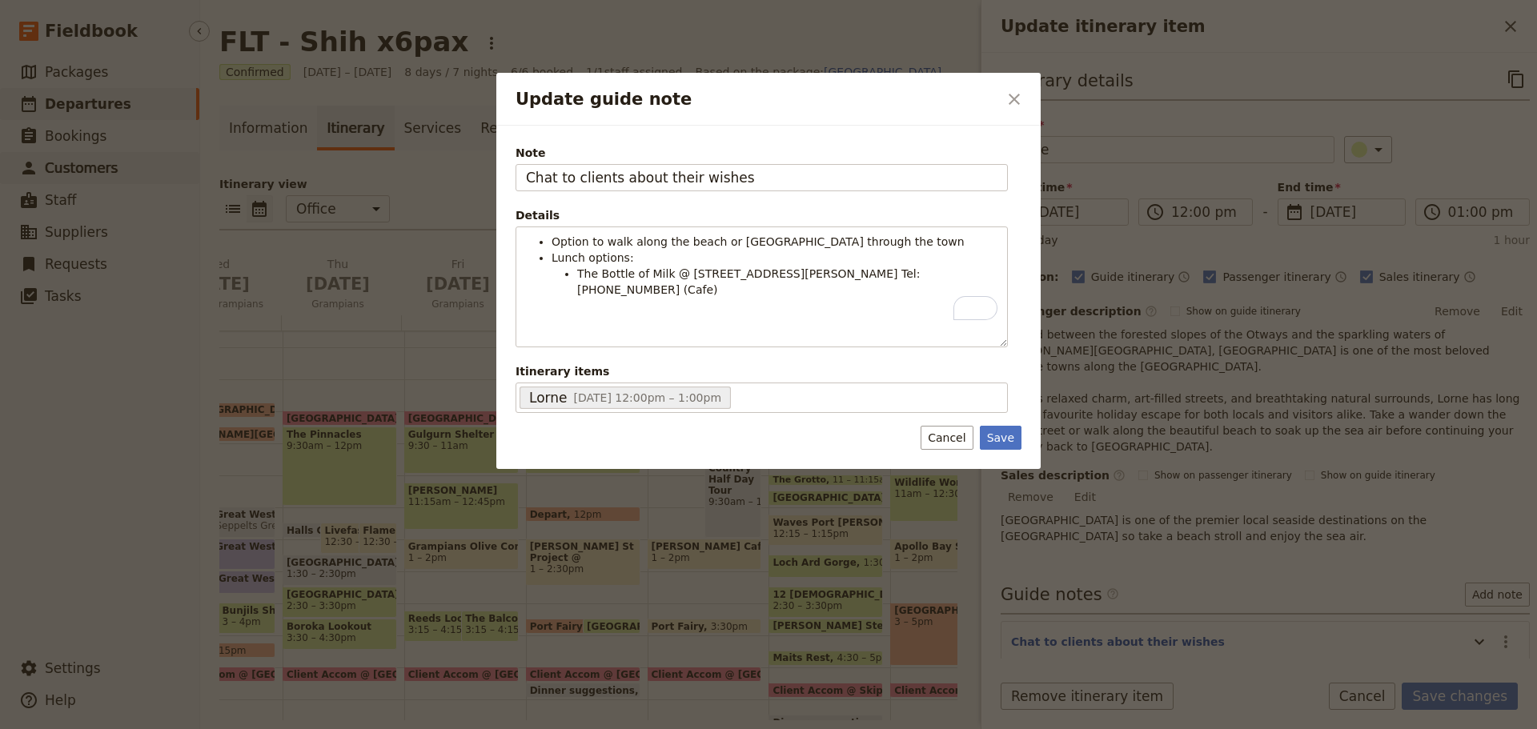
drag, startPoint x: 24, startPoint y: 101, endPoint x: 20, endPoint y: 167, distance: 66.6
click at [24, 101] on div at bounding box center [768, 364] width 1537 height 729
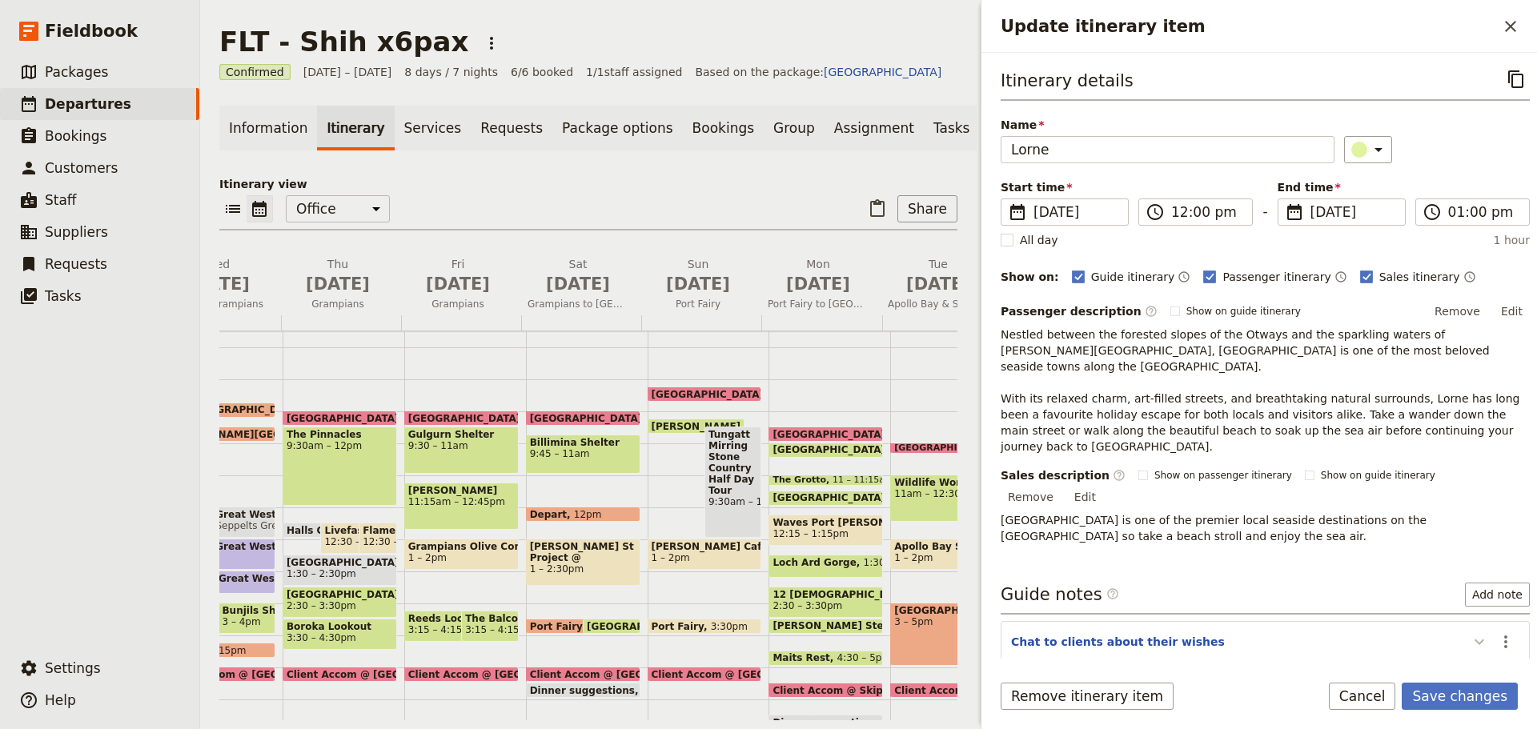
click at [1470, 632] on icon "Update itinerary item" at bounding box center [1479, 641] width 19 height 19
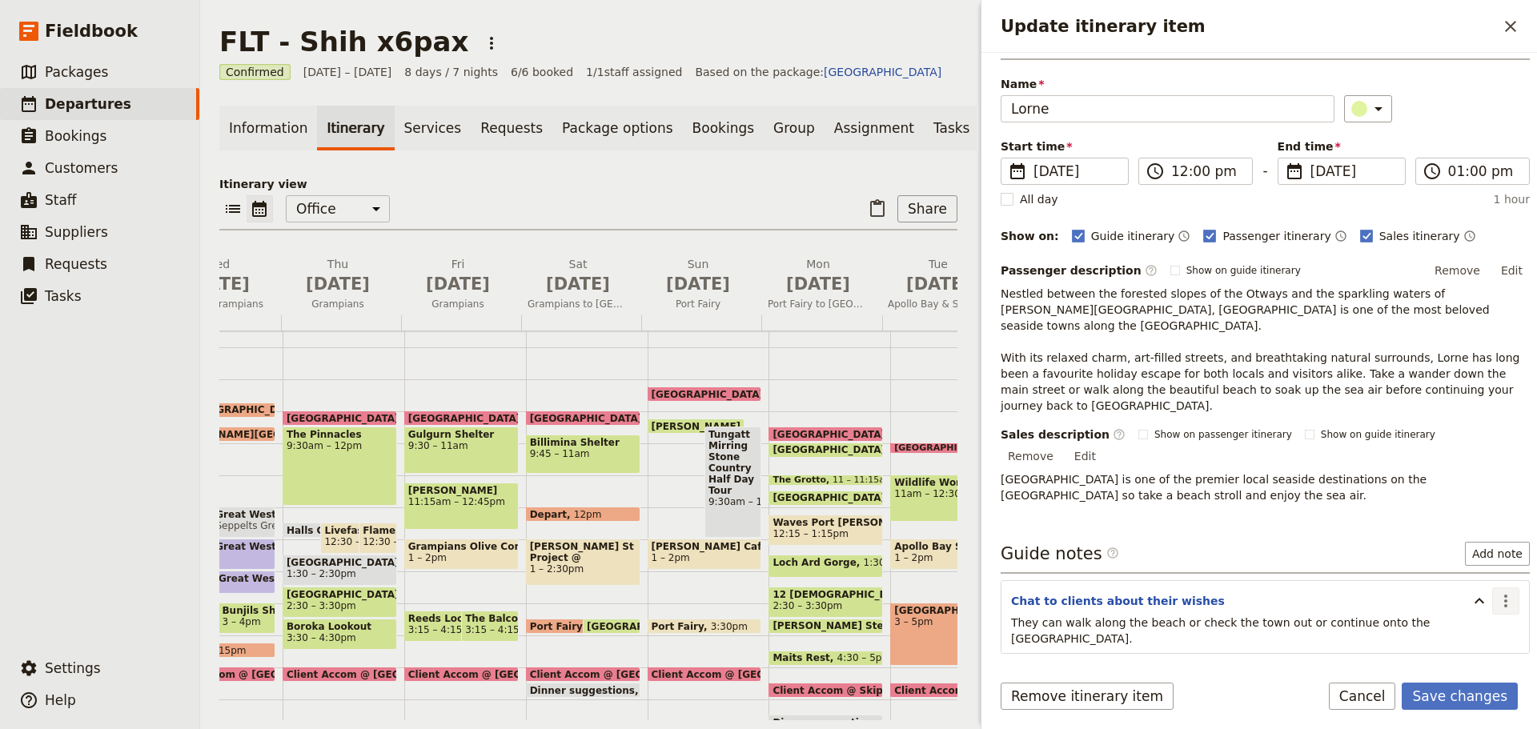
click at [1501, 592] on icon "Actions" at bounding box center [1505, 601] width 19 height 19
click at [1480, 592] on span "Edit note" at bounding box center [1460, 586] width 74 height 16
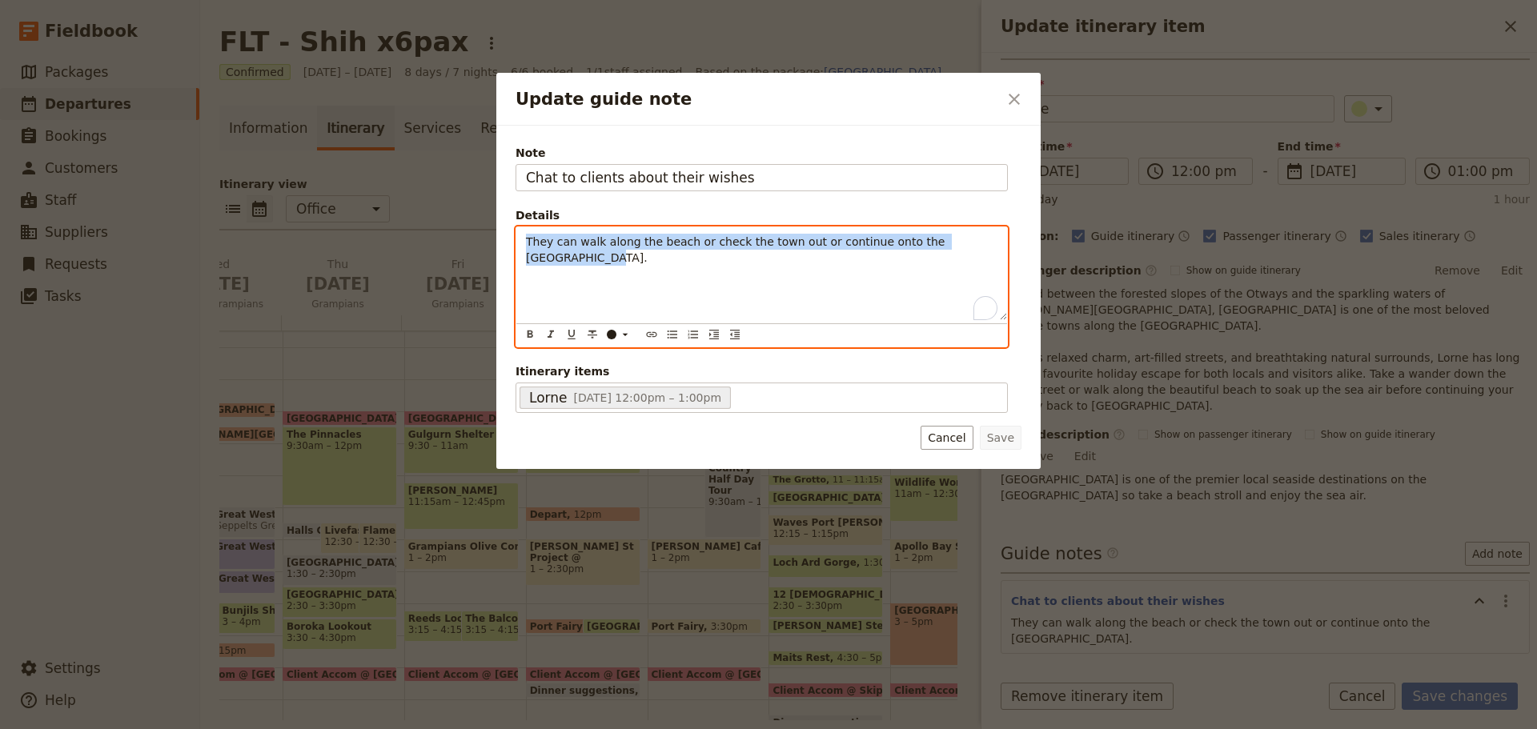
drag, startPoint x: 947, startPoint y: 243, endPoint x: 467, endPoint y: 243, distance: 480.4
click at [467, 729] on div "Update guide note ​ Note Chat to clients about their wishes Details They can wa…" at bounding box center [768, 729] width 1537 height 0
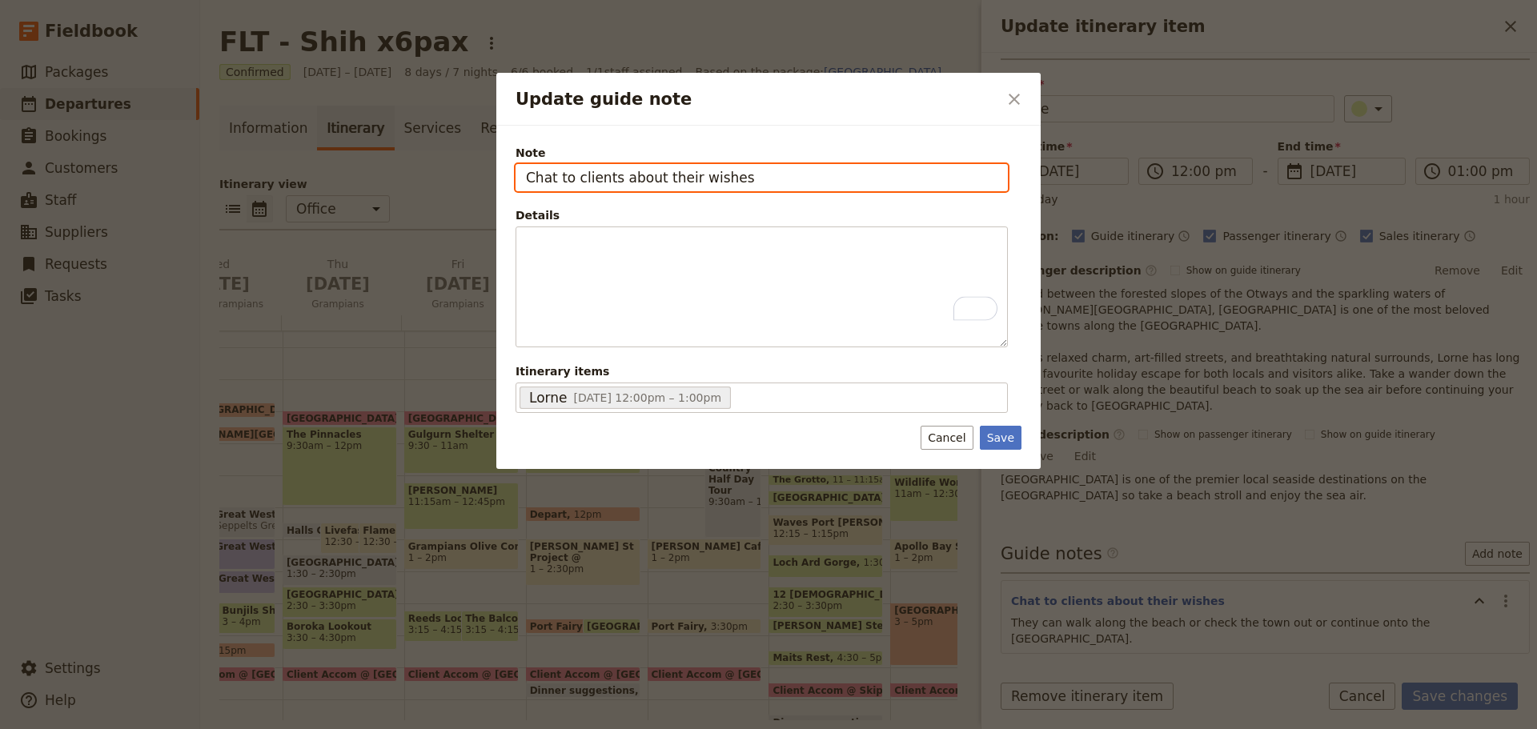
drag, startPoint x: 712, startPoint y: 169, endPoint x: 467, endPoint y: 166, distance: 245.0
click at [467, 729] on div "Update guide note ​ Note Chat to clients about their wishes Details ​ ​ ​ ​ ​ ​…" at bounding box center [768, 729] width 1537 height 0
type input "Optional lunch stop"
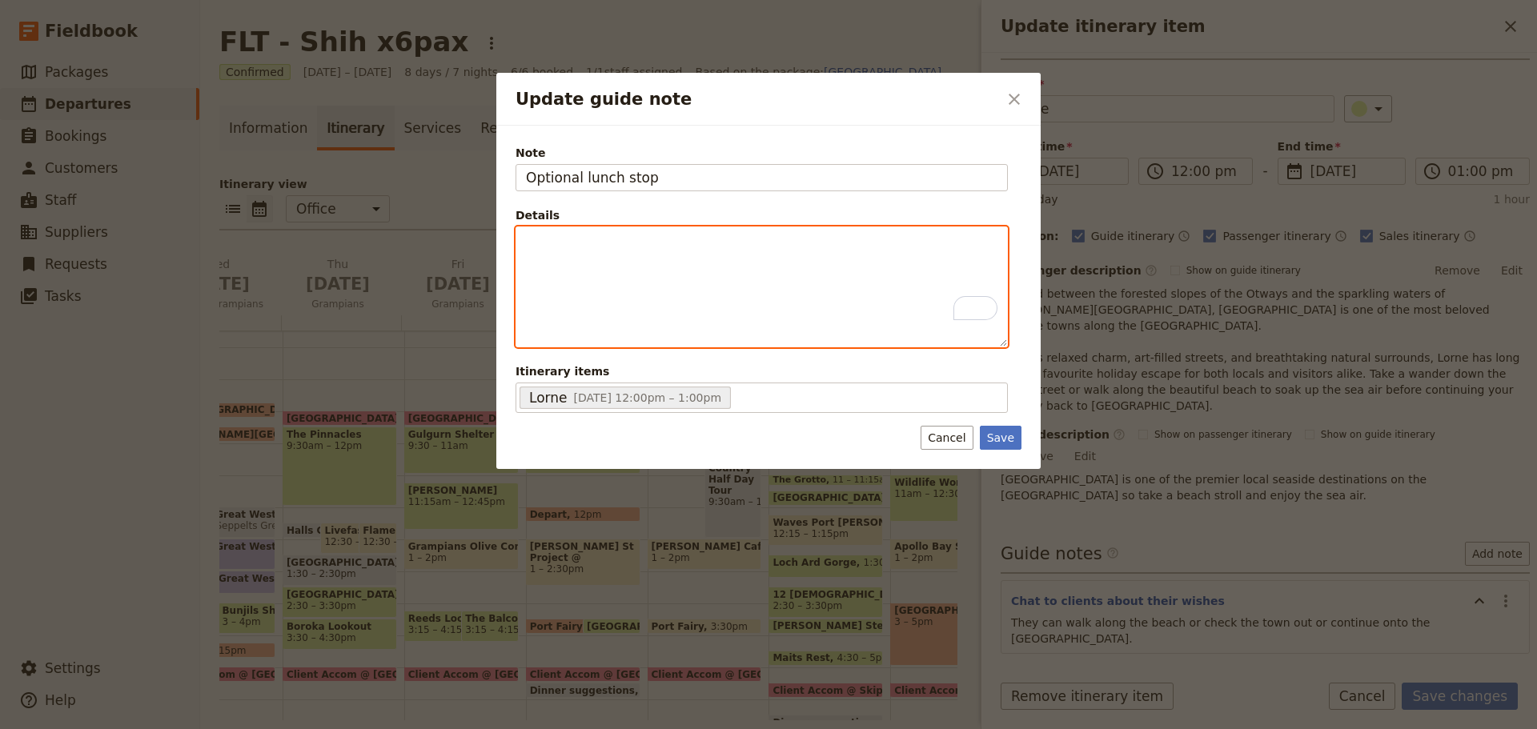
click at [540, 251] on div "To enrich screen reader interactions, please activate Accessibility in Grammarl…" at bounding box center [761, 286] width 491 height 119
click at [668, 334] on icon "Bulleted list" at bounding box center [672, 334] width 13 height 13
click at [596, 275] on li "To enrich screen reader interactions, please activate Accessibility in Grammarl…" at bounding box center [775, 283] width 446 height 16
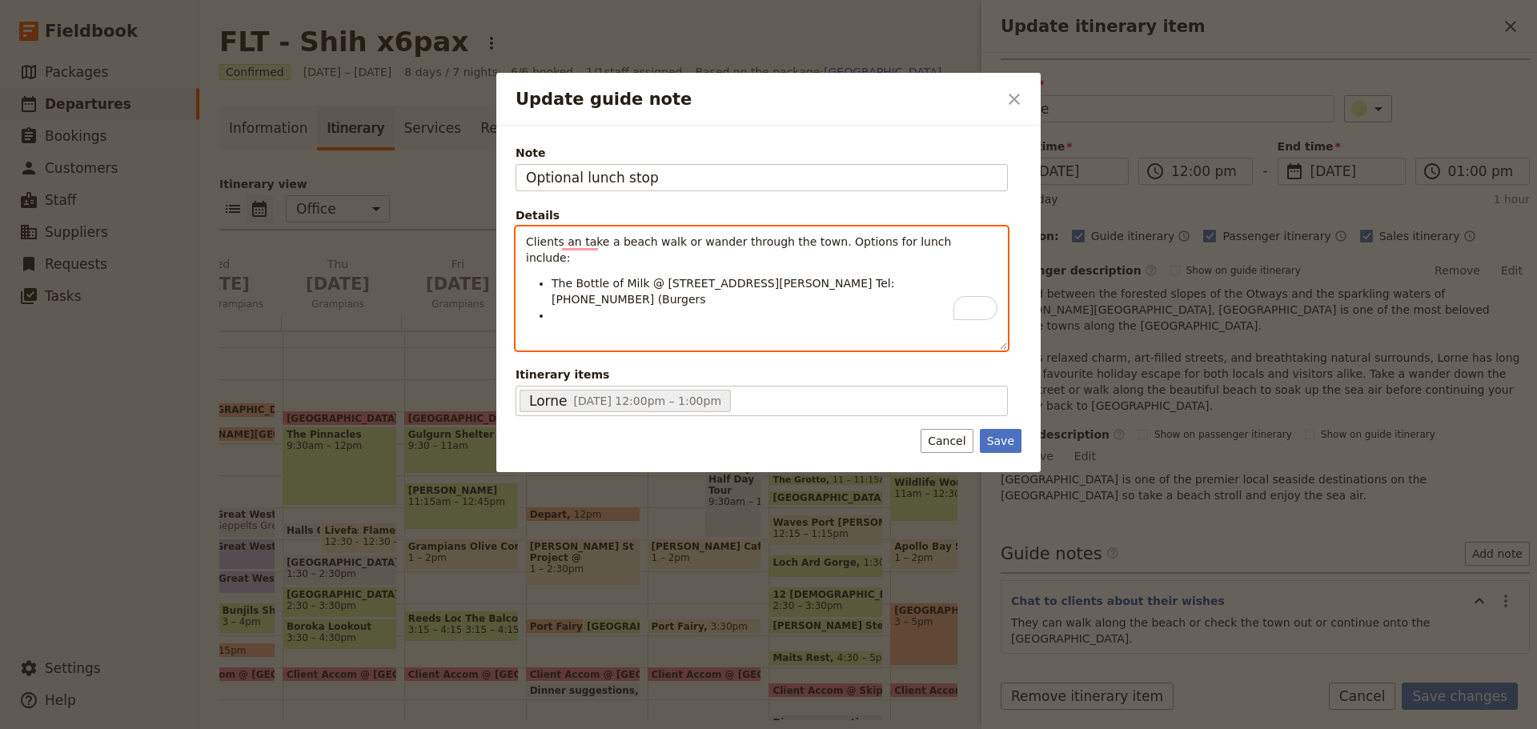
click at [564, 307] on li "To enrich screen reader interactions, please activate Accessibility in Grammarl…" at bounding box center [775, 315] width 446 height 16
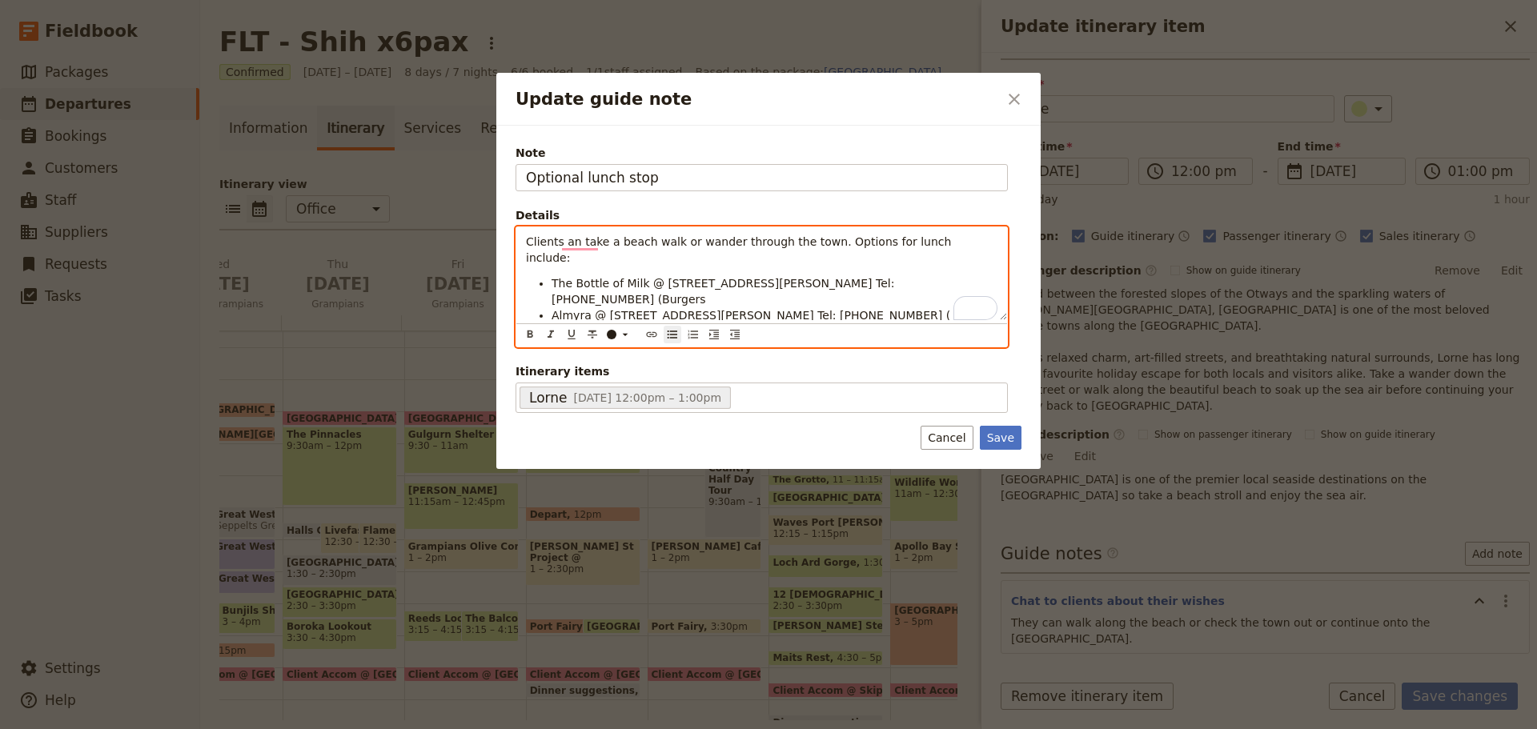
click at [812, 307] on li "Almyra @ [STREET_ADDRESS][PERSON_NAME] Tel: [PHONE_NUMBER] (" at bounding box center [775, 315] width 446 height 16
click at [796, 309] on span "Almyra @ [STREET_ADDRESS][PERSON_NAME] Tel: [PHONE_NUMBER] (Greek)" at bounding box center [770, 315] width 436 height 13
click at [885, 309] on span "Almyra @ [STREET_ADDRESS][PERSON_NAME] Tel: [PHONE_NUMBER] (Greek inspired + Pi…" at bounding box center [770, 323] width 436 height 29
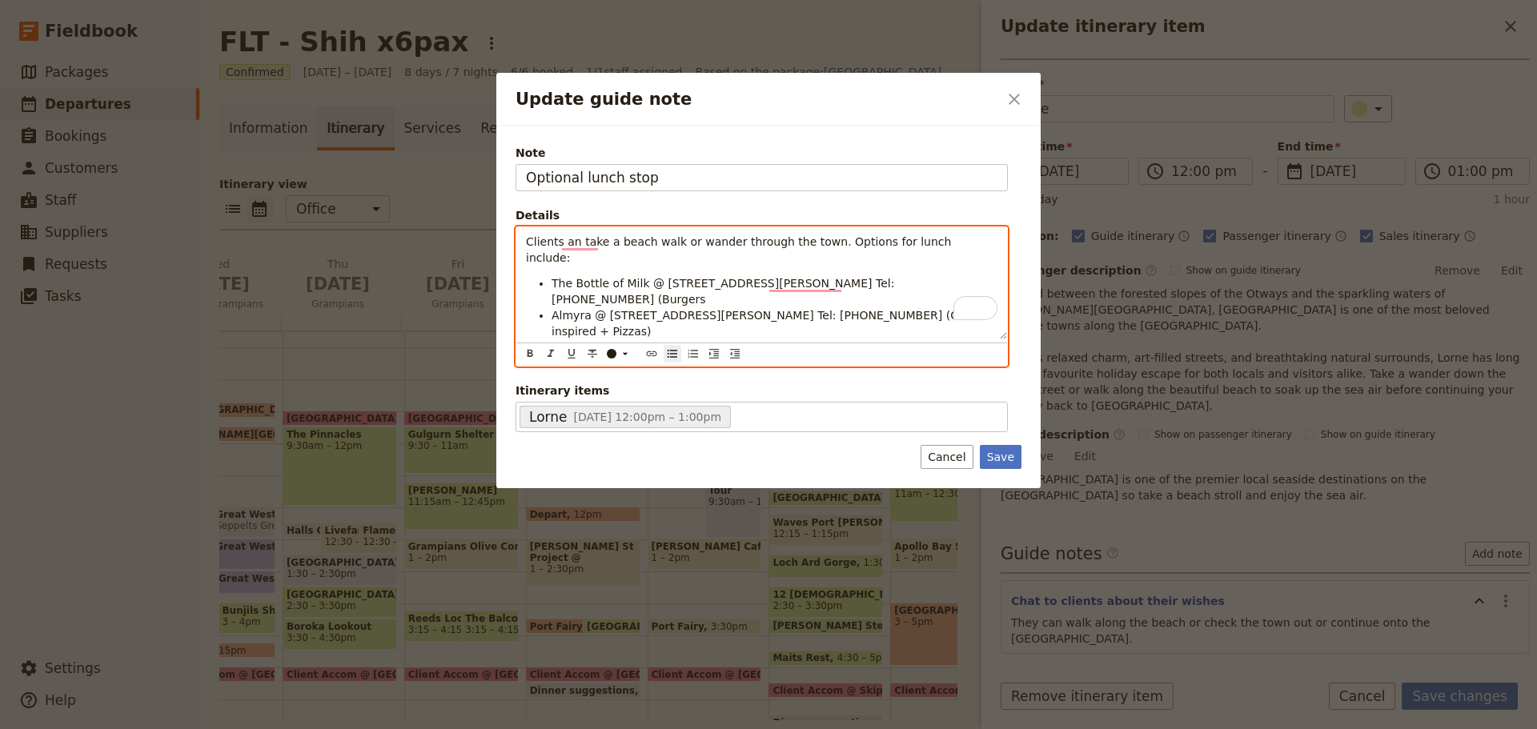
click at [900, 307] on li "Almyra @ [STREET_ADDRESS][PERSON_NAME] Tel: [PHONE_NUMBER] (Greek inspired + Pi…" at bounding box center [775, 323] width 446 height 32
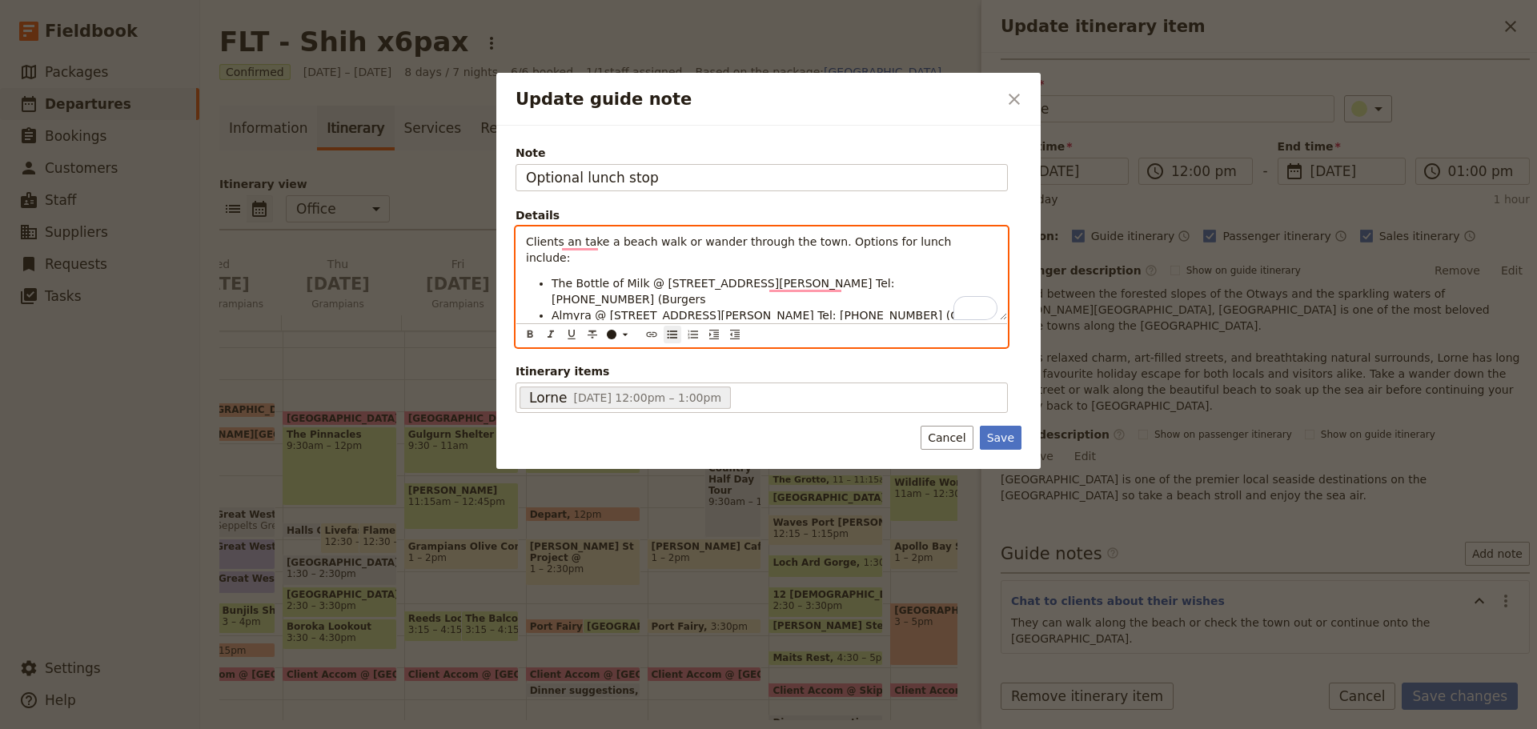
click at [876, 275] on li "The Bottle of Milk @ [STREET_ADDRESS][PERSON_NAME] Tel: [PHONE_NUMBER] (Burgers" at bounding box center [775, 291] width 446 height 32
click at [551, 258] on div "Clients an take a beach walk or wander through the town. Options for lunch incl…" at bounding box center [761, 273] width 491 height 93
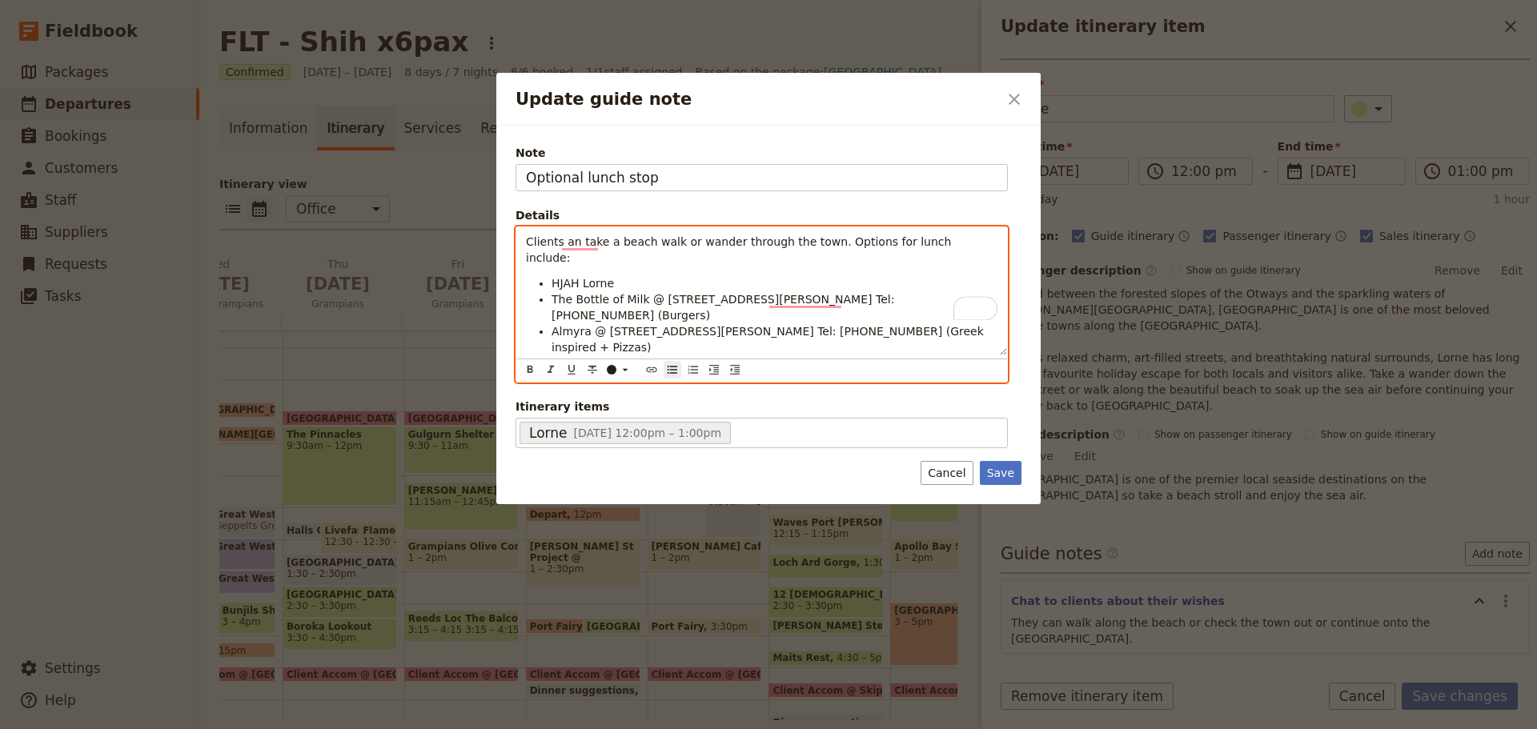
click at [564, 277] on span "HJAH Lorne" at bounding box center [583, 283] width 62 height 13
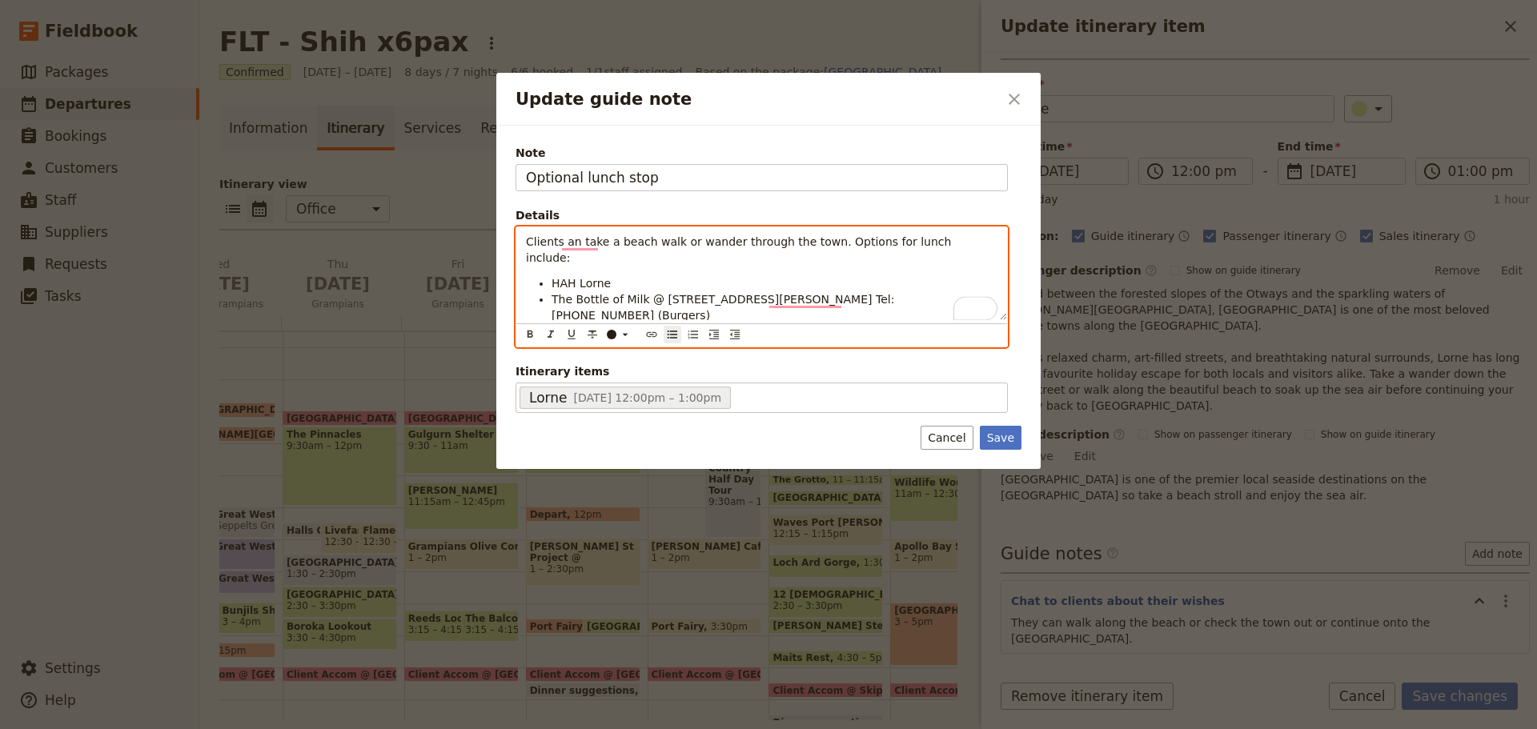
click at [617, 275] on li "HAH Lorne" at bounding box center [775, 283] width 446 height 16
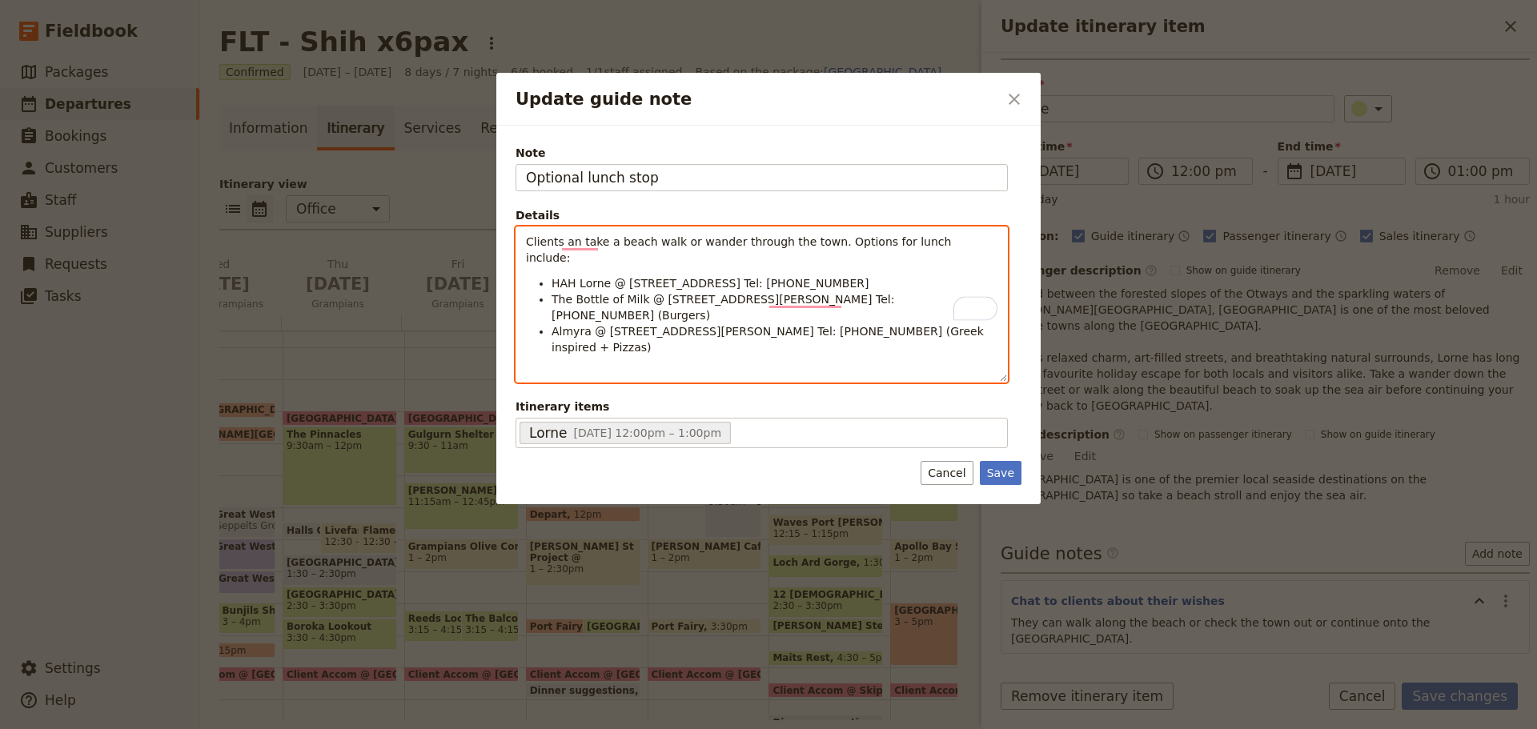
click at [822, 275] on li "HAH Lorne @ [STREET_ADDRESS] Tel: [PHONE_NUMBER]" at bounding box center [775, 283] width 446 height 16
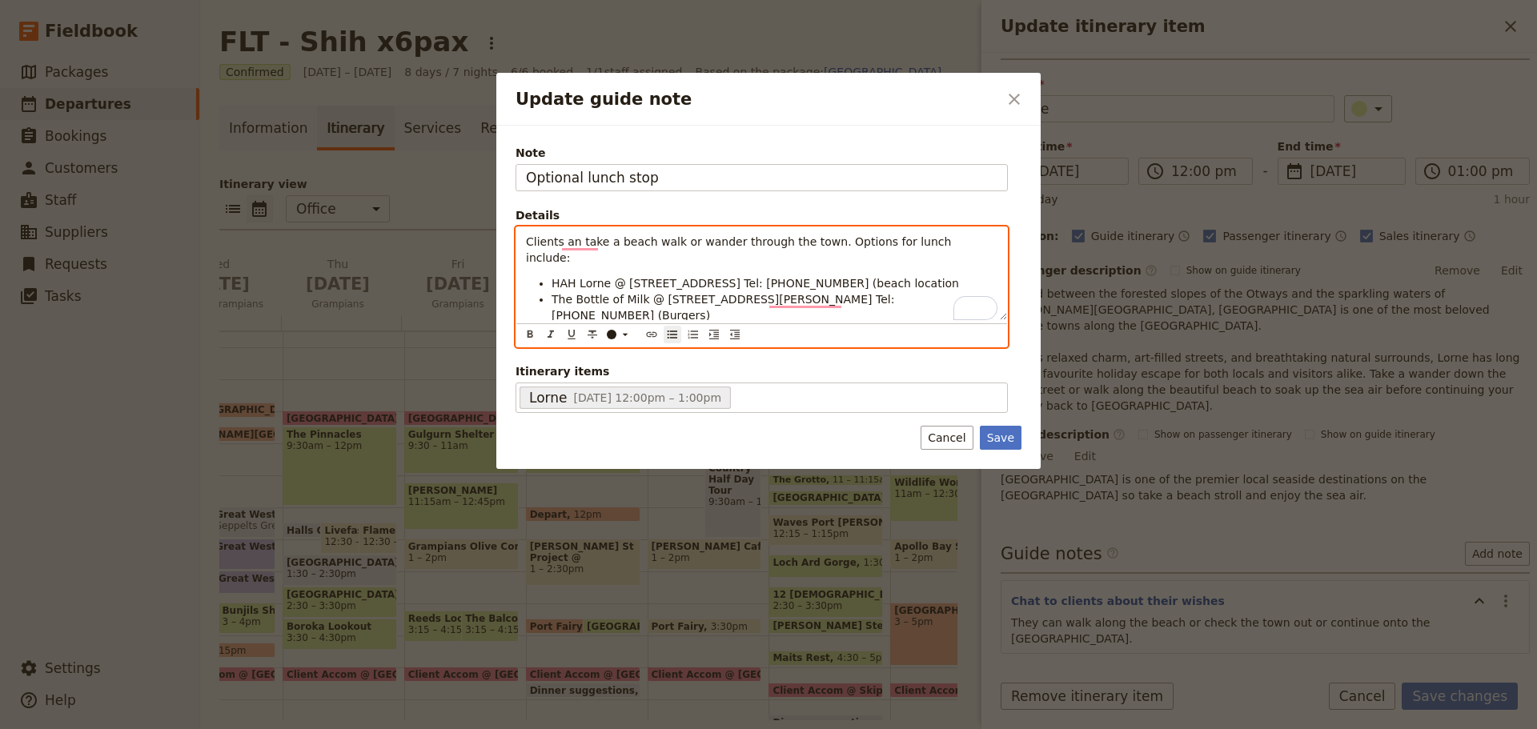
click at [873, 275] on li "HAH Lorne @ [STREET_ADDRESS] Tel: [PHONE_NUMBER] (beach location" at bounding box center [775, 283] width 446 height 16
click at [894, 339] on li "Almyra @ [STREET_ADDRESS][PERSON_NAME] Tel: [PHONE_NUMBER] (Greek inspired + Pi…" at bounding box center [775, 355] width 446 height 32
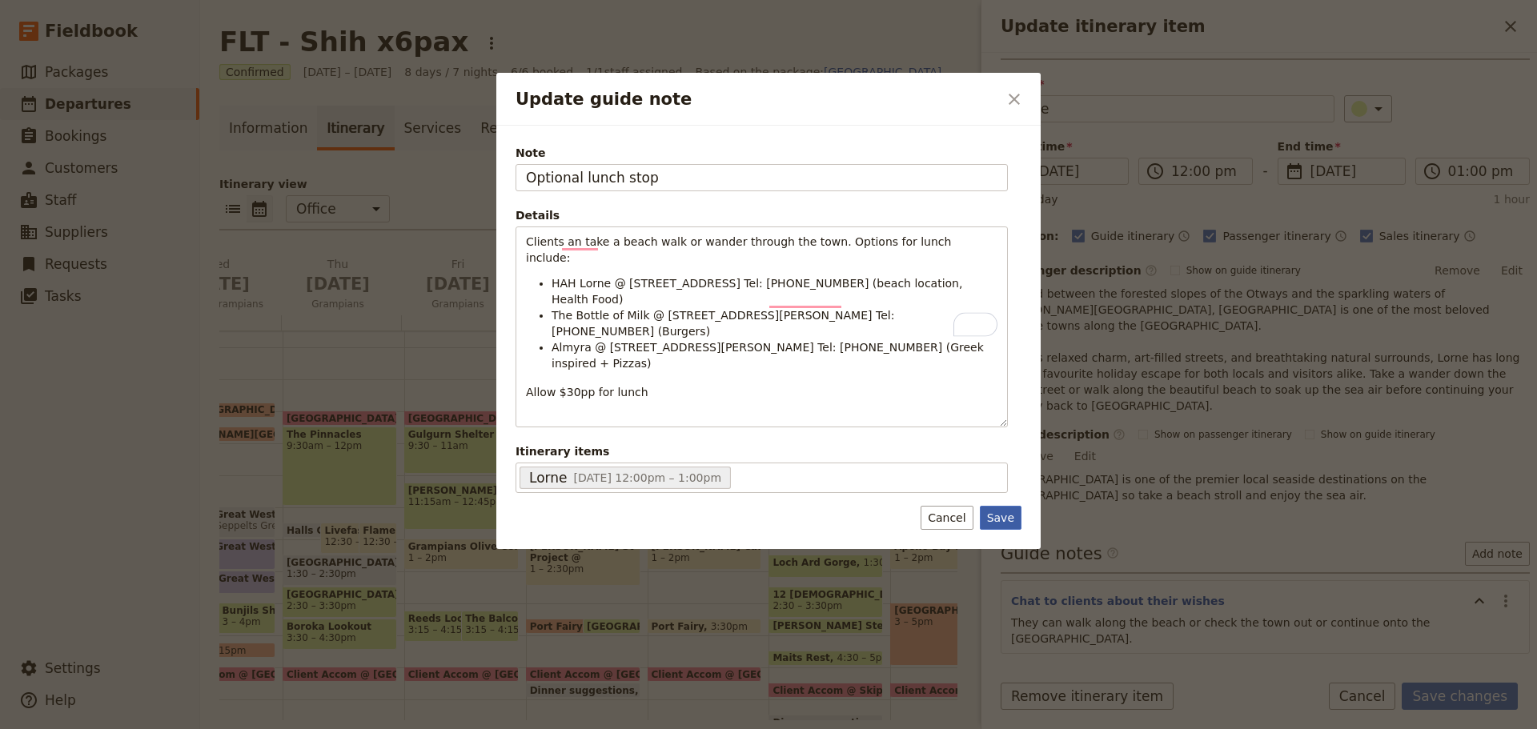
click at [994, 506] on button "Save" at bounding box center [1001, 518] width 42 height 24
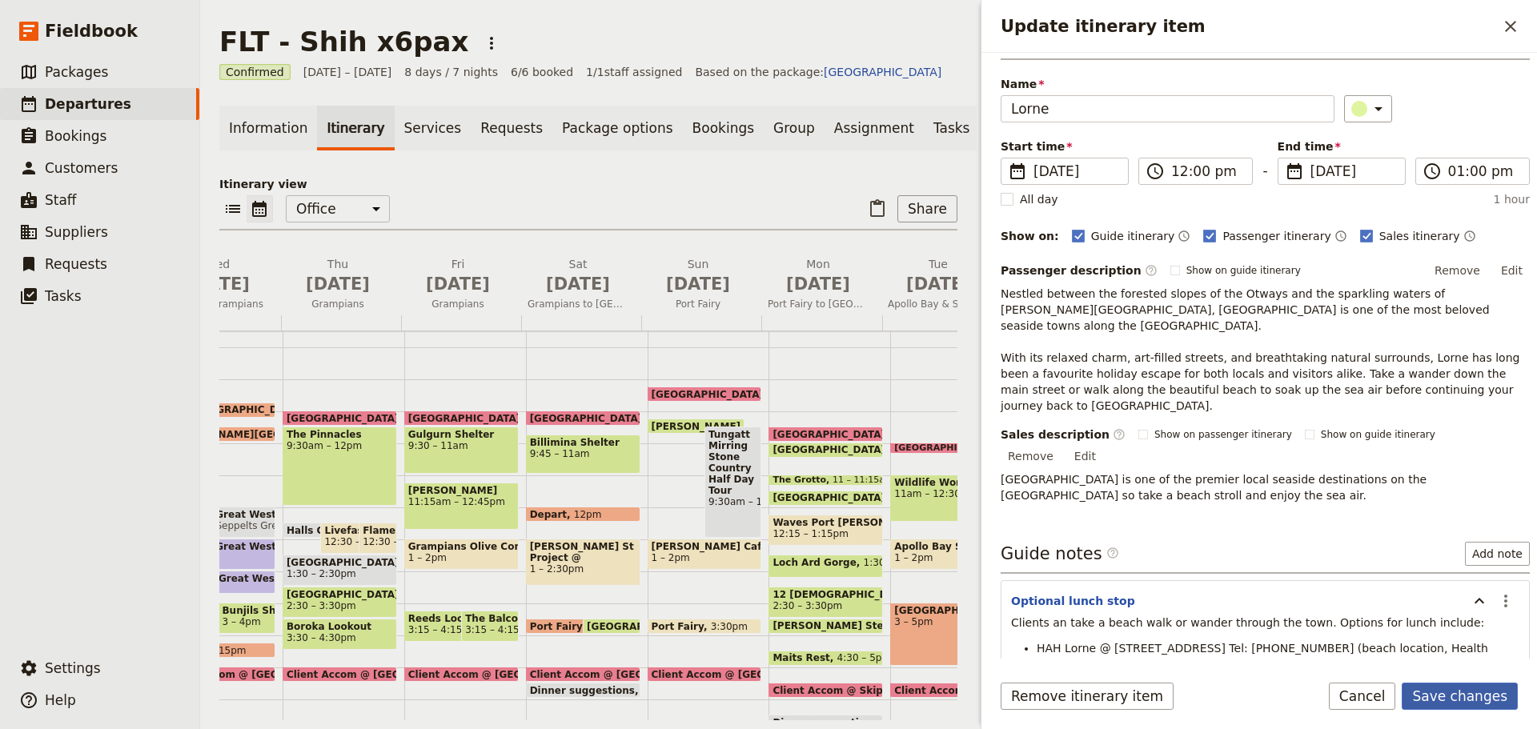
click at [1448, 693] on button "Save changes" at bounding box center [1460, 696] width 116 height 27
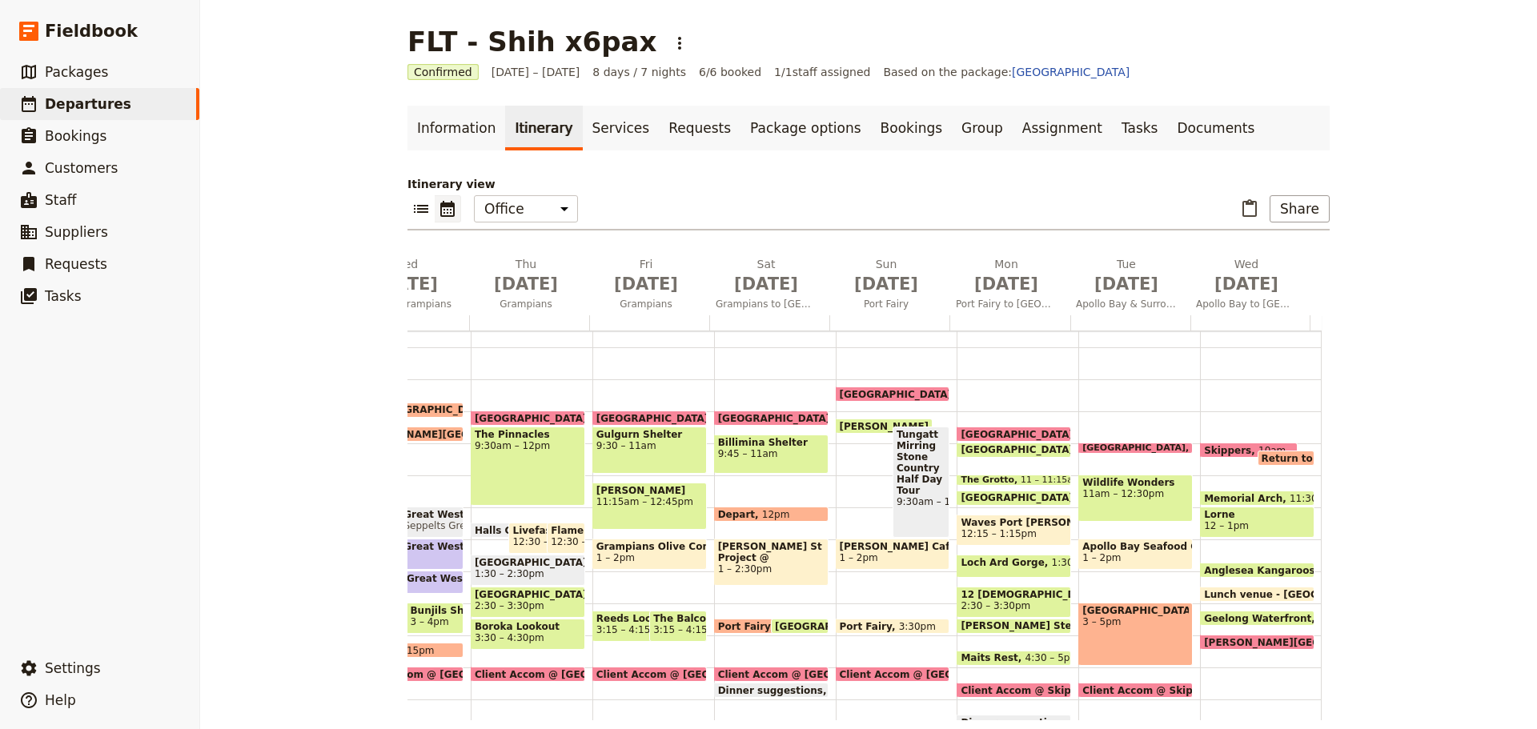
click at [1243, 592] on span "Lunch venue - [GEOGRAPHIC_DATA]" at bounding box center [1303, 594] width 199 height 10
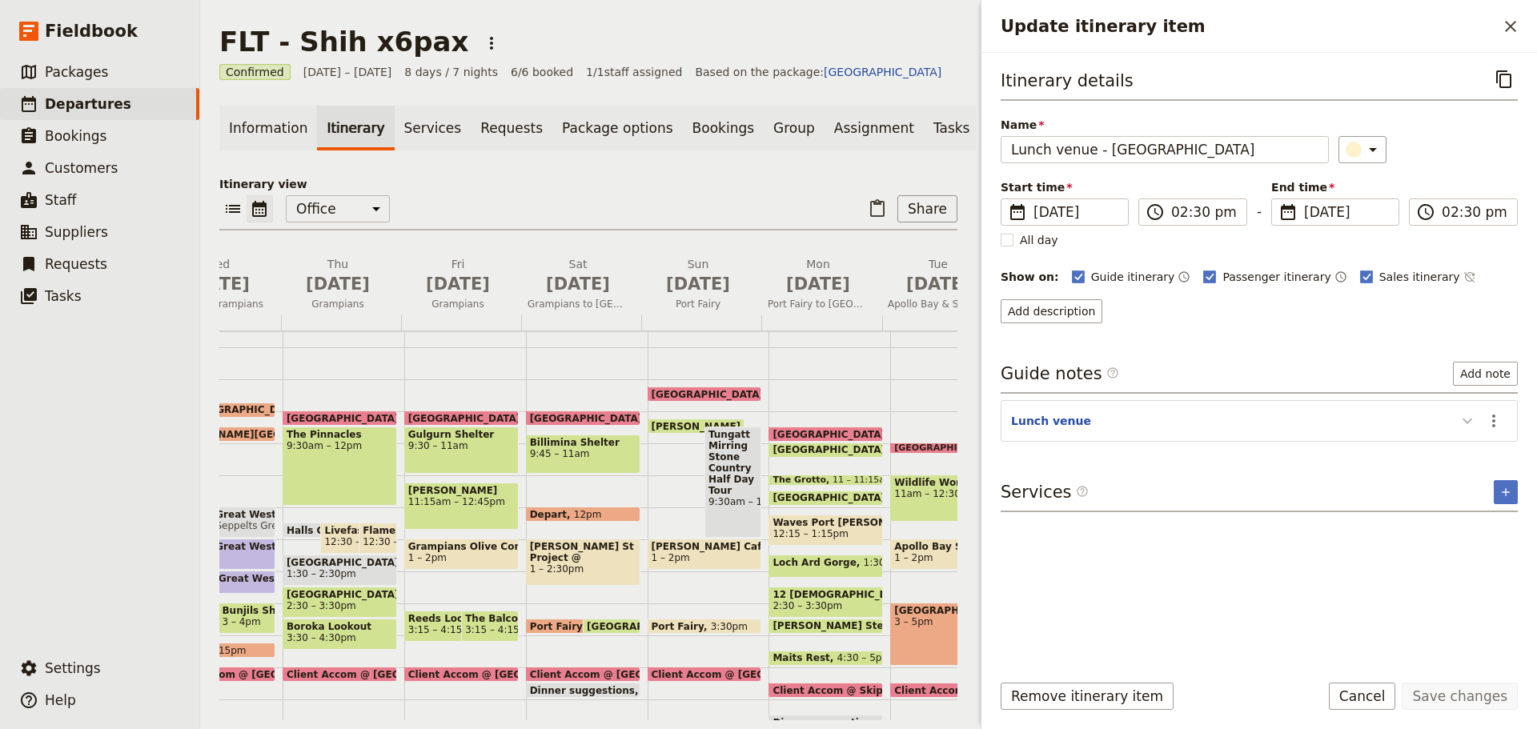
click at [1461, 422] on icon "Update itinerary item" at bounding box center [1467, 421] width 19 height 19
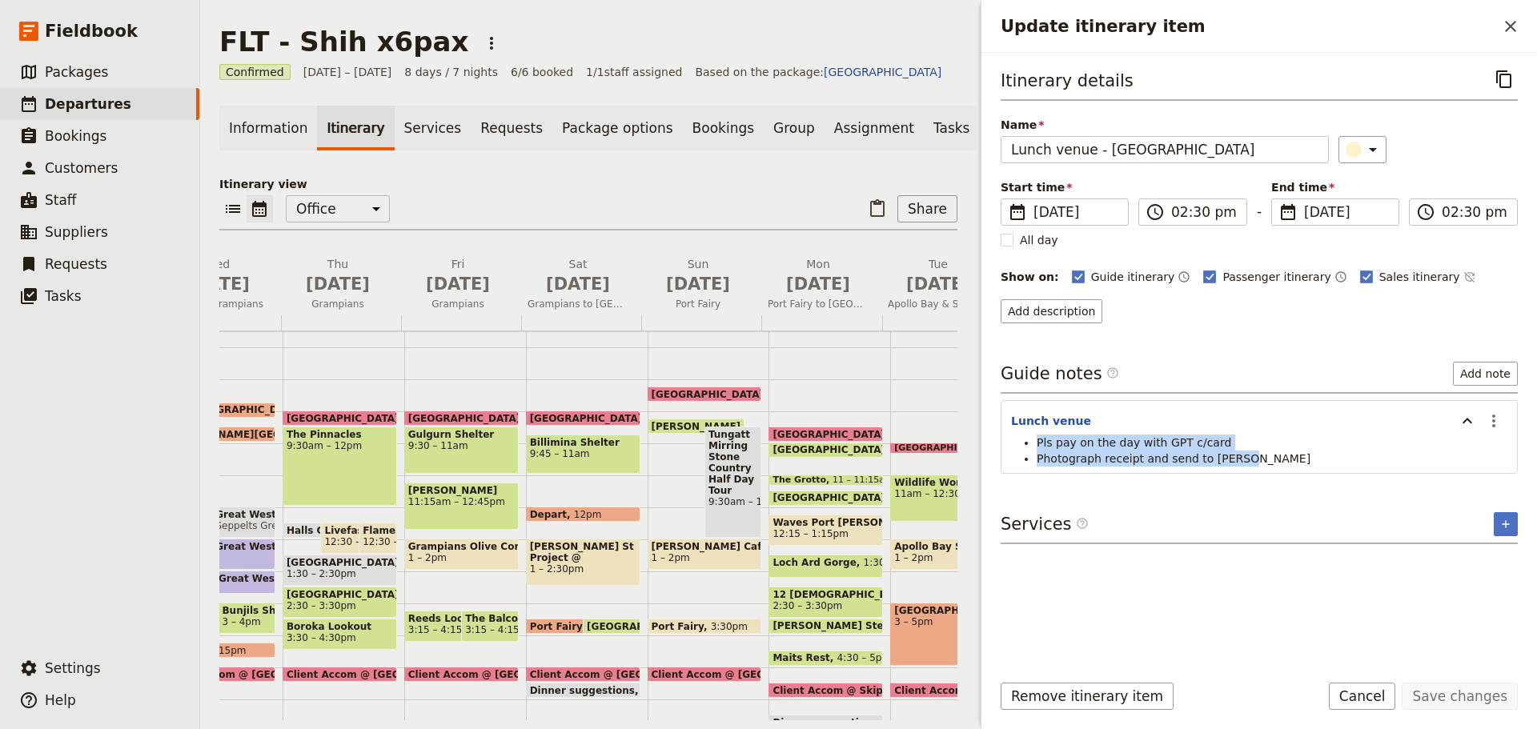
drag, startPoint x: 1150, startPoint y: 456, endPoint x: 1000, endPoint y: 445, distance: 150.1
click at [1000, 445] on div "Itinerary details ​ Name Lunch venue - TBA ​ Start time ​ [DATE] [DATE] [DATE] …" at bounding box center [1260, 356] width 556 height 606
copy ul "Pls pay on the day with GPT c/card Photograph receipt and send to [PERSON_NAME]"
click at [1096, 696] on button "Remove itinerary item" at bounding box center [1087, 696] width 173 height 27
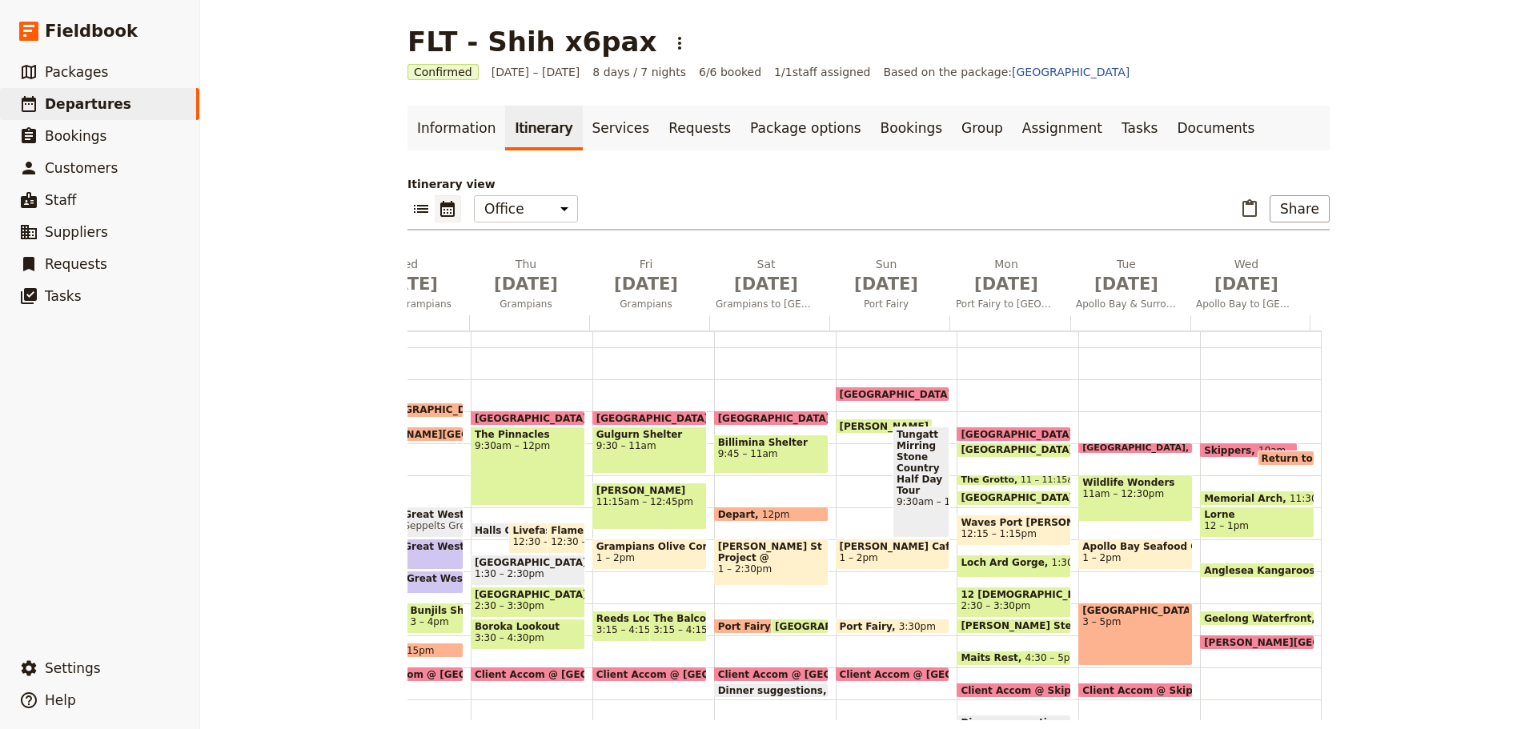
click at [1228, 516] on span "Lorne" at bounding box center [1257, 514] width 106 height 11
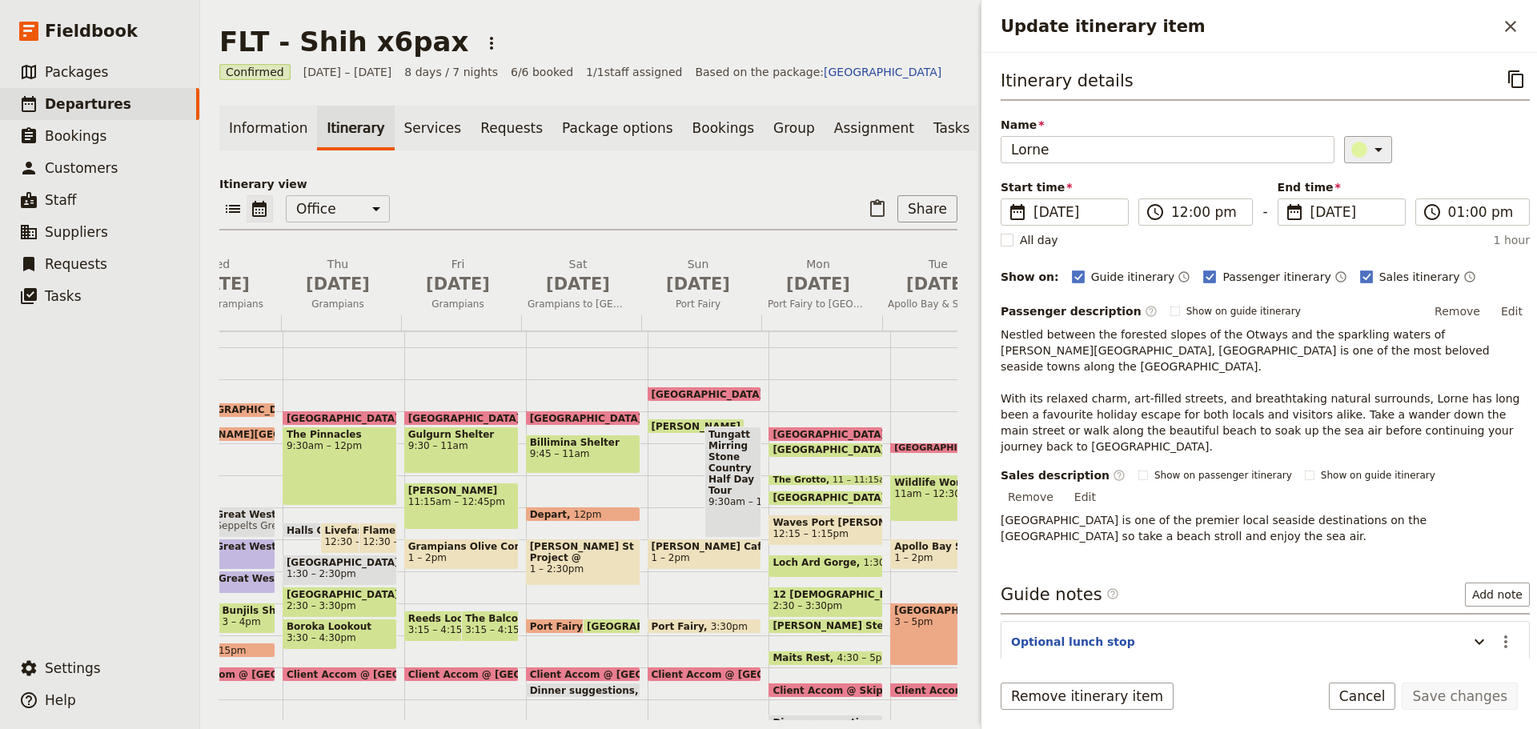
click at [1375, 150] on icon "Update itinerary item" at bounding box center [1379, 150] width 8 height 4
click at [1337, 256] on div "button" at bounding box center [1343, 260] width 16 height 16
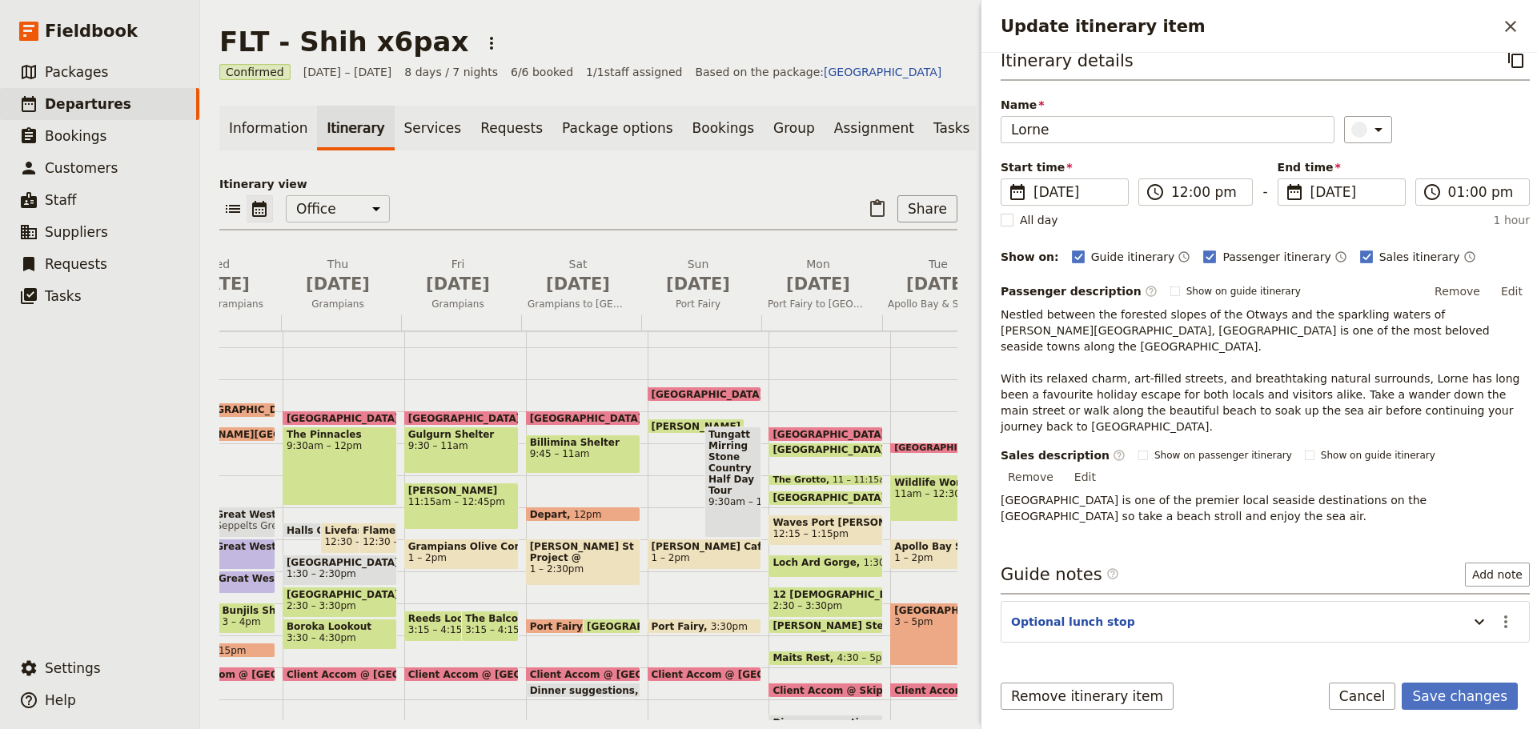
scroll to position [25, 0]
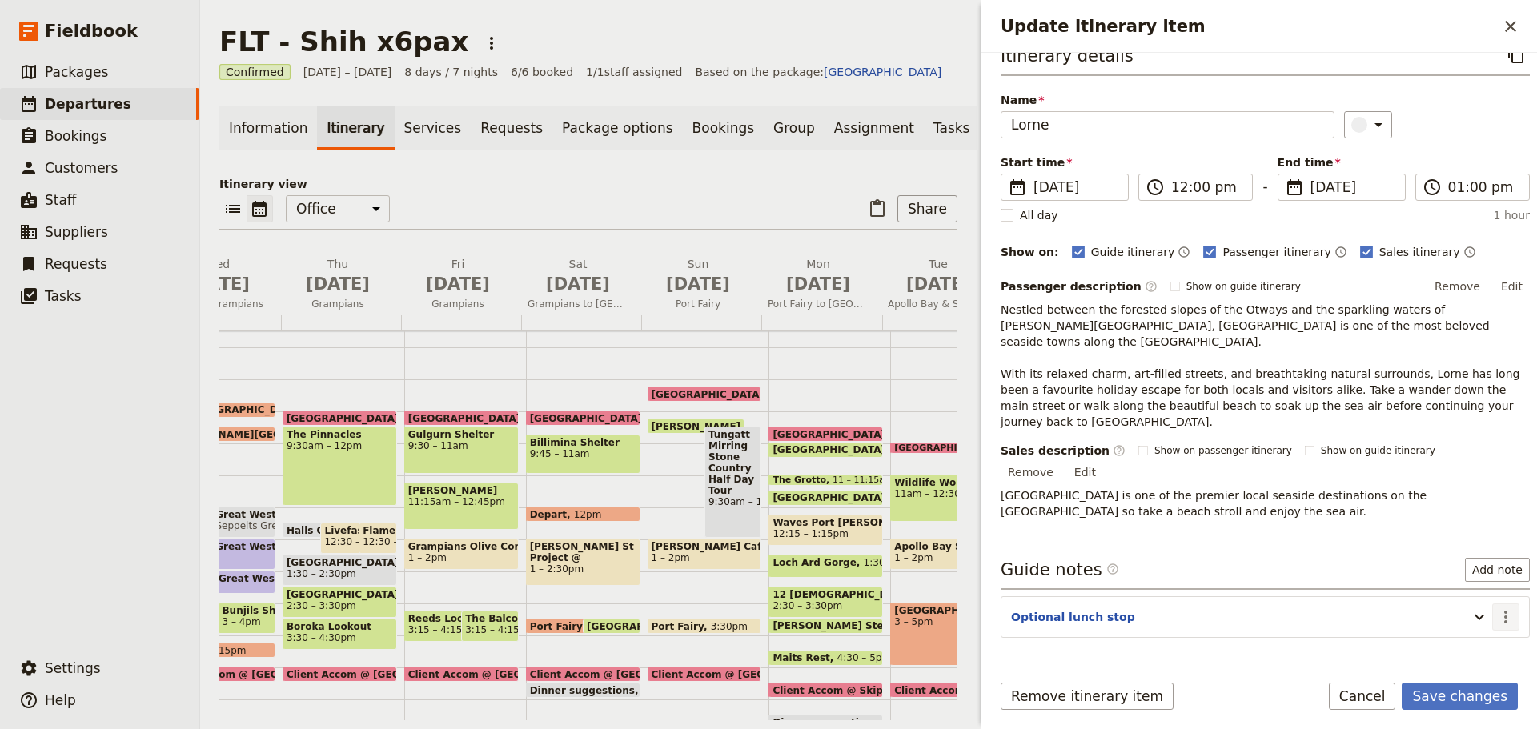
click at [1496, 608] on icon "Actions" at bounding box center [1505, 617] width 19 height 19
click at [1484, 594] on span "Edit note" at bounding box center [1460, 602] width 74 height 16
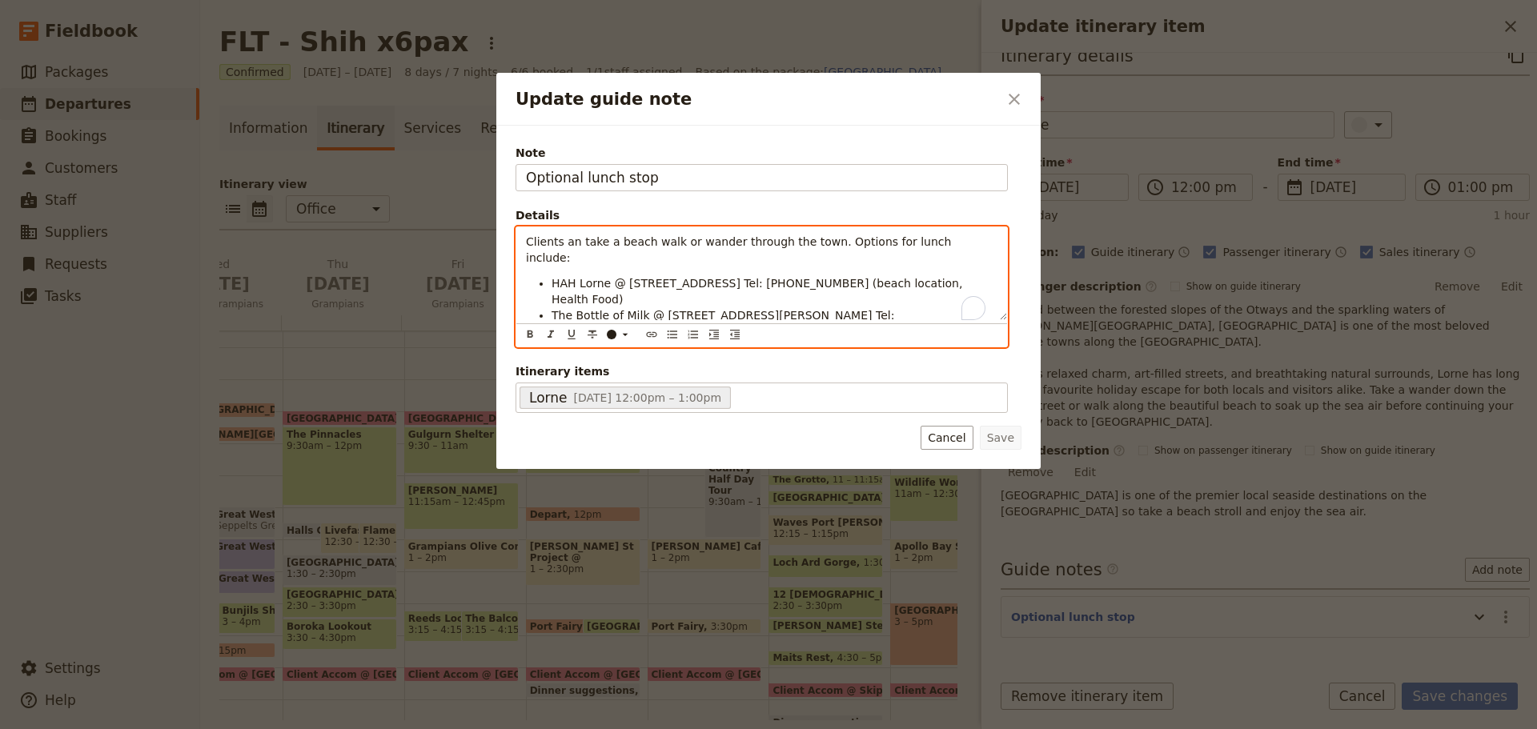
click at [524, 331] on div "Clients an take a beach walk or wander through the town. Options for lunch incl…" at bounding box center [762, 287] width 492 height 121
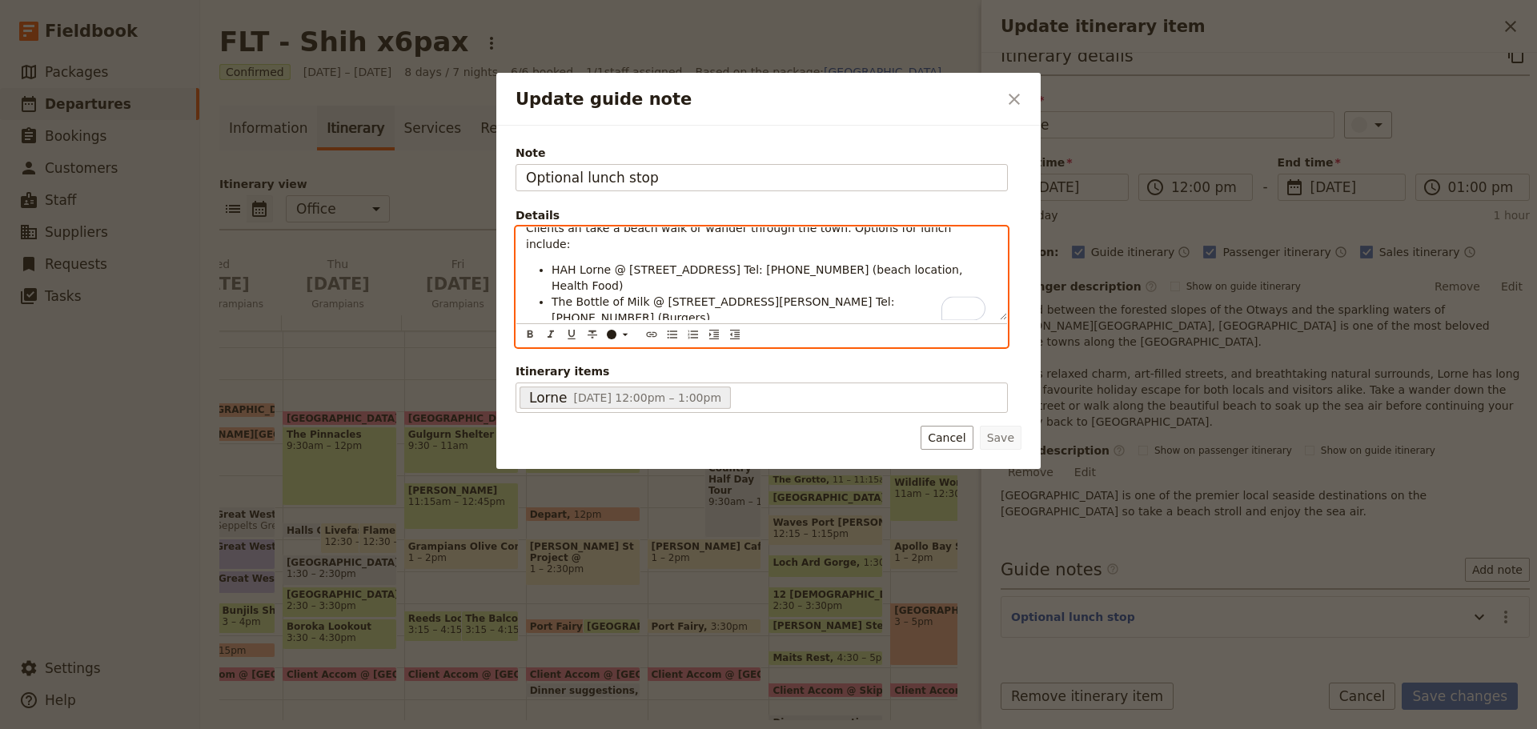
scroll to position [16, 0]
drag, startPoint x: 651, startPoint y: 308, endPoint x: 453, endPoint y: 296, distance: 198.1
click at [453, 729] on div "Update guide note ​ Note Optional lunch stop Details Clients an take a beach wa…" at bounding box center [768, 729] width 1537 height 0
click at [666, 337] on icon "Bulleted list" at bounding box center [672, 334] width 13 height 13
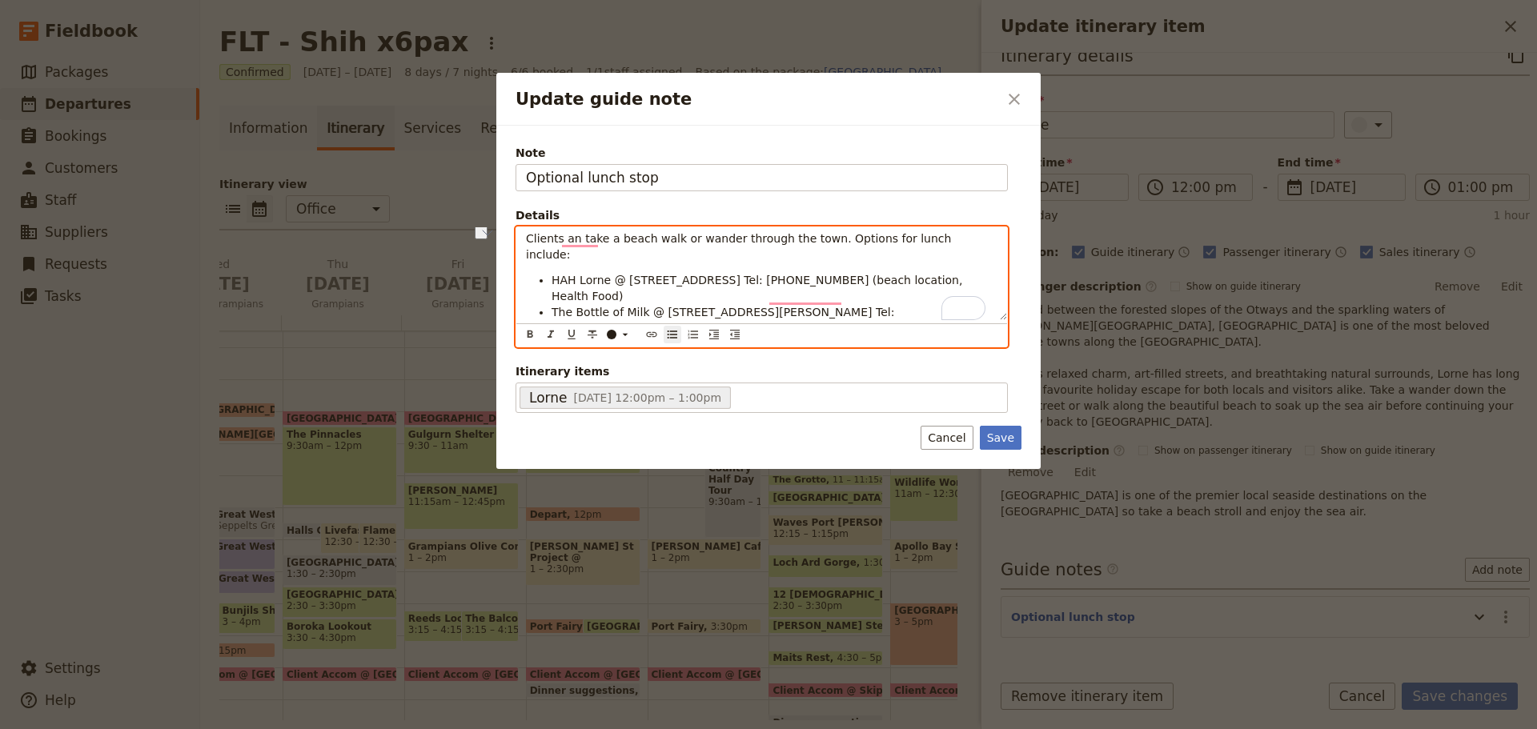
click at [729, 368] on li "Allow $30pp for lunch" at bounding box center [775, 376] width 446 height 16
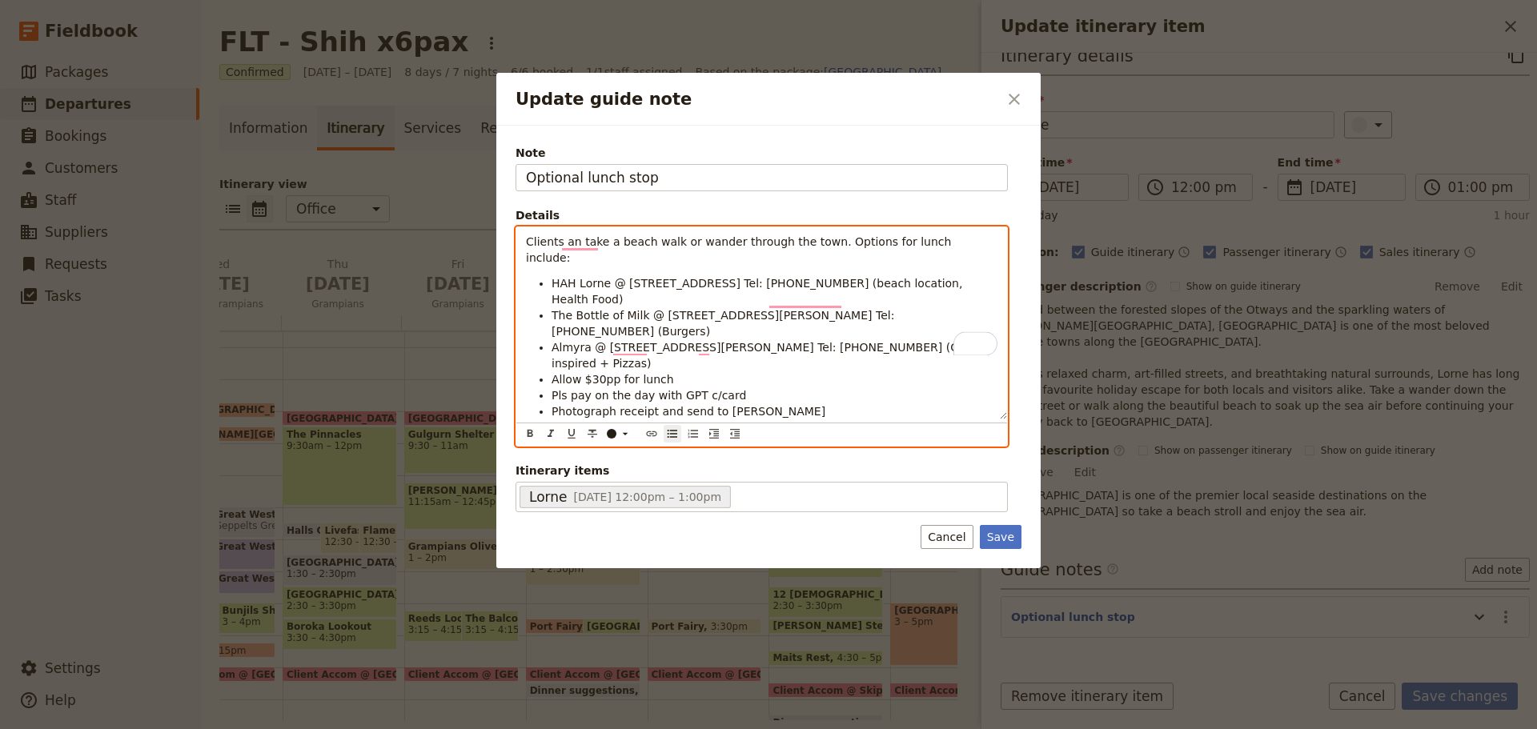
click at [895, 339] on li "Almyra @ [STREET_ADDRESS][PERSON_NAME] Tel: [PHONE_NUMBER] (Greek inspired + Pi…" at bounding box center [775, 355] width 446 height 32
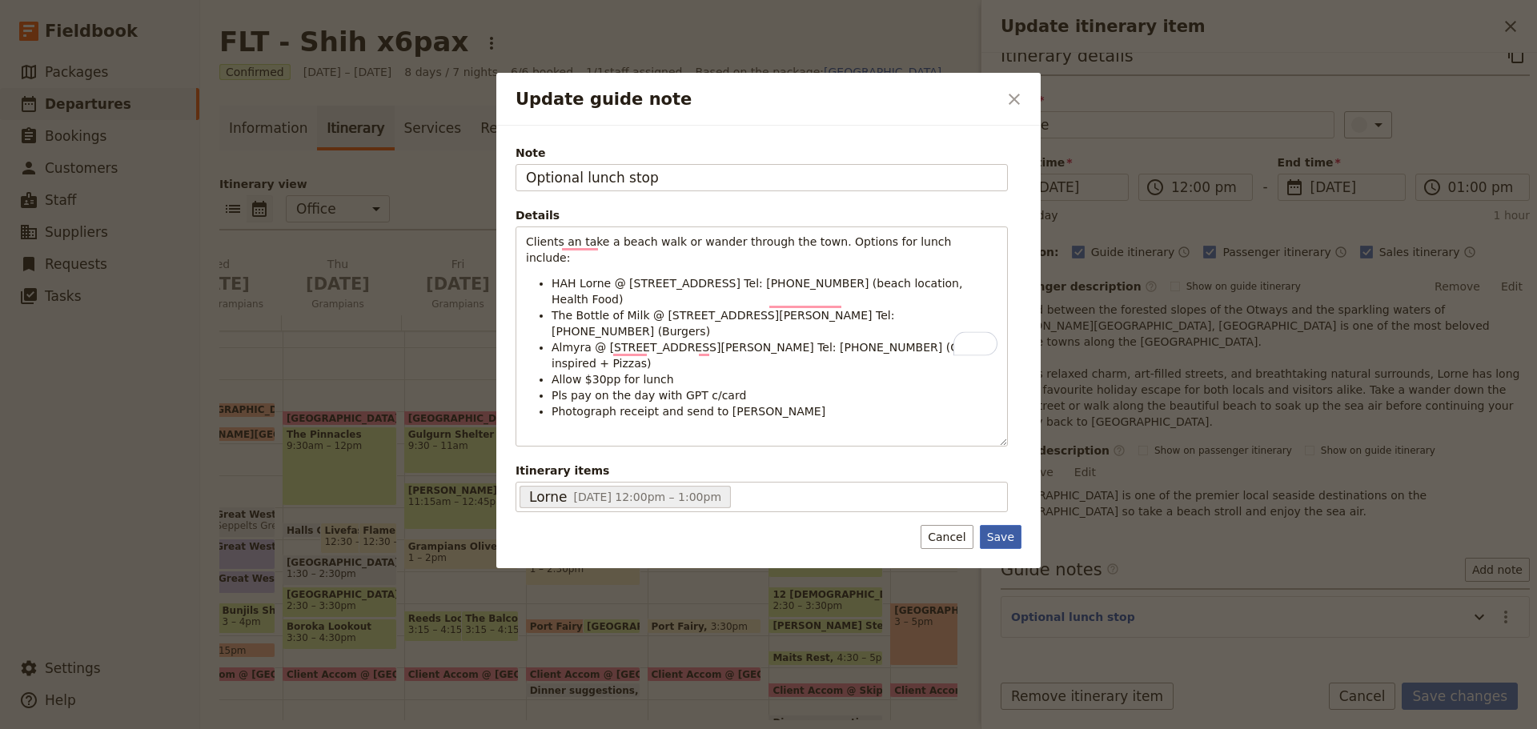
click at [990, 525] on button "Save" at bounding box center [1001, 537] width 42 height 24
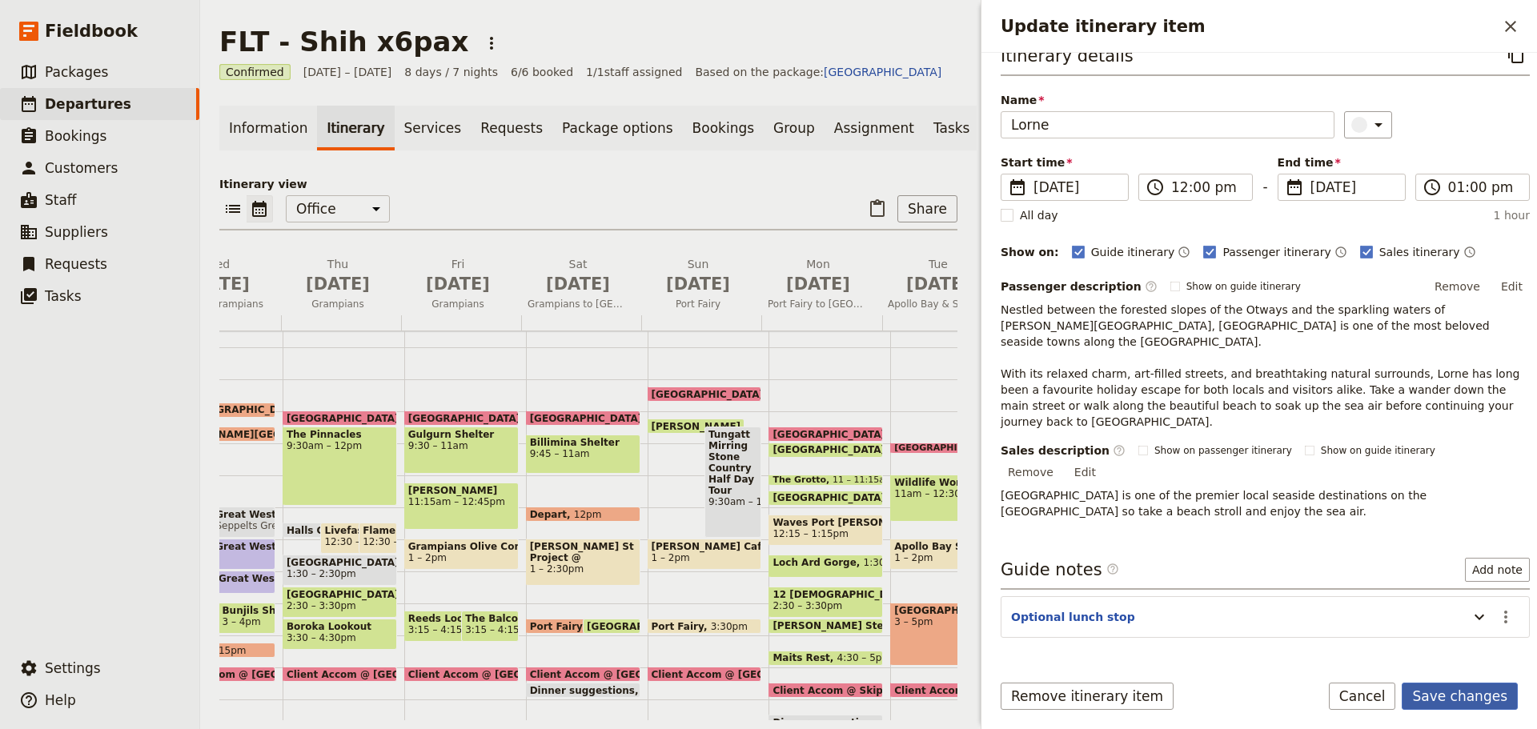
click at [1478, 697] on button "Save changes" at bounding box center [1460, 696] width 116 height 27
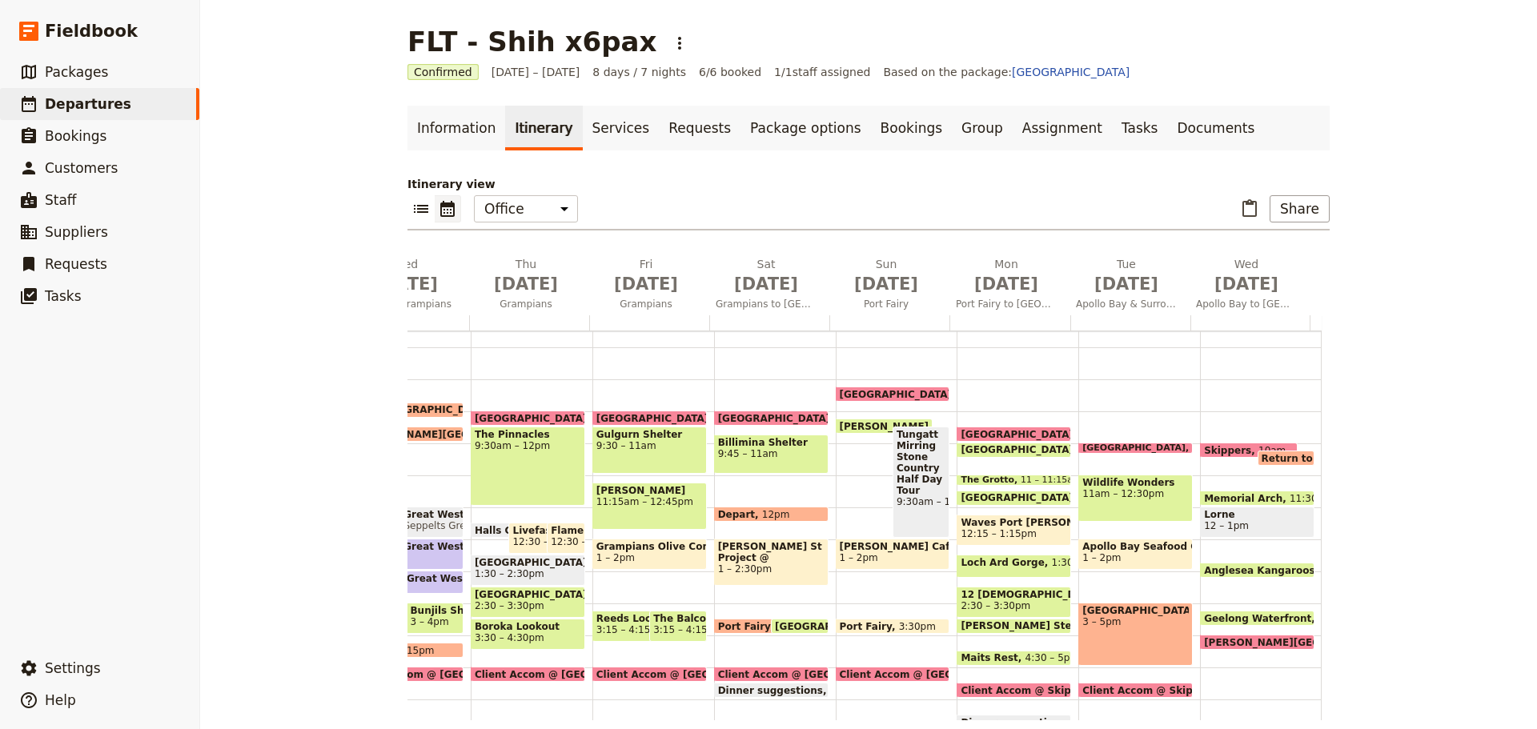
click at [1212, 493] on span "Memorial Arch" at bounding box center [1247, 498] width 86 height 10
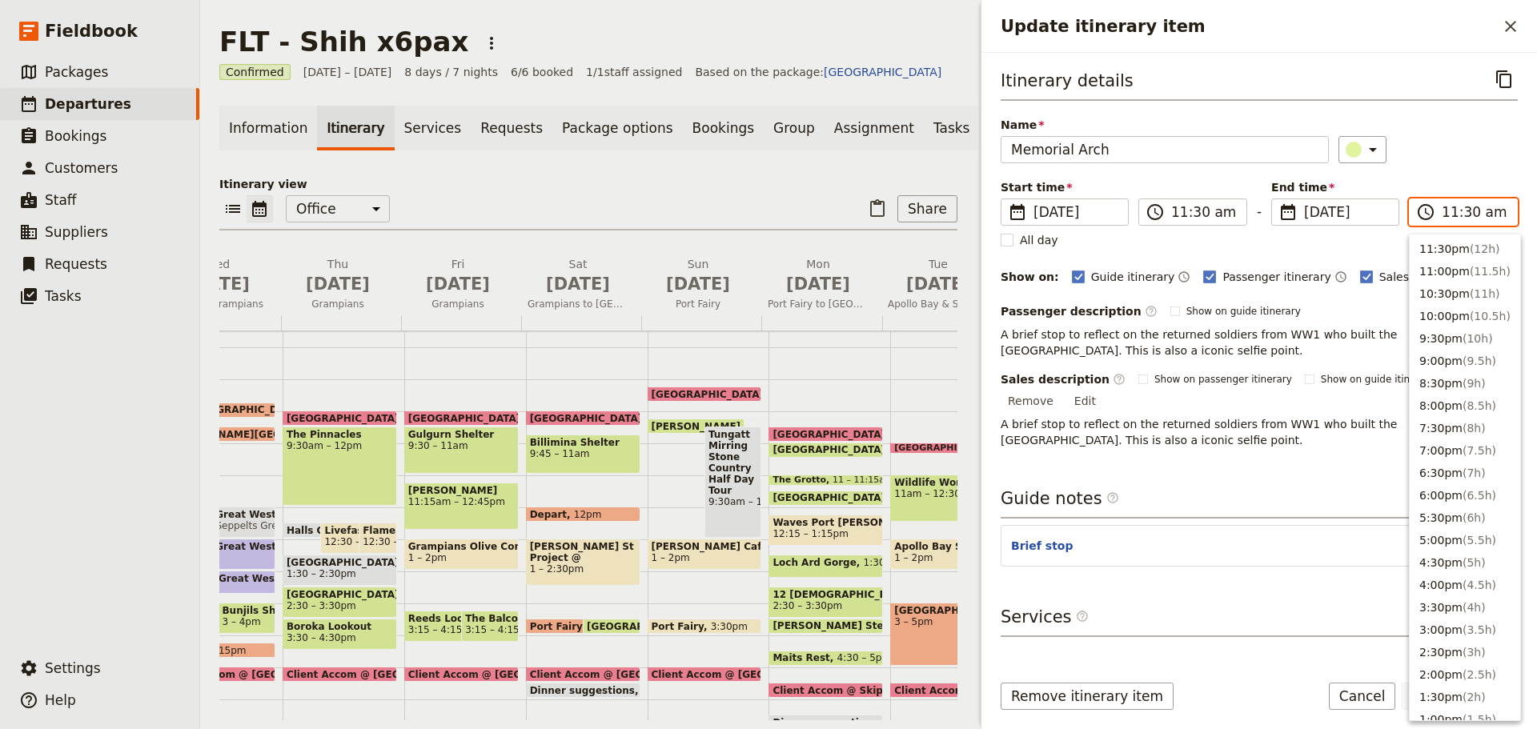
click at [1471, 211] on input "11:30 am" at bounding box center [1475, 212] width 66 height 19
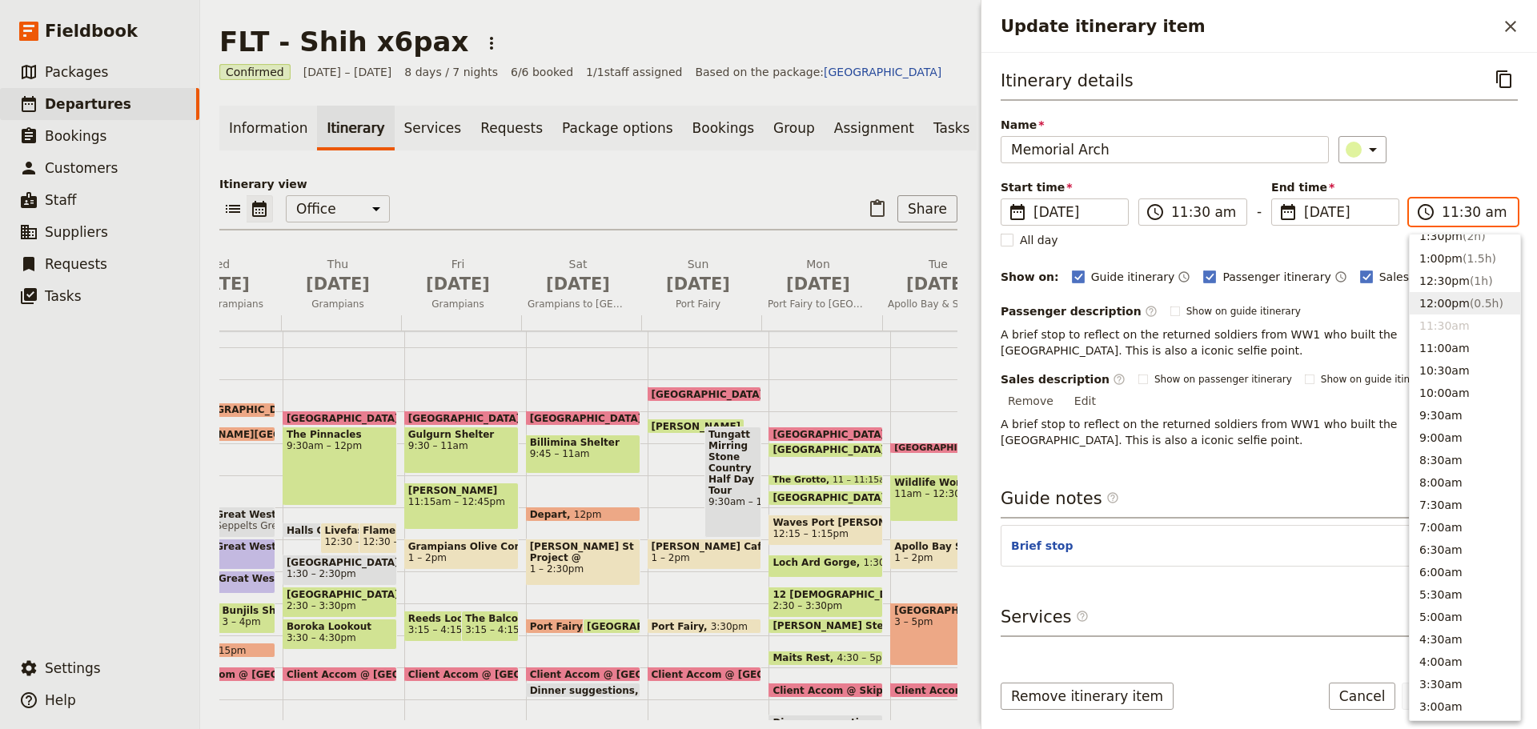
click at [1446, 303] on button "12:00pm ( 0.5h )" at bounding box center [1465, 303] width 110 height 22
type input "12:00 pm"
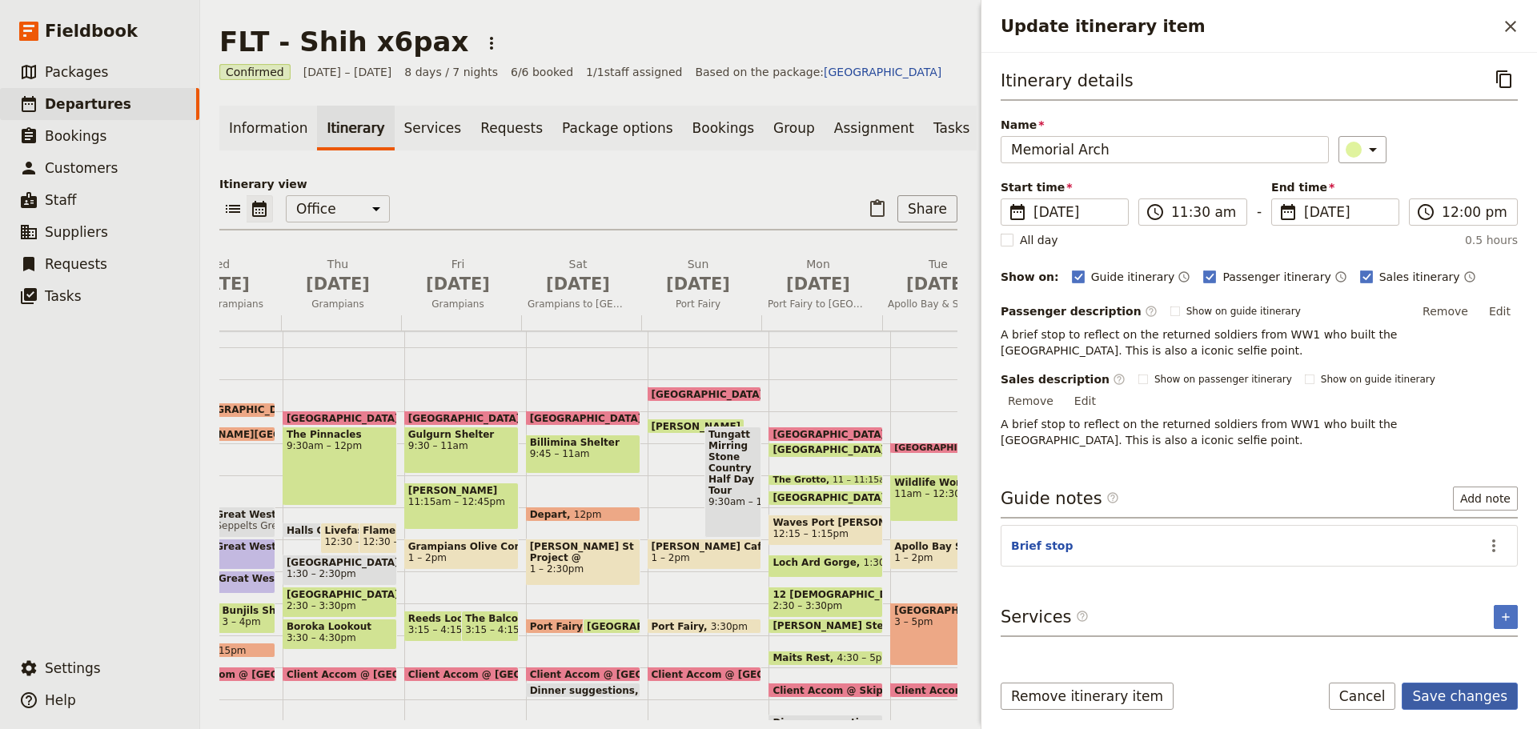
click at [1474, 691] on button "Save changes" at bounding box center [1460, 696] width 116 height 27
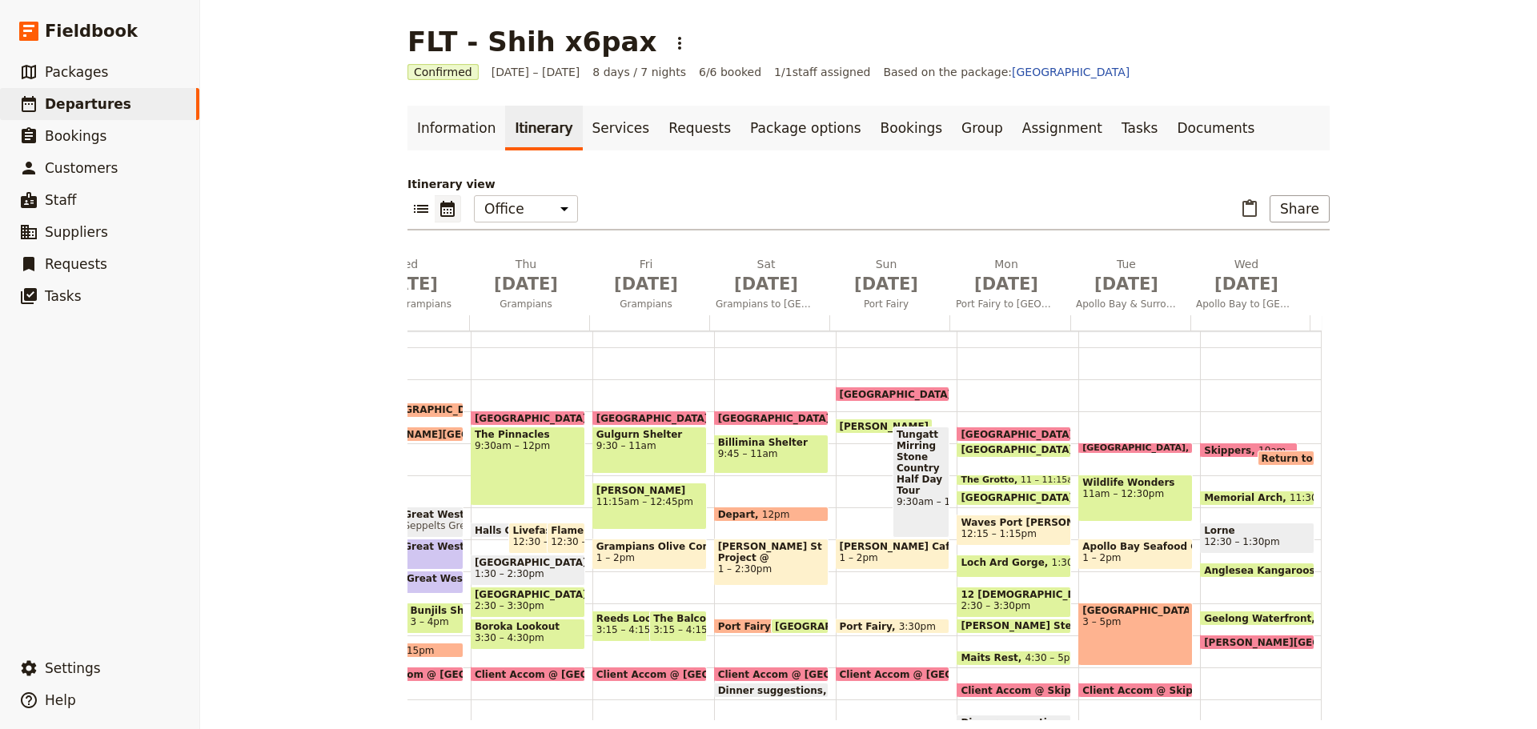
click at [1240, 529] on span "Lorne" at bounding box center [1257, 530] width 106 height 11
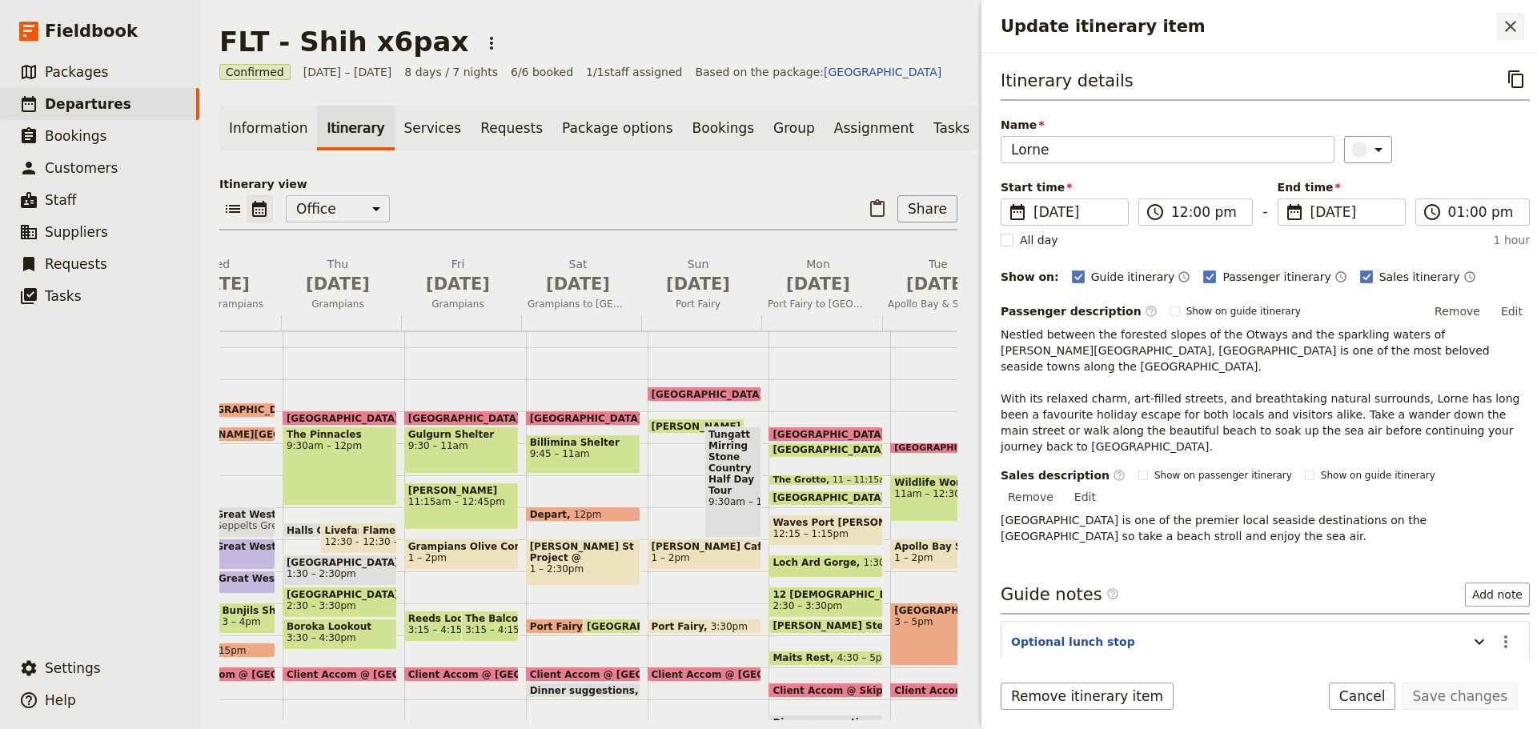
click at [1508, 26] on icon "Close drawer" at bounding box center [1510, 26] width 19 height 19
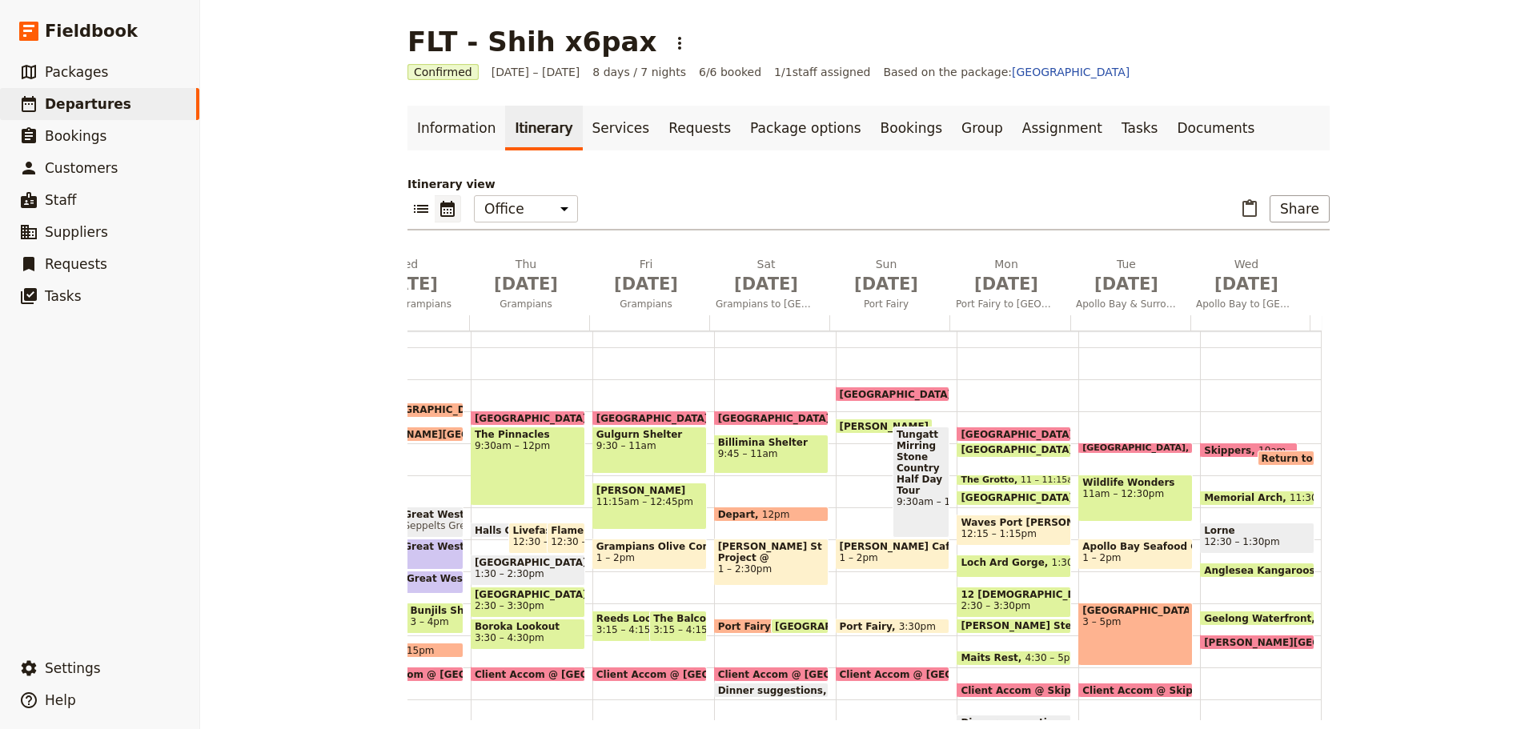
click at [1243, 535] on span "Lorne" at bounding box center [1257, 530] width 106 height 11
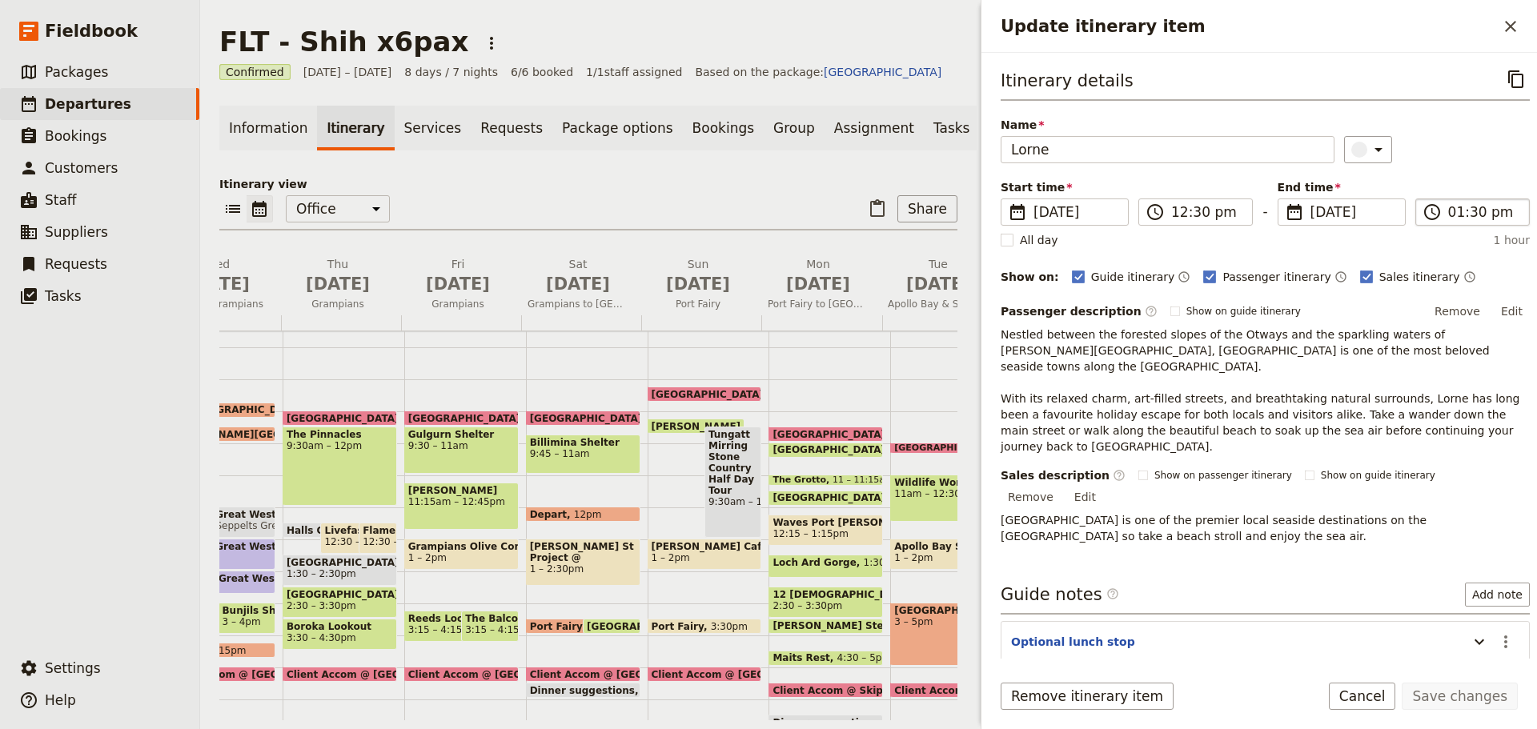
click at [1440, 206] on label "​ 01:30 pm" at bounding box center [1472, 212] width 114 height 27
click at [1448, 206] on input "01:30 pm" at bounding box center [1483, 212] width 71 height 19
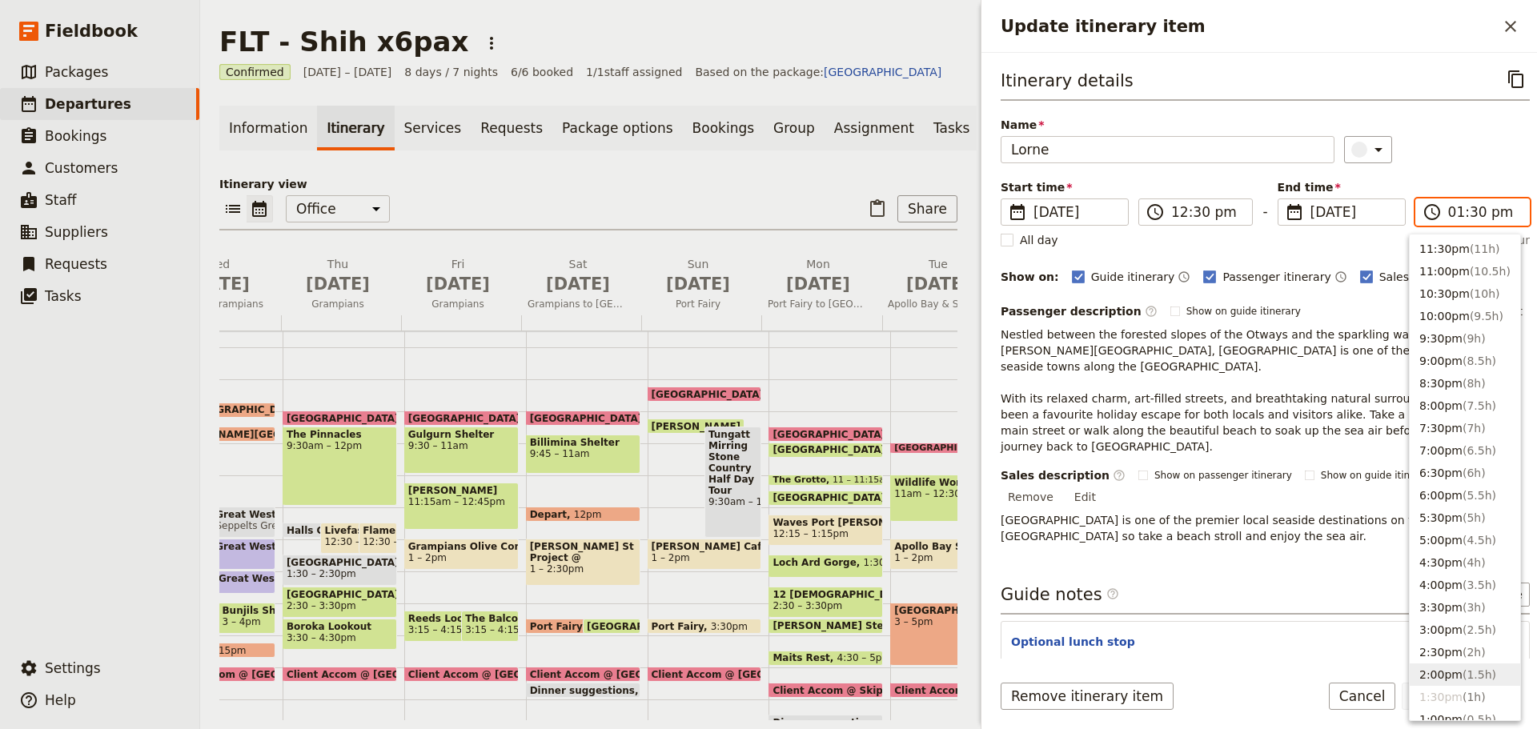
click at [1437, 670] on button "2:00pm ( 1.5h )" at bounding box center [1465, 675] width 110 height 22
type input "02:00 pm"
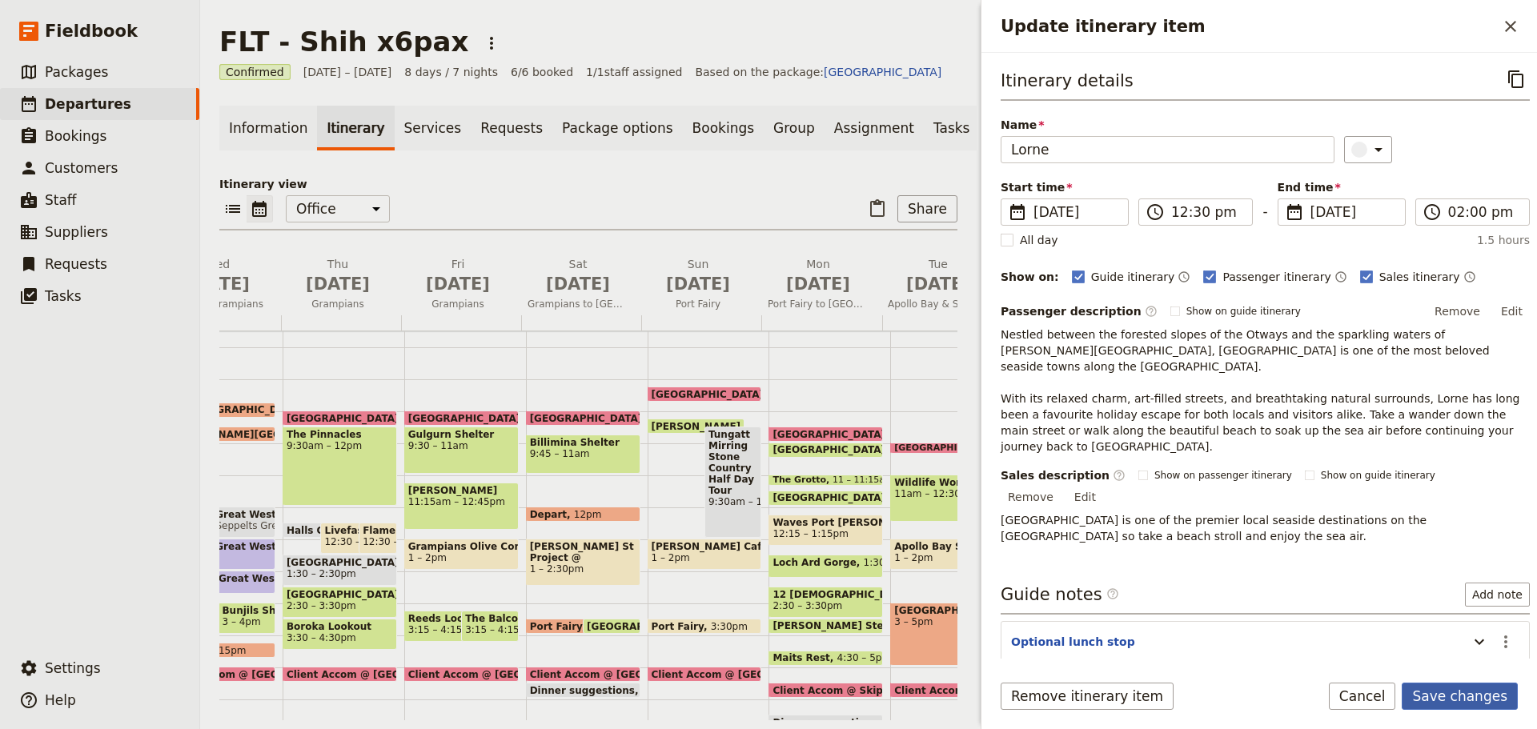
click at [1444, 693] on button "Save changes" at bounding box center [1460, 696] width 116 height 27
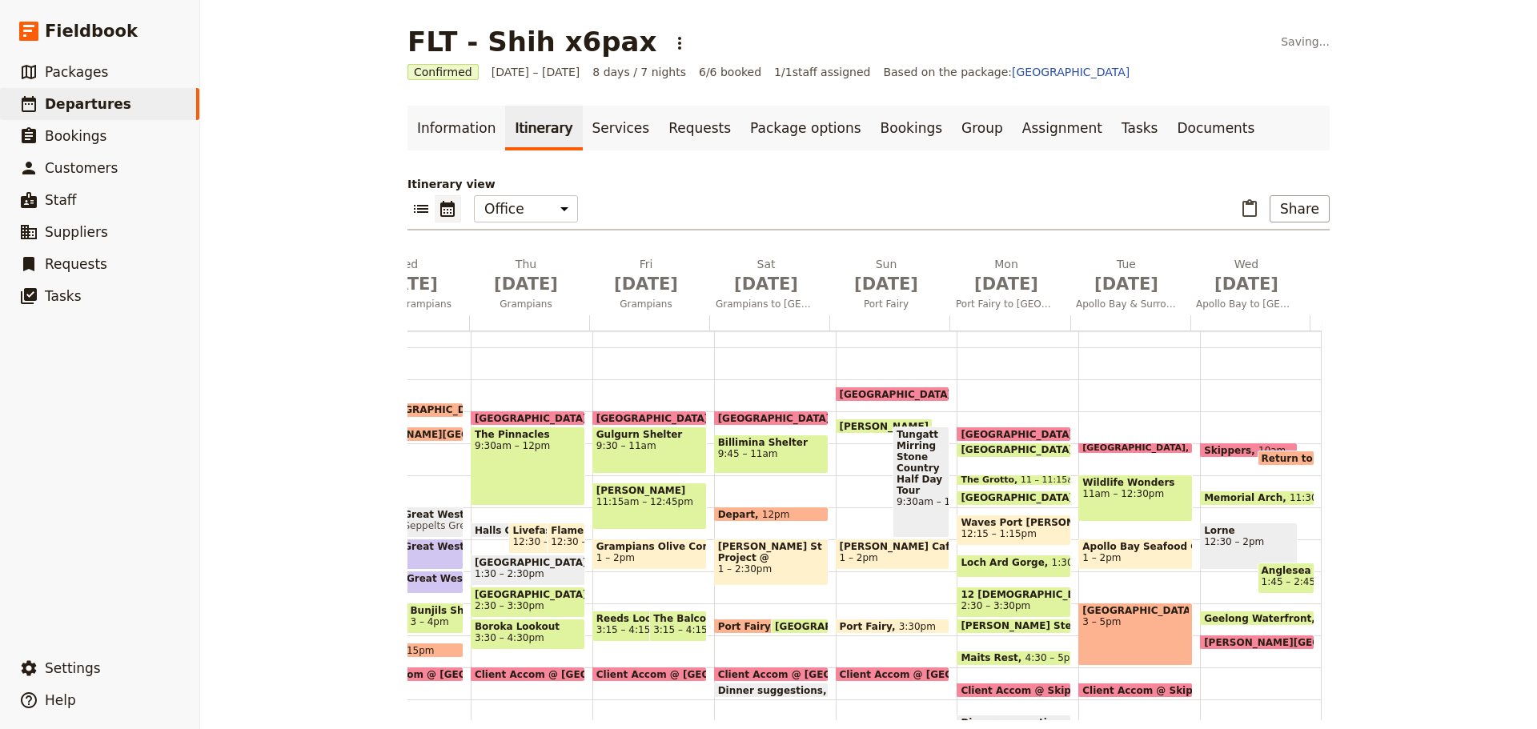
click at [1269, 566] on span "Anglesea Kangaroos" at bounding box center [1286, 570] width 49 height 11
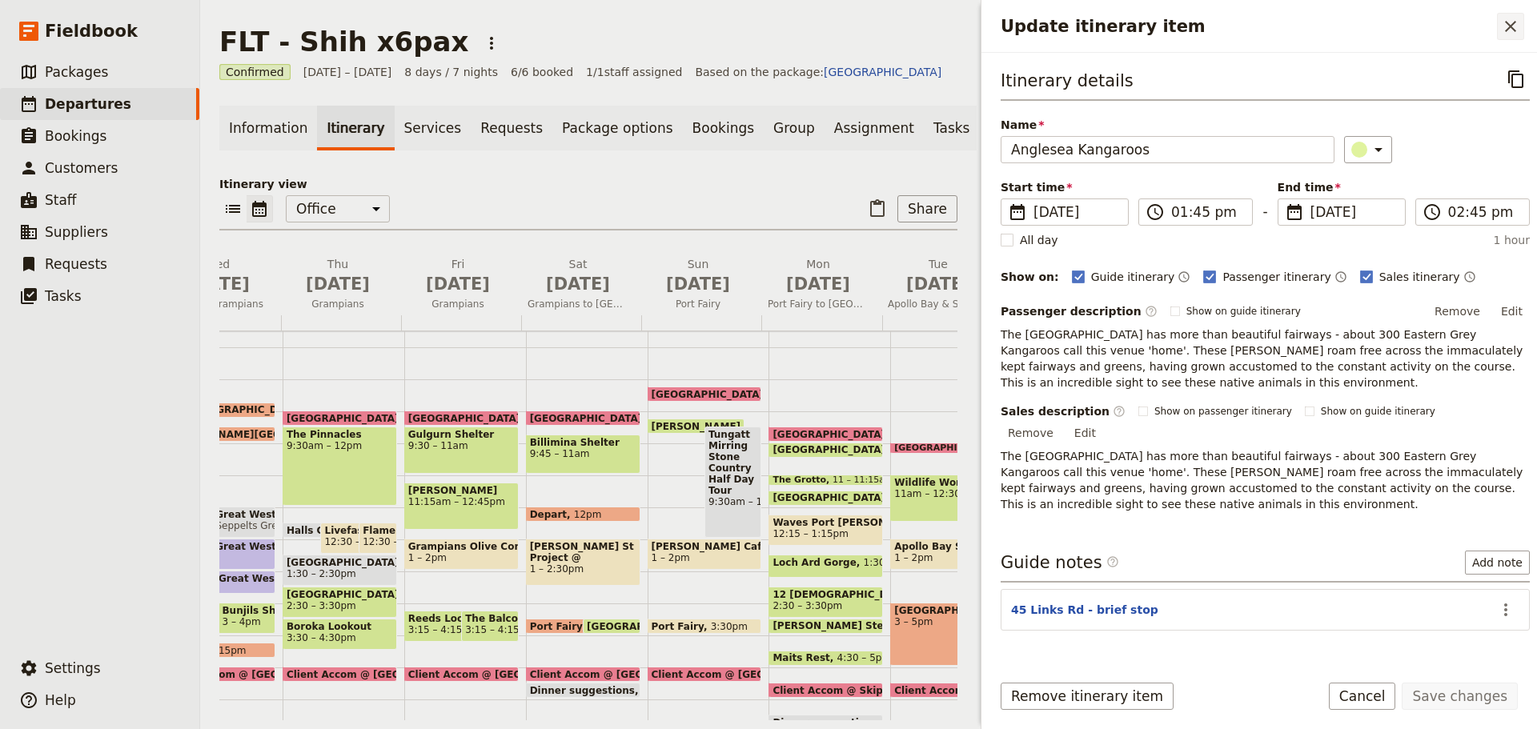
click at [1507, 20] on icon "Close drawer" at bounding box center [1510, 26] width 19 height 19
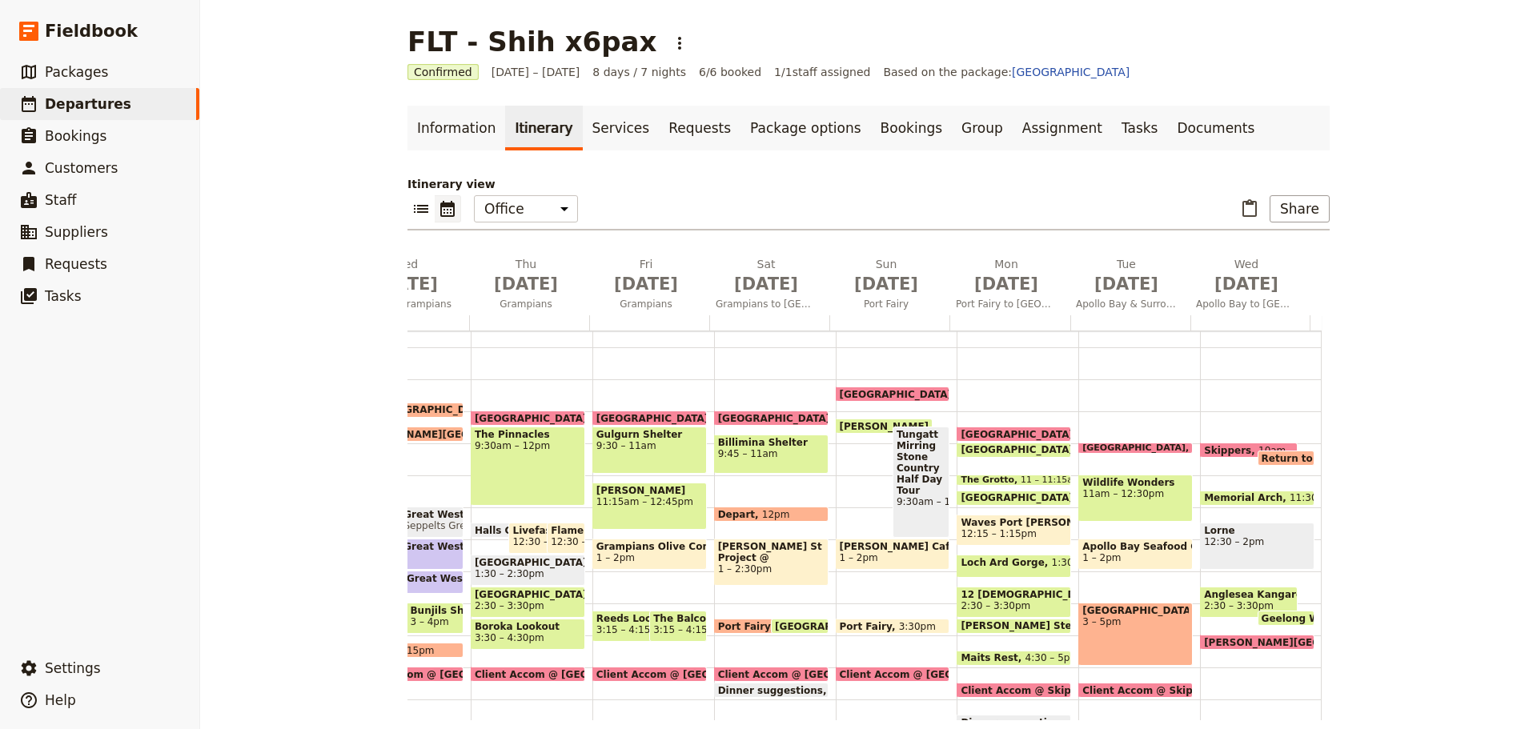
click at [1235, 598] on span "Anglesea Kangaroos" at bounding box center [1248, 594] width 89 height 11
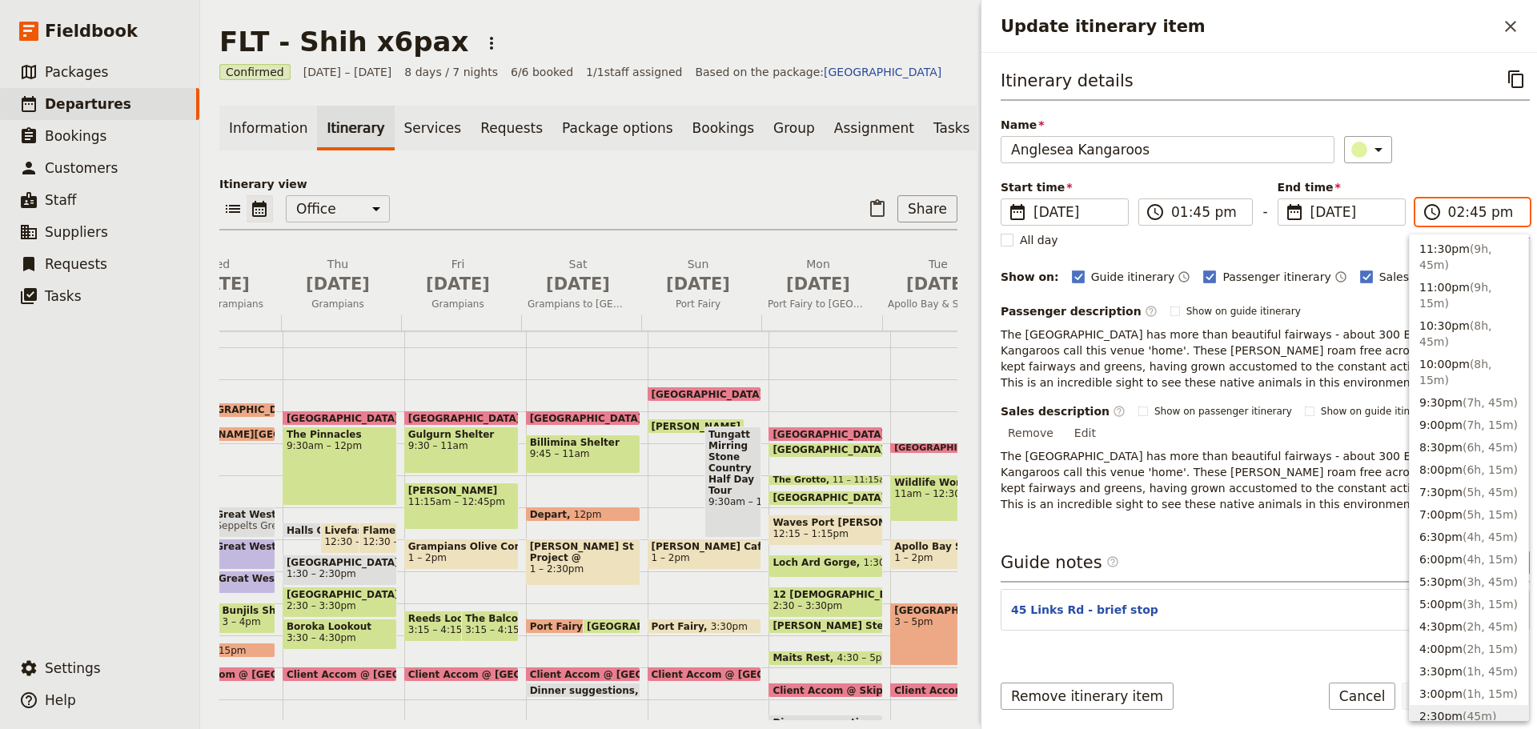
click at [1448, 219] on input "02:45 pm" at bounding box center [1483, 212] width 71 height 19
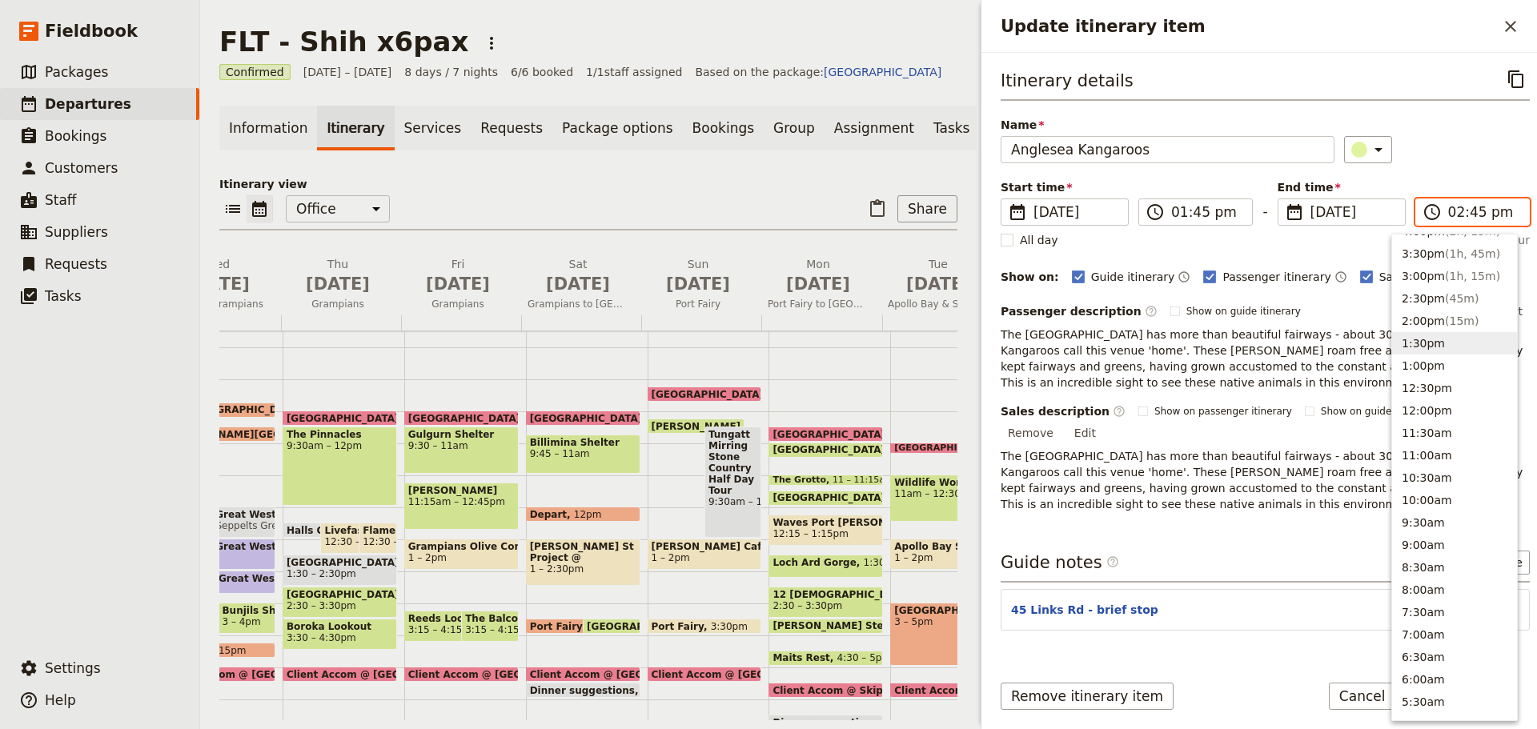
scroll to position [327, 0]
click at [1422, 310] on button "3:00pm ( 1h, 15m )" at bounding box center [1454, 303] width 125 height 22
type input "03:00 pm"
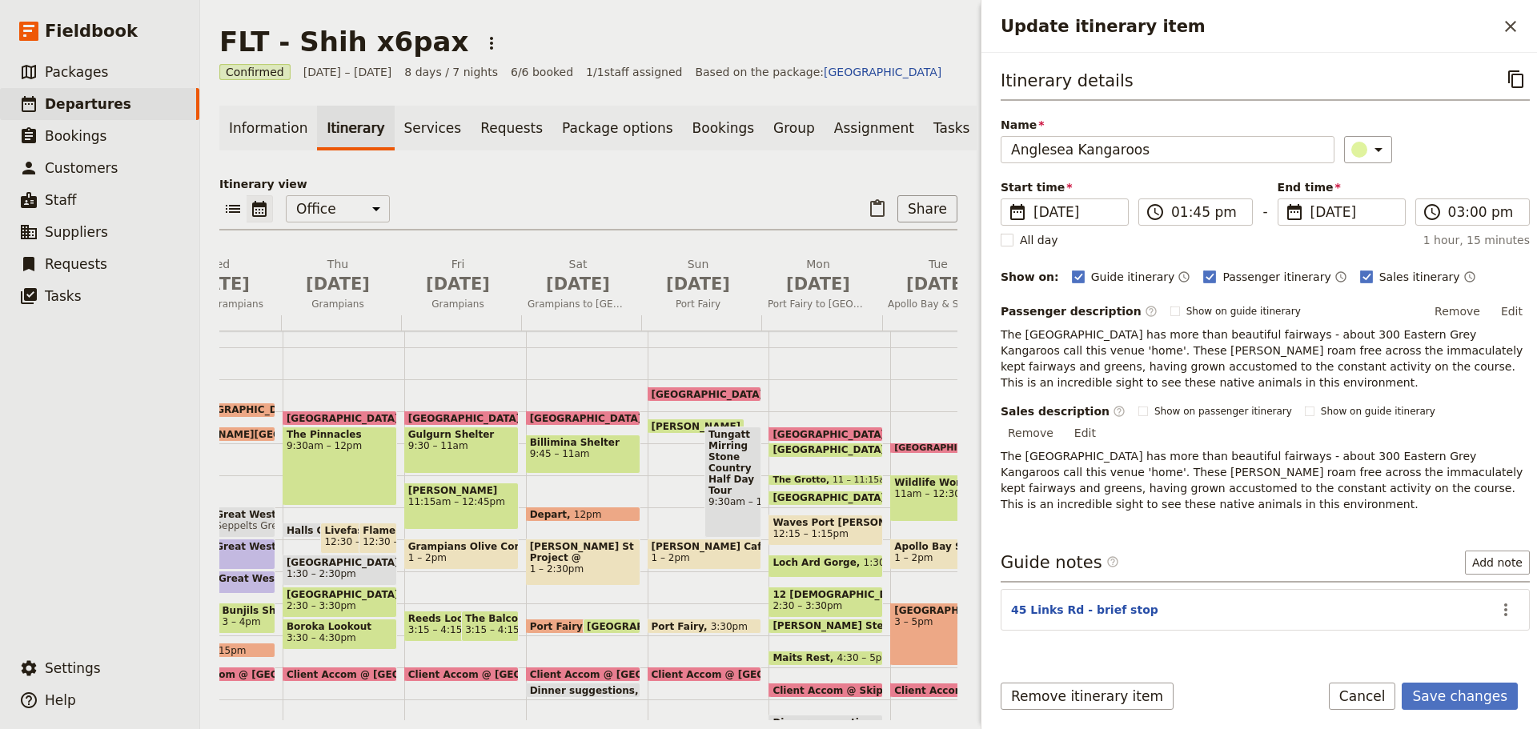
click at [1415, 106] on div "Itinerary details ​ Name Anglesea Kangaroos ​ Start time ​ [DATE] [DATE] [DATE]…" at bounding box center [1265, 289] width 529 height 447
click at [1441, 693] on button "Save changes" at bounding box center [1460, 696] width 116 height 27
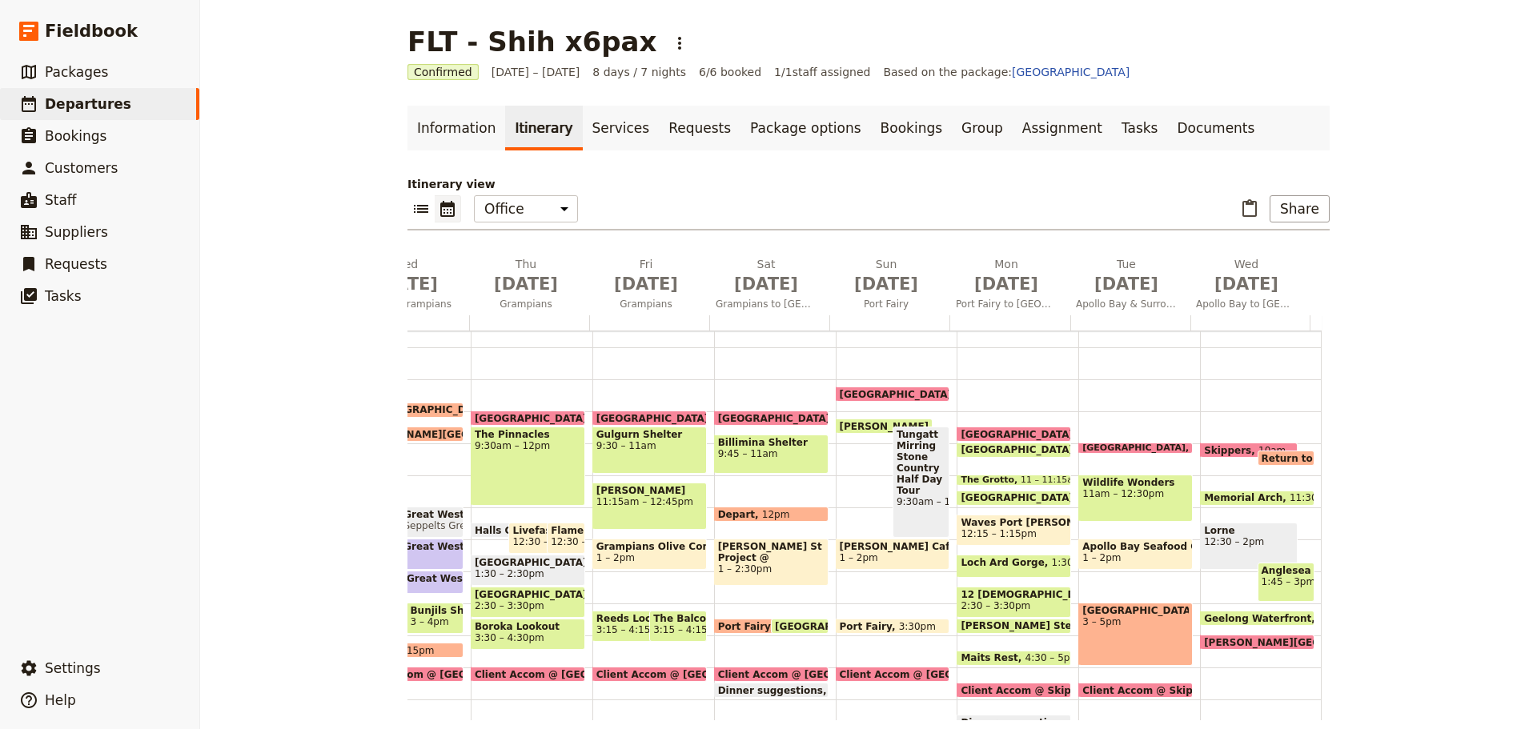
click at [1263, 576] on span "1:45 – 3pm" at bounding box center [1286, 581] width 49 height 11
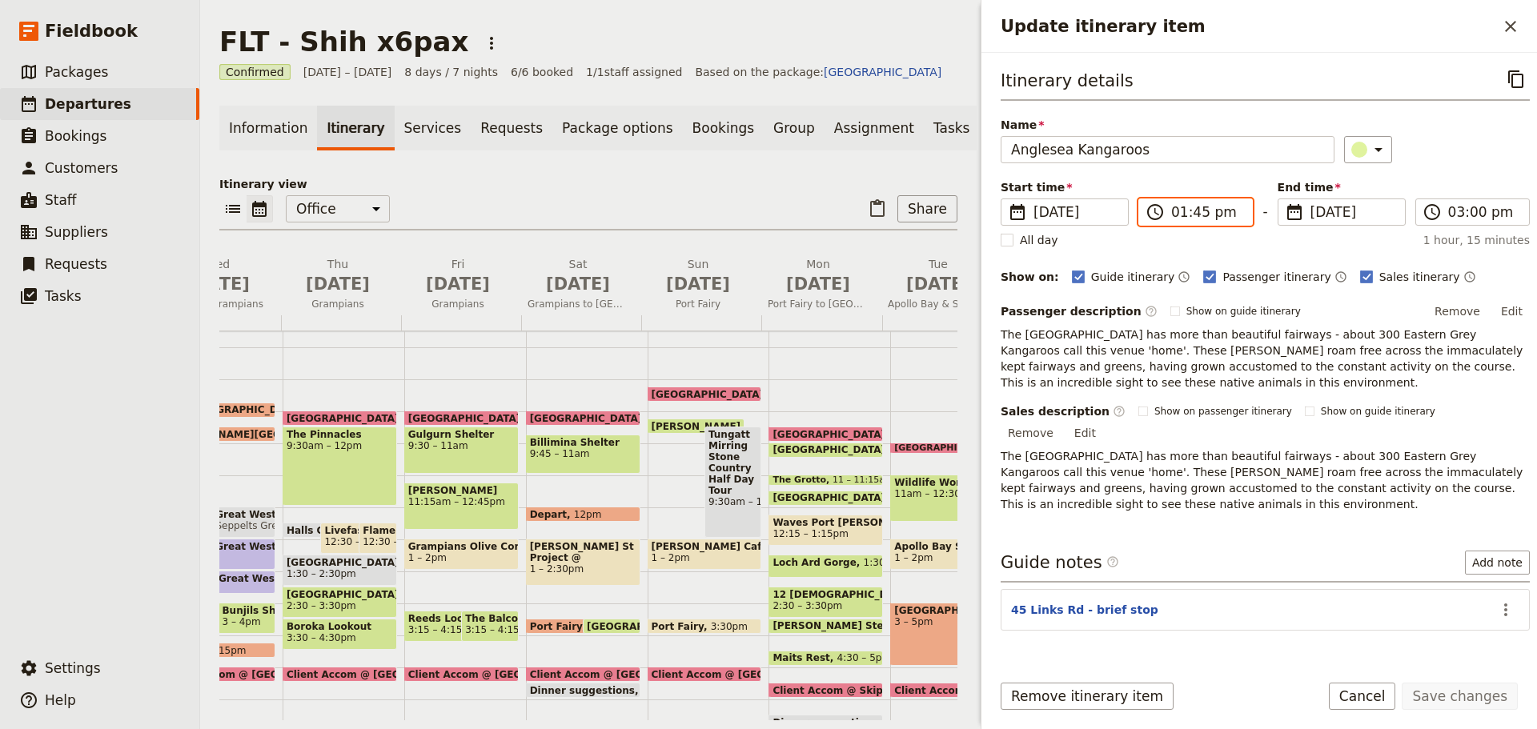
click at [1202, 220] on input "01:45 pm" at bounding box center [1206, 212] width 71 height 19
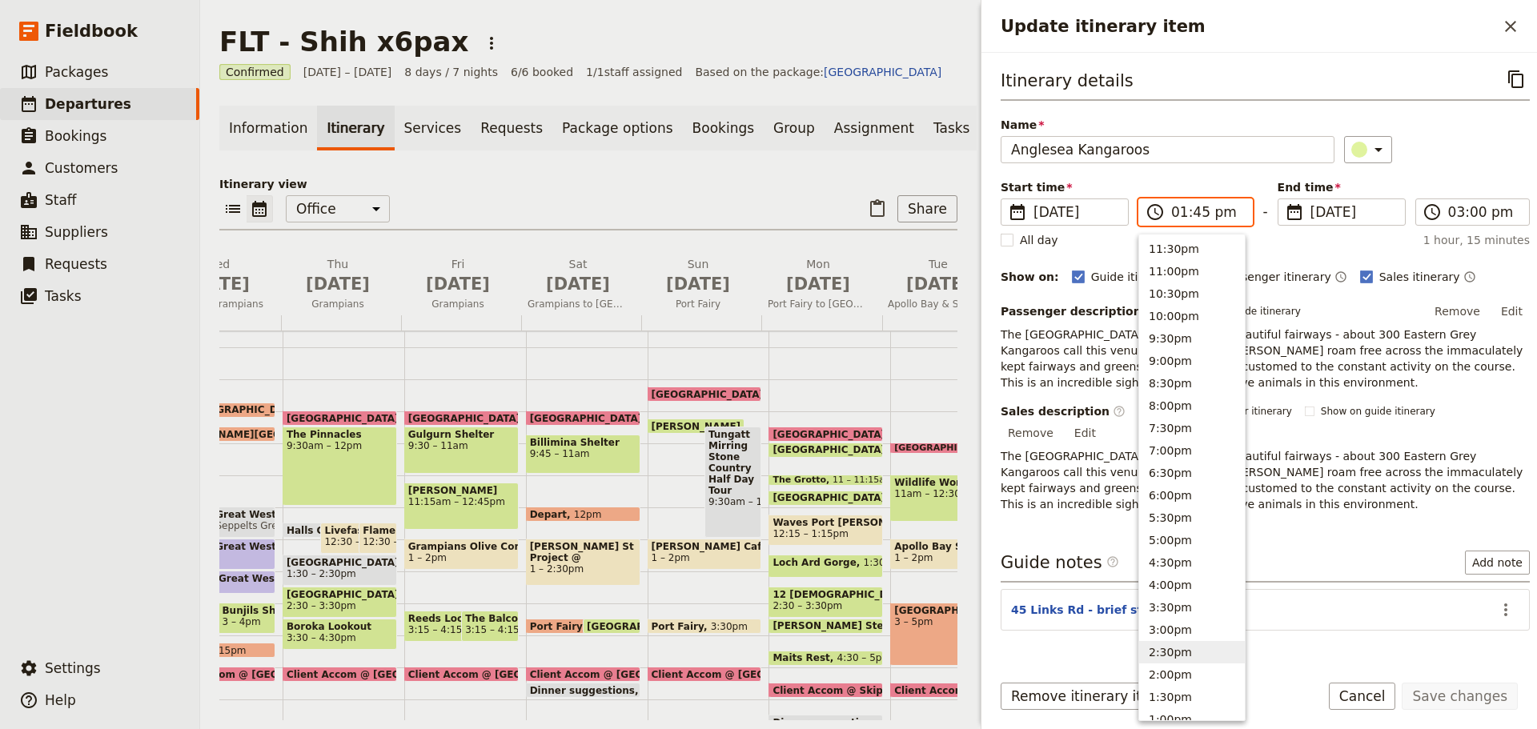
click at [1197, 648] on button "2:30pm" at bounding box center [1192, 652] width 106 height 22
type input "02:30 pm"
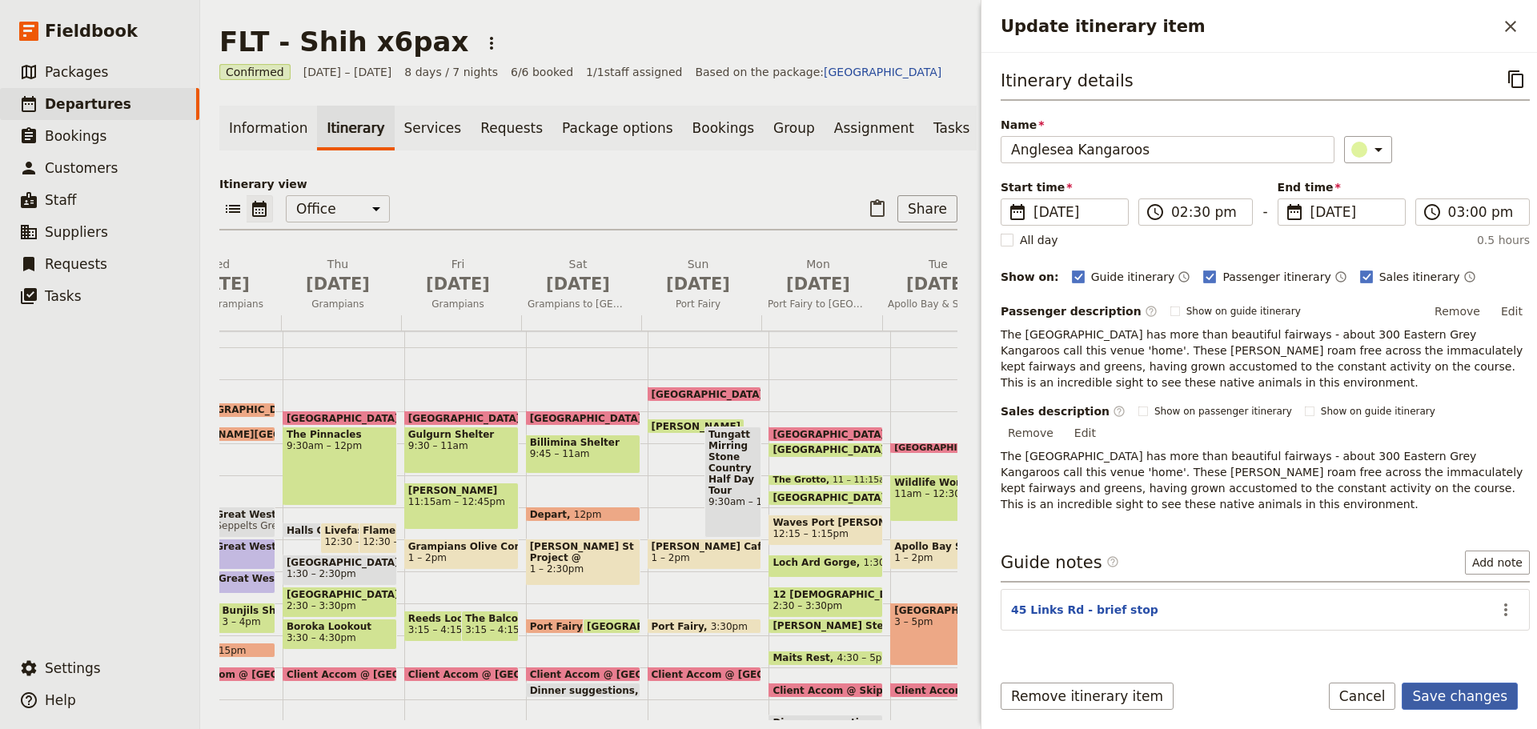
click at [1464, 696] on button "Save changes" at bounding box center [1460, 696] width 116 height 27
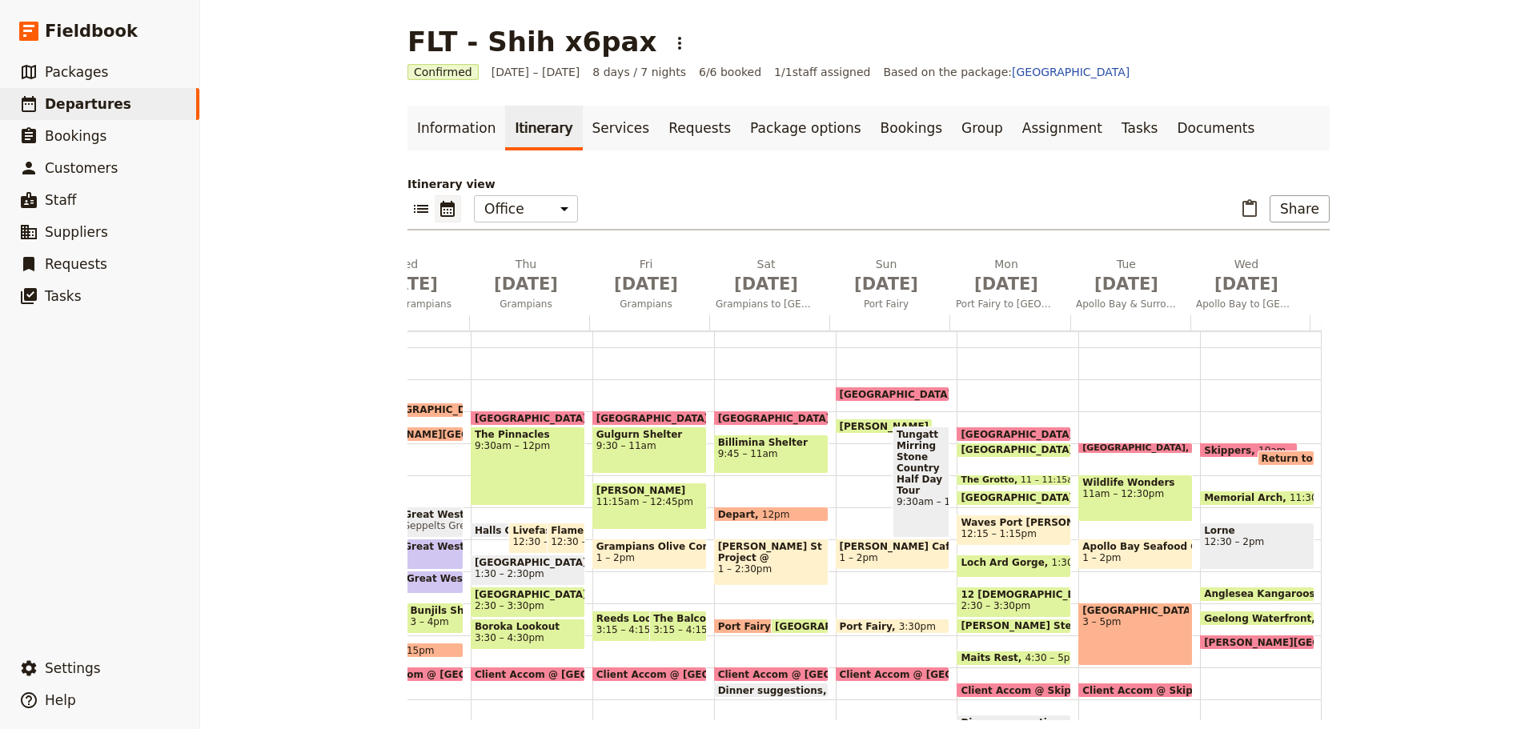
click at [1239, 618] on span "Geelong Waterfront" at bounding box center [1261, 618] width 114 height 10
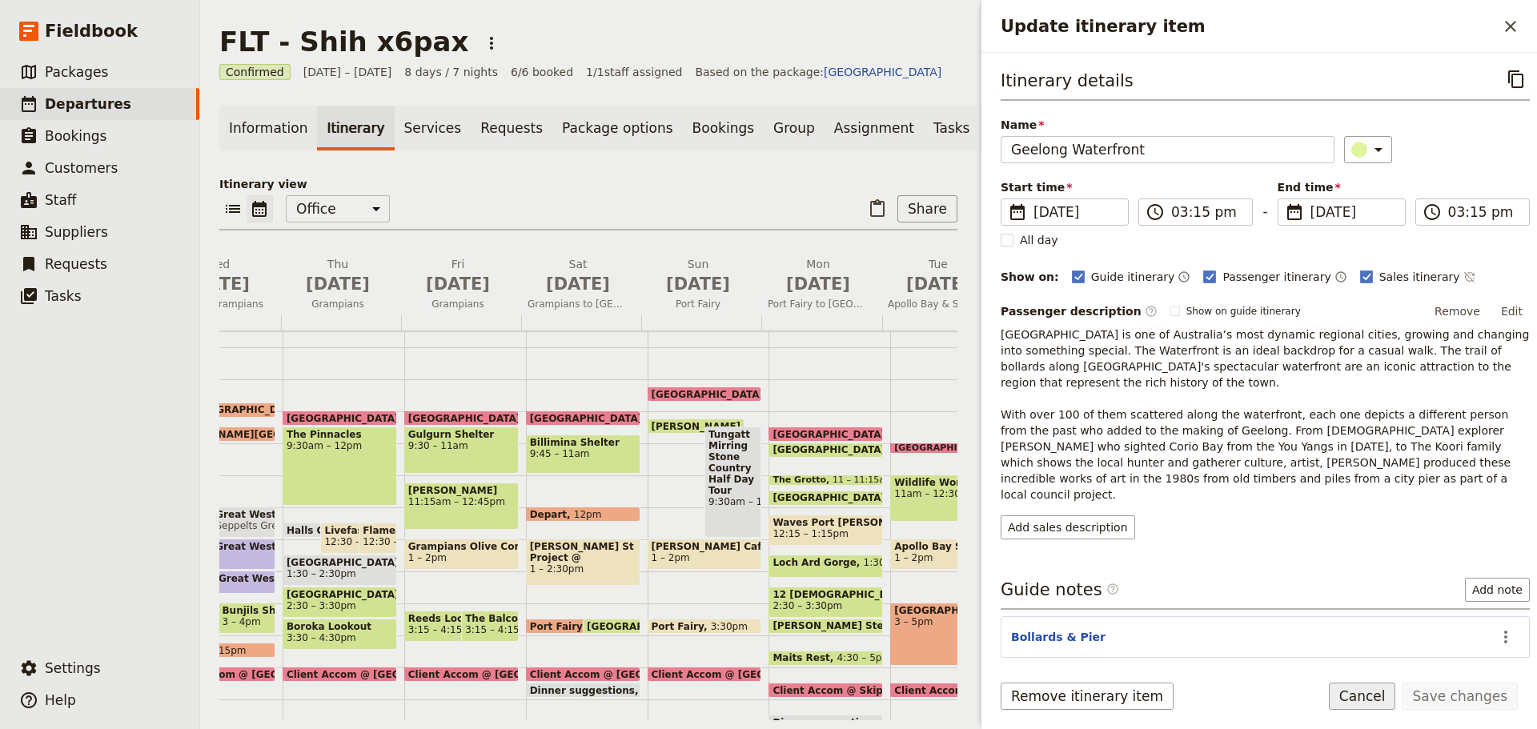
click at [1375, 688] on button "Cancel" at bounding box center [1362, 696] width 67 height 27
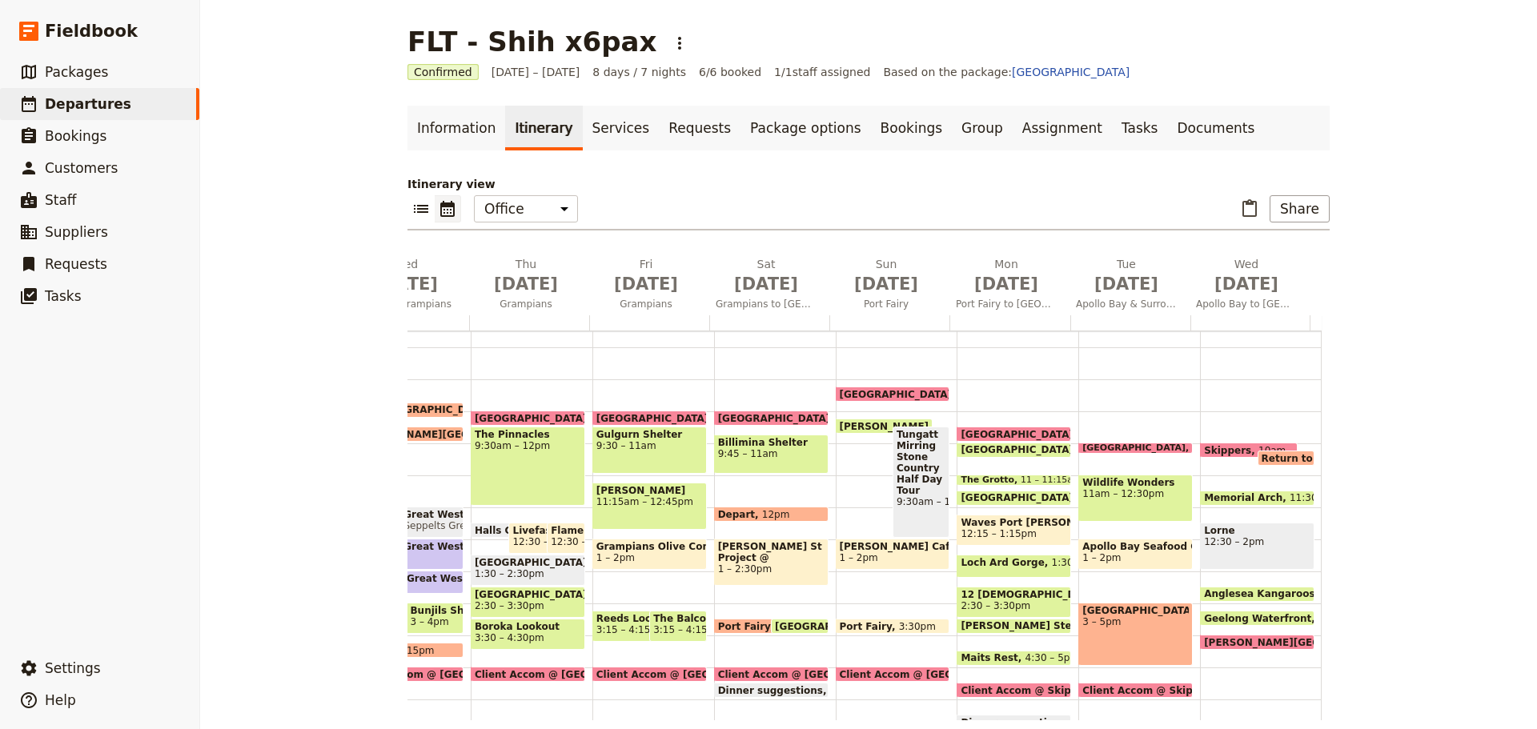
click at [1233, 616] on span "Geelong Waterfront" at bounding box center [1261, 618] width 114 height 10
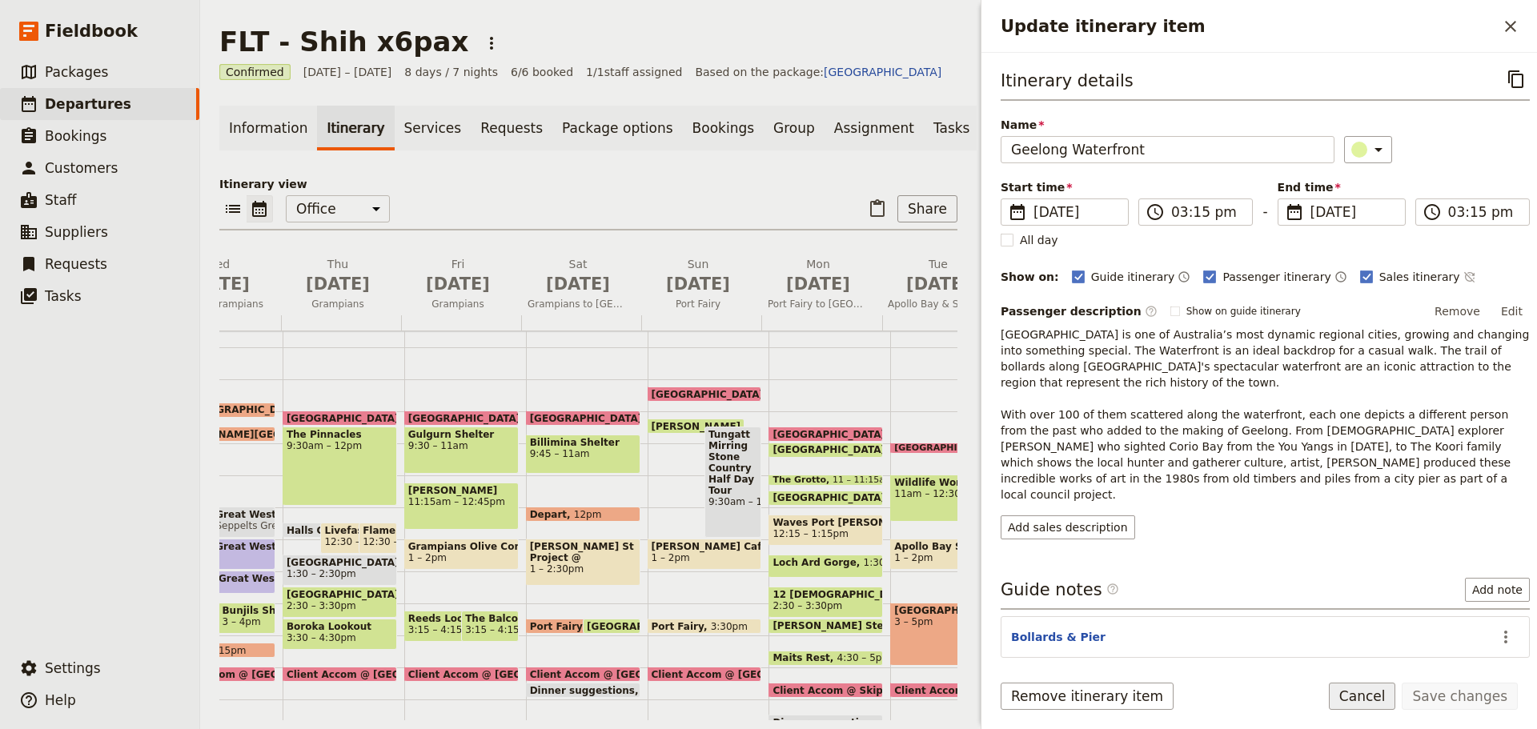
click at [1361, 687] on button "Cancel" at bounding box center [1362, 696] width 67 height 27
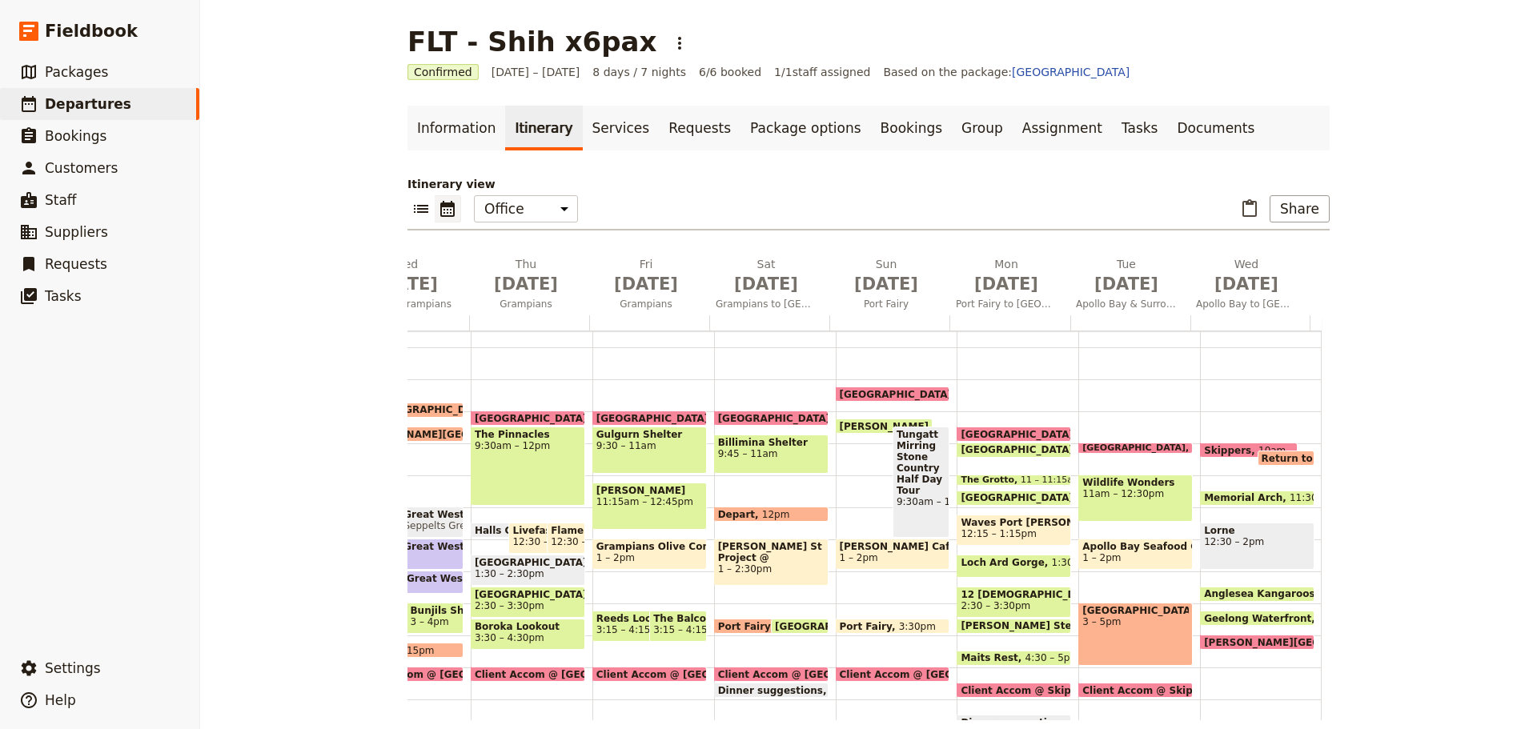
click at [1240, 591] on span "Anglesea Kangaroos" at bounding box center [1263, 593] width 118 height 11
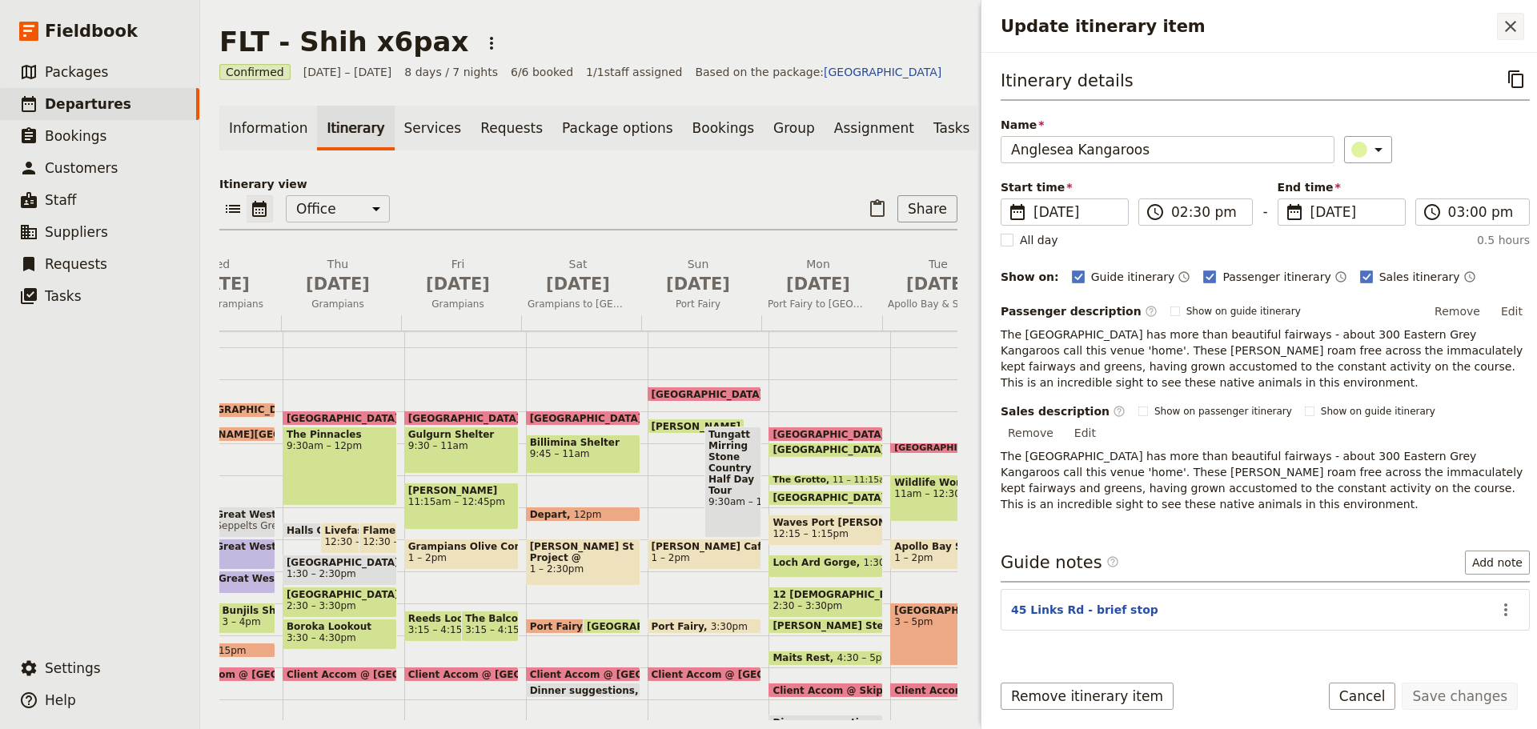
click at [1515, 22] on icon "Close drawer" at bounding box center [1510, 26] width 11 height 11
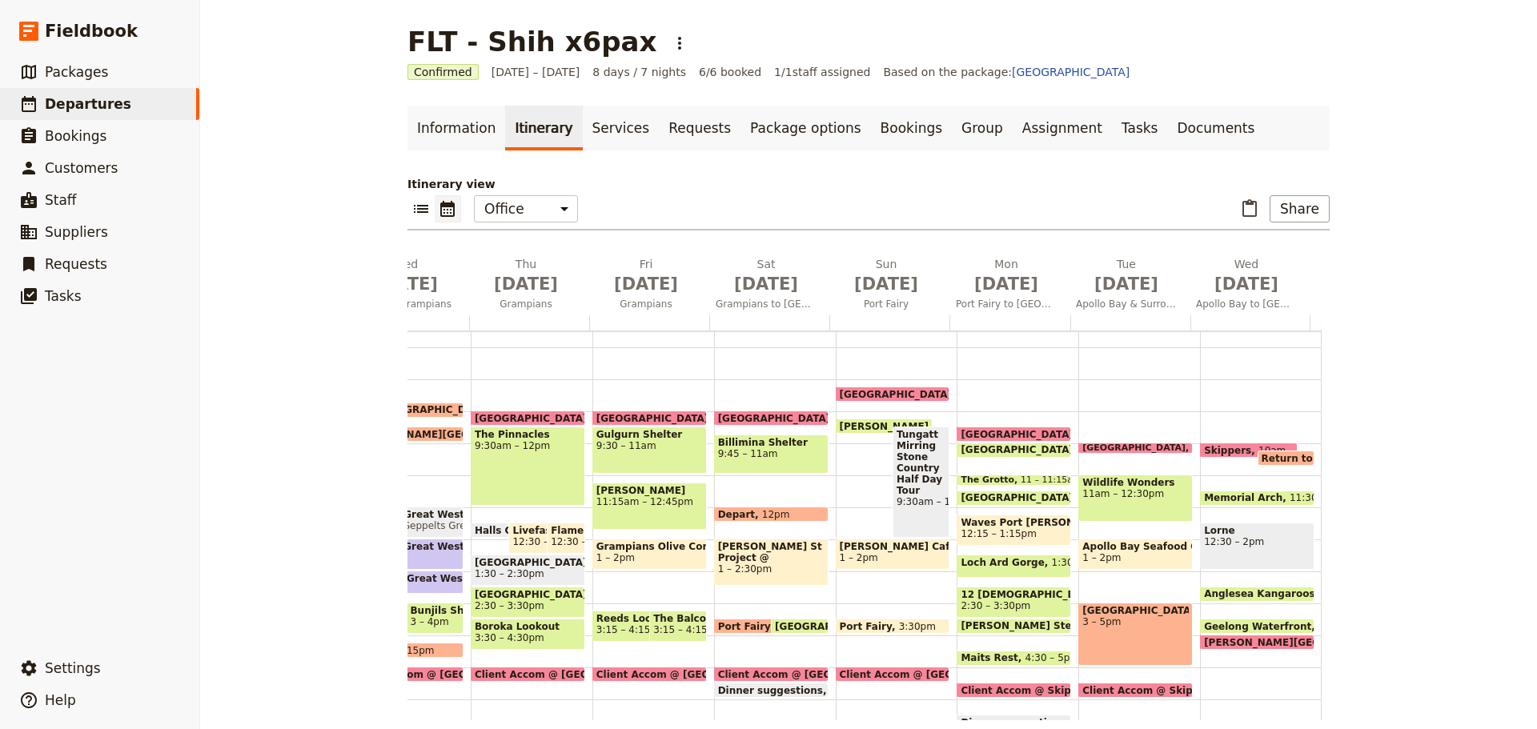
click at [1216, 637] on span "[PERSON_NAME][GEOGRAPHIC_DATA] - drop off" at bounding box center [1335, 642] width 263 height 10
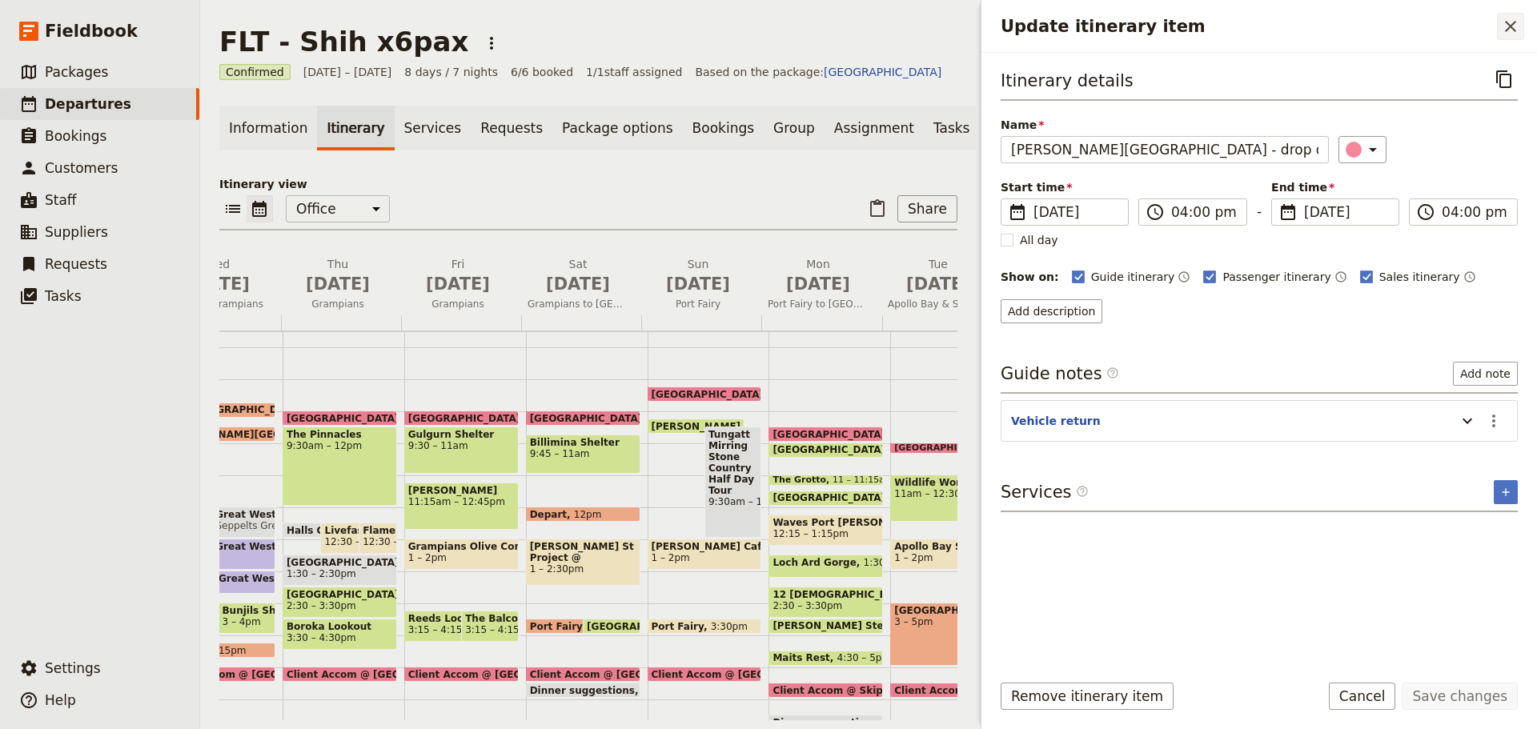
click at [1505, 26] on icon "Close drawer" at bounding box center [1510, 26] width 19 height 19
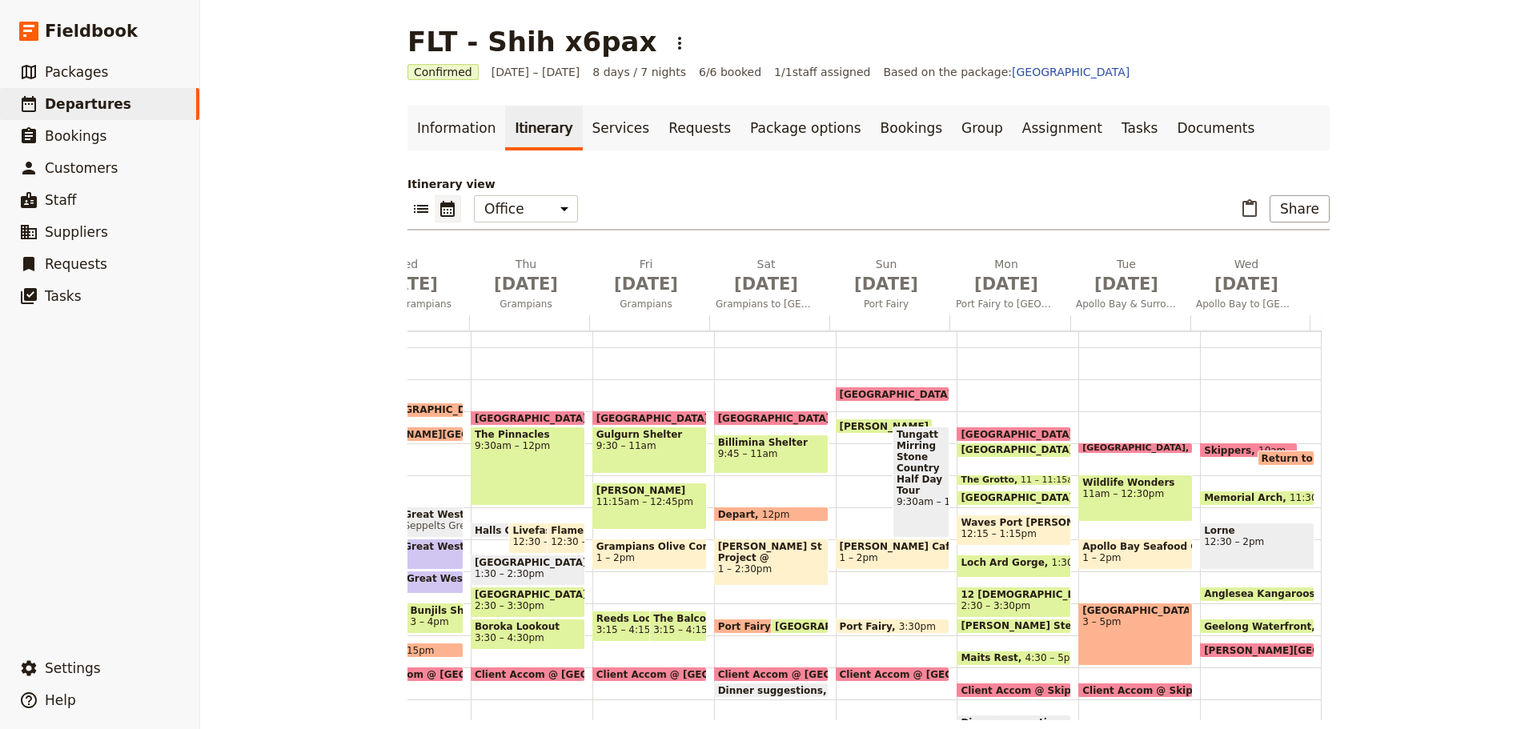
click at [1250, 646] on span "[PERSON_NAME][GEOGRAPHIC_DATA] - drop off" at bounding box center [1335, 650] width 263 height 10
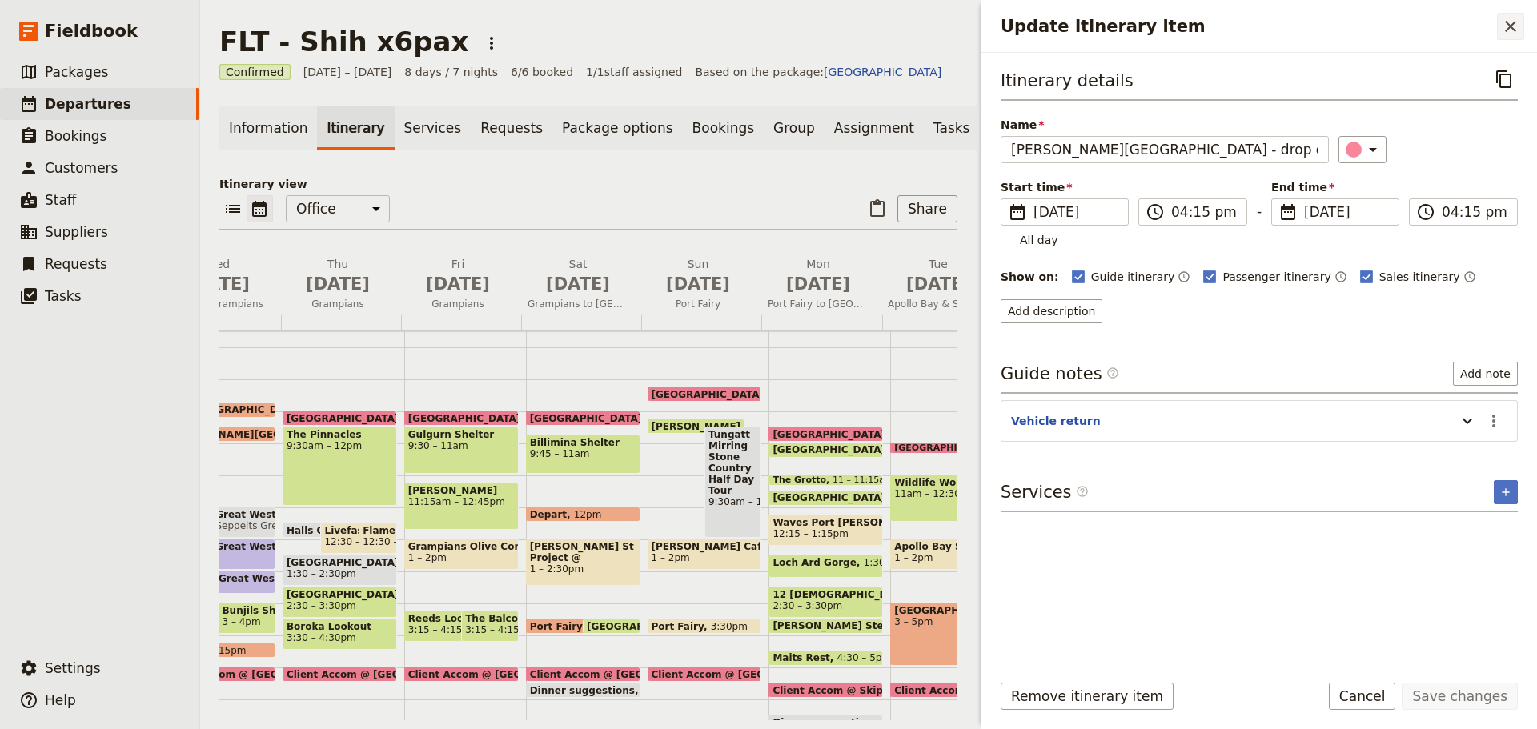
click at [1516, 25] on icon "Close drawer" at bounding box center [1510, 26] width 19 height 19
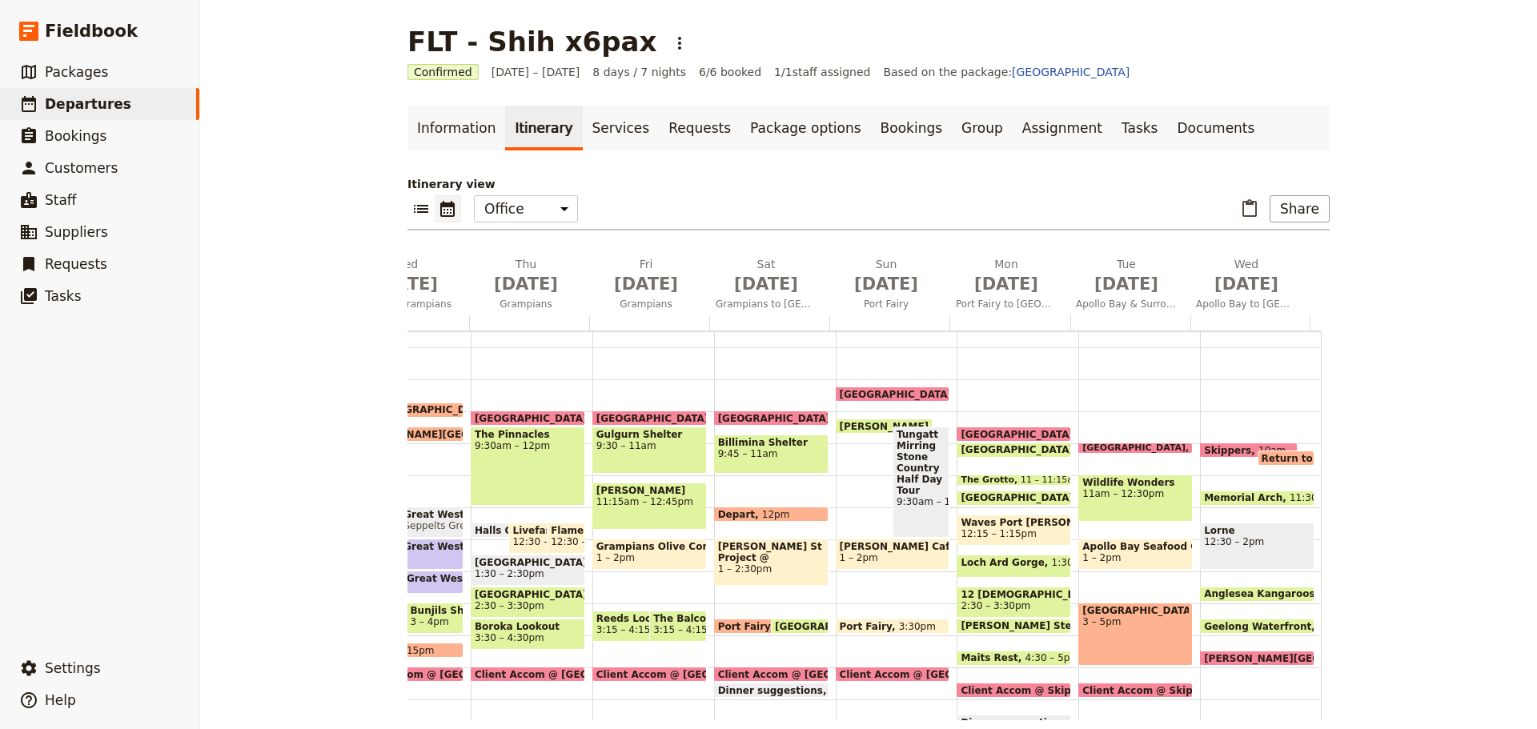
click at [1236, 654] on span "[PERSON_NAME][GEOGRAPHIC_DATA] - drop off" at bounding box center [1335, 658] width 263 height 10
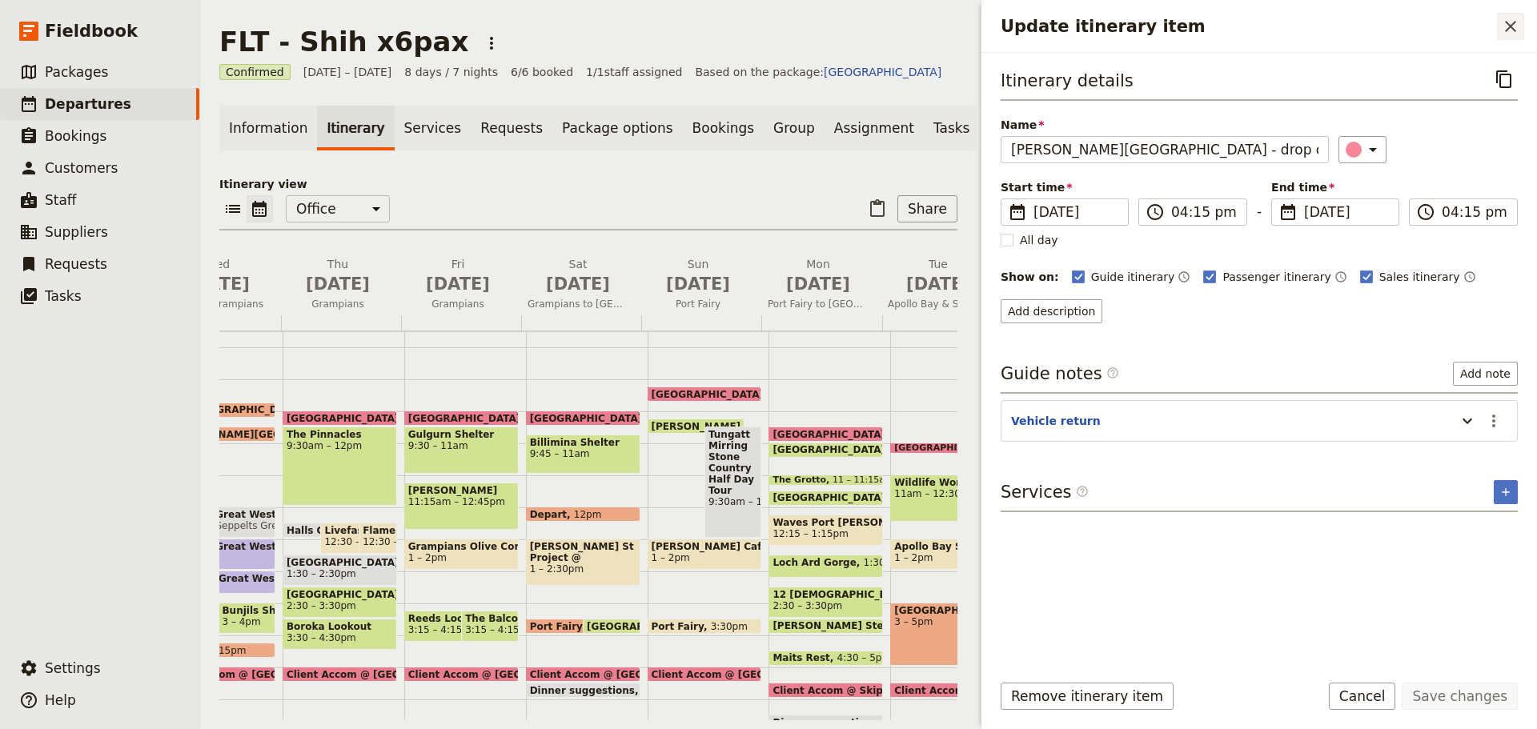
click at [1511, 26] on icon "Close drawer" at bounding box center [1510, 26] width 11 height 11
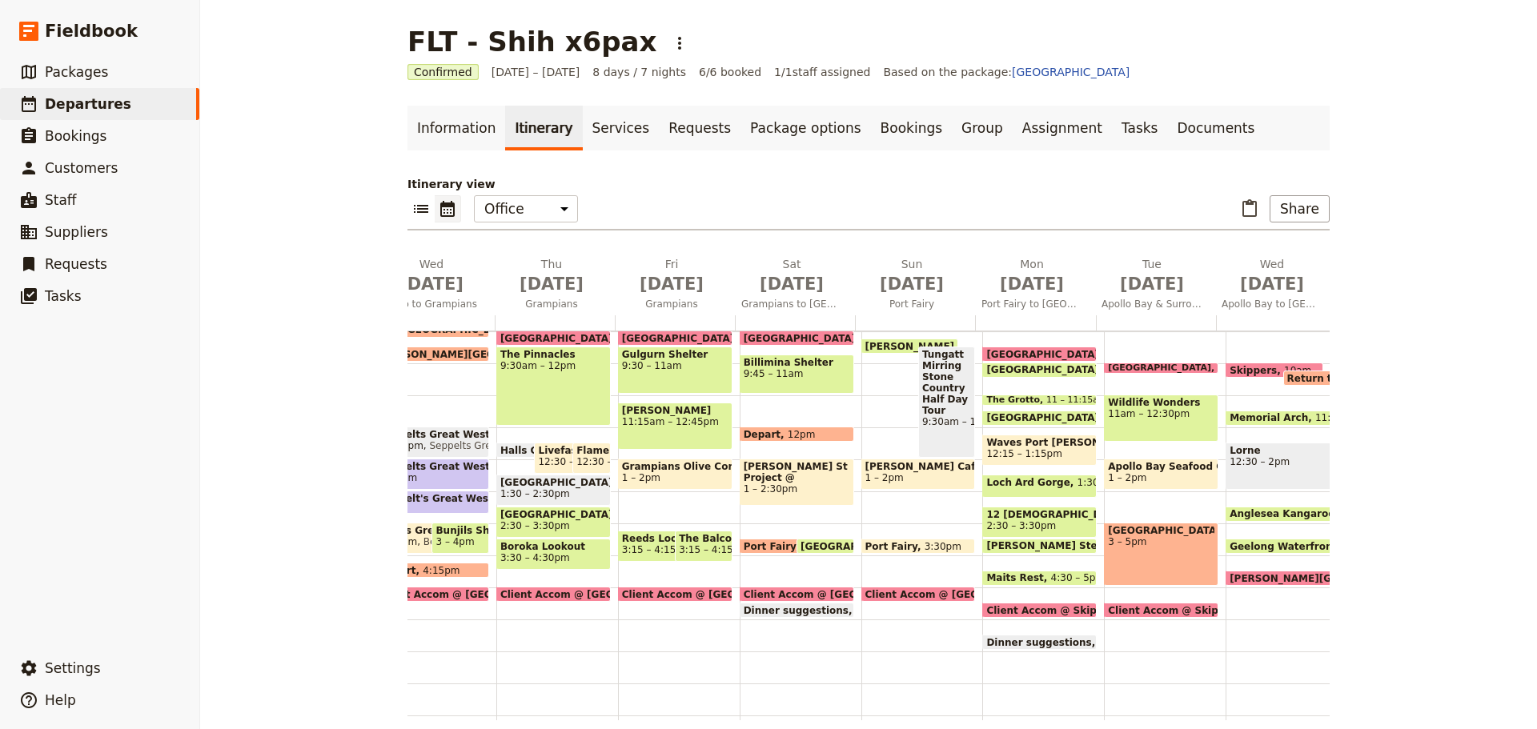
scroll to position [0, 98]
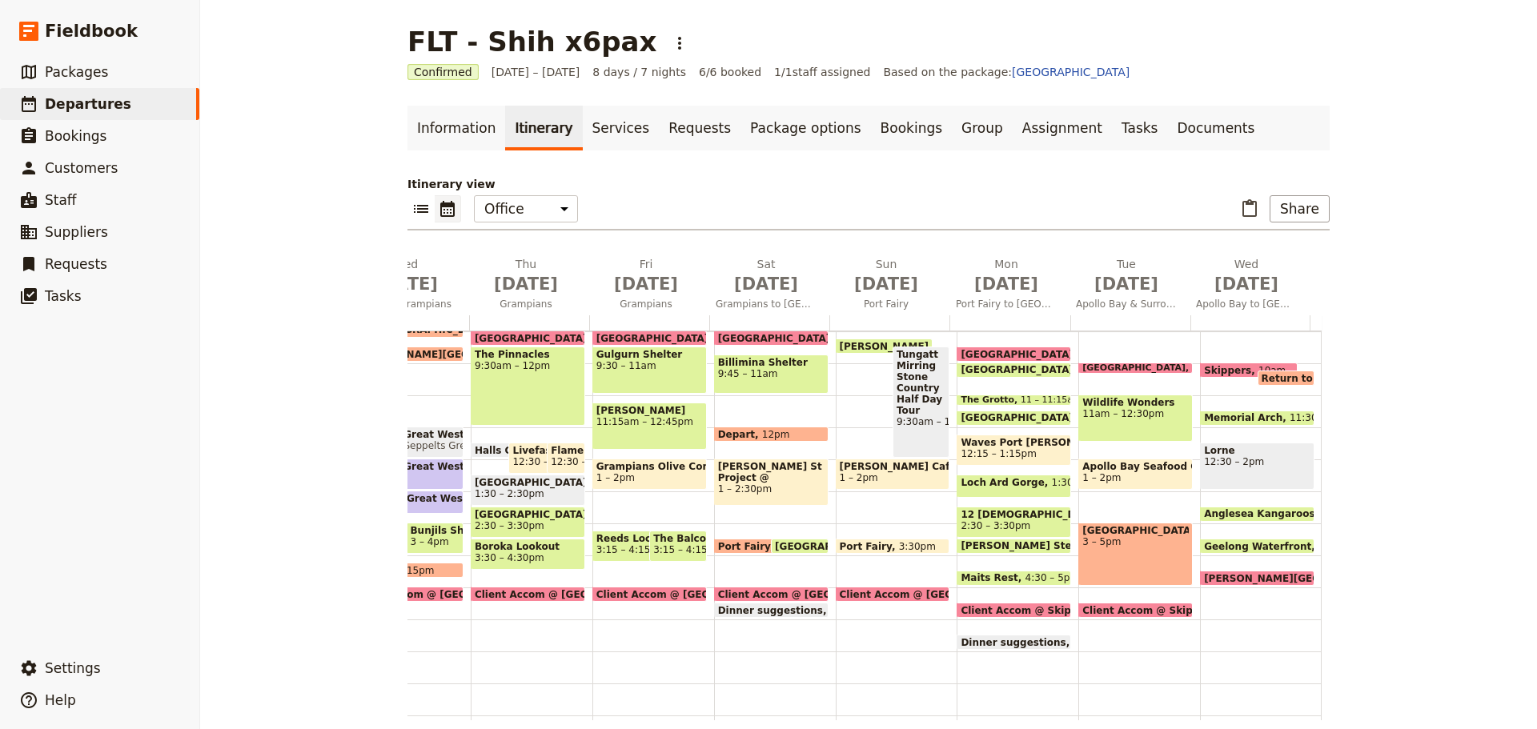
click at [1223, 574] on span "[PERSON_NAME][GEOGRAPHIC_DATA] - drop off" at bounding box center [1335, 578] width 263 height 10
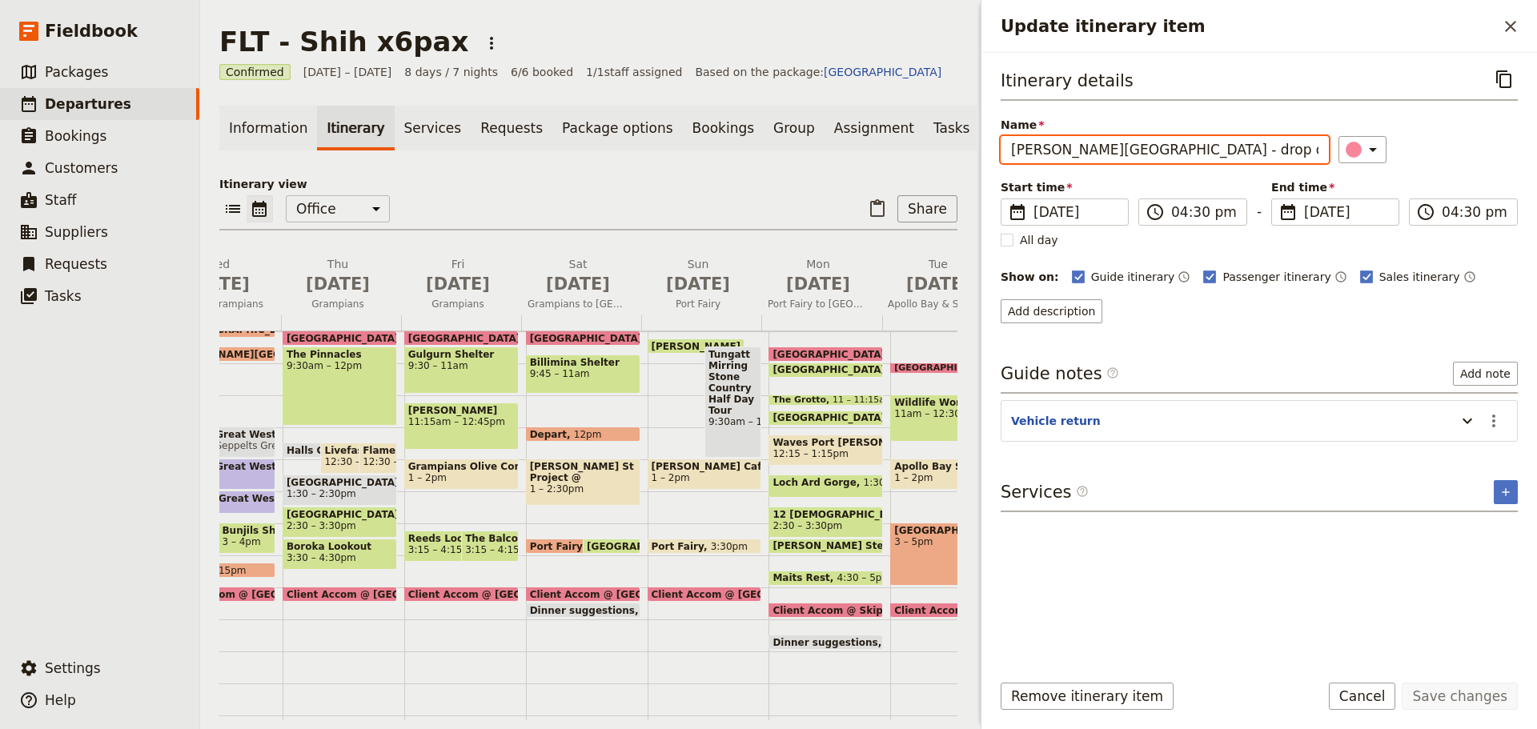
click at [1150, 149] on input "[PERSON_NAME][GEOGRAPHIC_DATA] - drop off" at bounding box center [1165, 149] width 328 height 27
type input "[PERSON_NAME][GEOGRAPHIC_DATA] - drop clients off"
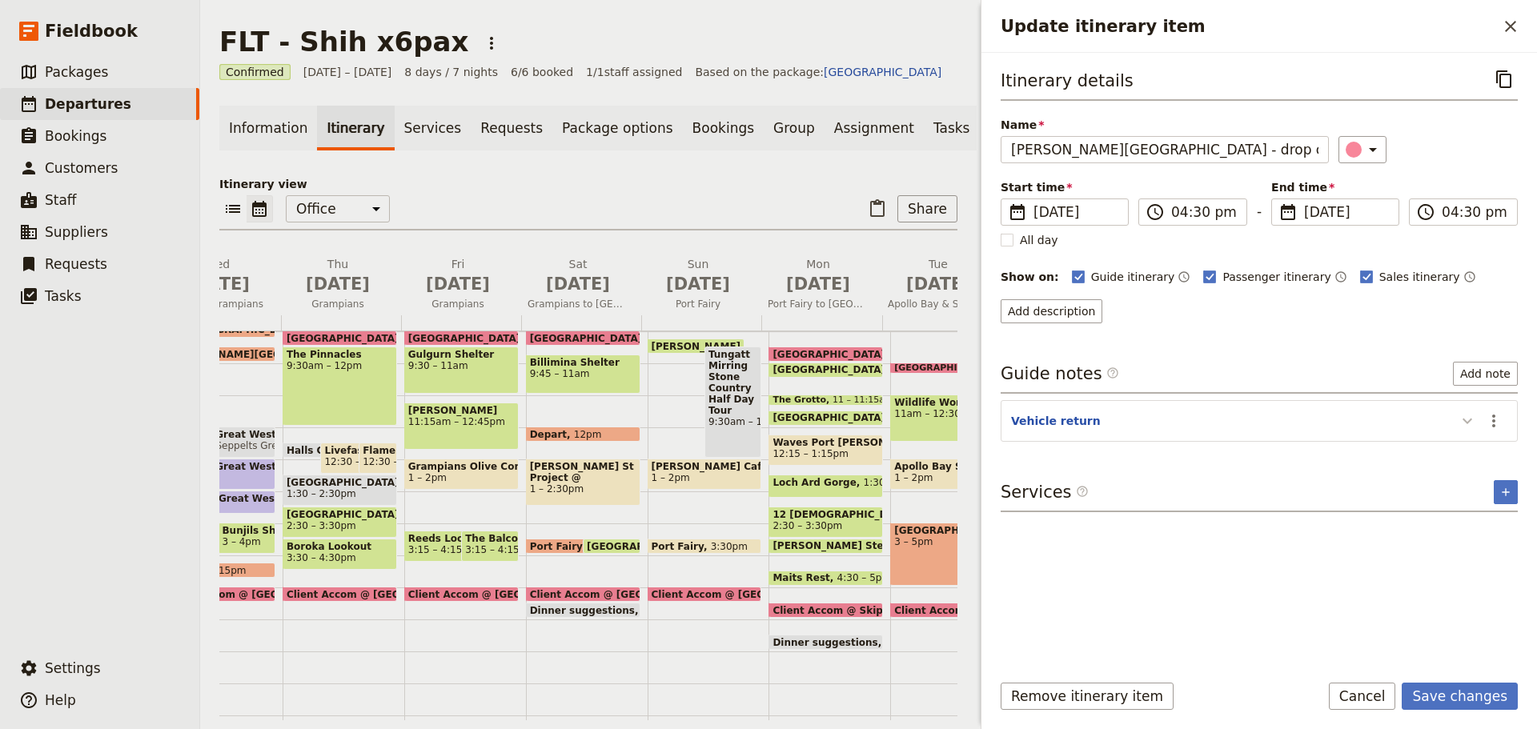
click at [1468, 421] on icon "Update itinerary item" at bounding box center [1467, 421] width 19 height 19
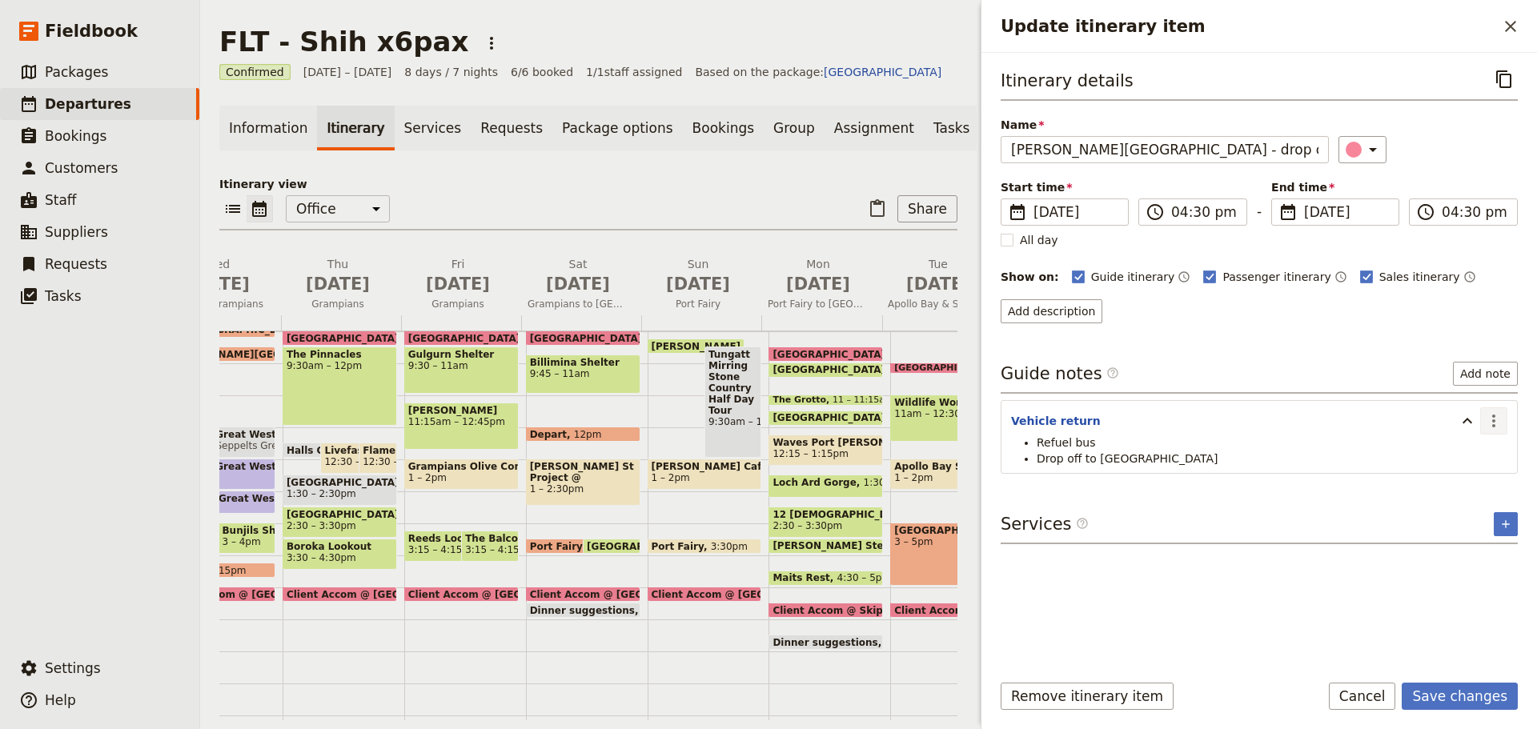
click at [1493, 418] on icon "Actions" at bounding box center [1493, 421] width 19 height 19
click at [1480, 456] on span "Edit note" at bounding box center [1460, 456] width 74 height 16
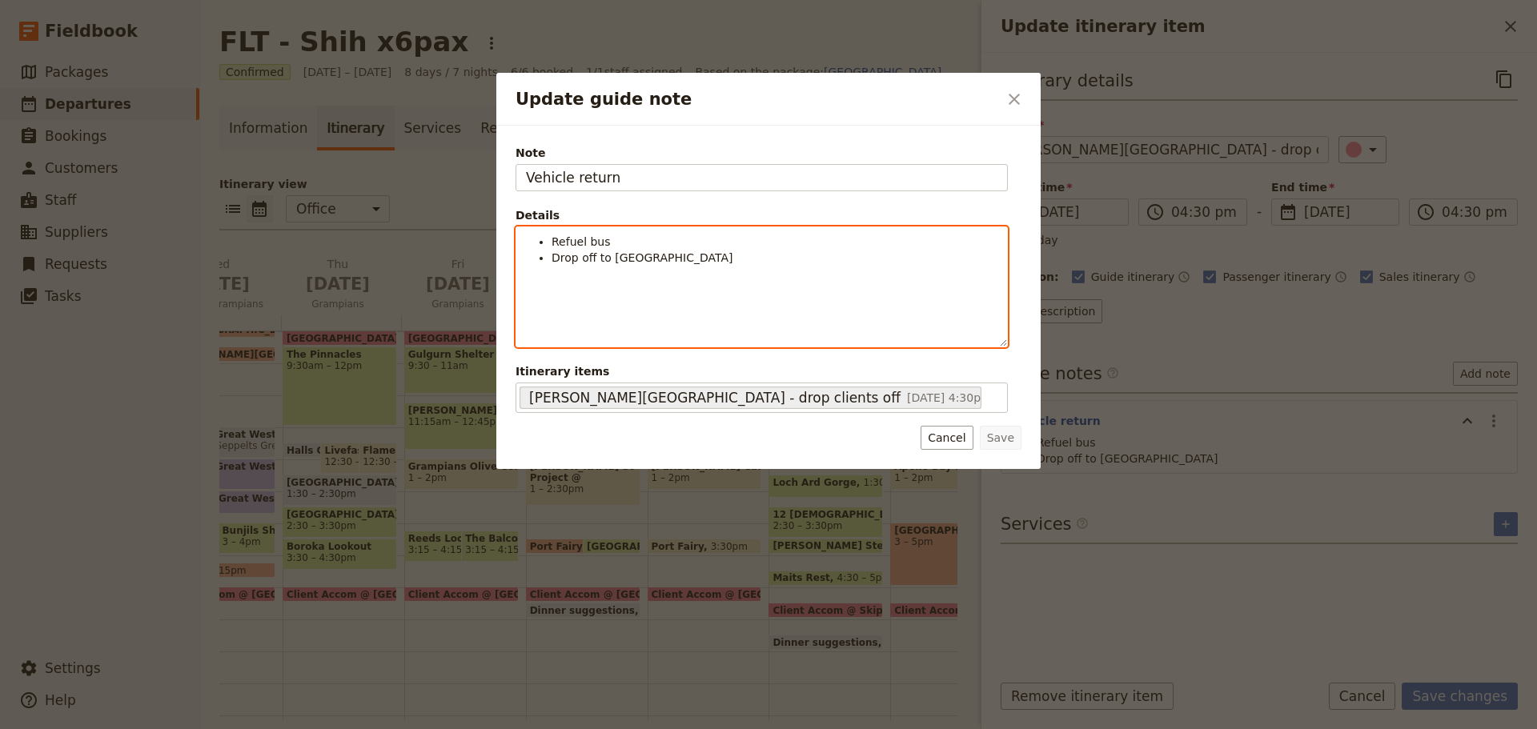
click at [783, 266] on ul "Refuel bus Drop off to [GEOGRAPHIC_DATA]" at bounding box center [762, 250] width 472 height 32
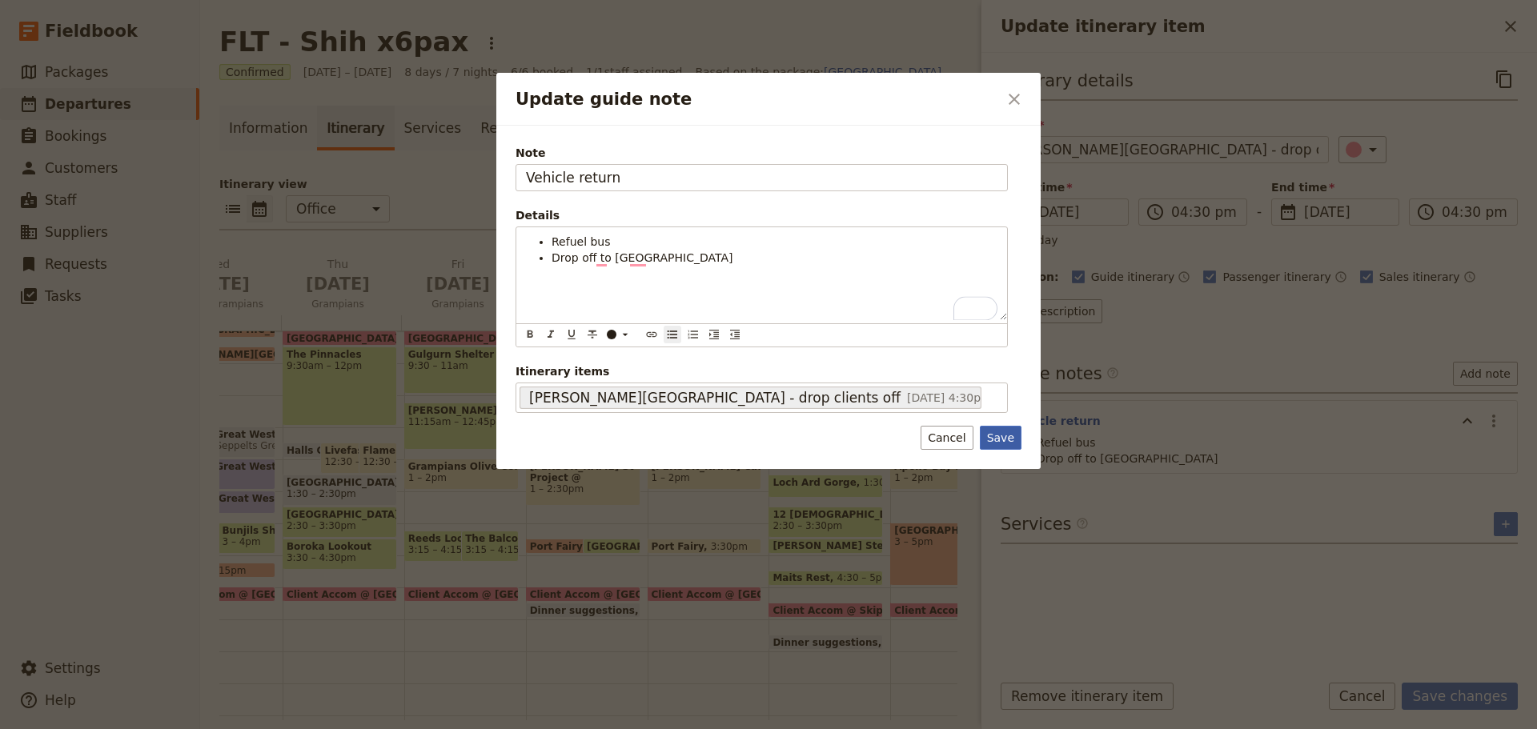
click at [1011, 441] on button "Save" at bounding box center [1001, 438] width 42 height 24
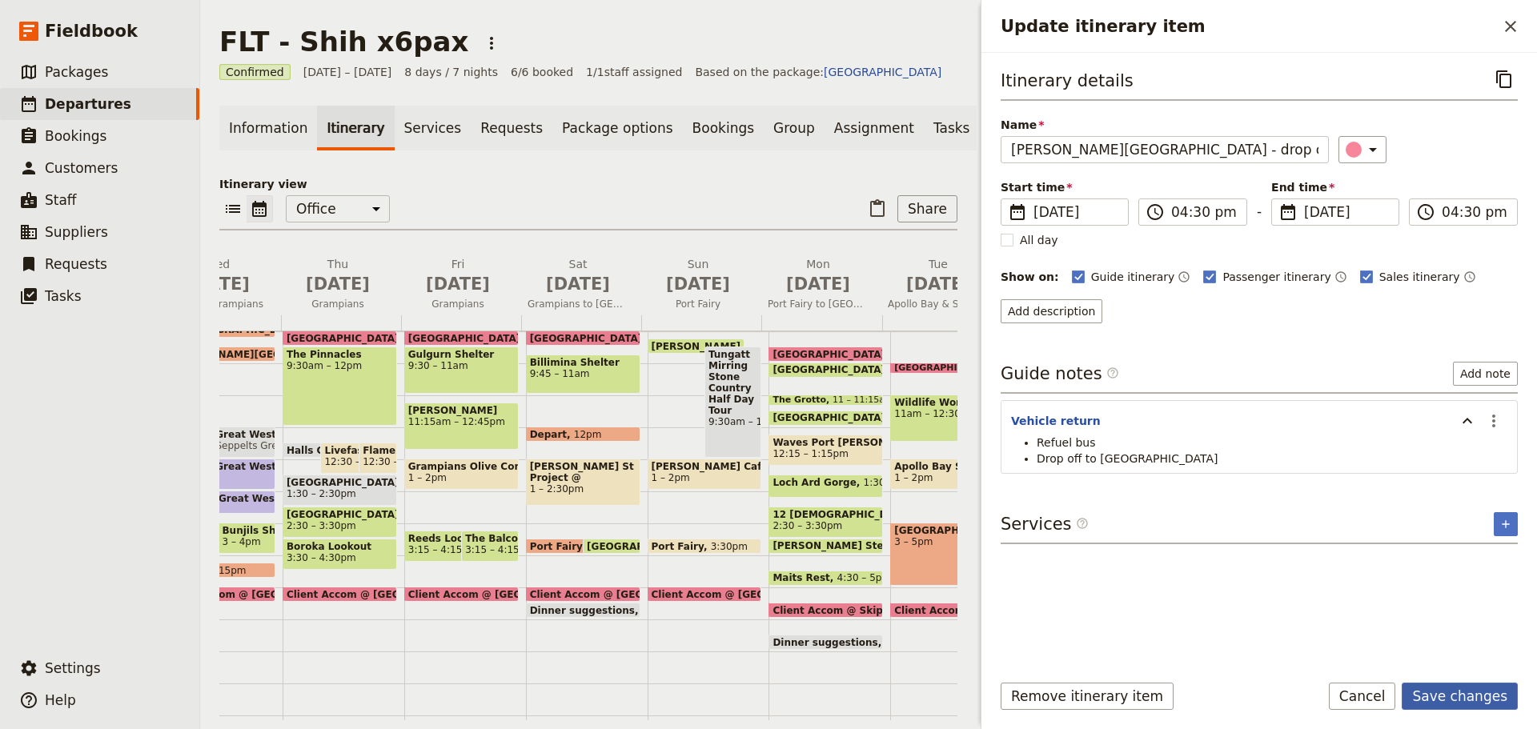
click at [1490, 700] on button "Save changes" at bounding box center [1460, 696] width 116 height 27
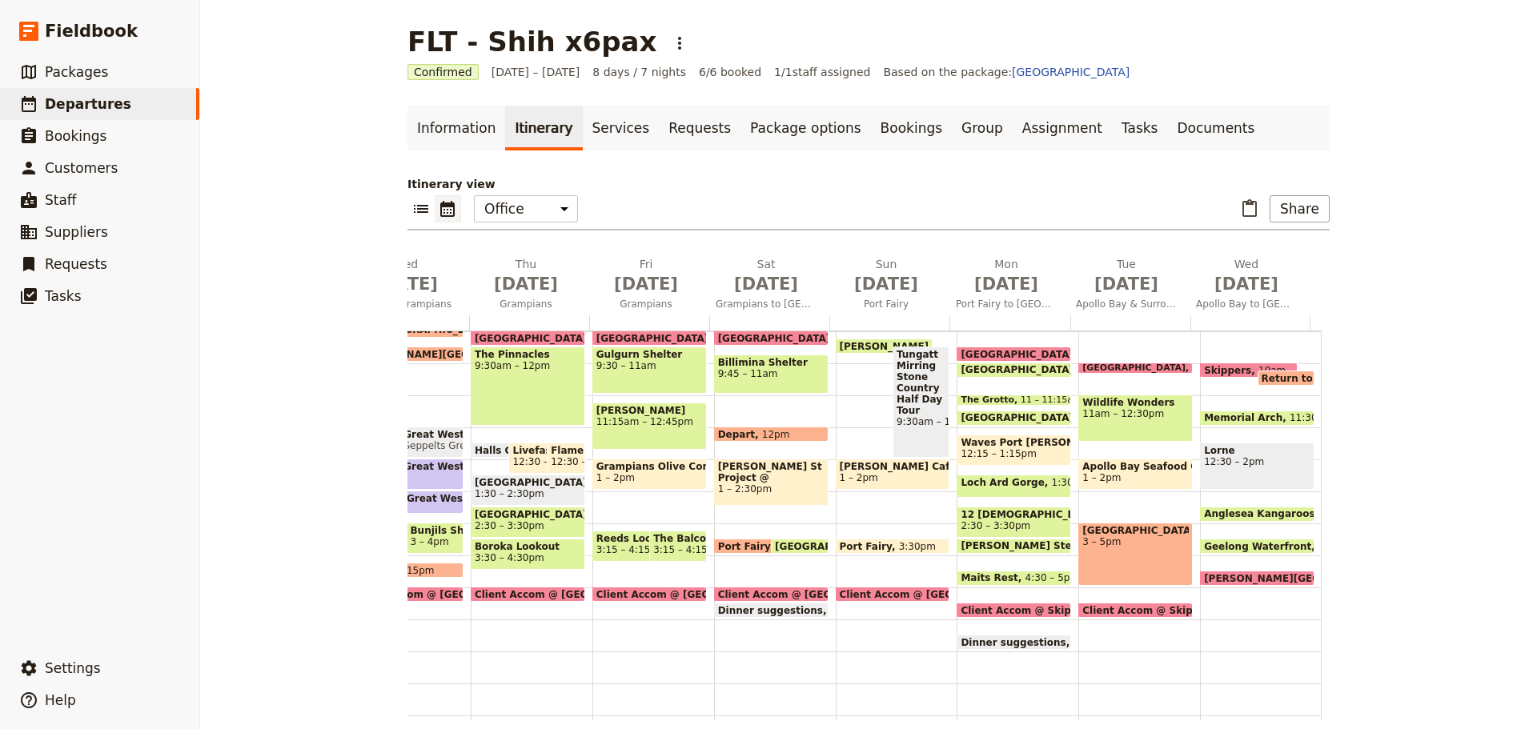
scroll to position [0, 0]
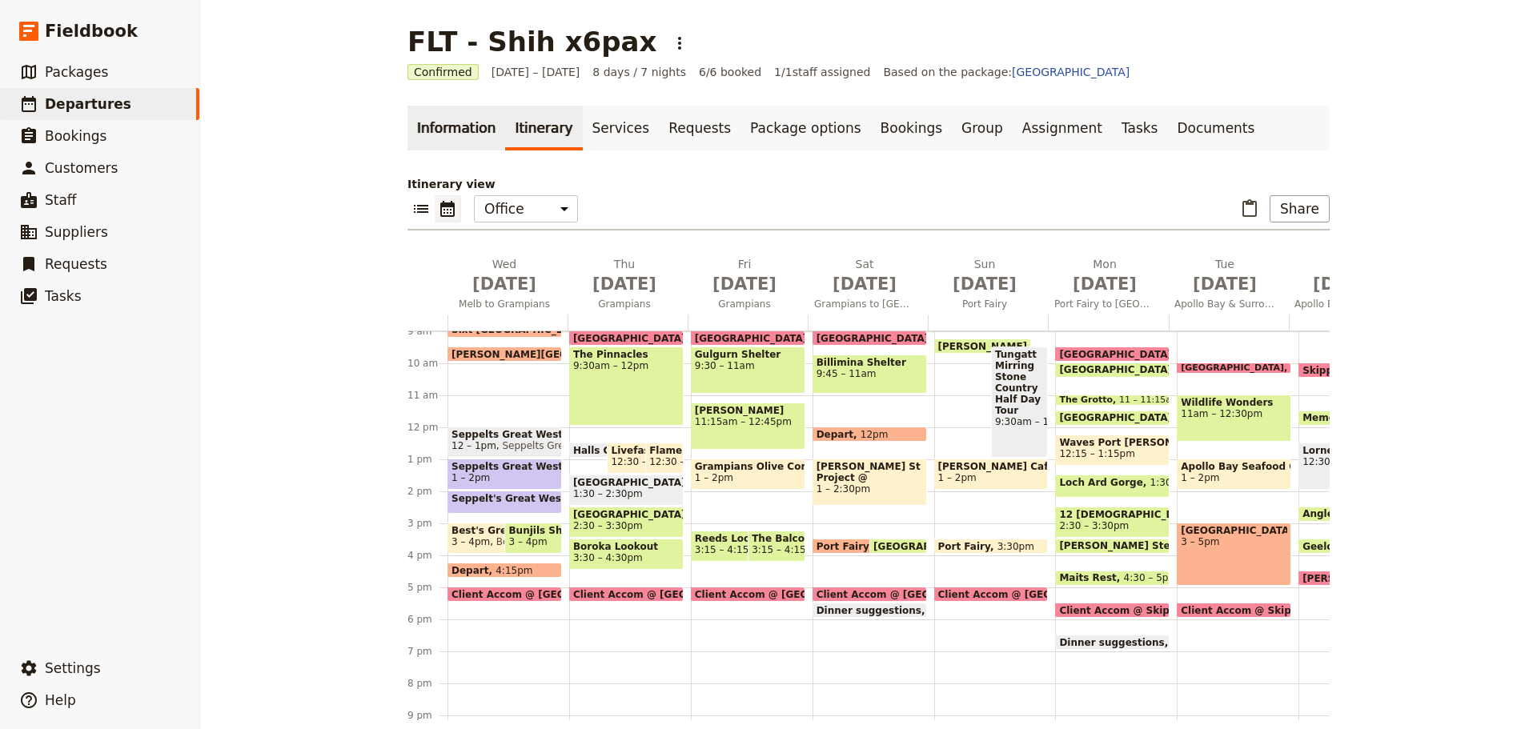
click at [460, 126] on link "Information" at bounding box center [457, 128] width 98 height 45
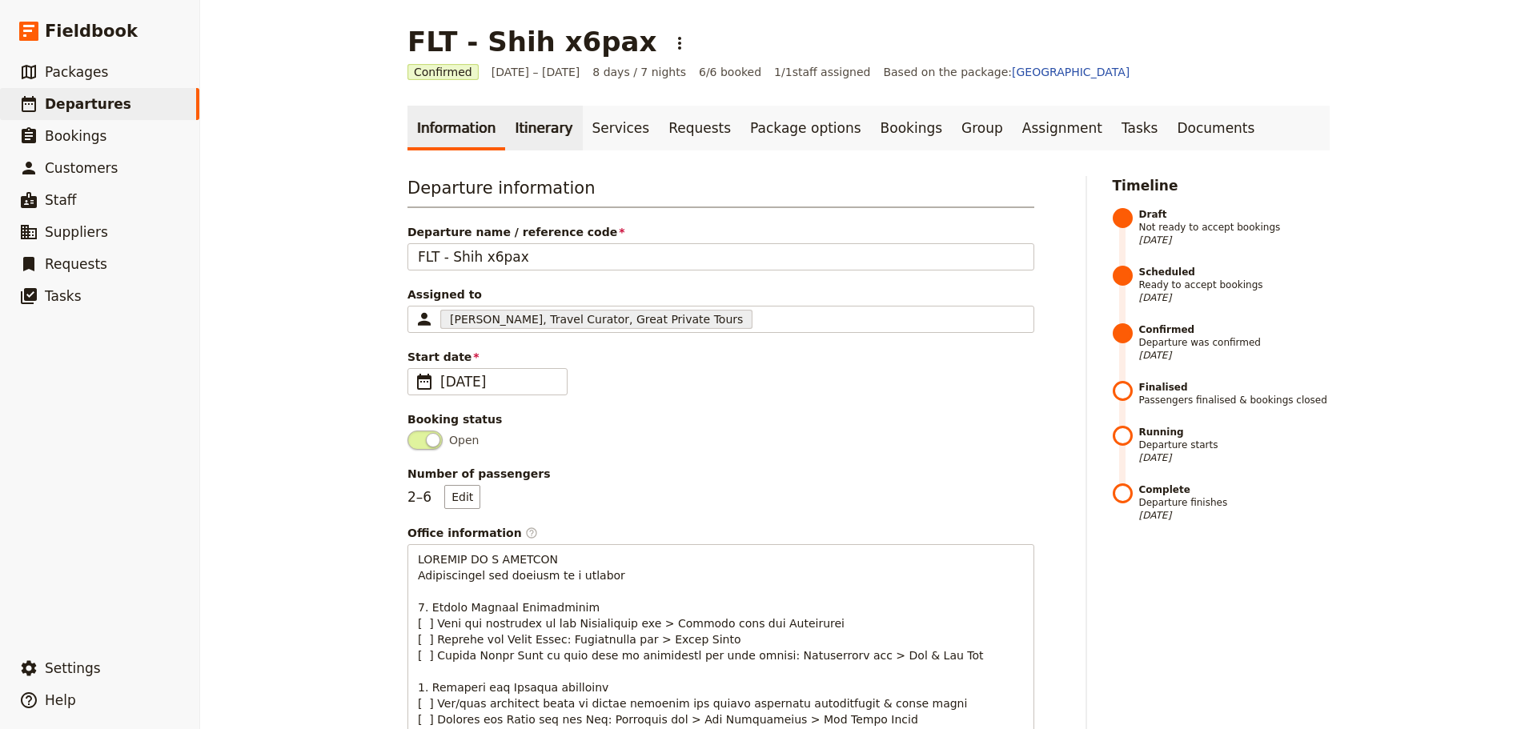
click at [530, 145] on link "Itinerary" at bounding box center [543, 128] width 77 height 45
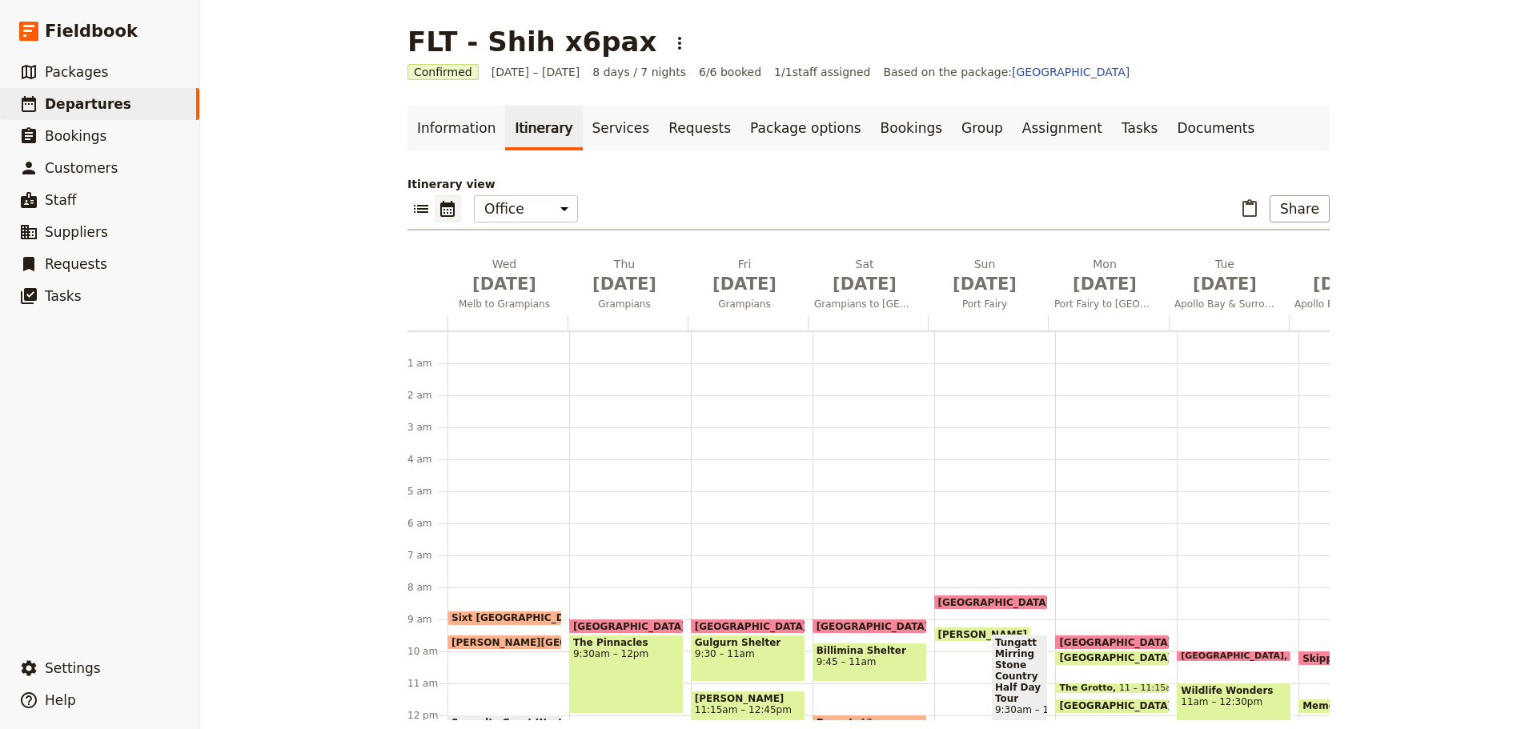
scroll to position [208, 0]
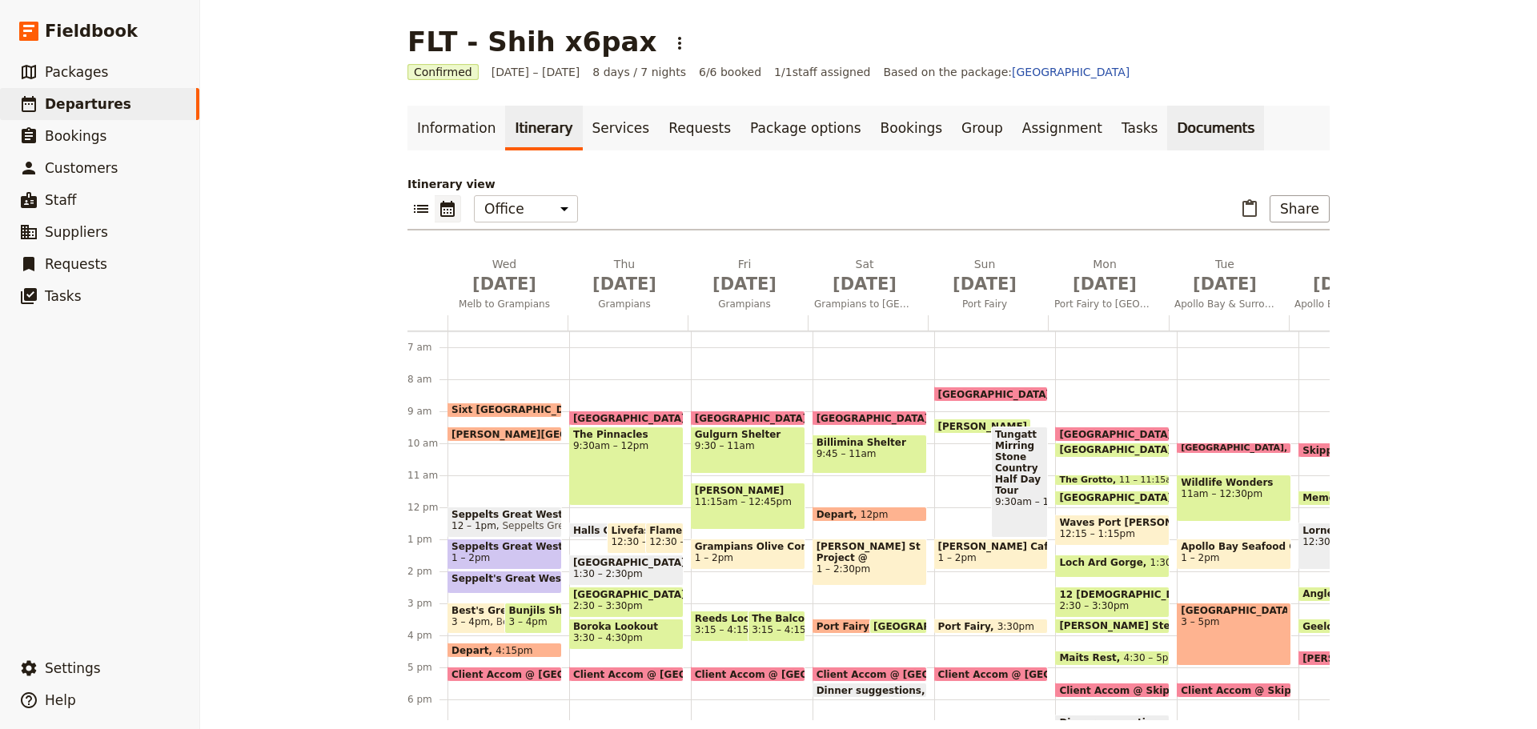
click at [1167, 118] on link "Documents" at bounding box center [1215, 128] width 97 height 45
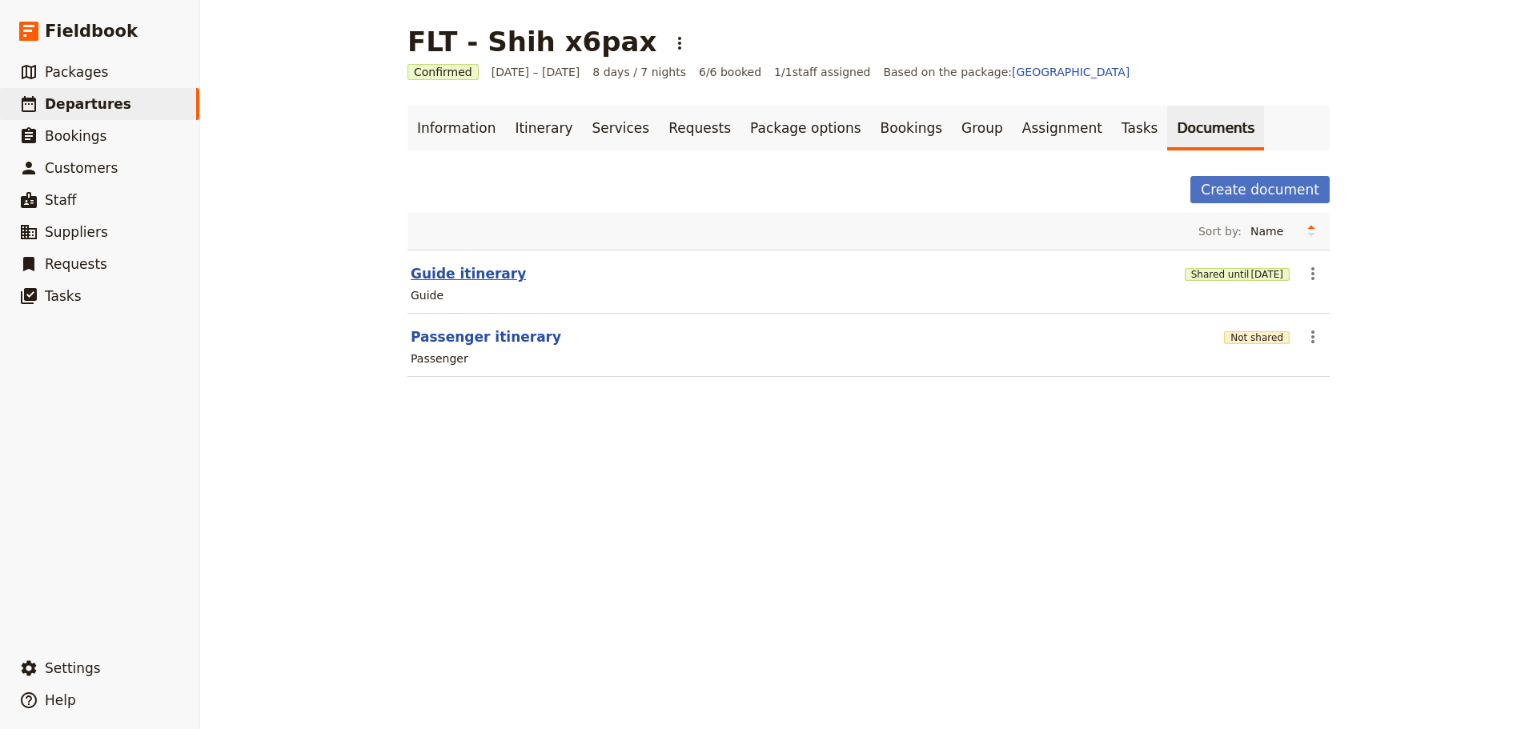
click at [428, 275] on button "Guide itinerary" at bounding box center [468, 273] width 115 height 19
select select "STAFF"
select select "RUN_SHEET"
select select "DEFAULT"
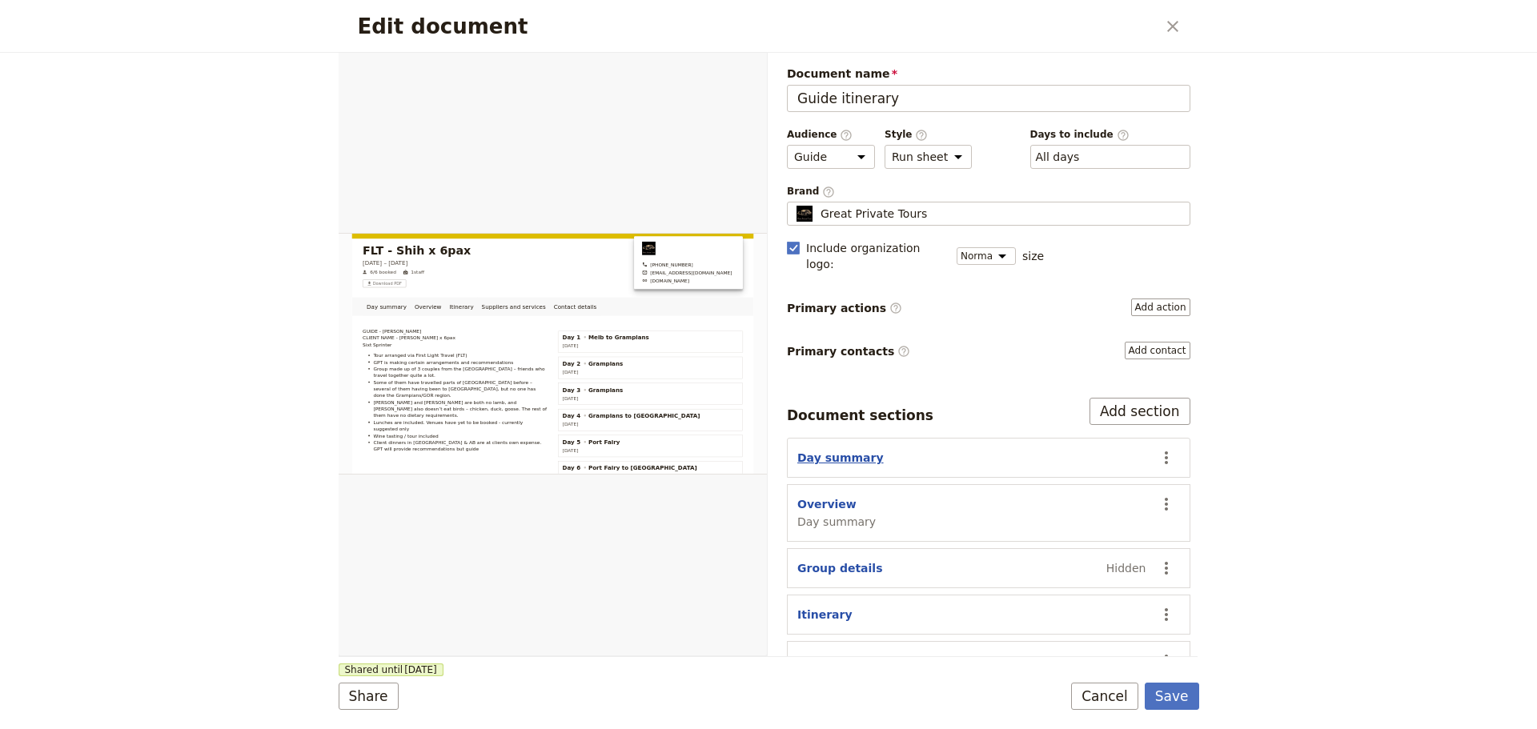
click at [817, 450] on button "Day summary" at bounding box center [840, 458] width 86 height 16
select select "DAY_SUMMARY"
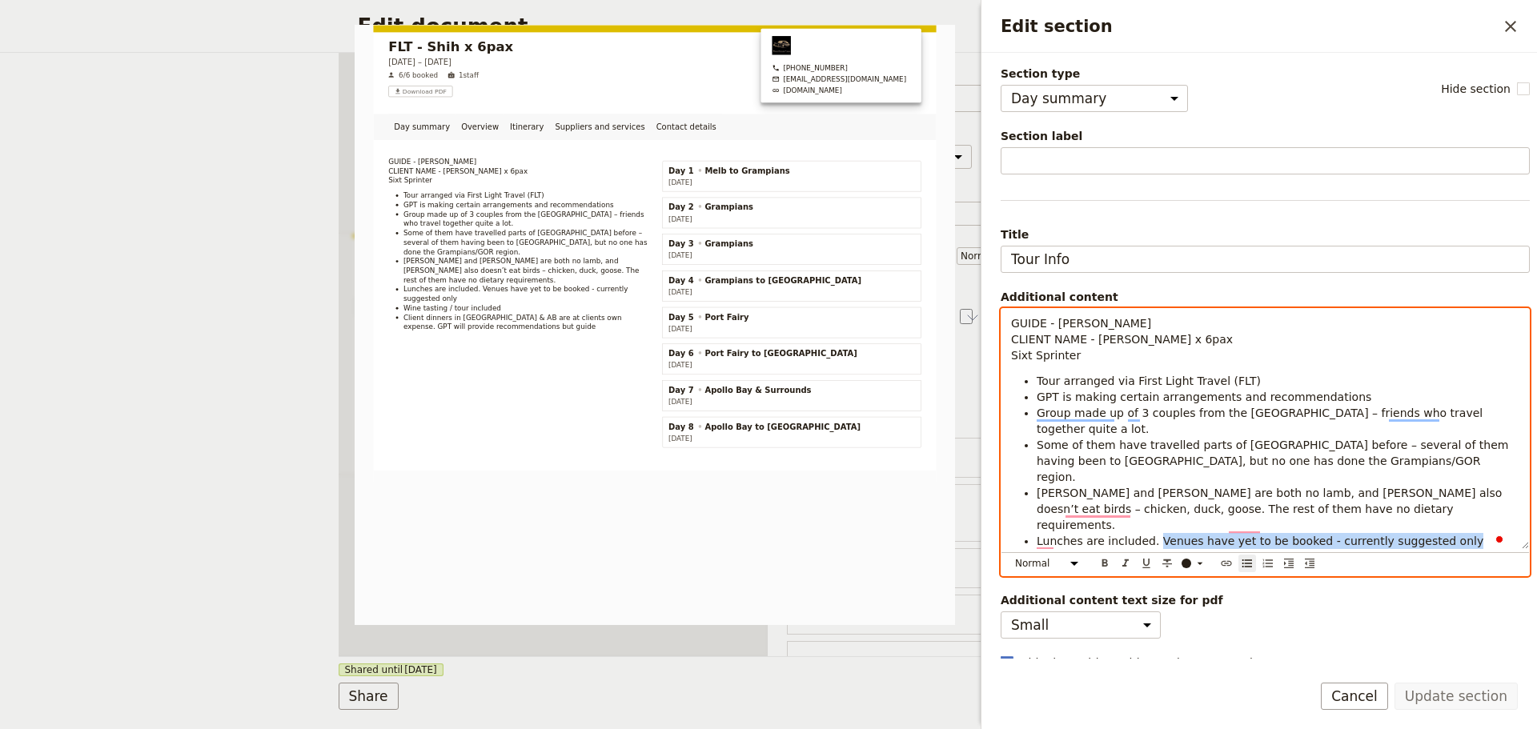
drag, startPoint x: 1439, startPoint y: 494, endPoint x: 1148, endPoint y: 494, distance: 290.6
click at [1149, 533] on li "Lunches are included. Venues have yet to be booked - currently suggested only" at bounding box center [1278, 541] width 483 height 16
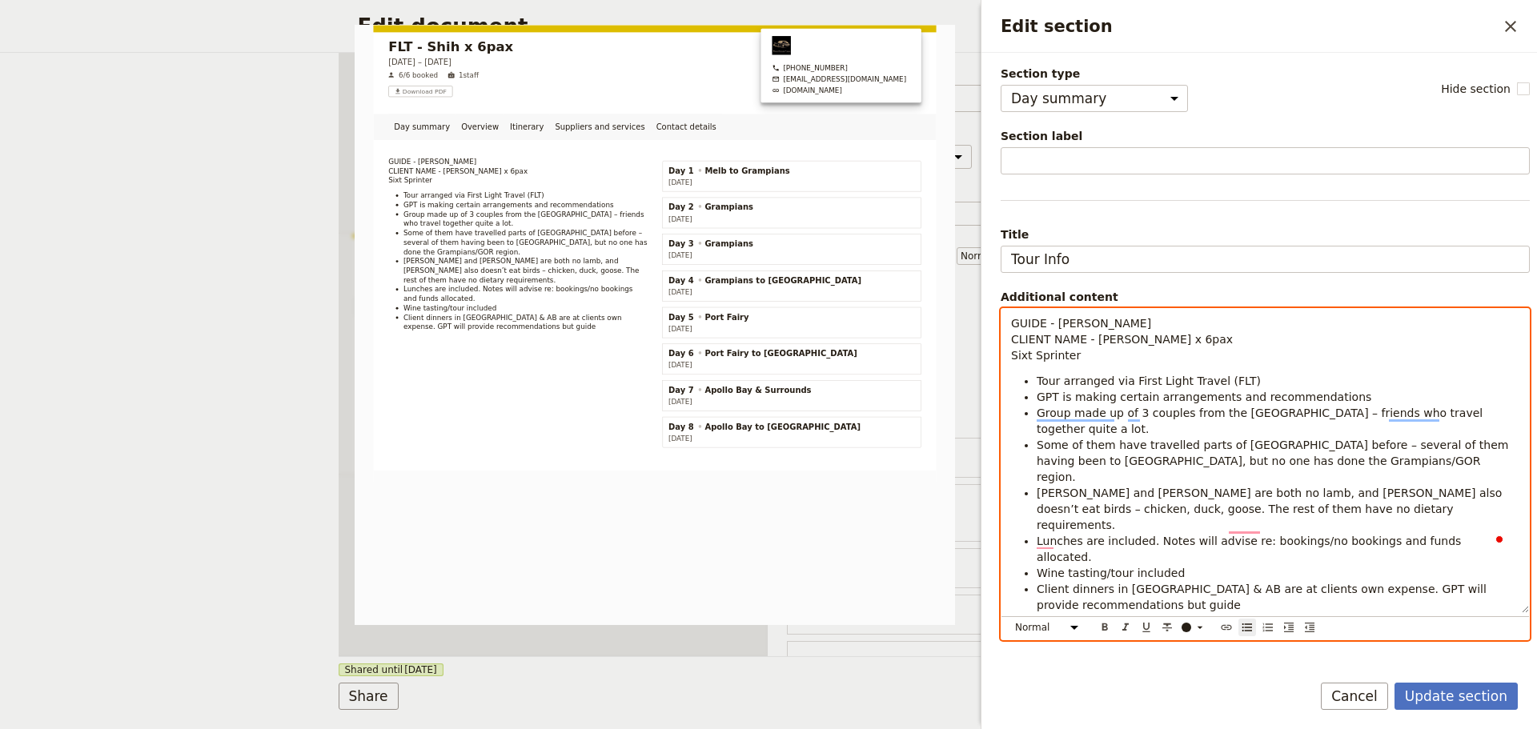
click at [1228, 565] on li "Wine tasting/tour included" at bounding box center [1278, 573] width 483 height 16
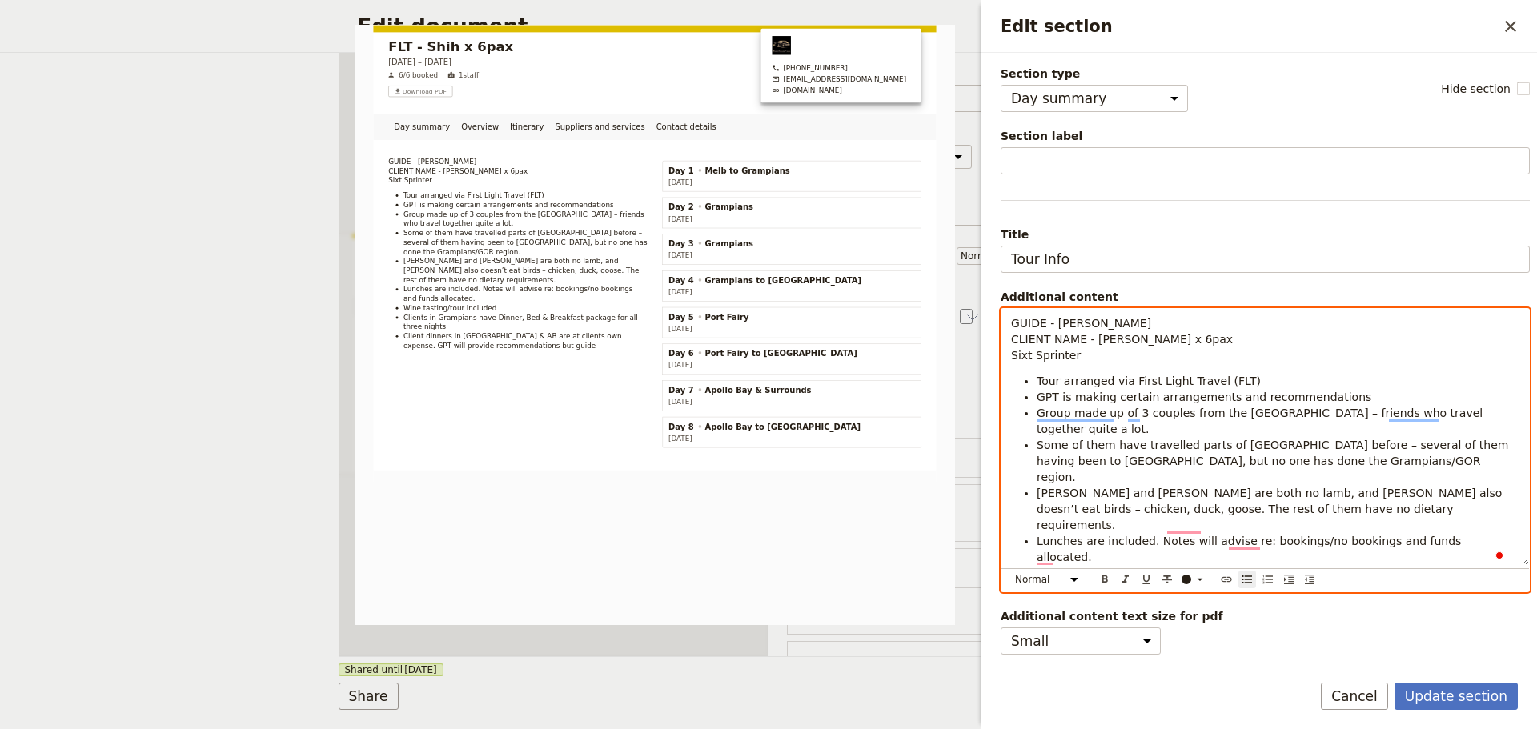
drag, startPoint x: 1087, startPoint y: 558, endPoint x: 1002, endPoint y: 548, distance: 85.4
click at [1005, 558] on div "GUIDE - [PERSON_NAME] CLIENT NAME - [PERSON_NAME] x 6pax Sixt Sprinter Tour arr…" at bounding box center [1266, 437] width 528 height 256
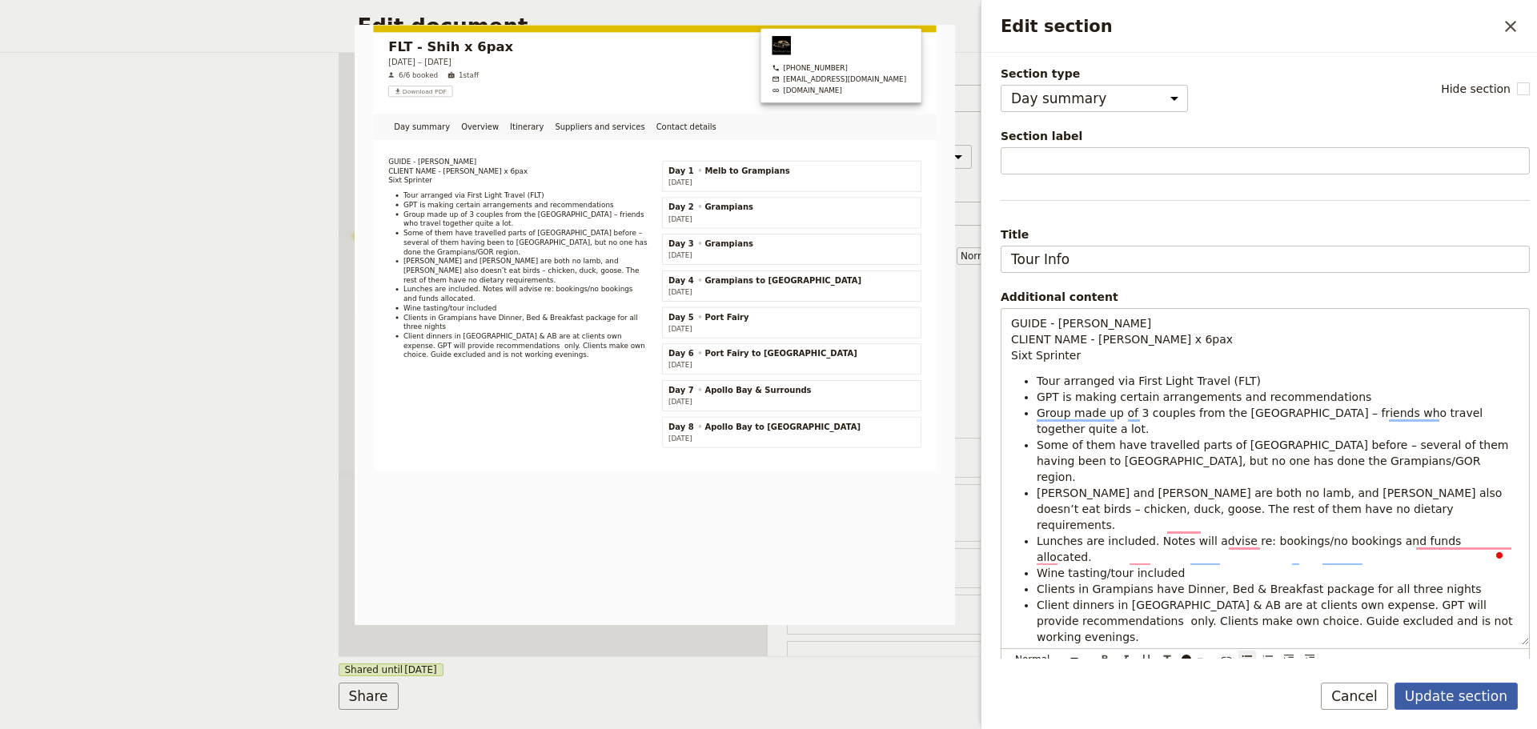
click at [1468, 683] on button "Update section" at bounding box center [1456, 696] width 123 height 27
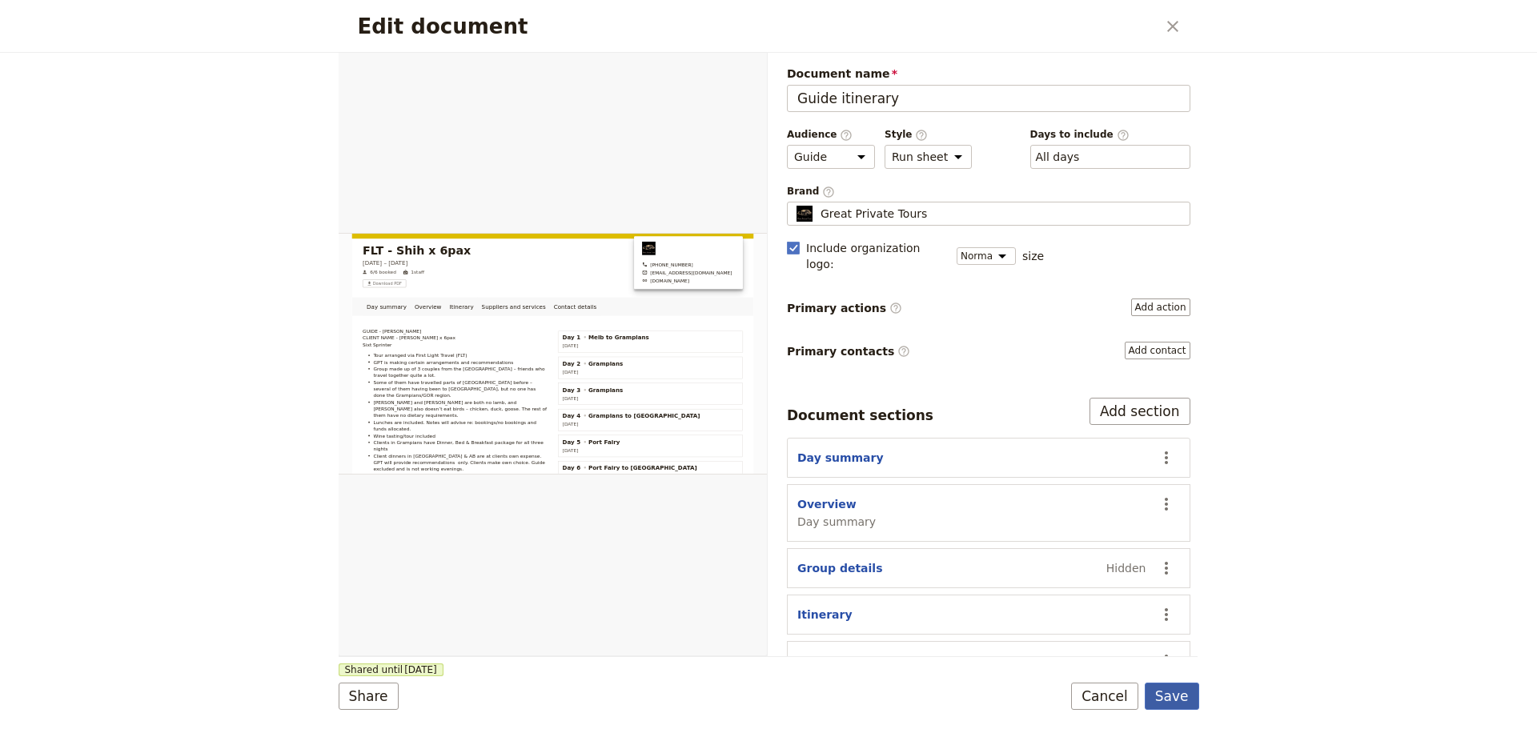
click at [1192, 700] on button "Save" at bounding box center [1172, 696] width 54 height 27
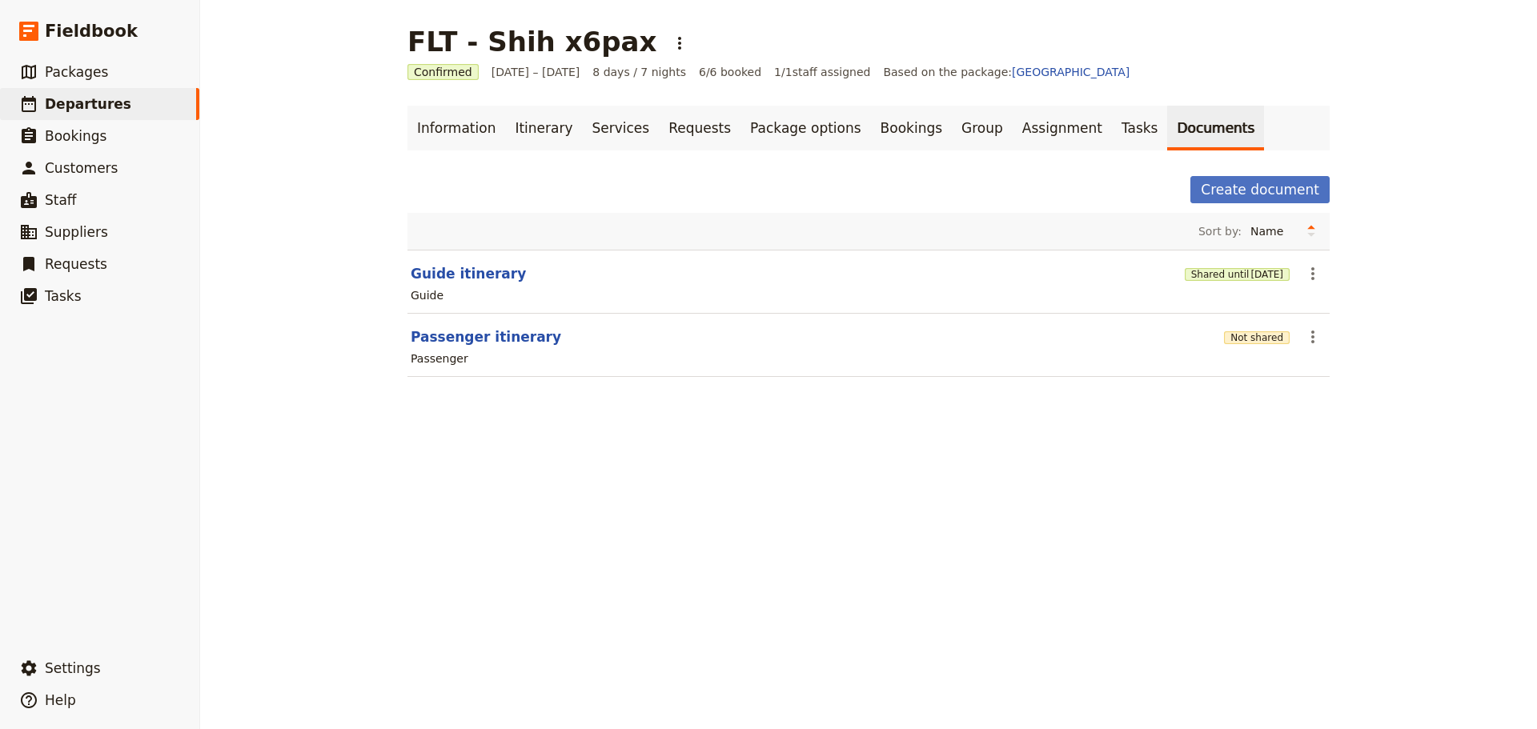
click at [464, 259] on section "Guide itinerary Shared until [DATE] ​ Guide" at bounding box center [869, 282] width 922 height 64
click at [451, 269] on button "Guide itinerary" at bounding box center [468, 273] width 115 height 19
select select "STAFF"
select select "RUN_SHEET"
select select "DEFAULT"
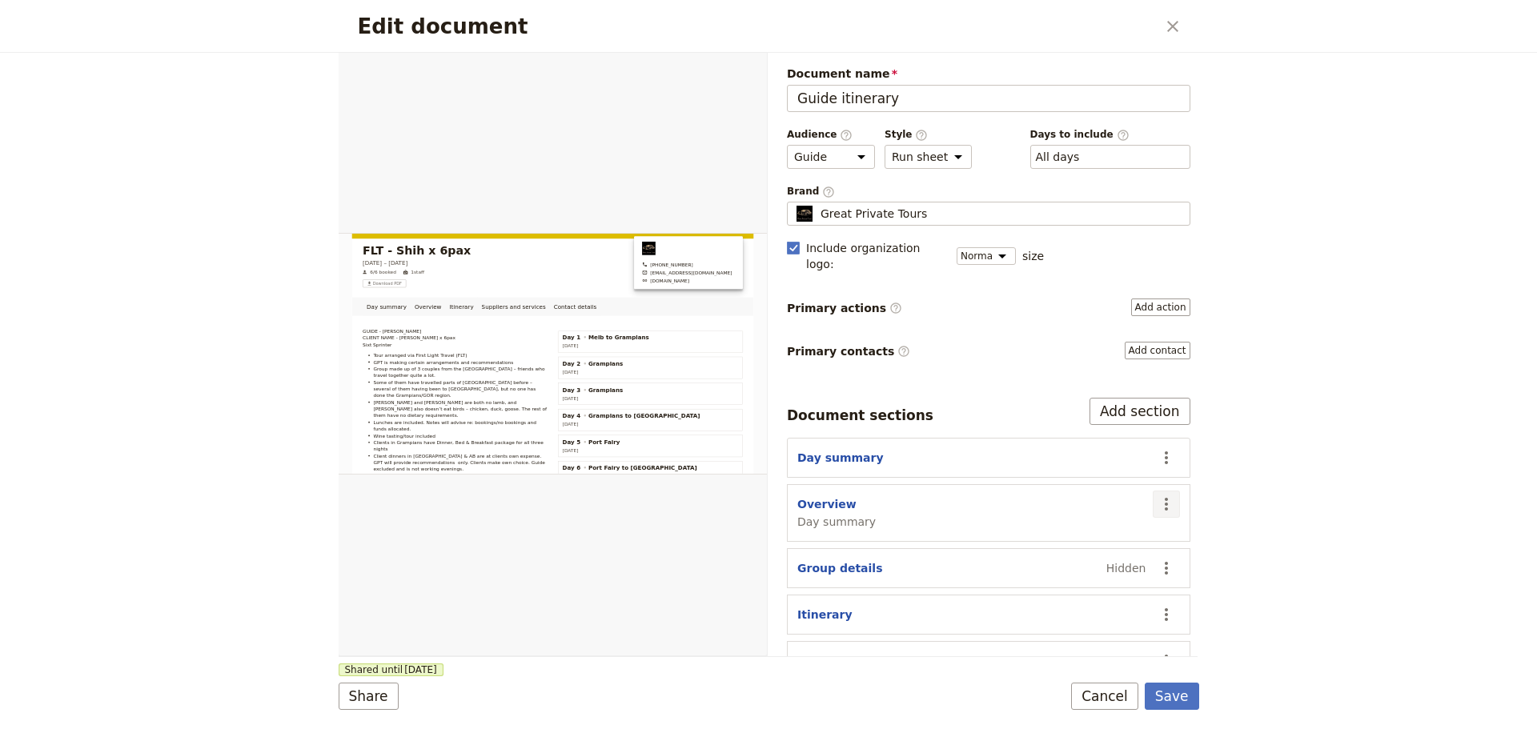
click at [1157, 495] on icon "Actions" at bounding box center [1166, 504] width 19 height 19
click at [1055, 626] on span "Hide section" at bounding box center [1062, 622] width 70 height 16
click at [1179, 693] on button "Save" at bounding box center [1172, 696] width 54 height 27
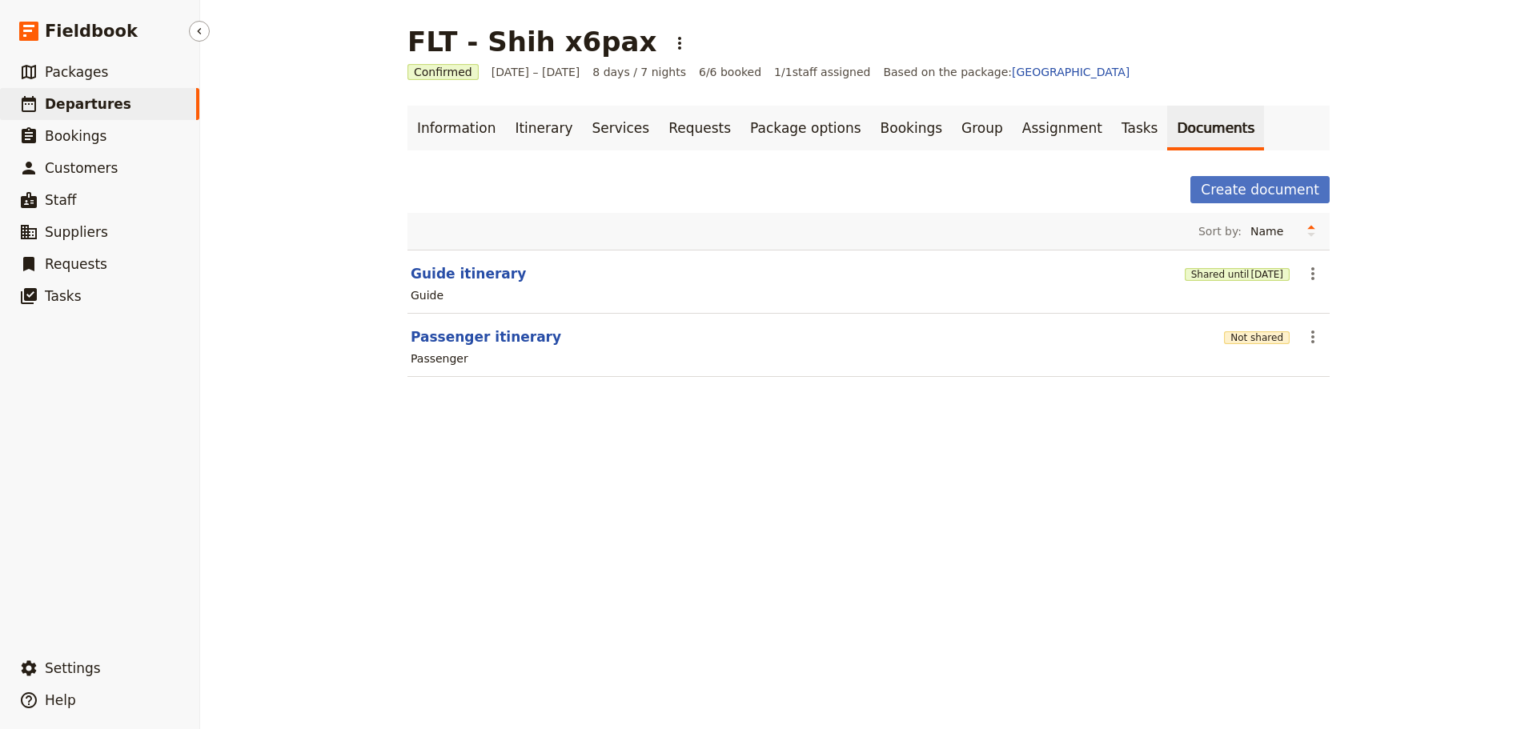
click at [86, 101] on span "Departures" at bounding box center [88, 104] width 86 height 16
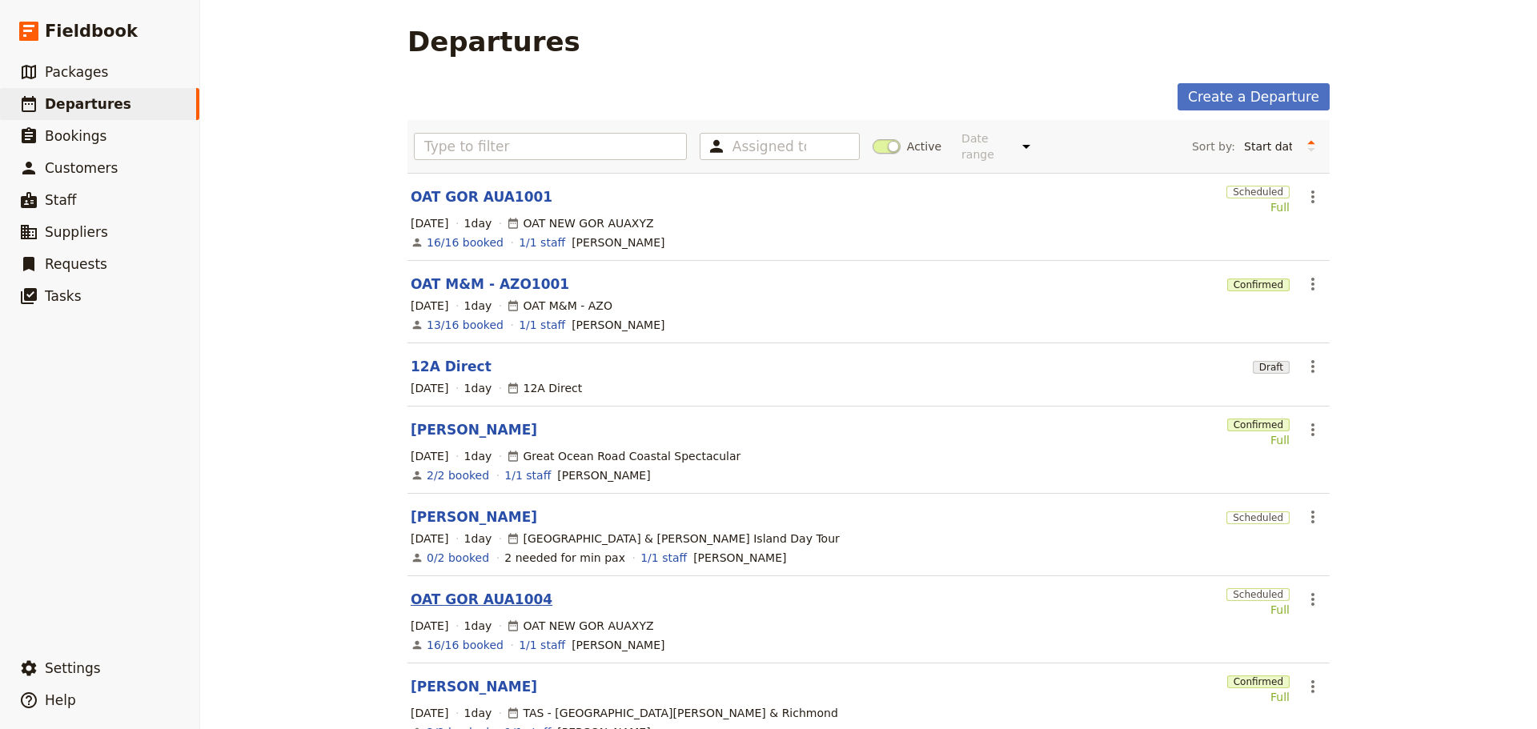
scroll to position [240, 0]
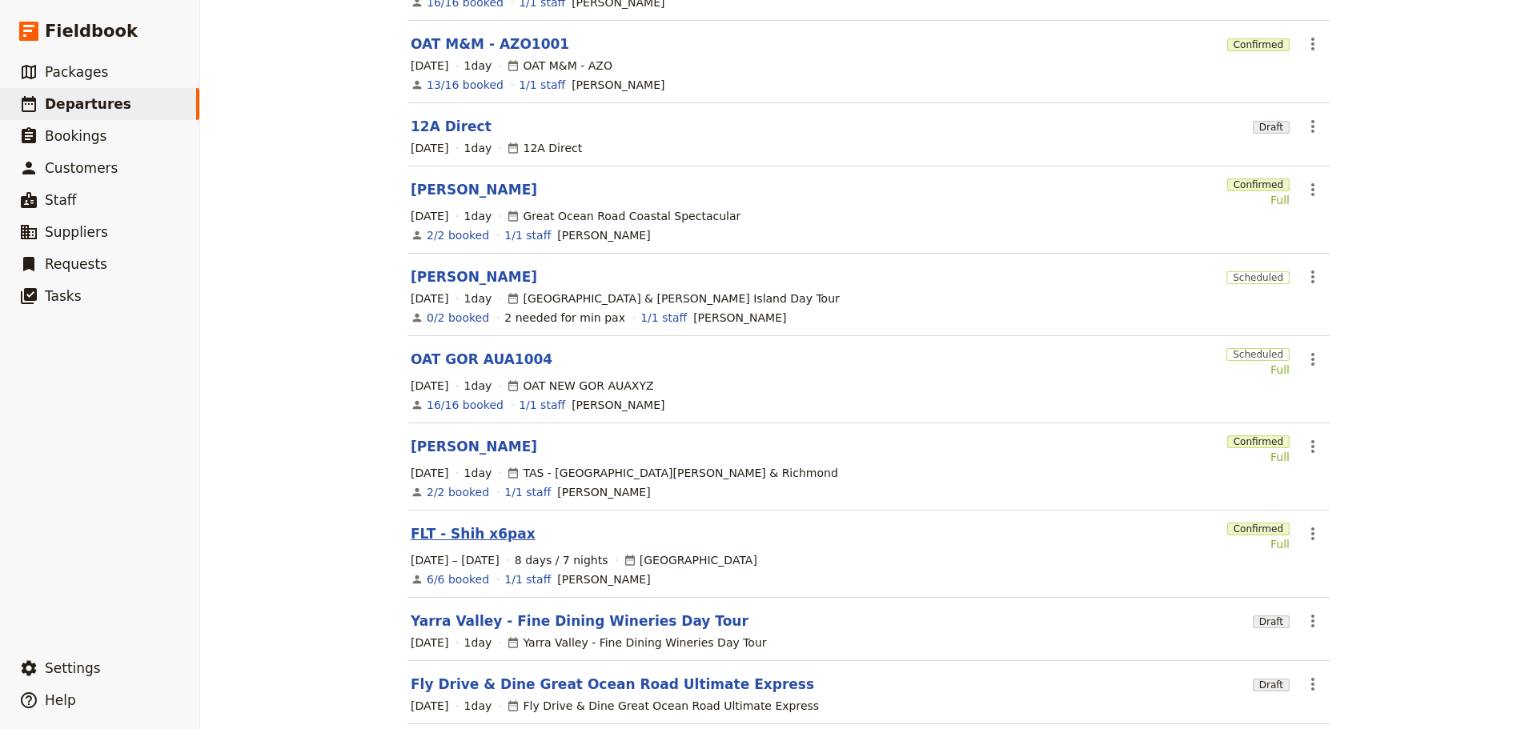
click at [445, 524] on link "FLT - Shih x6pax" at bounding box center [473, 533] width 125 height 19
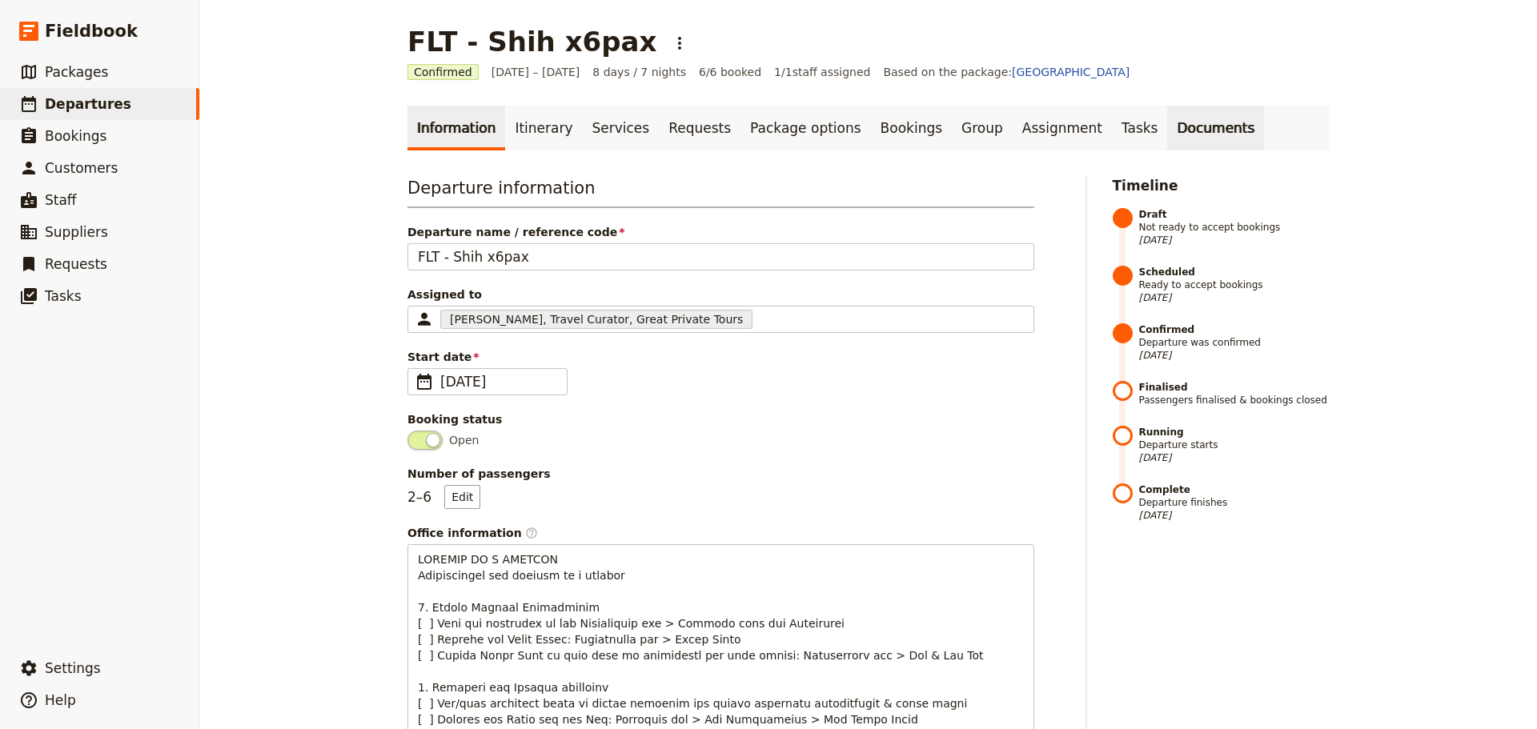
click at [1167, 127] on link "Documents" at bounding box center [1215, 128] width 97 height 45
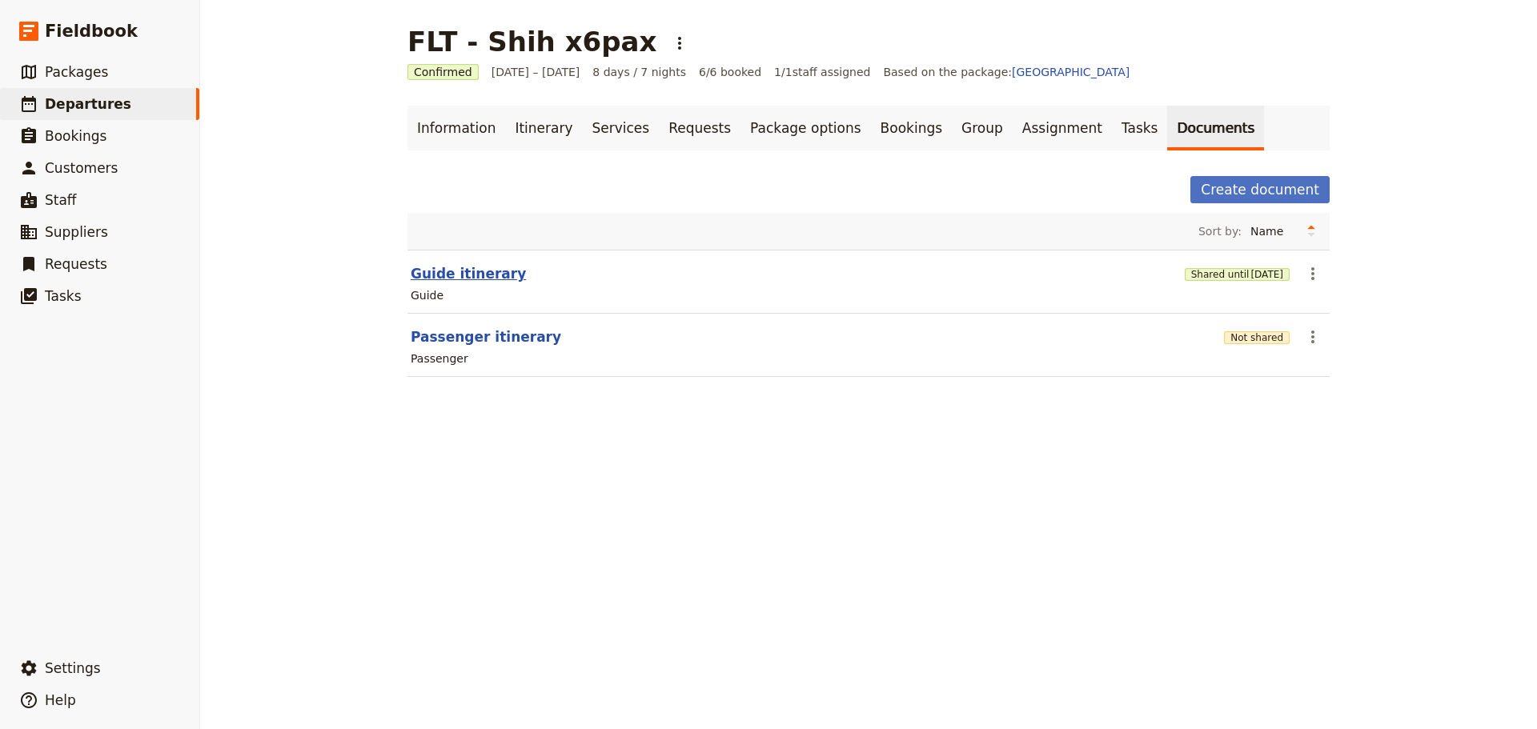
click at [469, 279] on button "Guide itinerary" at bounding box center [468, 273] width 115 height 19
select select "STAFF"
select select "RUN_SHEET"
select select "DEFAULT"
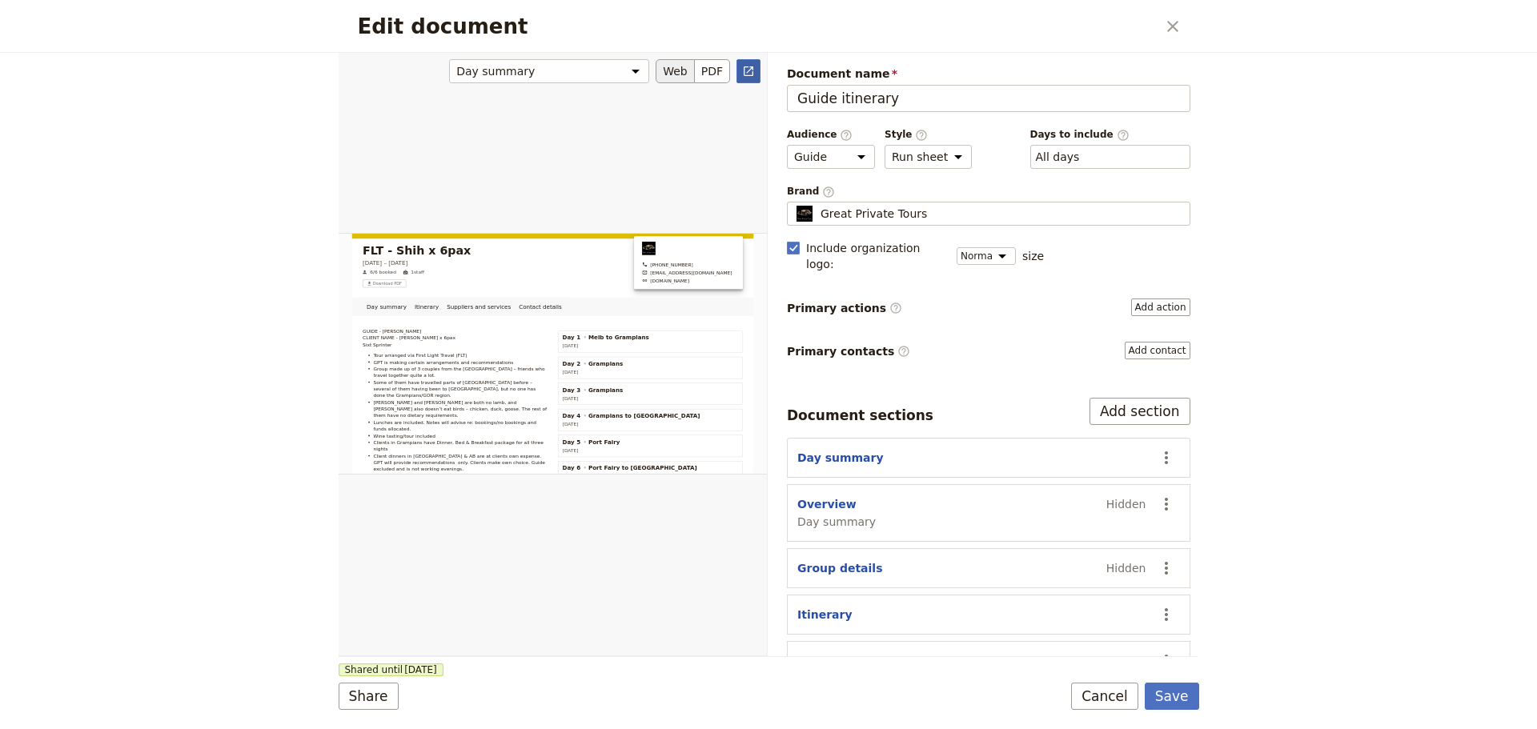
click at [743, 74] on icon "Open full preview" at bounding box center [748, 71] width 13 height 13
